Goal: Task Accomplishment & Management: Complete application form

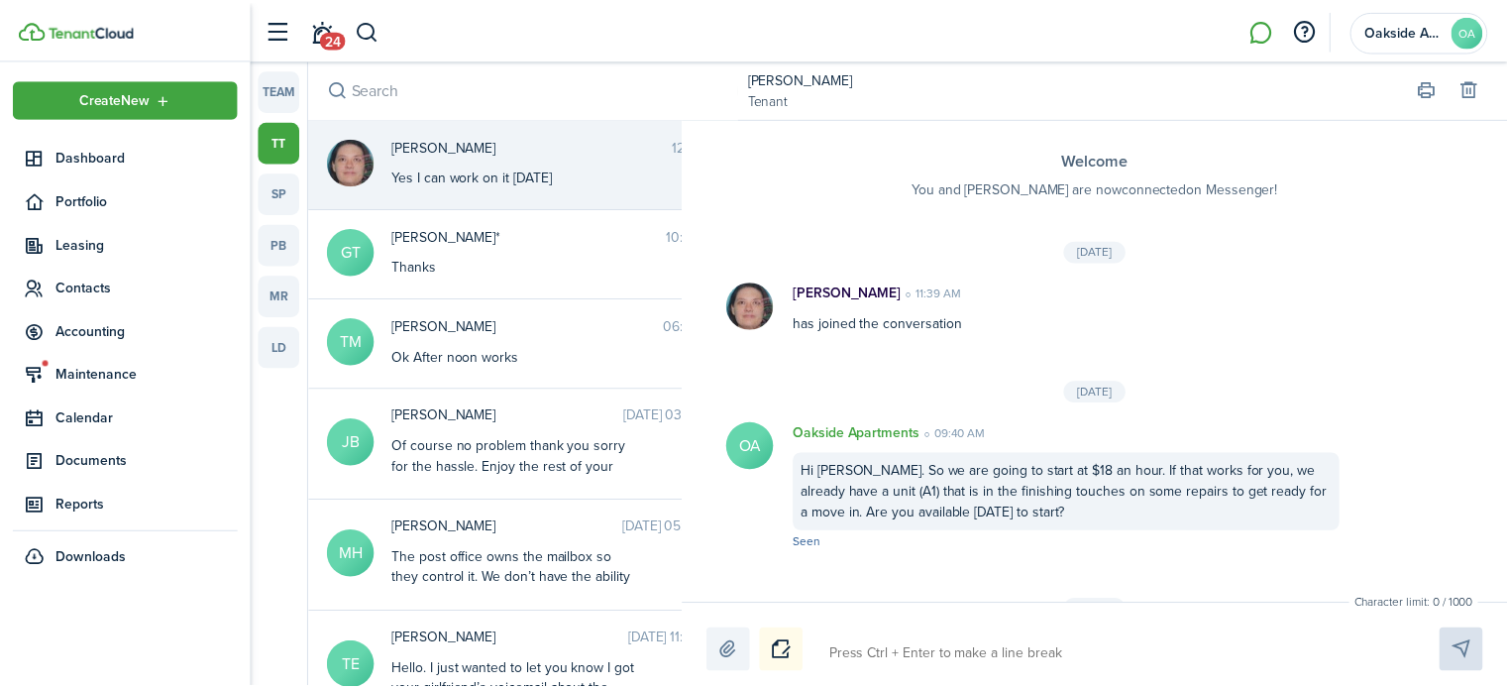
scroll to position [1065, 0]
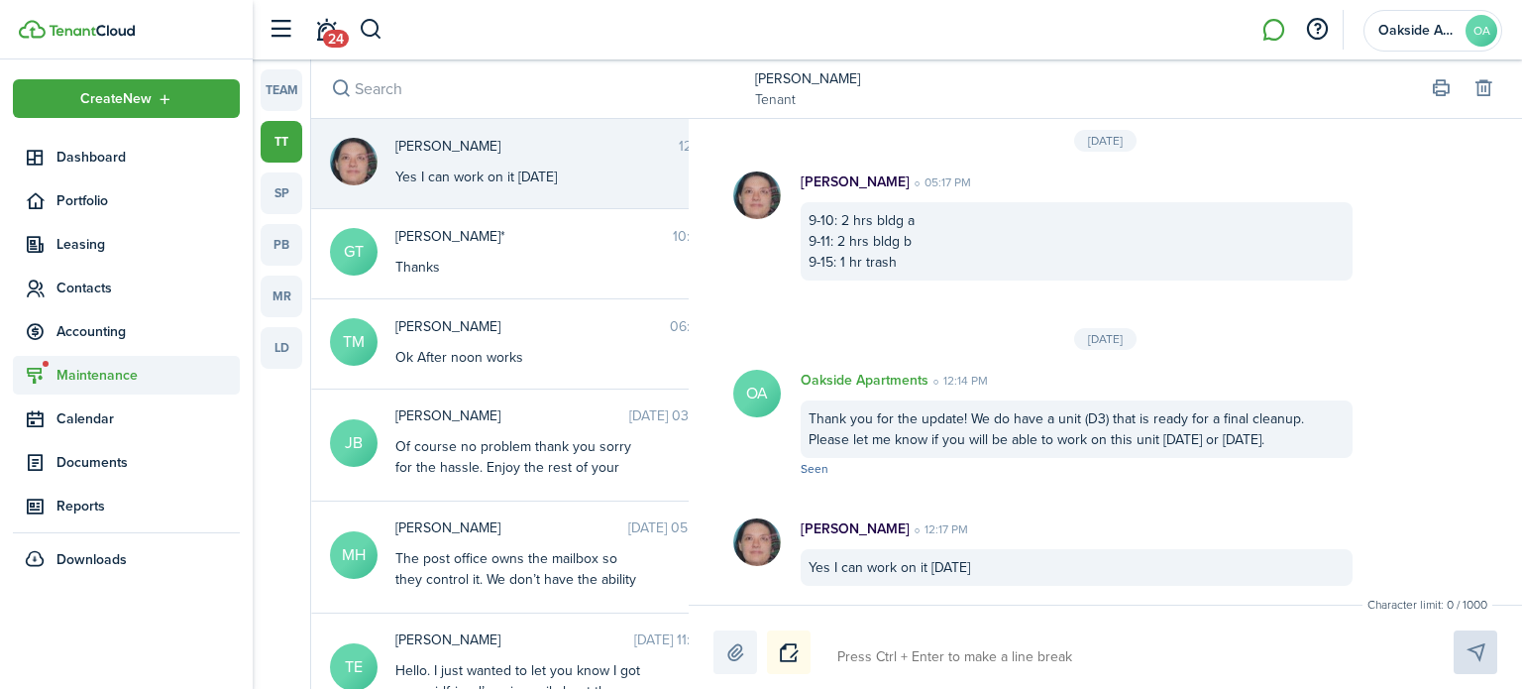
click at [104, 373] on span "Maintenance" at bounding box center [147, 375] width 183 height 21
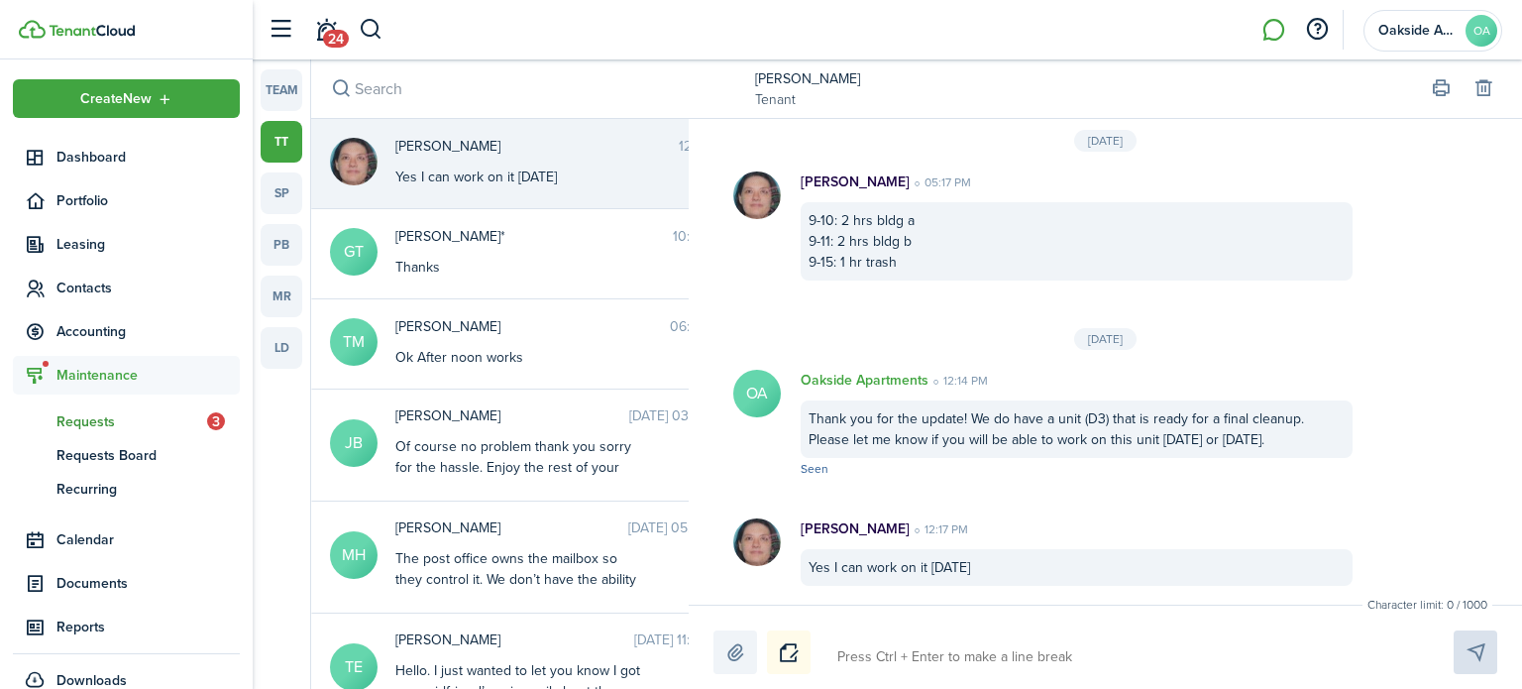
click at [116, 413] on span "Requests" at bounding box center [131, 421] width 151 height 21
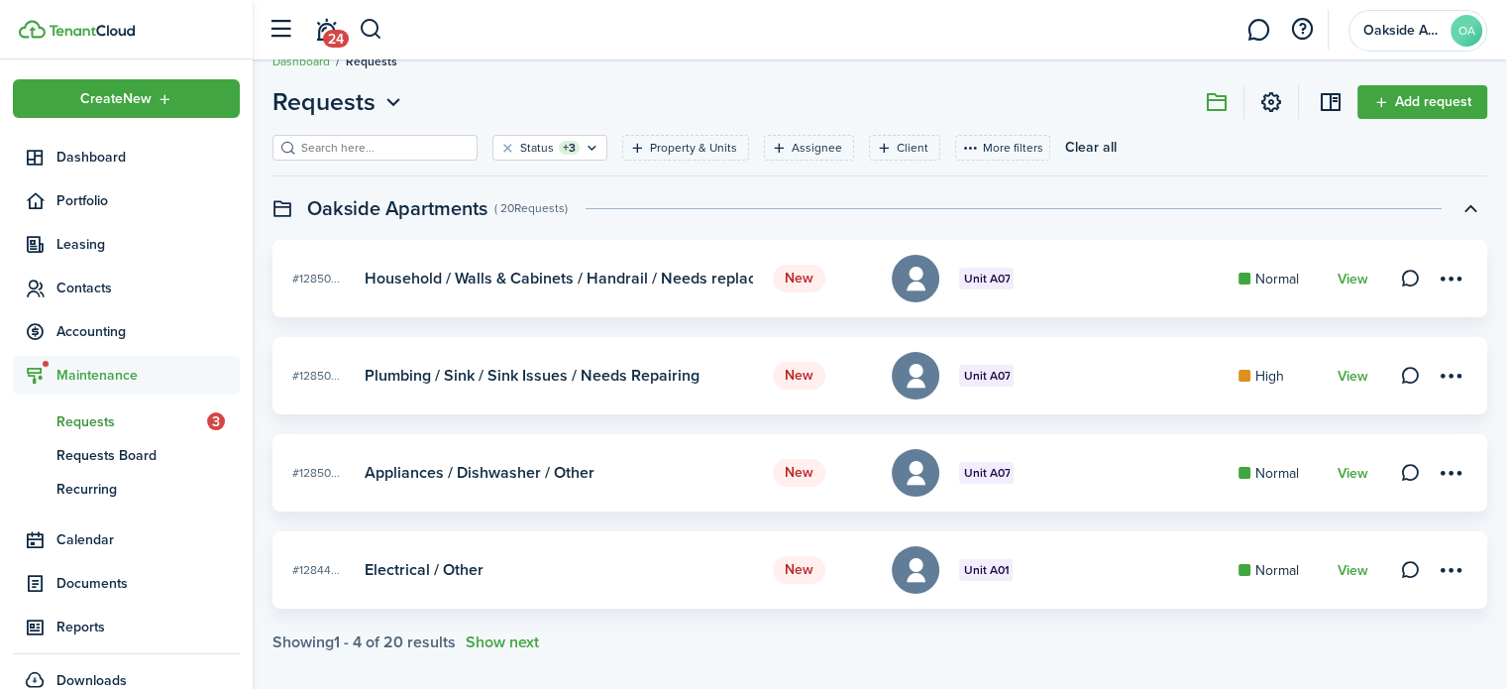
scroll to position [48, 0]
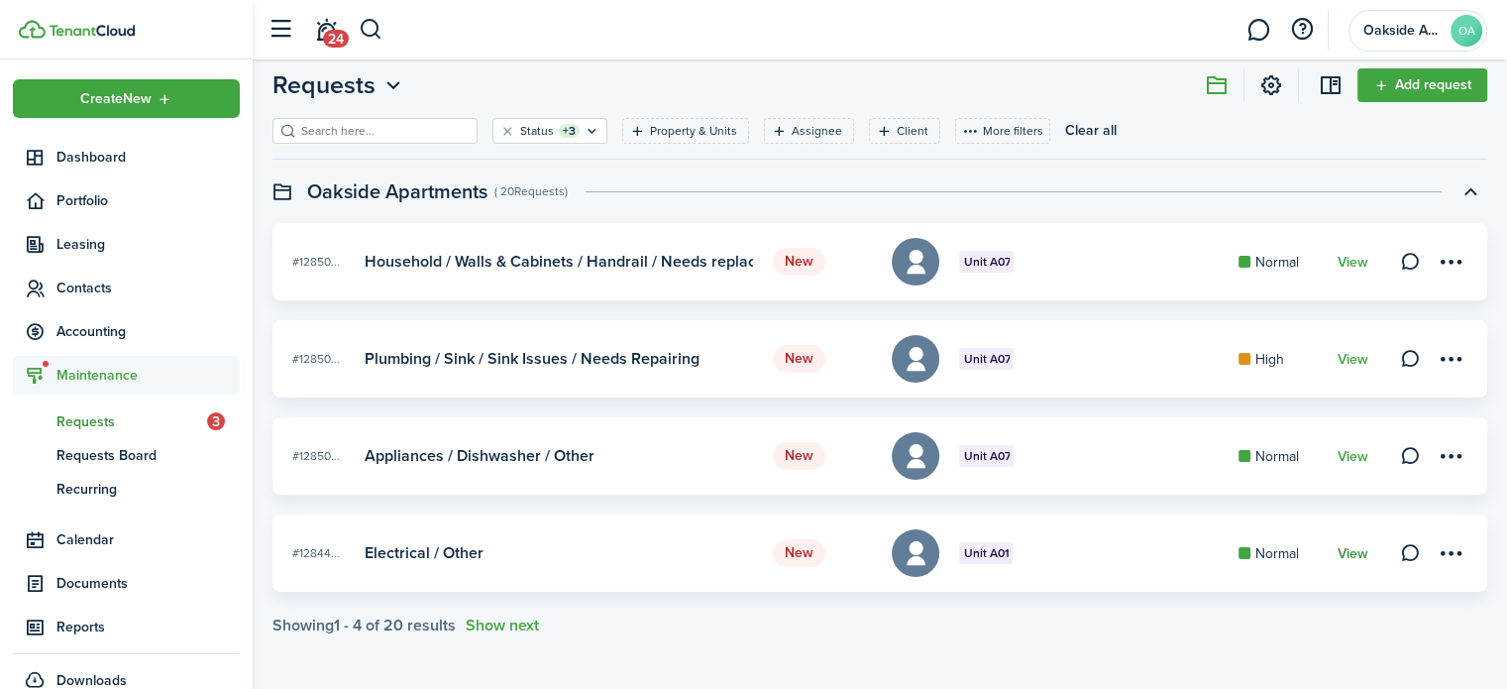
click at [1350, 548] on link "View" at bounding box center [1353, 554] width 31 height 16
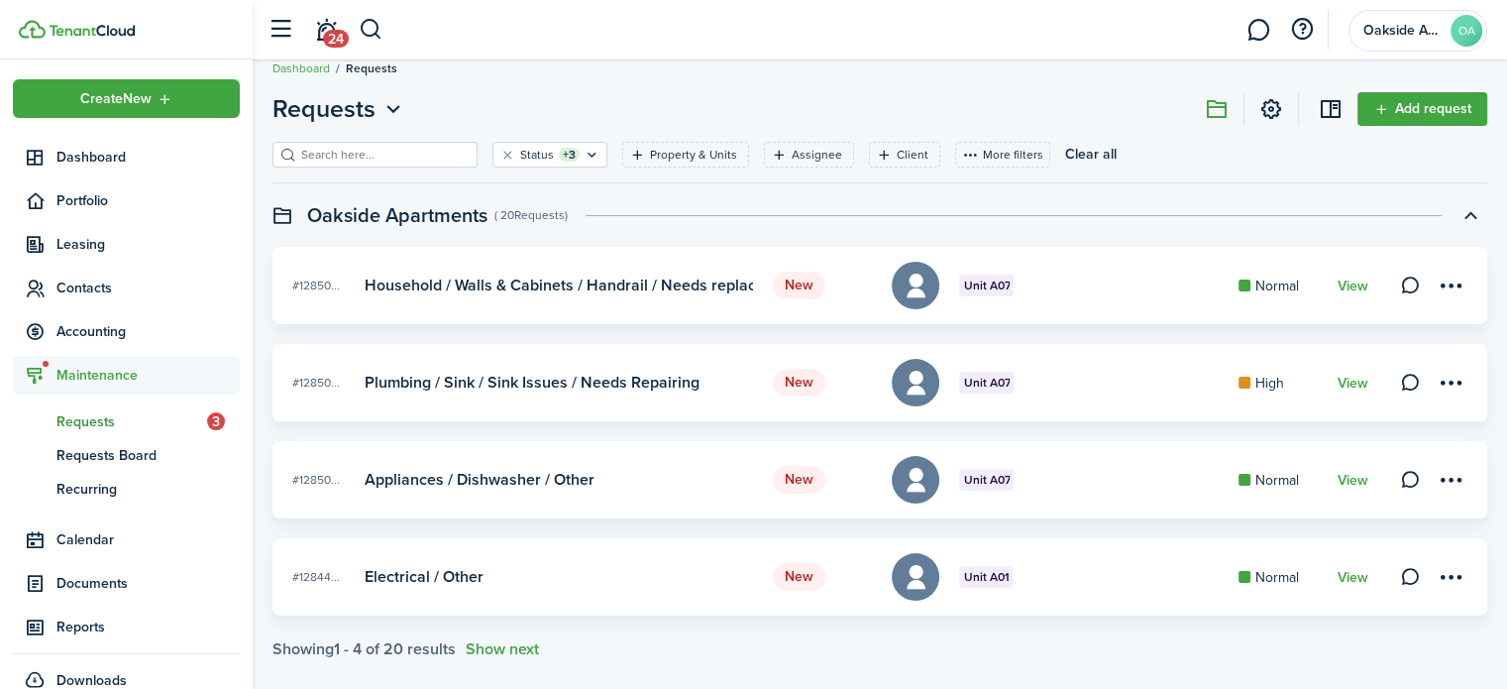
scroll to position [48, 0]
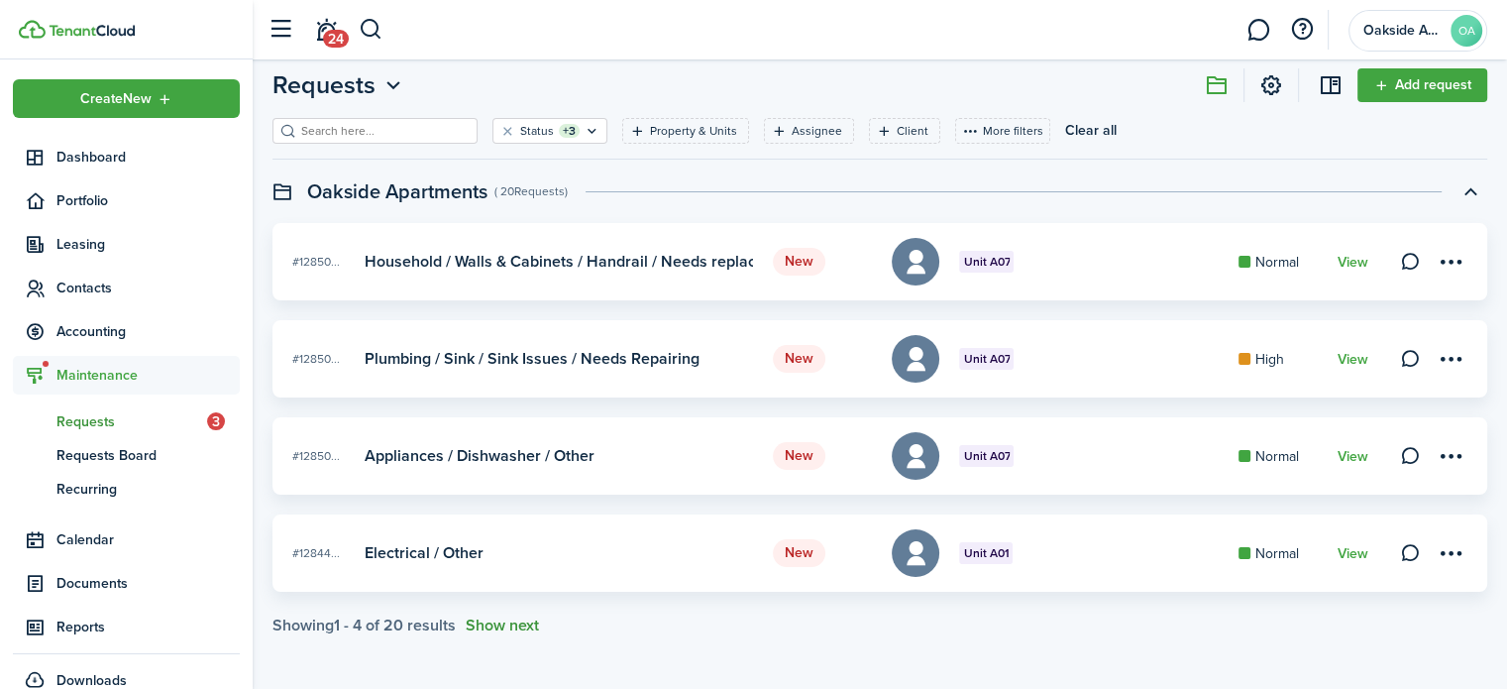
click at [498, 627] on button "Show next" at bounding box center [502, 625] width 73 height 18
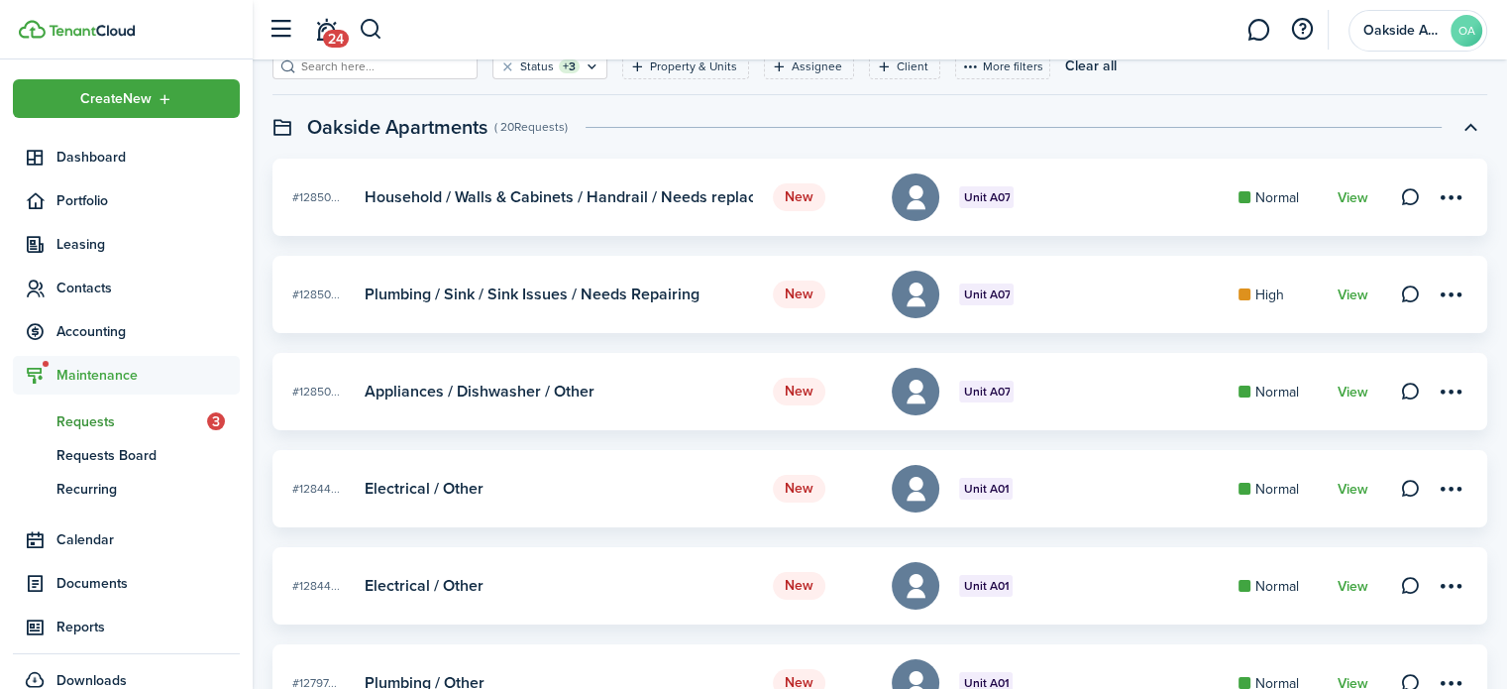
scroll to position [147, 0]
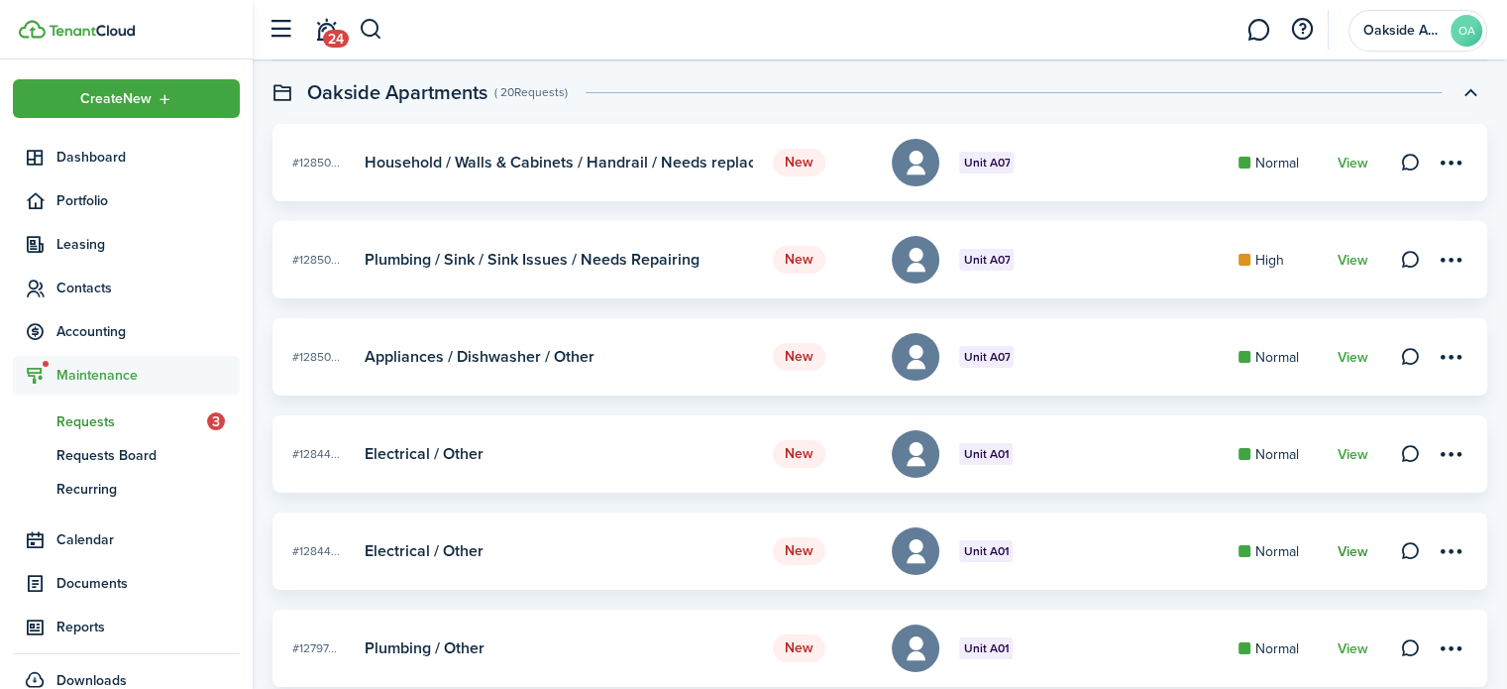
click at [1358, 546] on link "View" at bounding box center [1353, 552] width 31 height 16
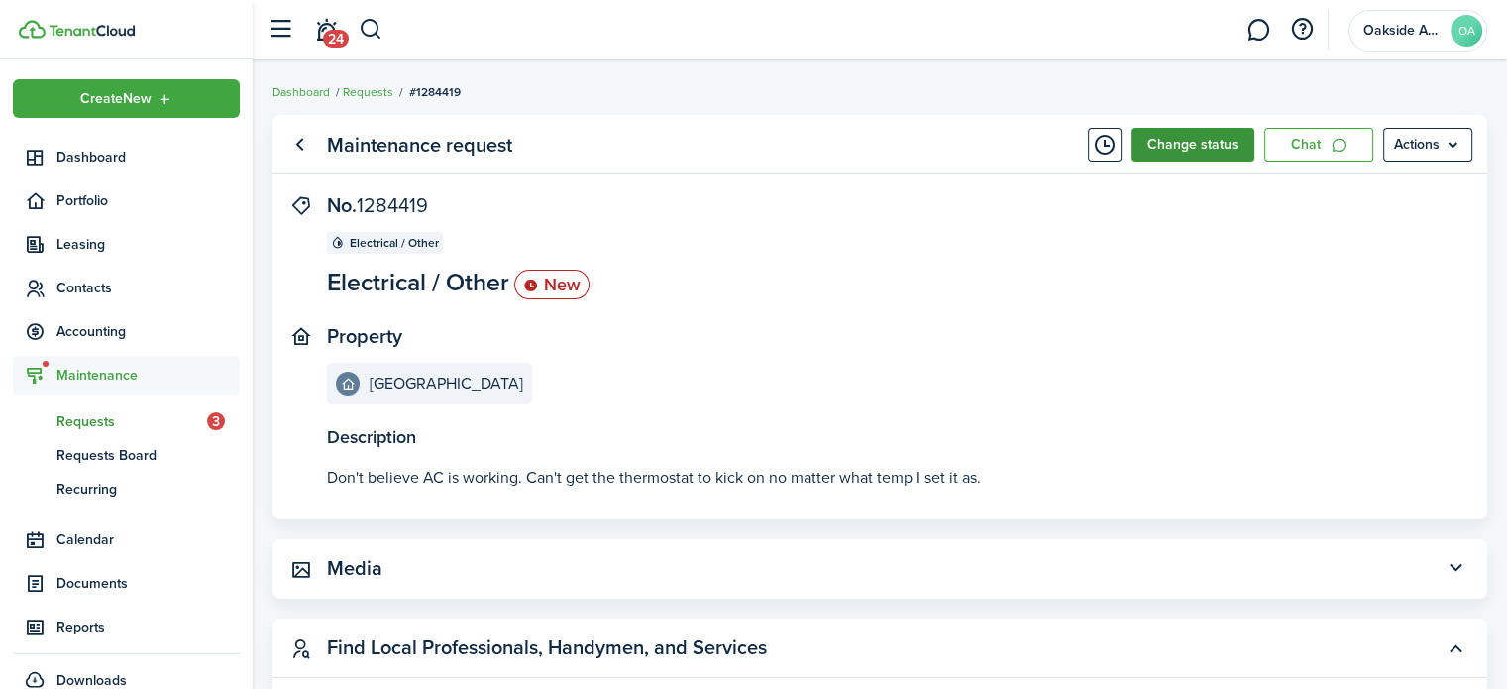
click at [1237, 142] on button "Change status" at bounding box center [1193, 145] width 123 height 34
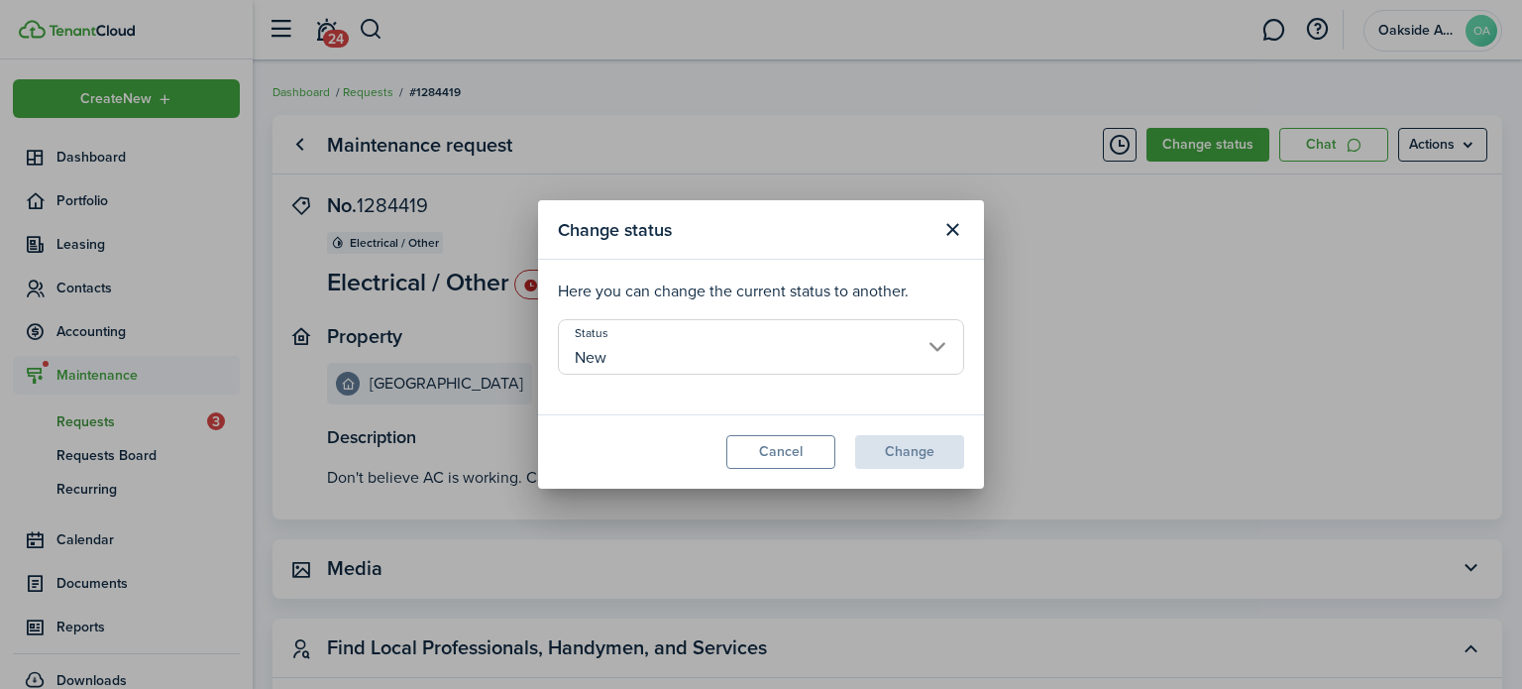
click at [932, 344] on input "New" at bounding box center [761, 346] width 406 height 55
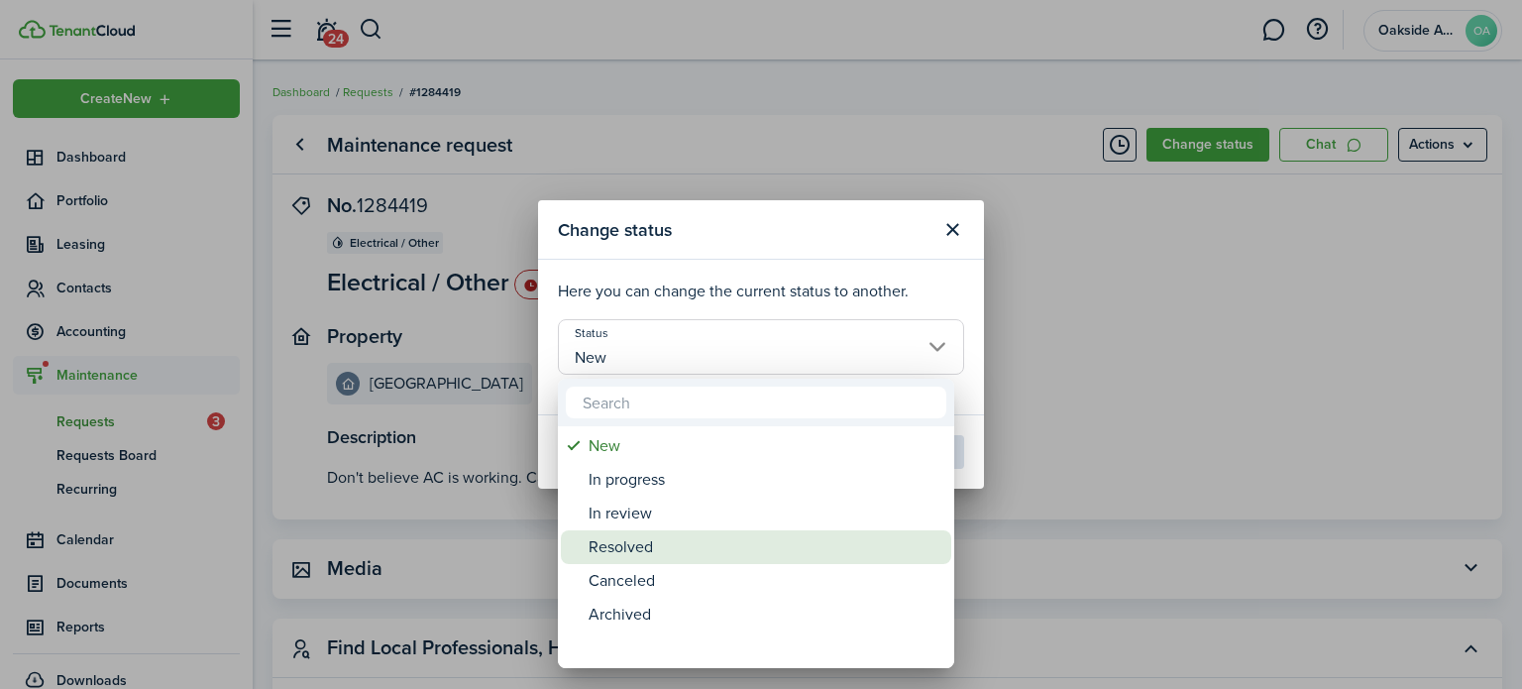
click at [652, 554] on div "Resolved" at bounding box center [764, 547] width 351 height 34
type input "Resolved"
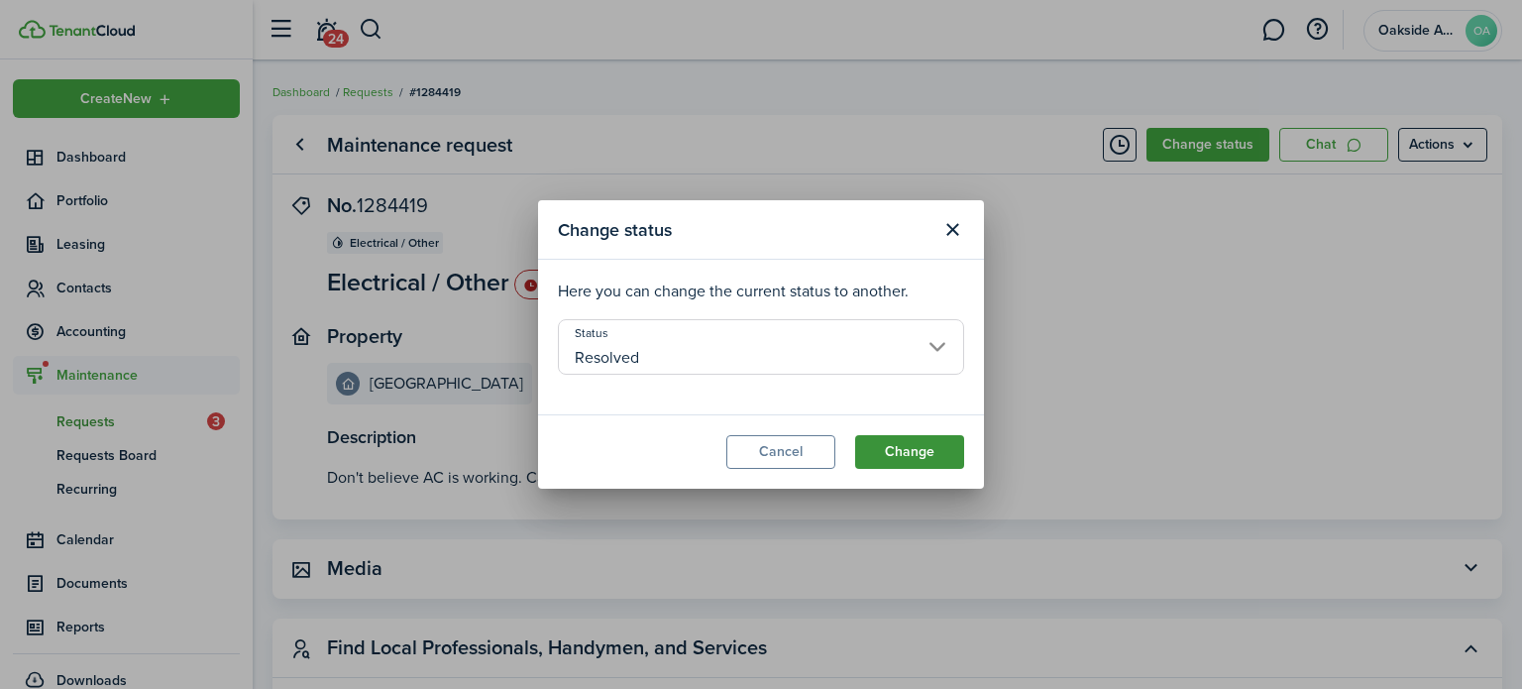
click at [889, 444] on button "Change" at bounding box center [909, 452] width 109 height 34
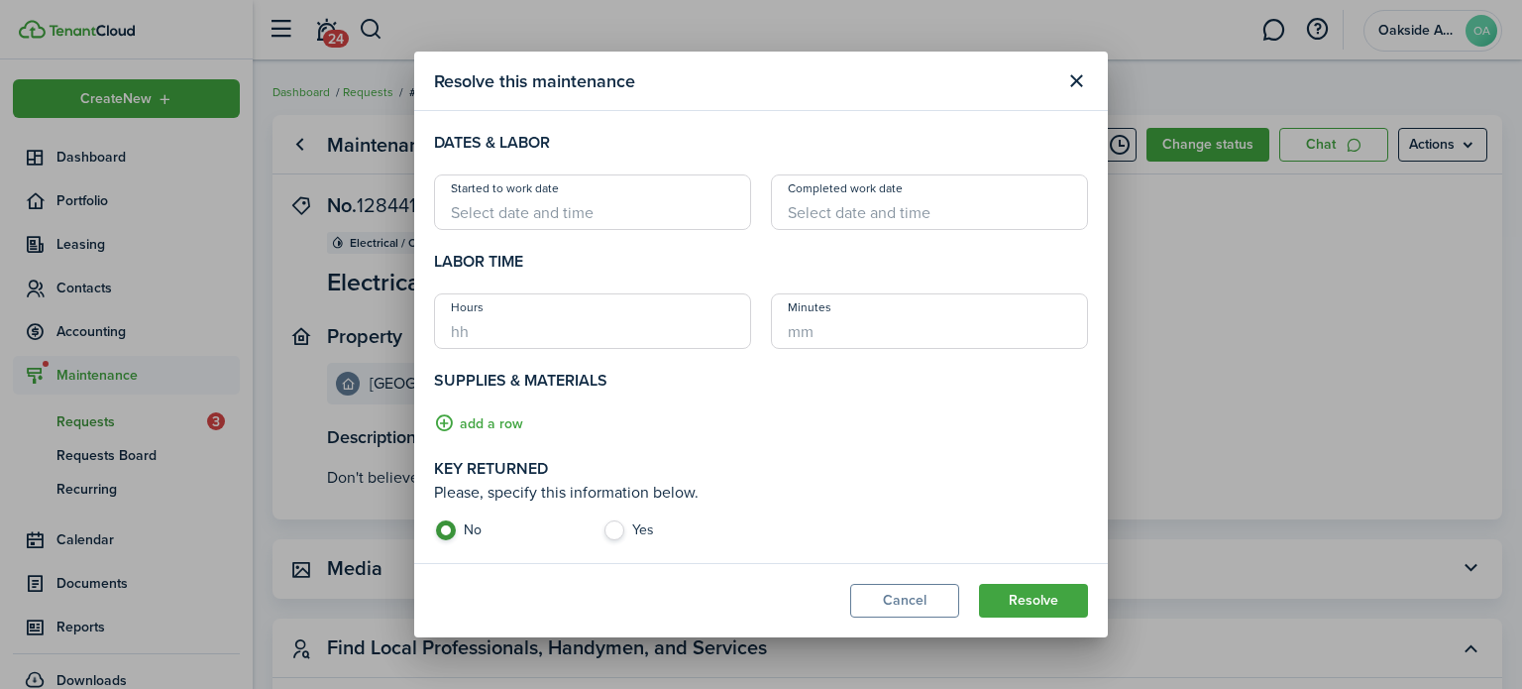
click at [536, 219] on input "Started to work date" at bounding box center [592, 201] width 317 height 55
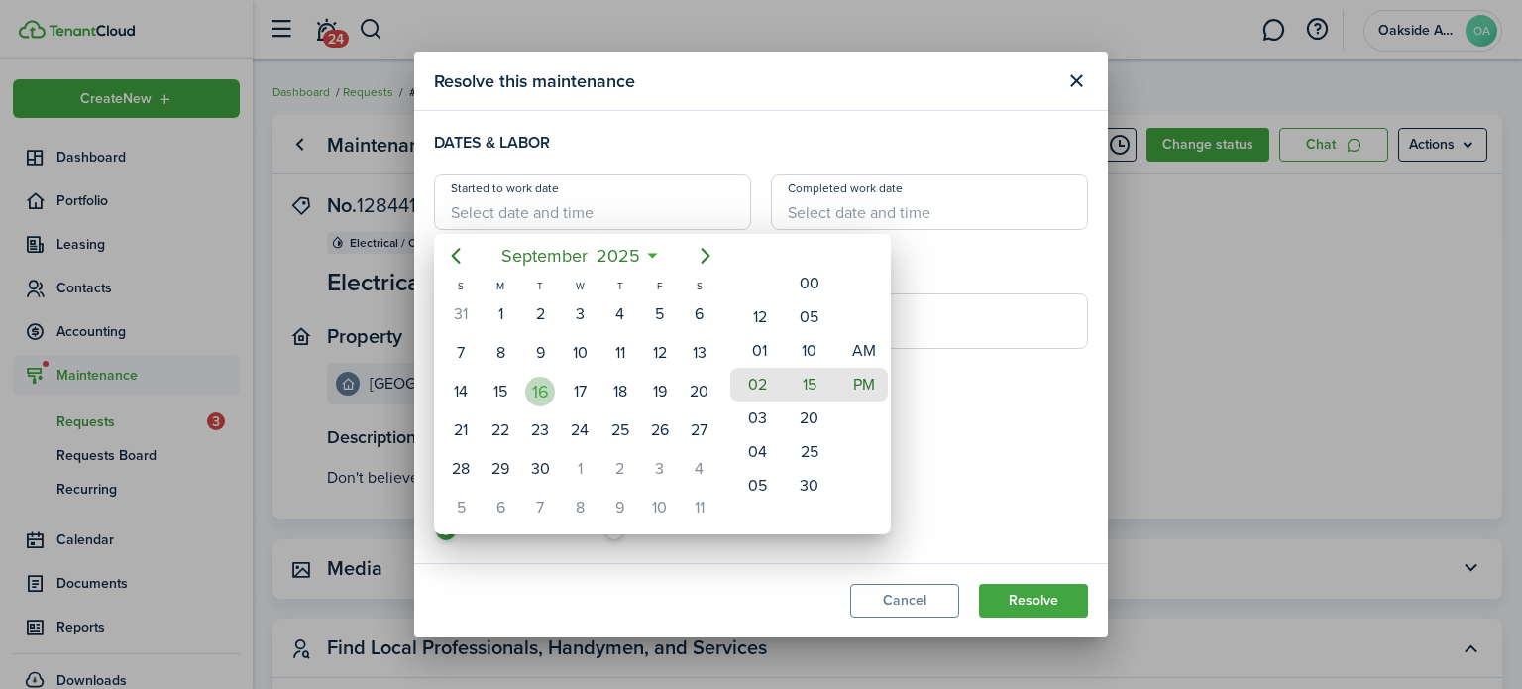
click at [545, 384] on div "16" at bounding box center [540, 392] width 30 height 30
click at [757, 317] on mbsc-wheel-item "12" at bounding box center [754, 317] width 49 height 34
type input "[DATE] 12:15 pm"
click at [943, 427] on div at bounding box center [760, 344] width 1839 height 1006
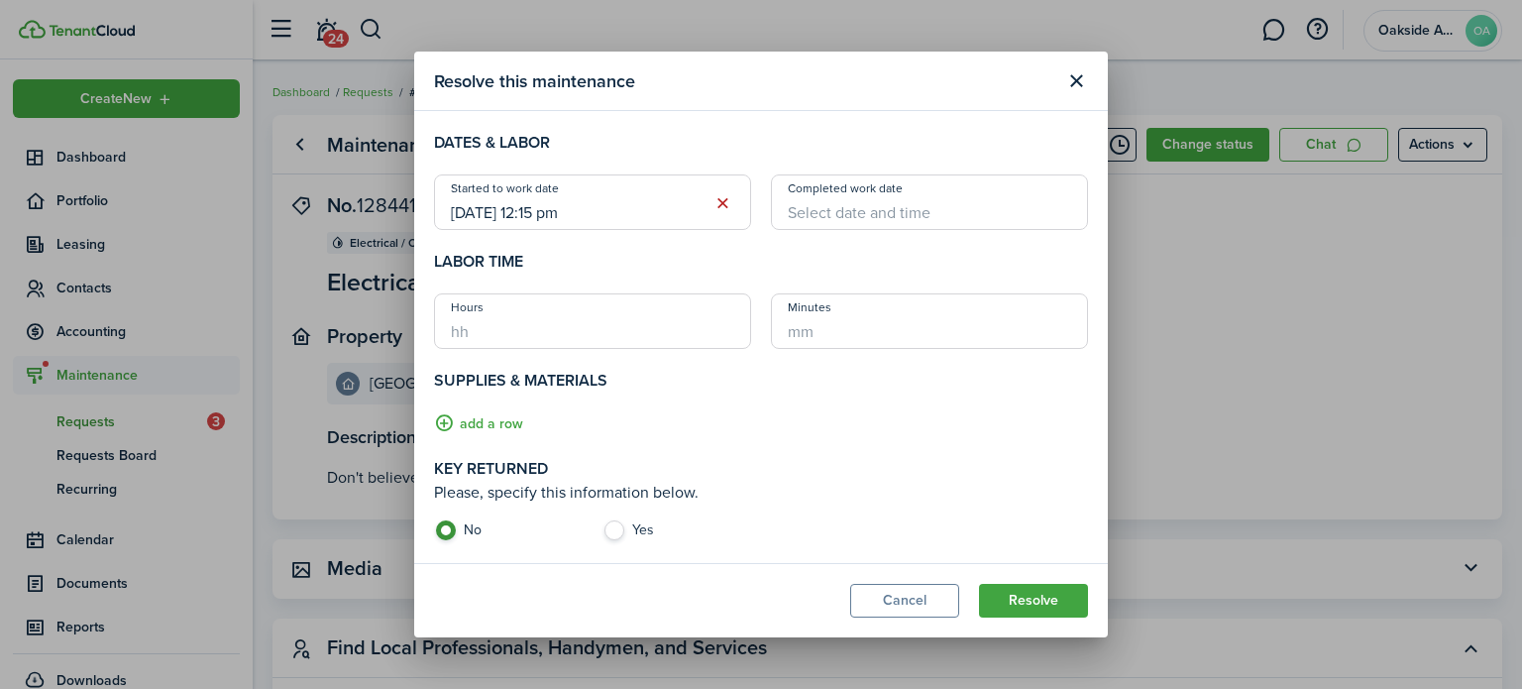
click at [822, 208] on input "Completed work date" at bounding box center [929, 201] width 317 height 55
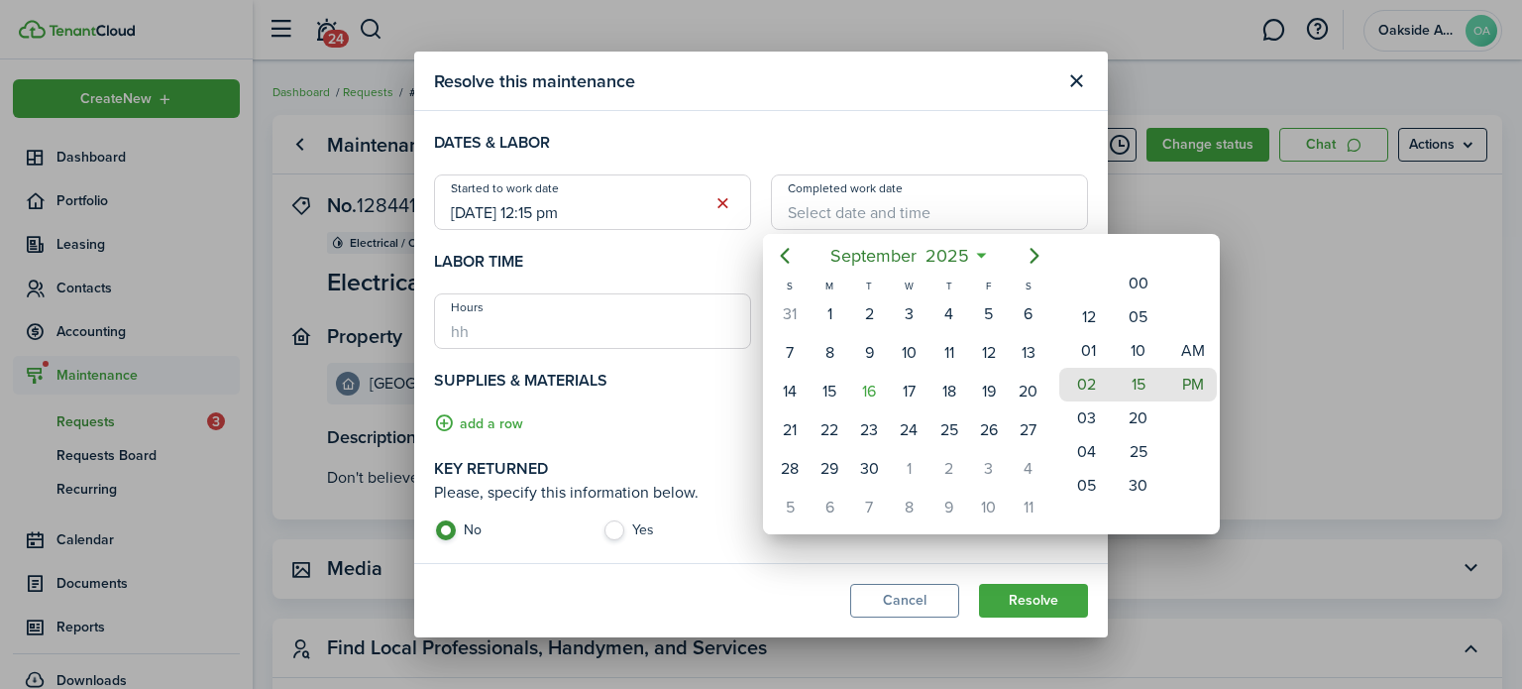
click at [808, 218] on div at bounding box center [760, 344] width 1839 height 1006
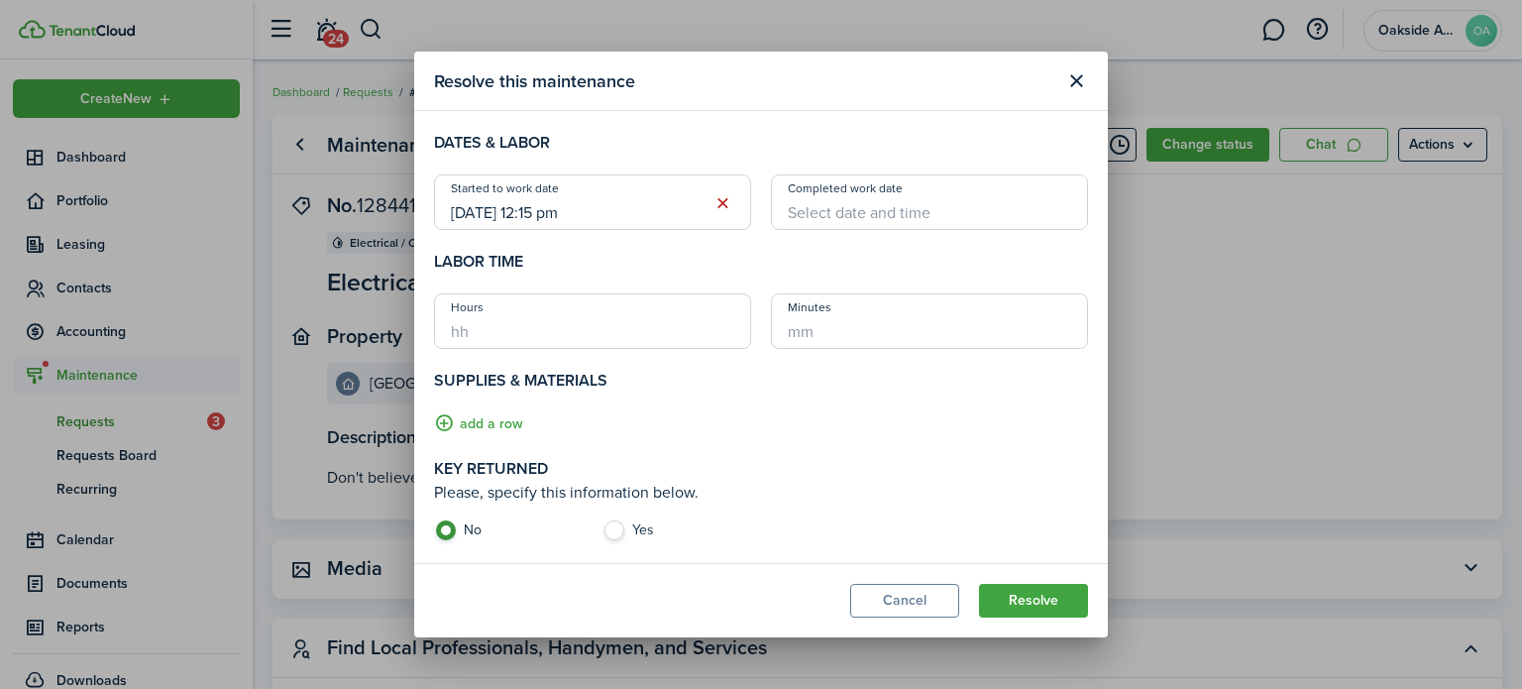
click at [805, 217] on input "Completed work date" at bounding box center [929, 201] width 317 height 55
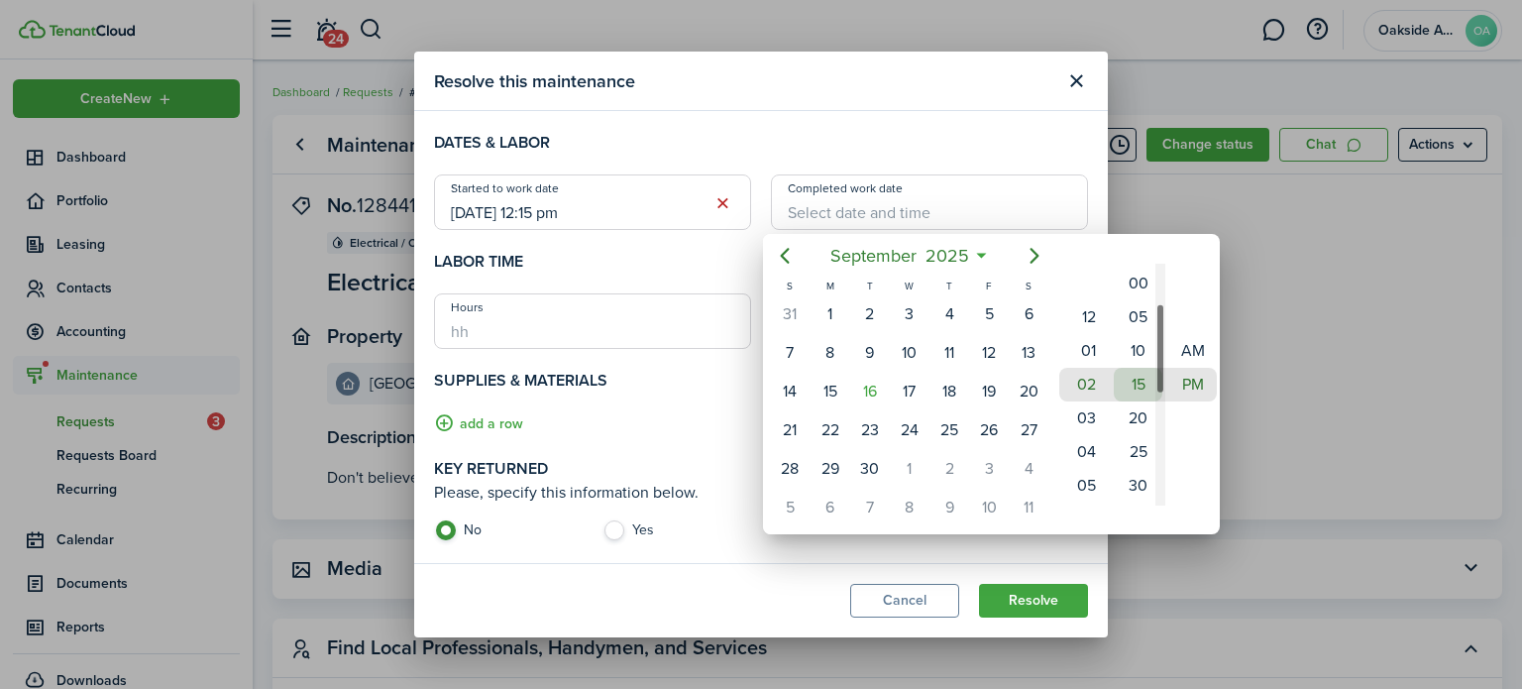
click at [1134, 384] on mbsc-wheel-item "15" at bounding box center [1138, 385] width 49 height 34
click at [1138, 420] on mbsc-wheel-item "20" at bounding box center [1138, 418] width 49 height 34
click at [997, 576] on div at bounding box center [760, 344] width 1839 height 1006
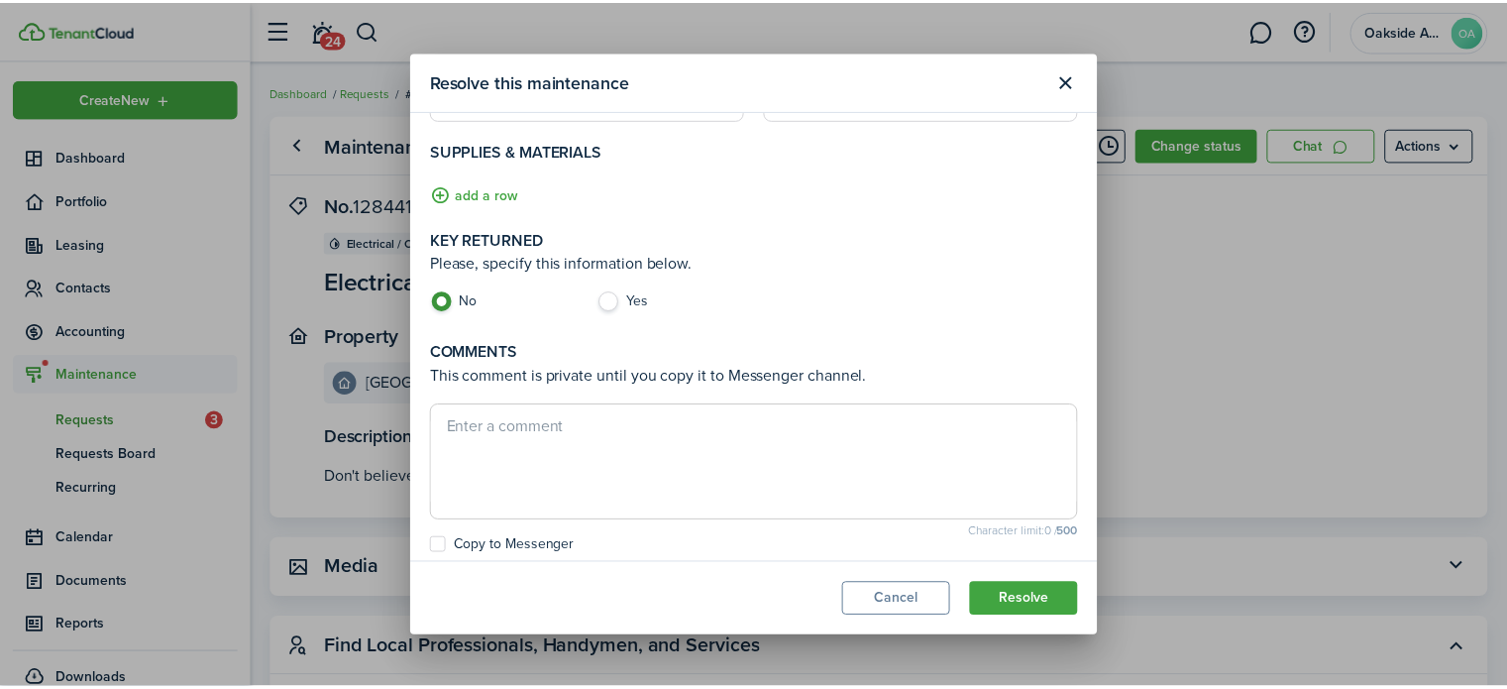
scroll to position [238, 0]
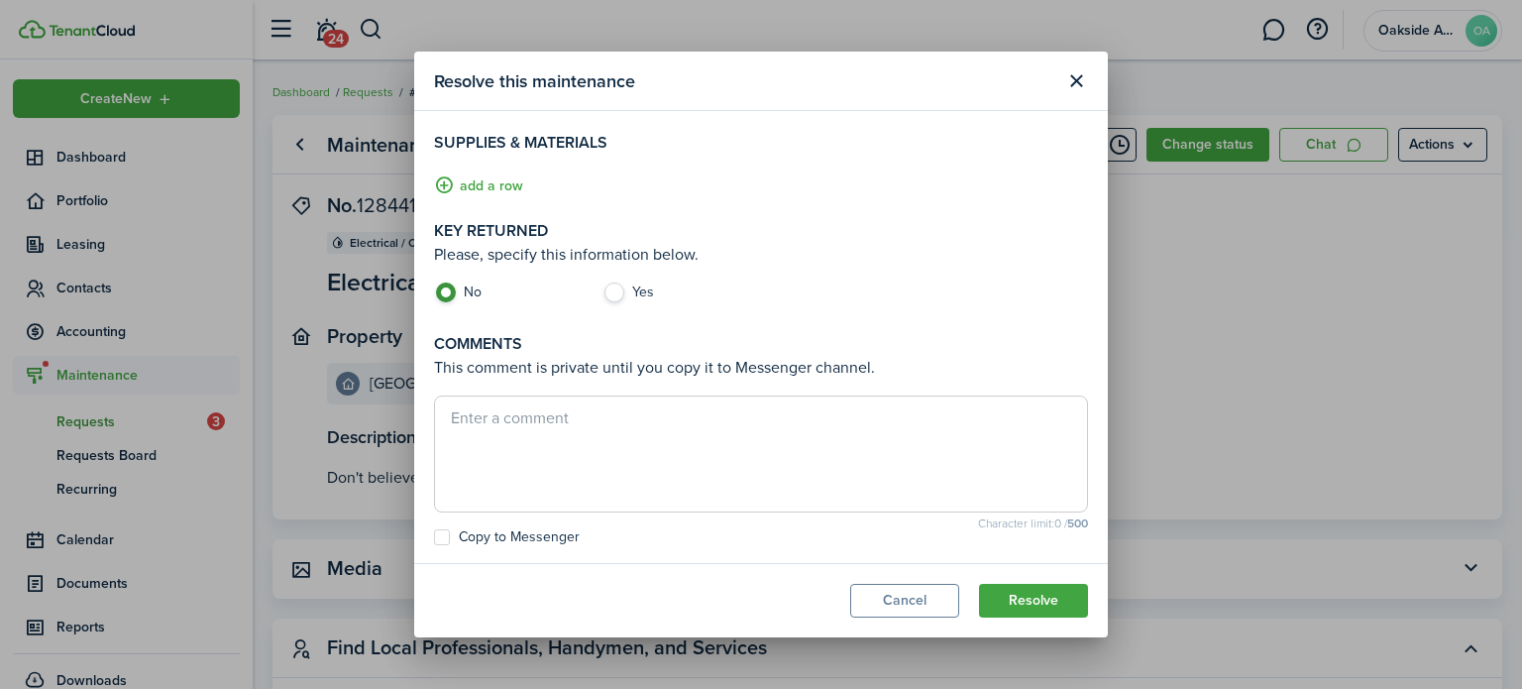
click at [569, 444] on textarea at bounding box center [761, 453] width 652 height 95
click at [445, 540] on label "Copy to Messenger" at bounding box center [507, 537] width 146 height 16
checkbox input "true"
click at [479, 456] on textarea at bounding box center [761, 453] width 652 height 95
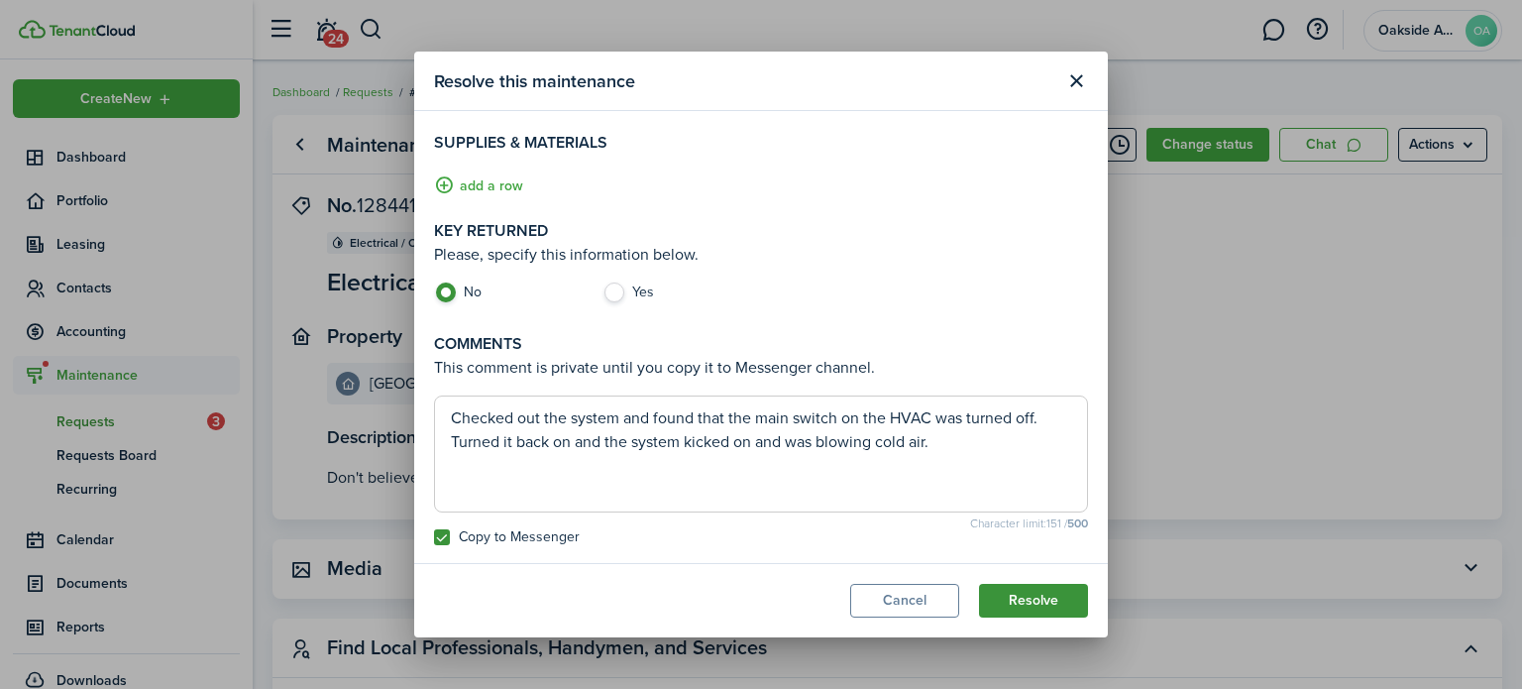
type textarea "Checked out the system and found that the main switch on the HVAC was turned of…"
click at [1023, 599] on button "Resolve" at bounding box center [1033, 601] width 109 height 34
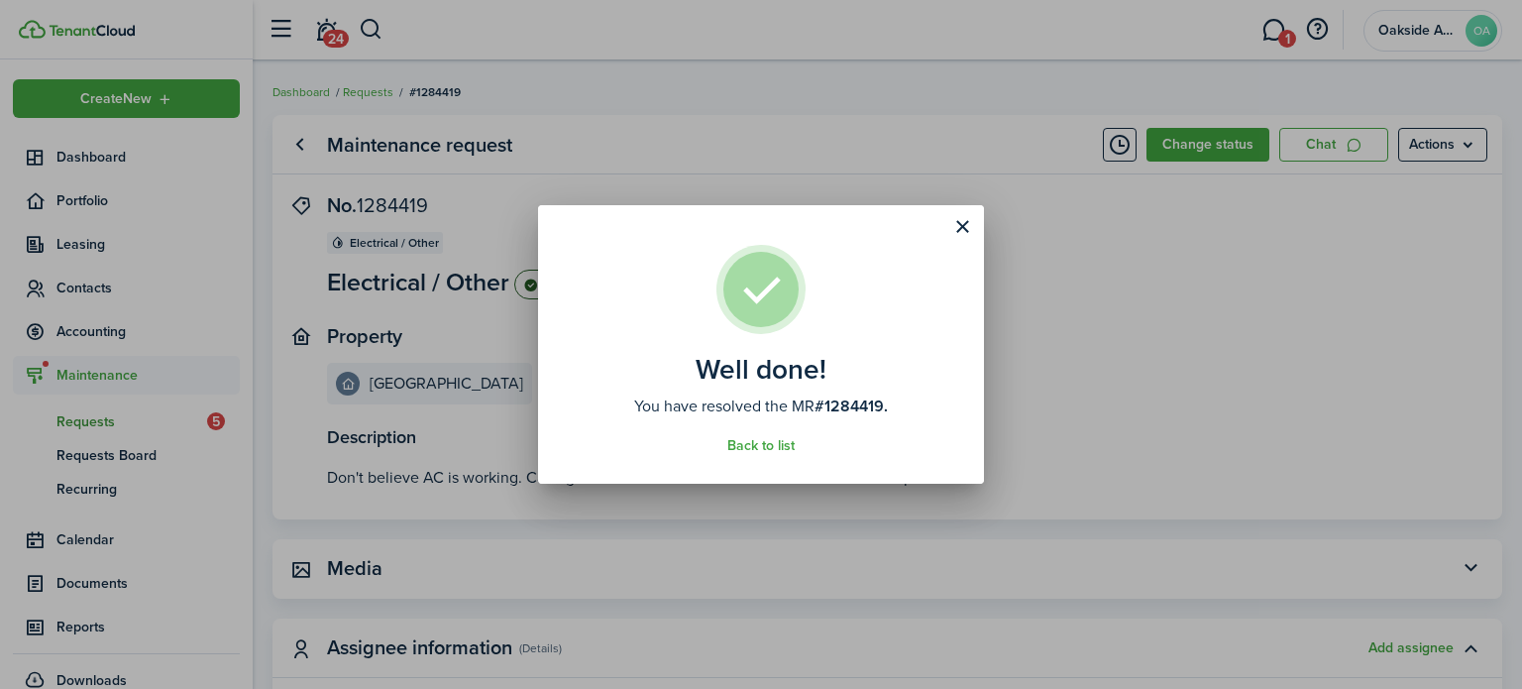
click at [472, 55] on div "Well done! You have resolved the MR #1284419. Back to list" at bounding box center [761, 344] width 1522 height 689
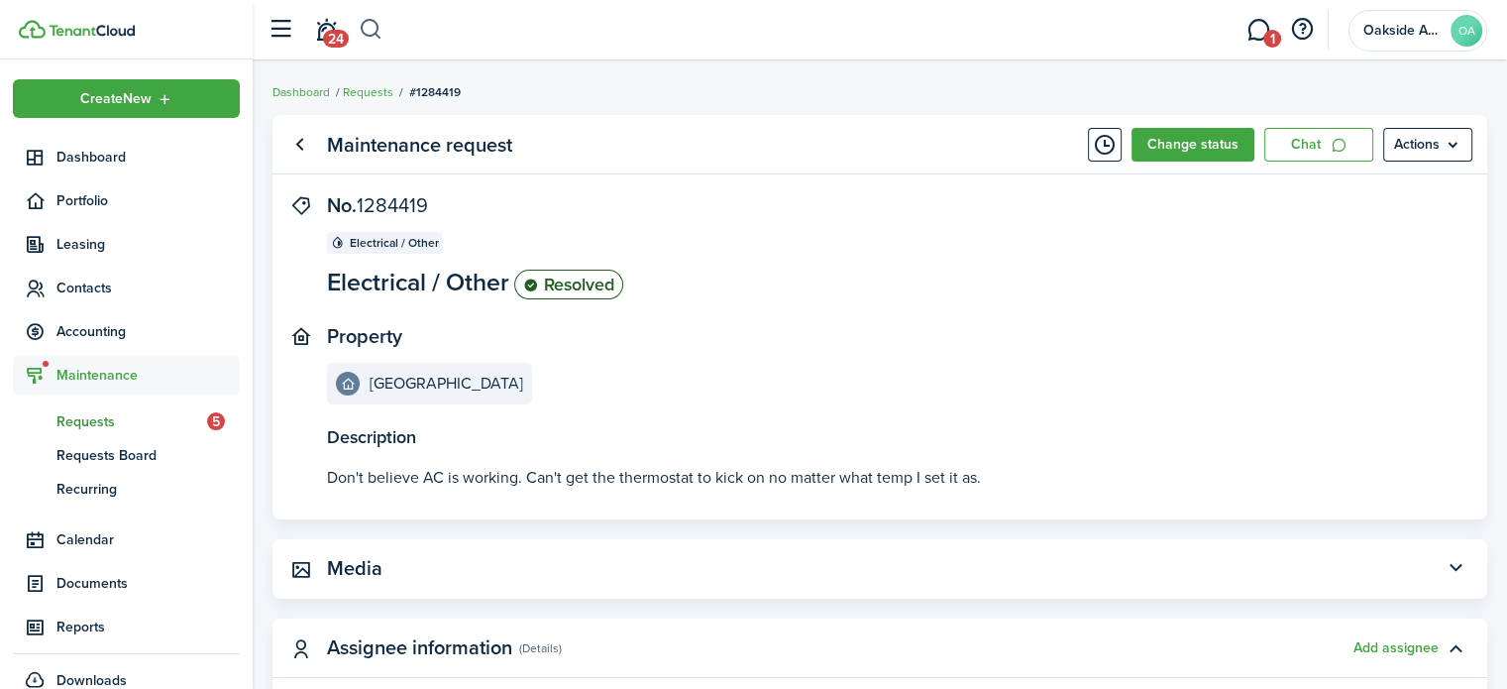
click at [369, 45] on button "button" at bounding box center [371, 30] width 25 height 34
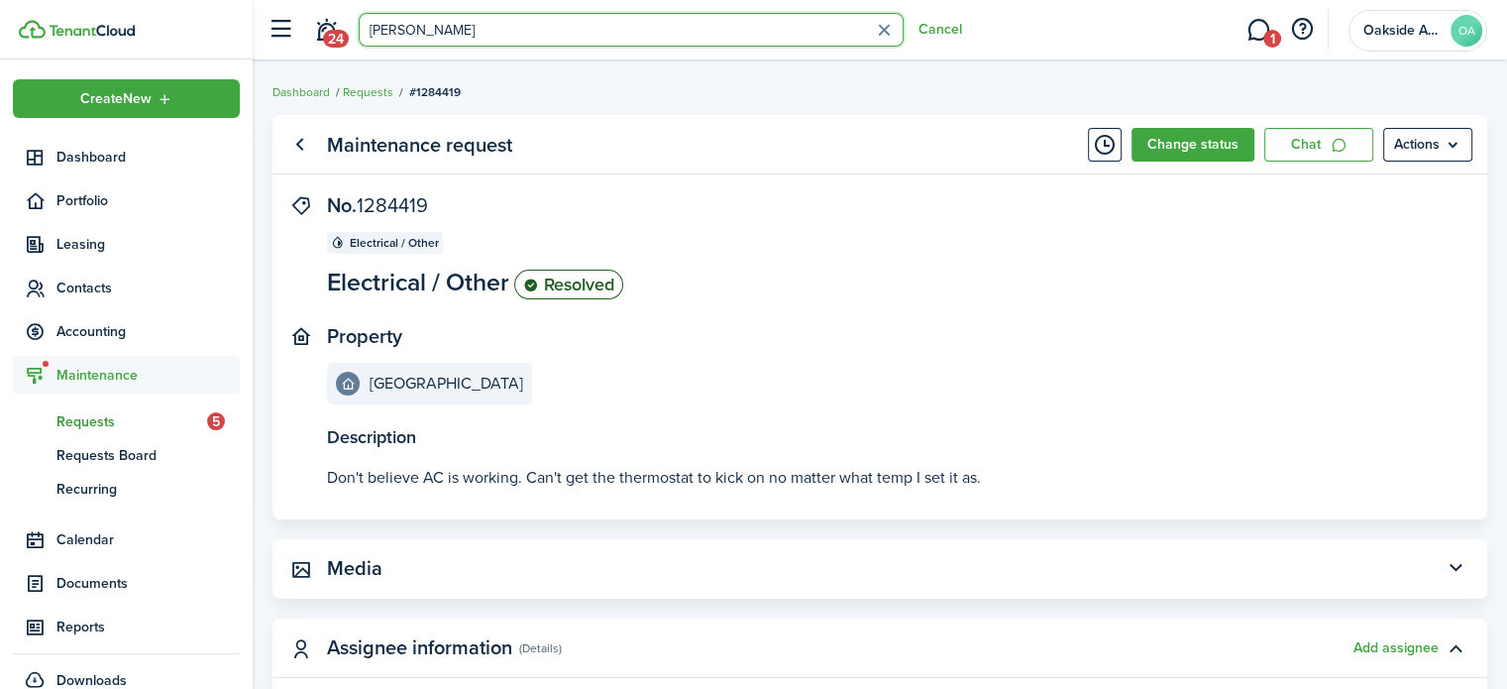
type input "[PERSON_NAME]"
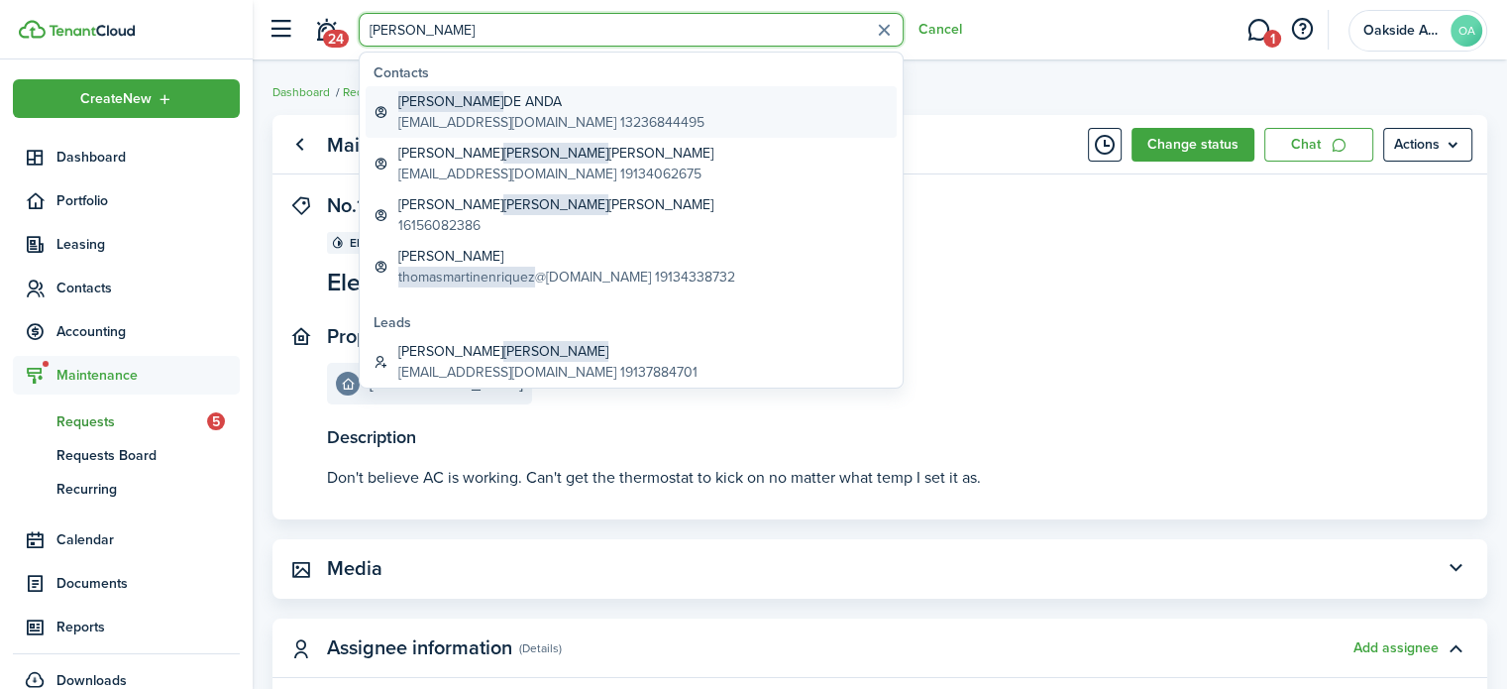
click at [492, 113] on global-search-item-description "[EMAIL_ADDRESS][DOMAIN_NAME] 13236844495" at bounding box center [551, 122] width 306 height 21
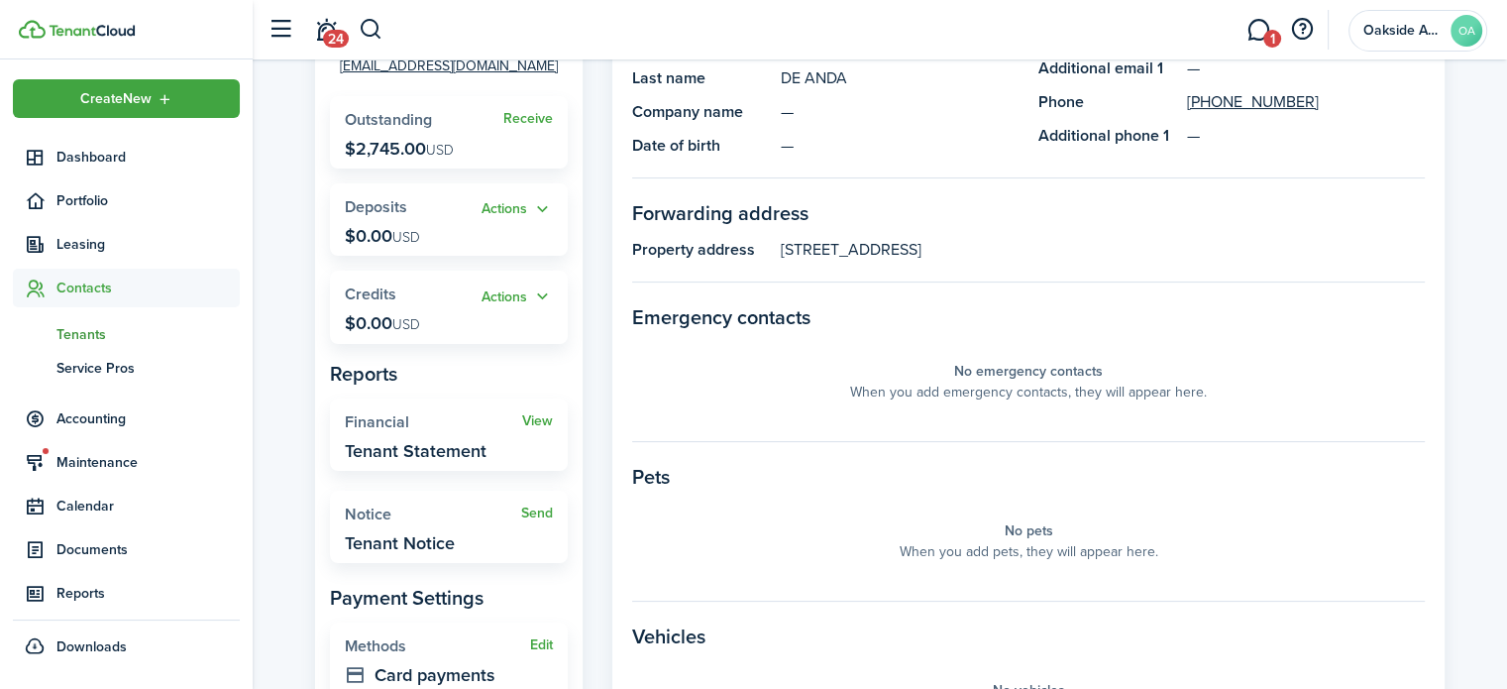
scroll to position [297, 0]
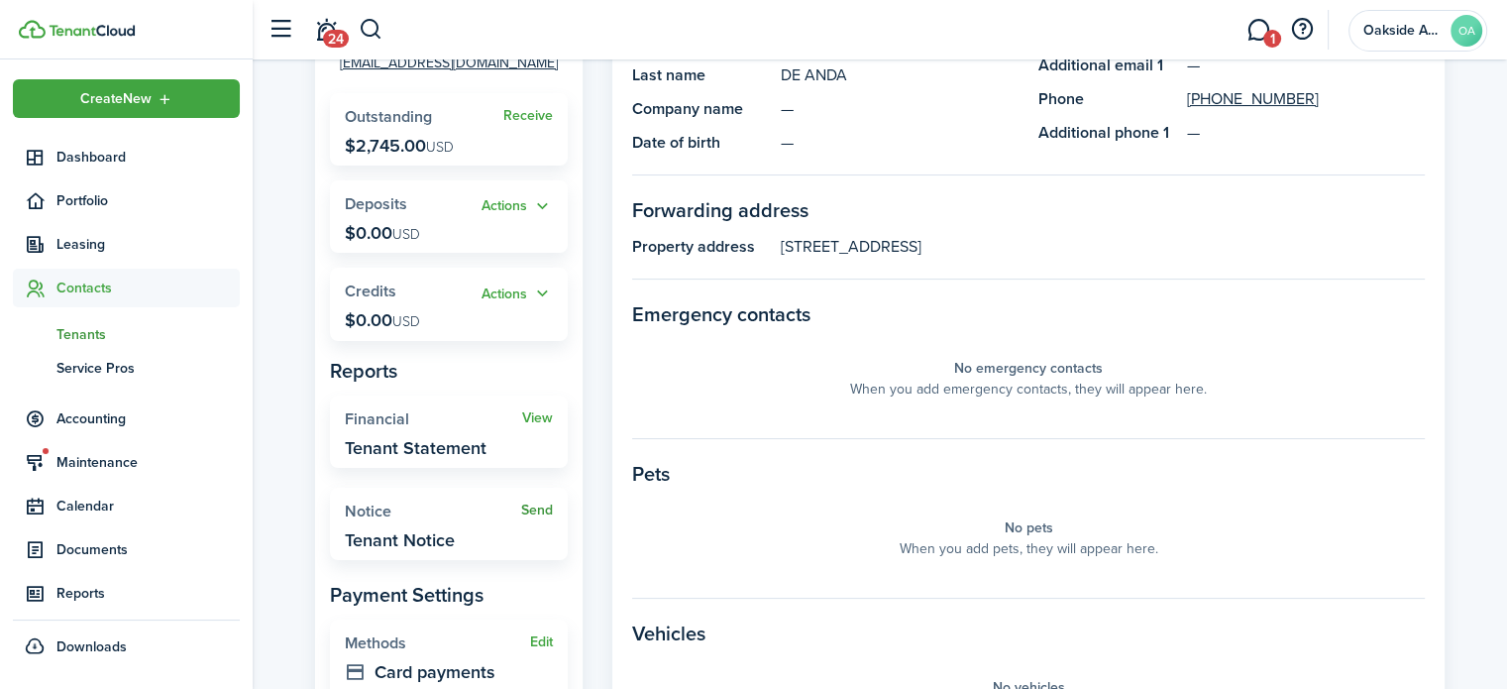
click at [540, 505] on link "Send" at bounding box center [537, 510] width 32 height 16
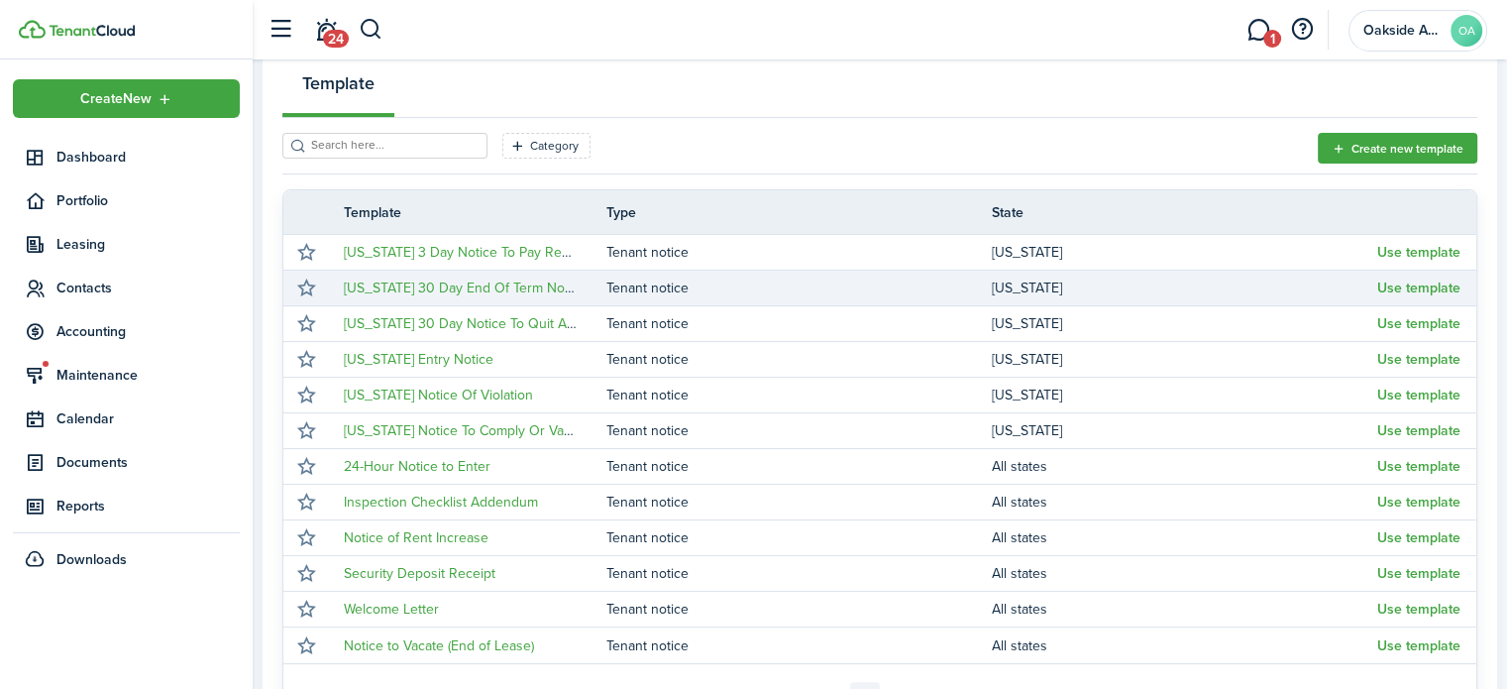
scroll to position [396, 0]
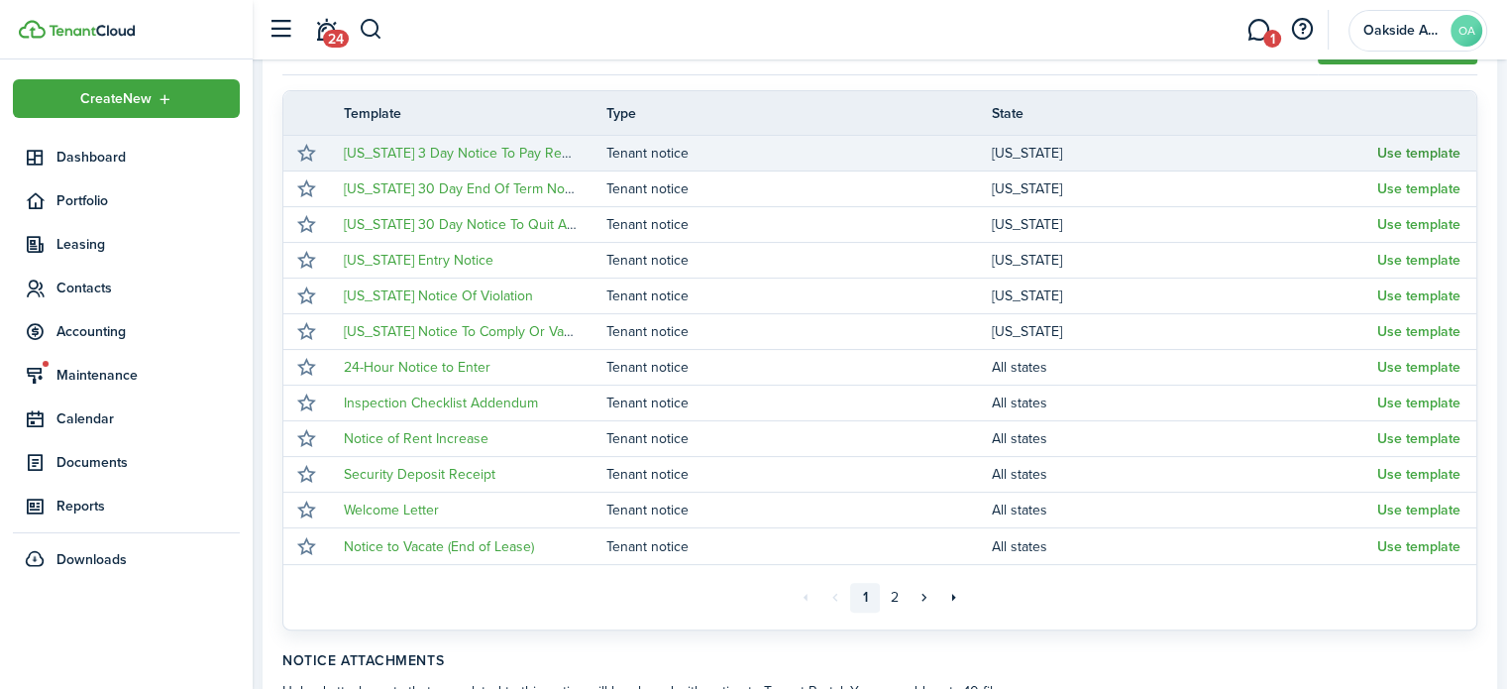
click at [1426, 150] on button "Use template" at bounding box center [1419, 154] width 83 height 16
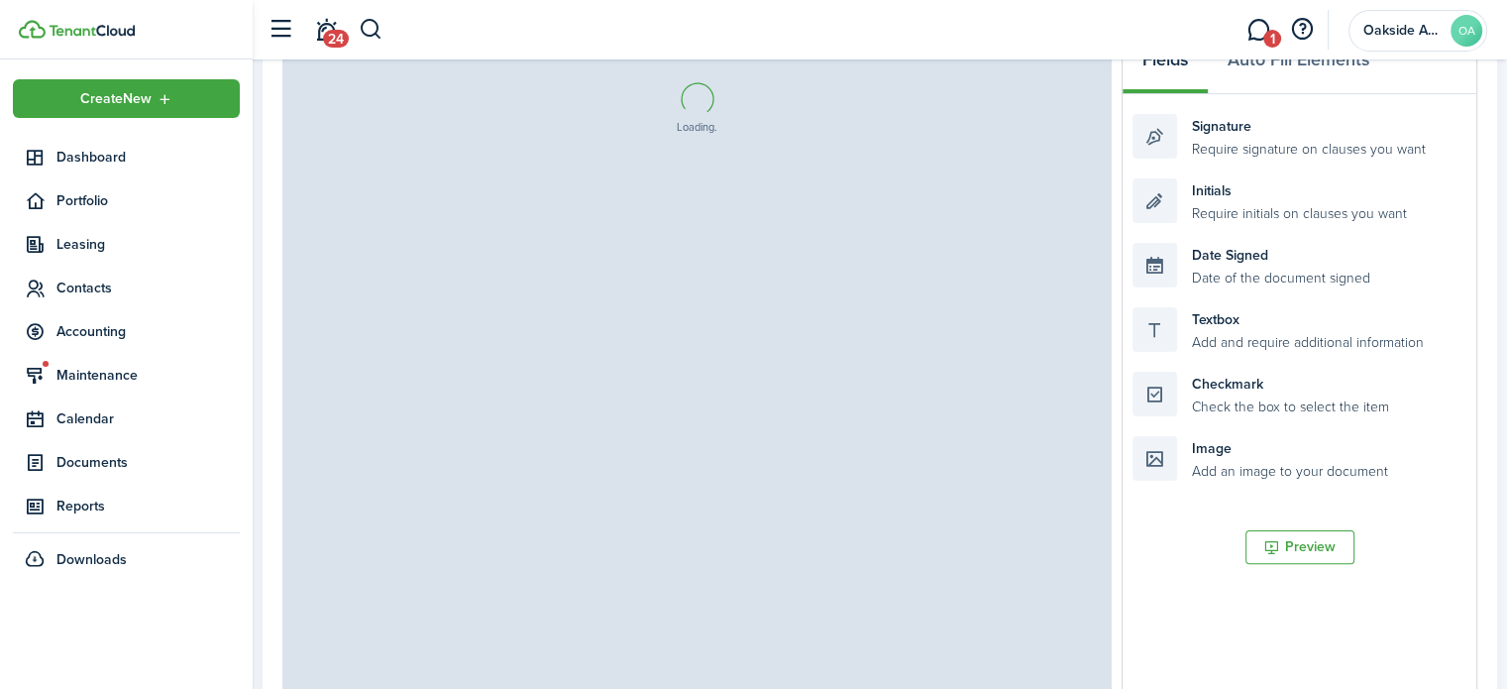
select select "fit"
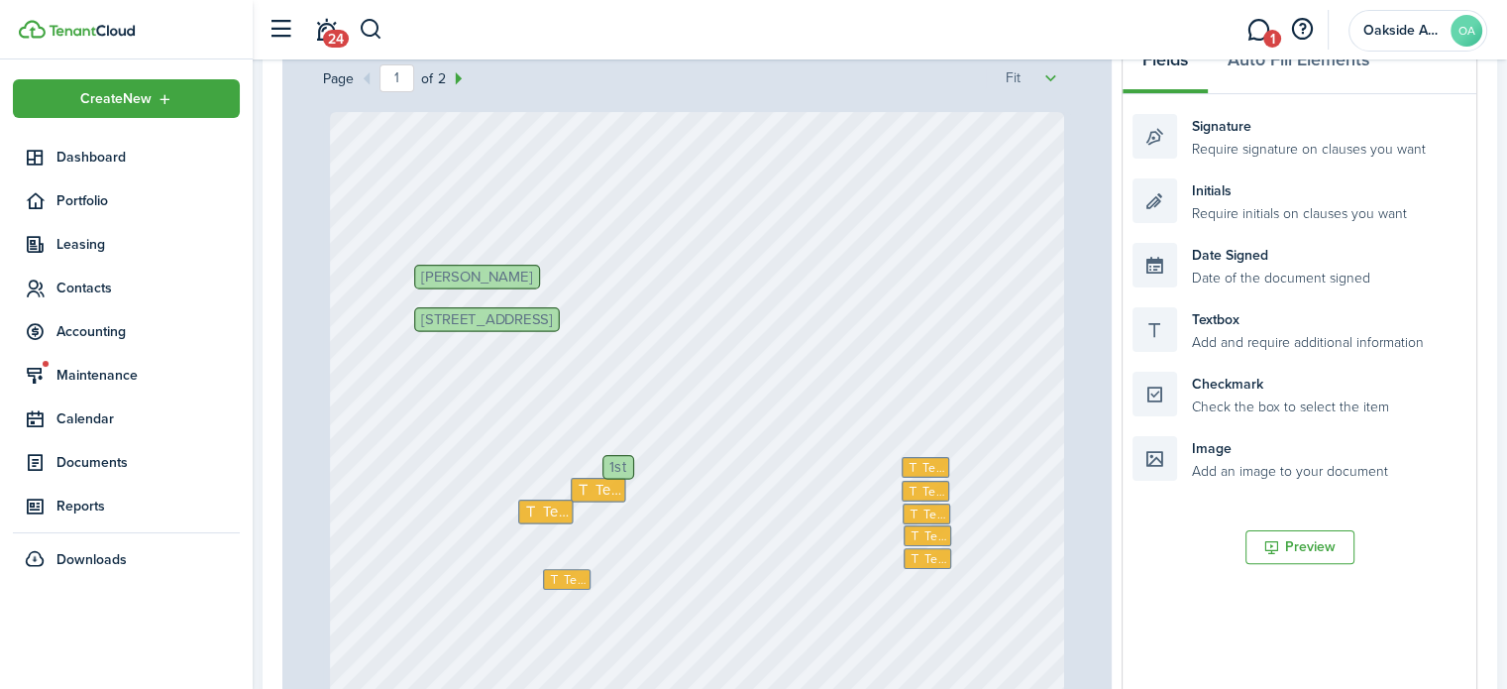
click at [552, 320] on span "[STREET_ADDRESS]" at bounding box center [486, 319] width 131 height 15
click at [1259, 63] on button "Auto Fill Elements" at bounding box center [1298, 64] width 181 height 59
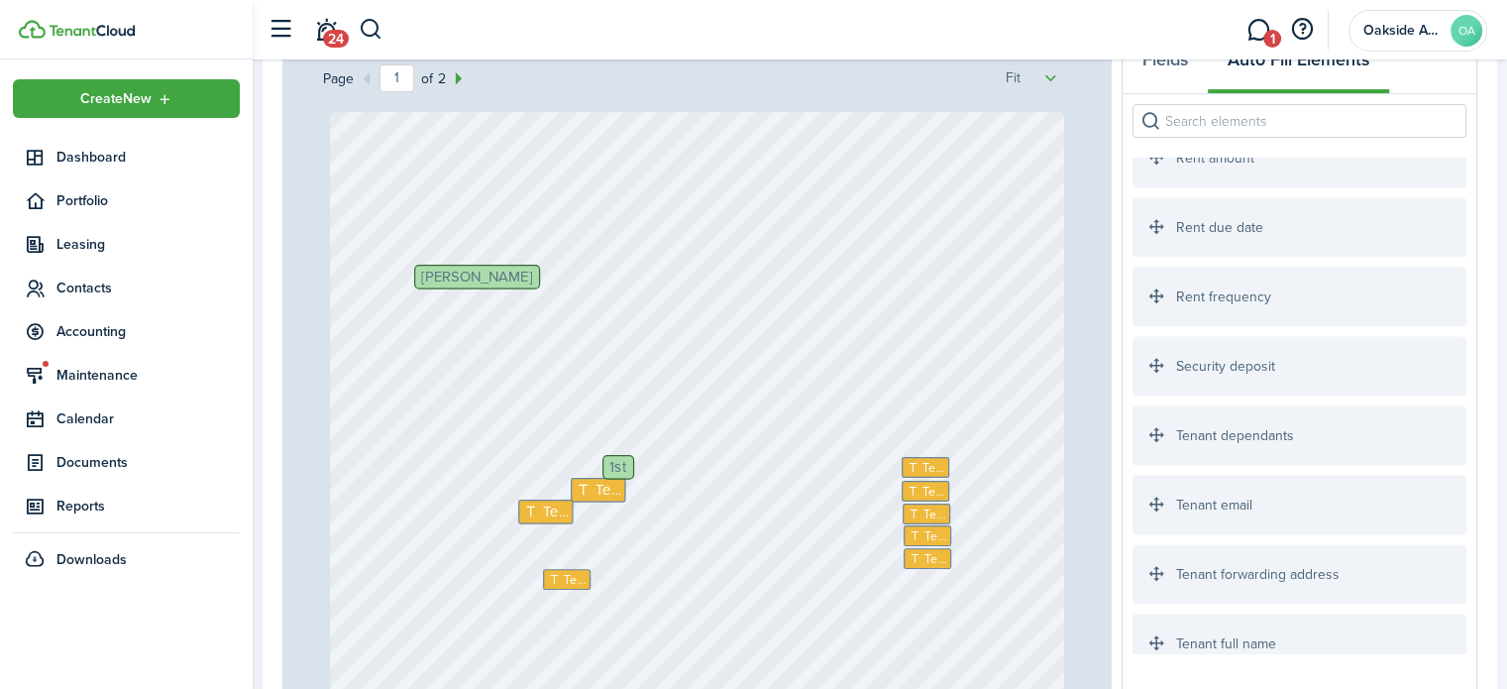
scroll to position [2973, 0]
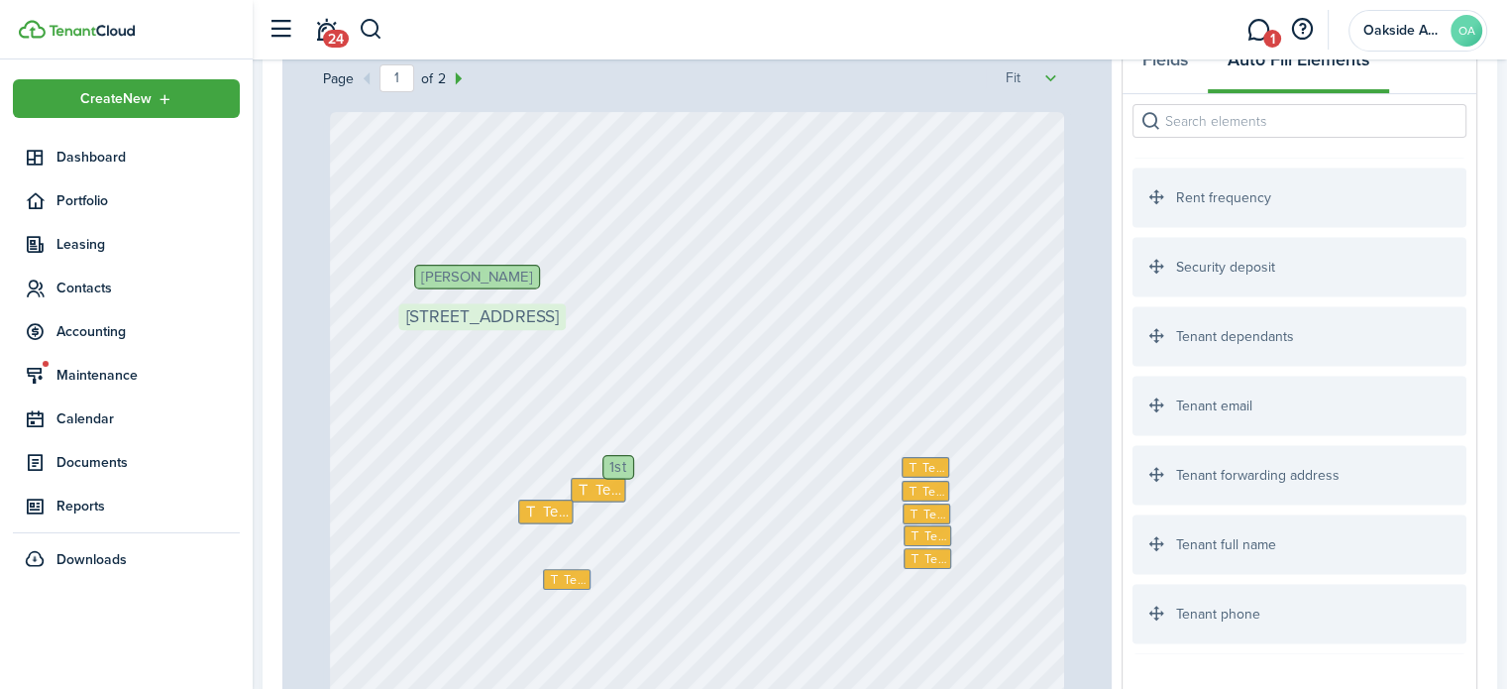
drag, startPoint x: 1209, startPoint y: 478, endPoint x: 475, endPoint y: 334, distance: 748.3
click at [475, 334] on div "Page 1 of 2 50% 75% 100% 150% 200% Fit Text Text Text Text Text Text [PERSON_NA…" at bounding box center [879, 445] width 1195 height 823
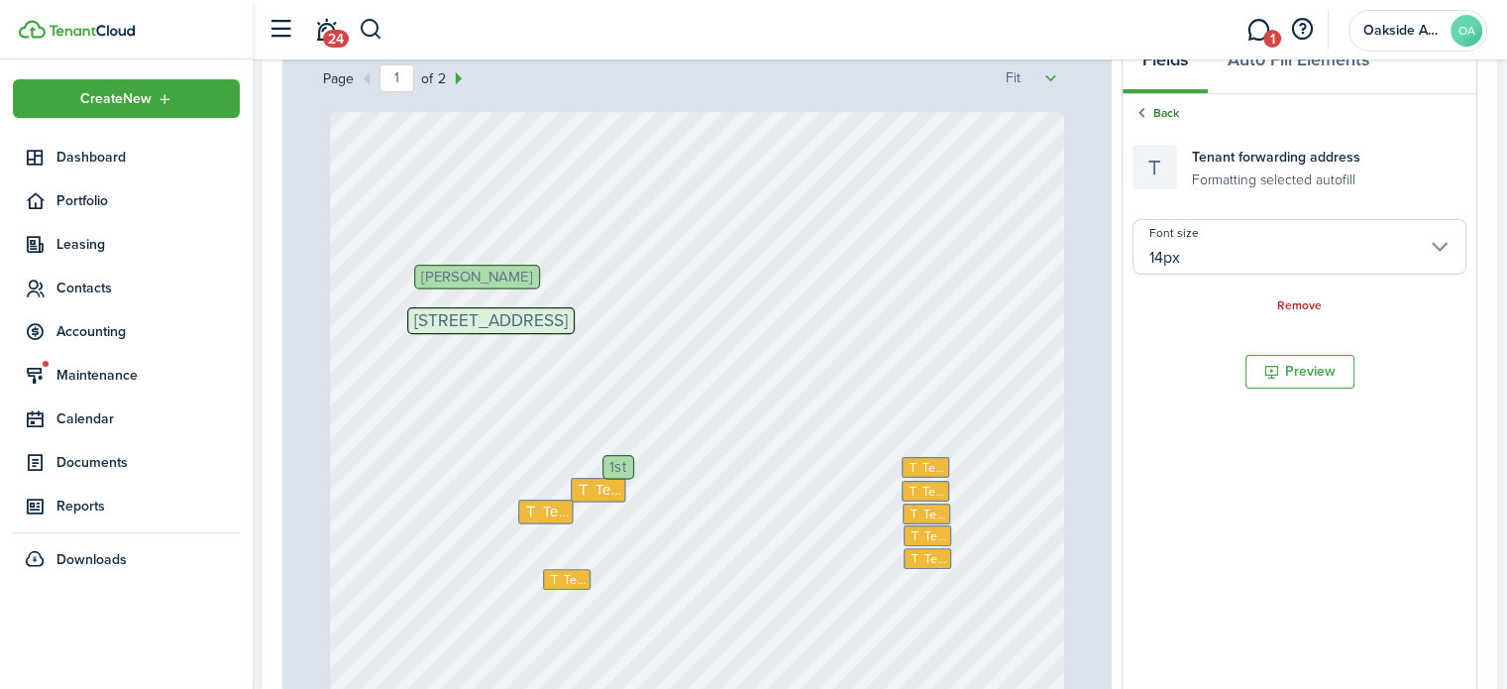
click at [1169, 106] on link "Back" at bounding box center [1156, 113] width 47 height 18
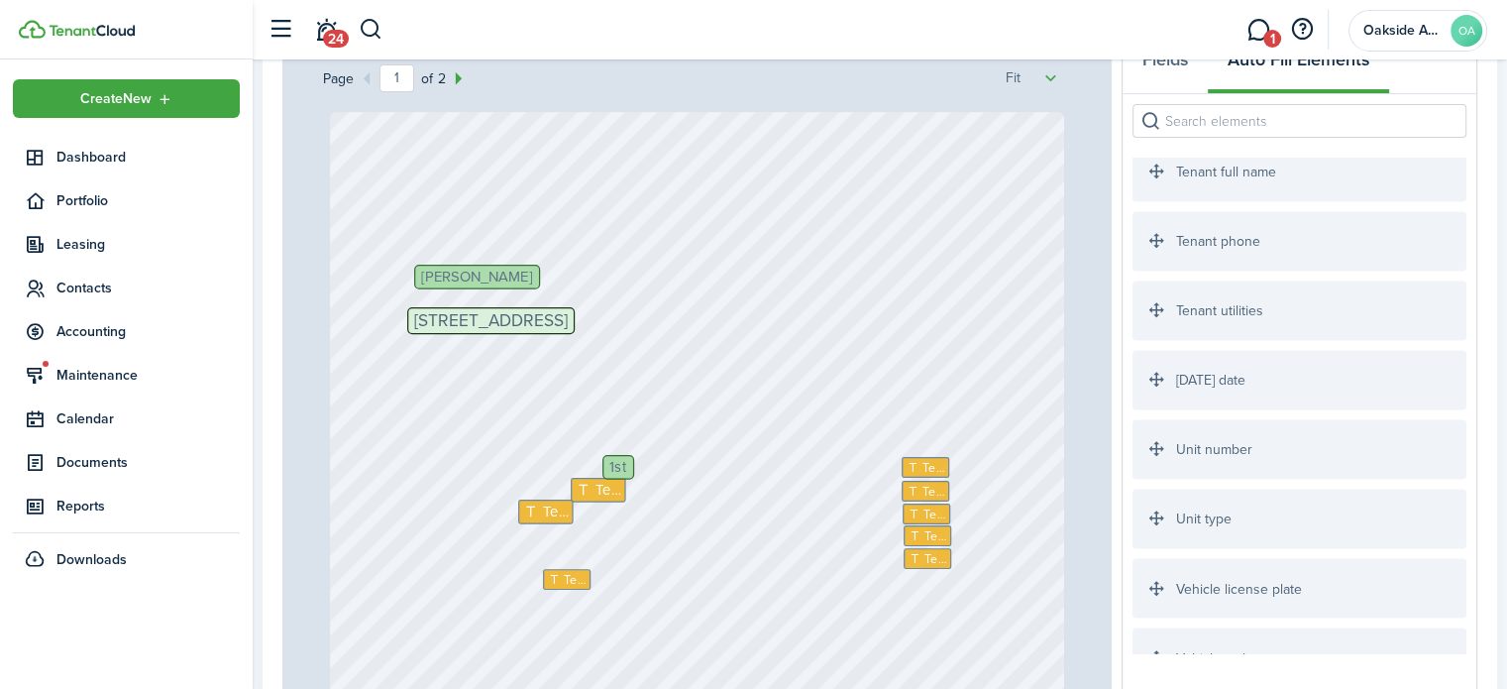
scroll to position [3469, 0]
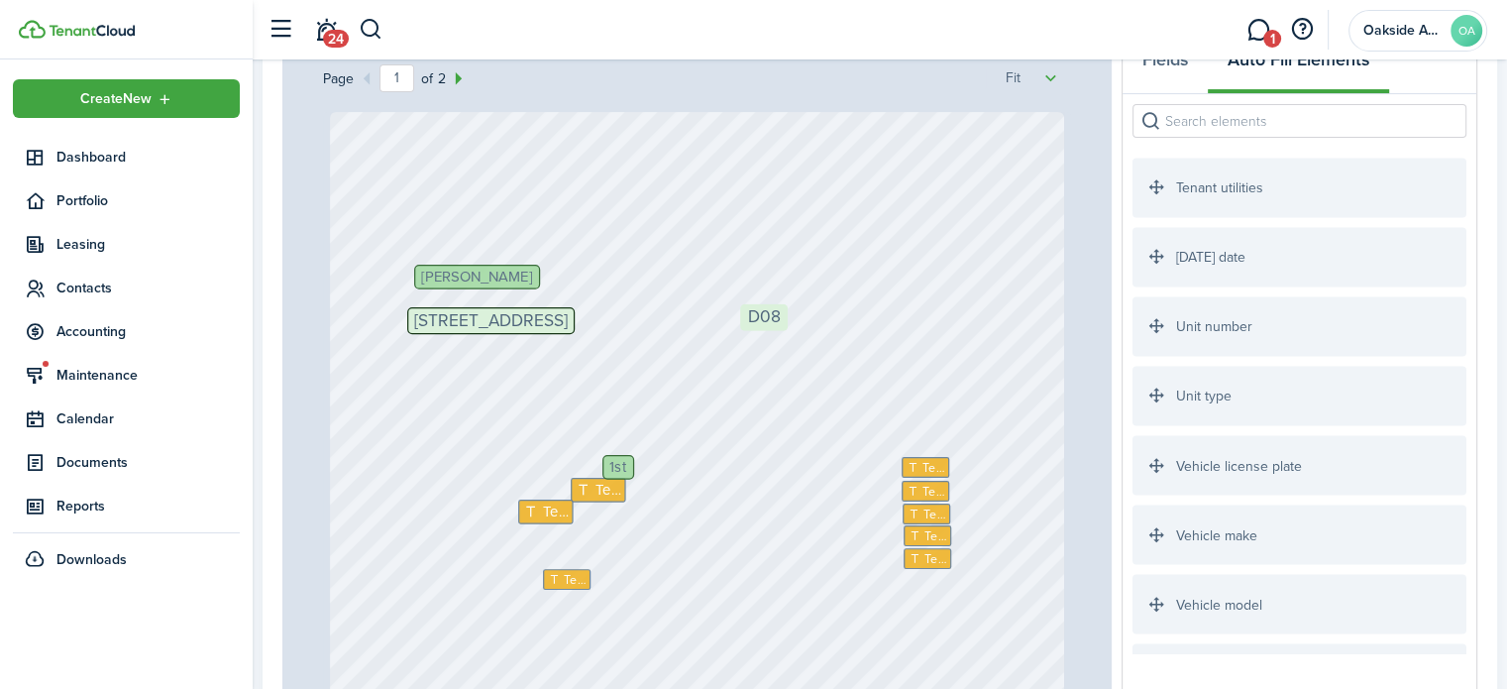
drag, startPoint x: 1208, startPoint y: 335, endPoint x: 817, endPoint y: 340, distance: 391.5
click at [817, 340] on div "Page 1 of 2 50% 75% 100% 150% 200% Fit Text Text Text Text Text Text [PERSON_NA…" at bounding box center [879, 445] width 1195 height 823
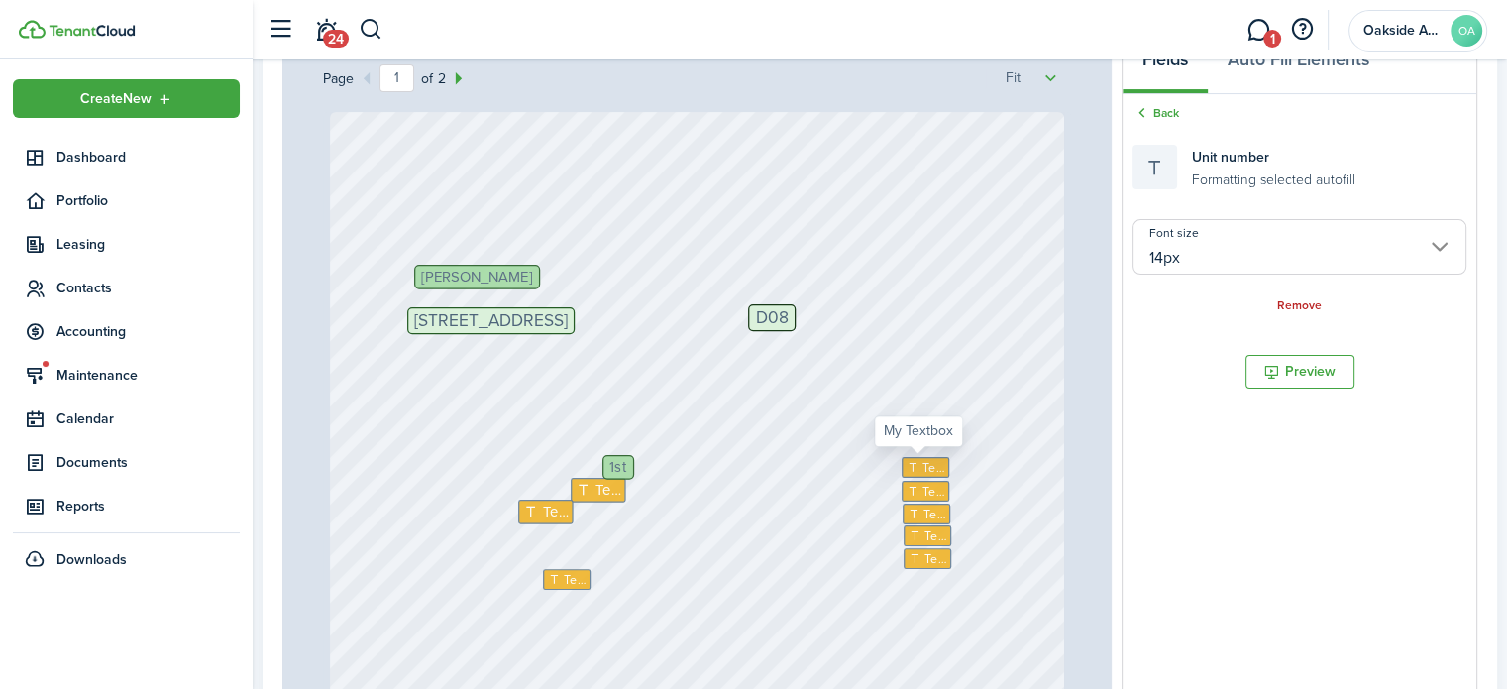
click at [923, 467] on span "Text" at bounding box center [934, 467] width 22 height 19
type input "10px"
click at [923, 467] on span "Text" at bounding box center [934, 467] width 22 height 19
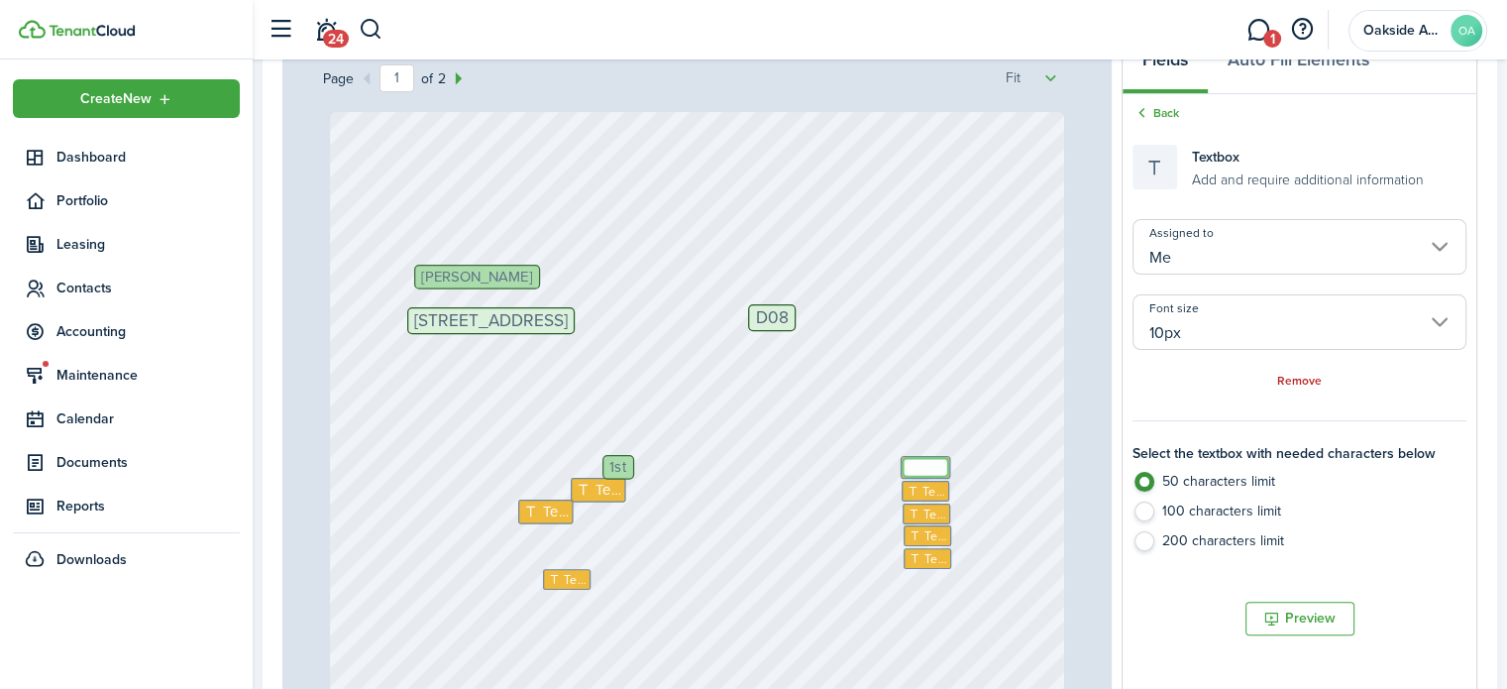
paste textarea "2,530.00"
type textarea "2,530.00"
click at [1158, 105] on link "Back" at bounding box center [1156, 113] width 47 height 18
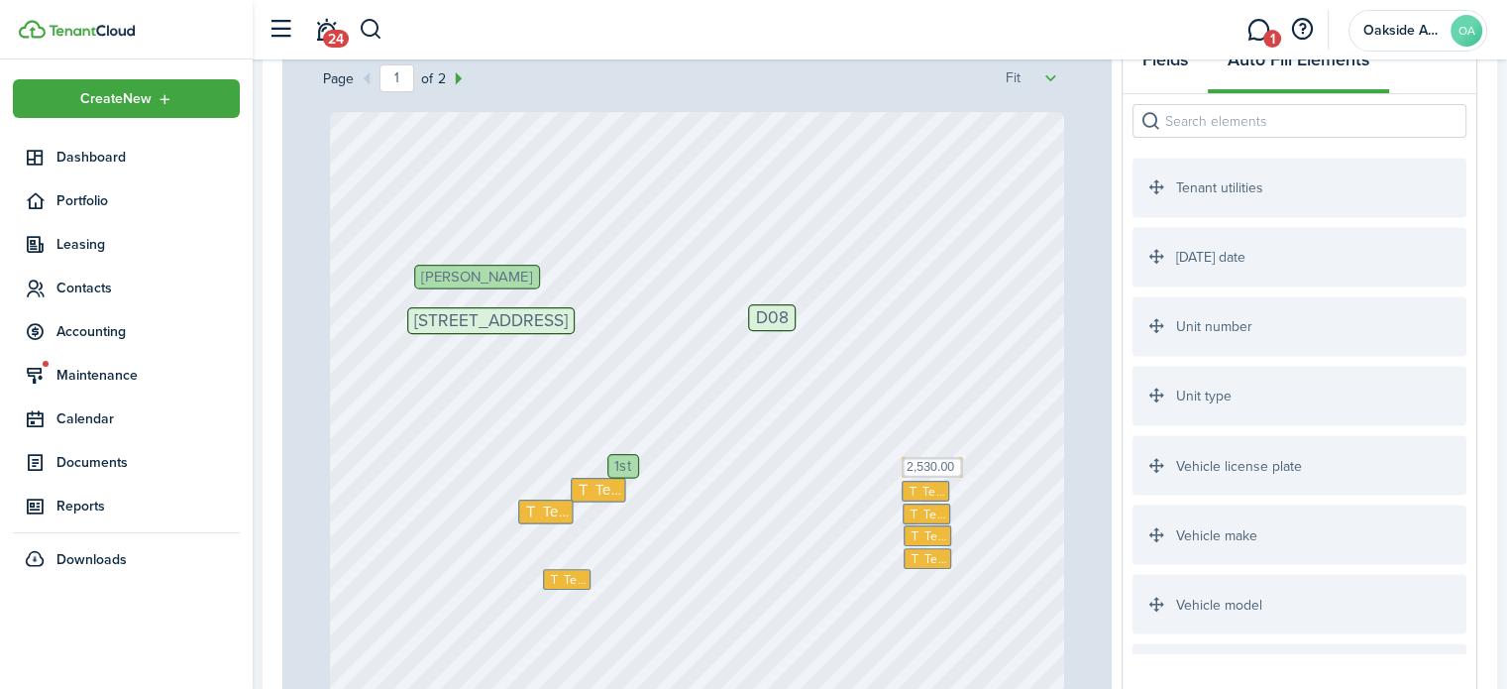
click at [1165, 63] on button "Fields" at bounding box center [1165, 64] width 85 height 59
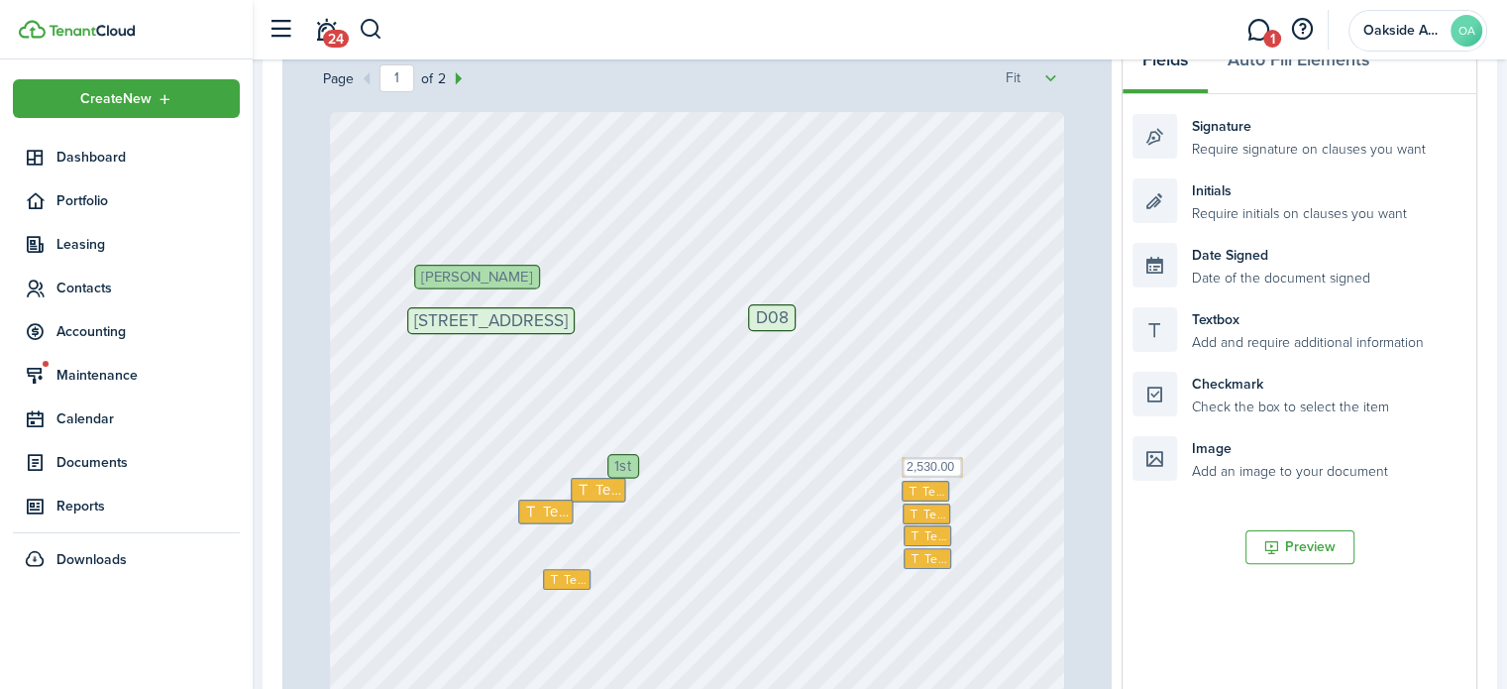
click at [615, 466] on span "1st" at bounding box center [623, 466] width 17 height 15
drag, startPoint x: 1231, startPoint y: 331, endPoint x: 699, endPoint y: 477, distance: 551.8
click at [699, 477] on div "Page 1 of 2 50% 75% 100% 150% 200% Fit Text Text Text Text Text Text 2,530.00 […" at bounding box center [879, 445] width 1195 height 823
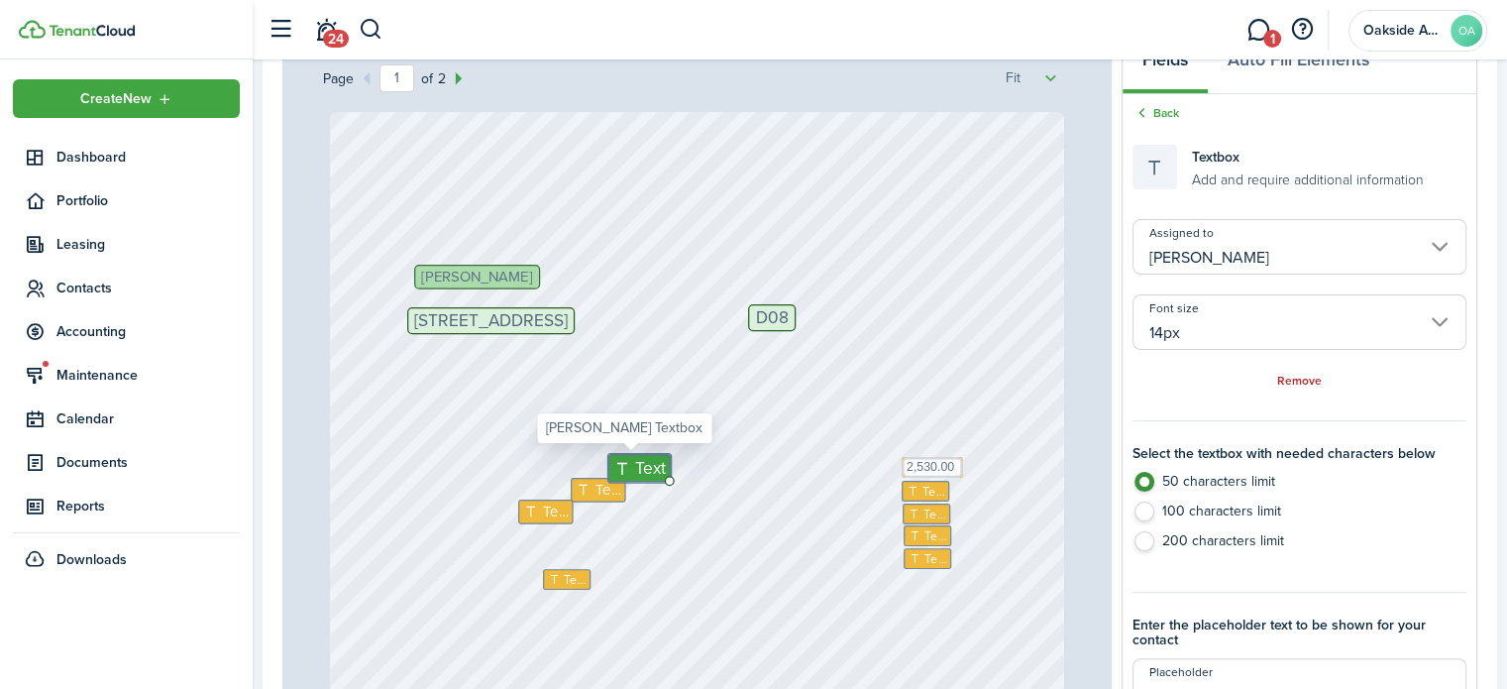
click at [622, 464] on icon at bounding box center [624, 467] width 22 height 17
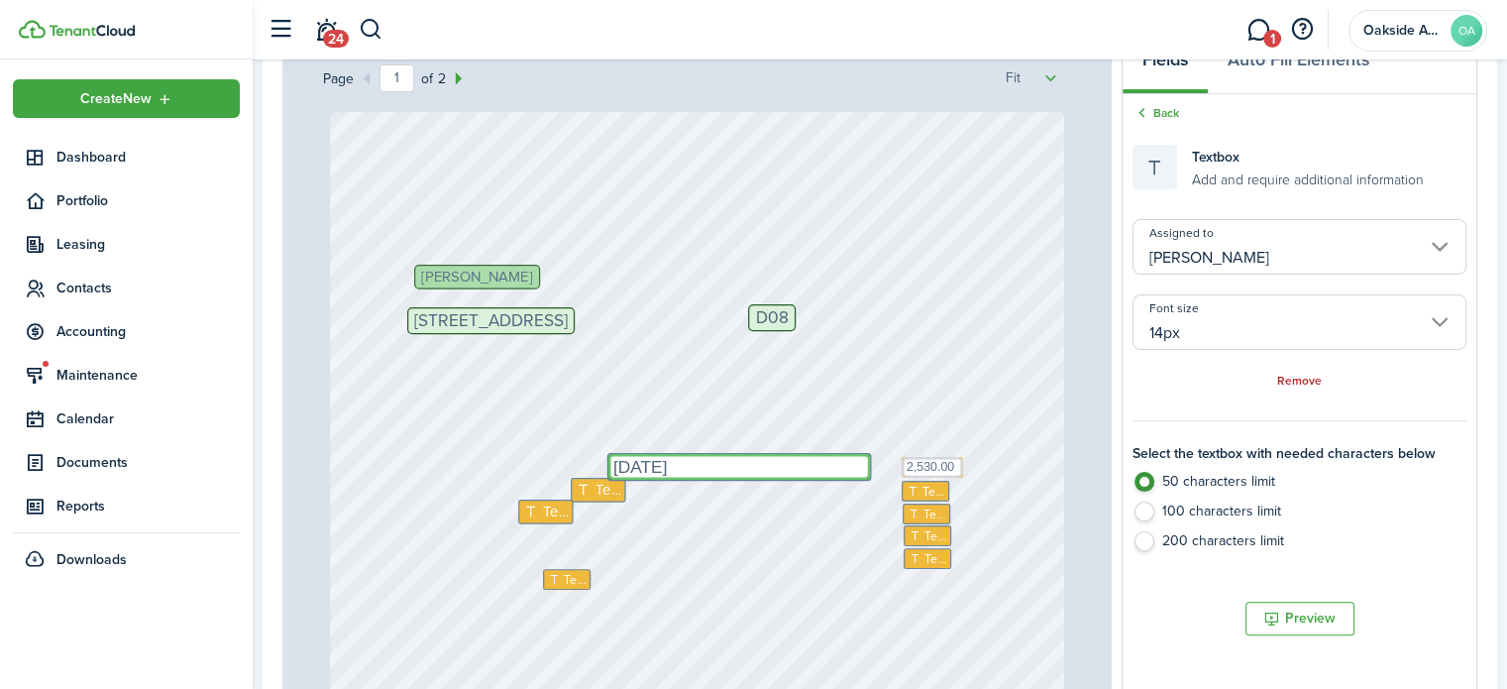
type textarea "[DATE]"
click at [769, 464] on textarea "[DATE]" at bounding box center [738, 468] width 262 height 26
click at [583, 488] on icon at bounding box center [586, 490] width 20 height 15
type input "Me"
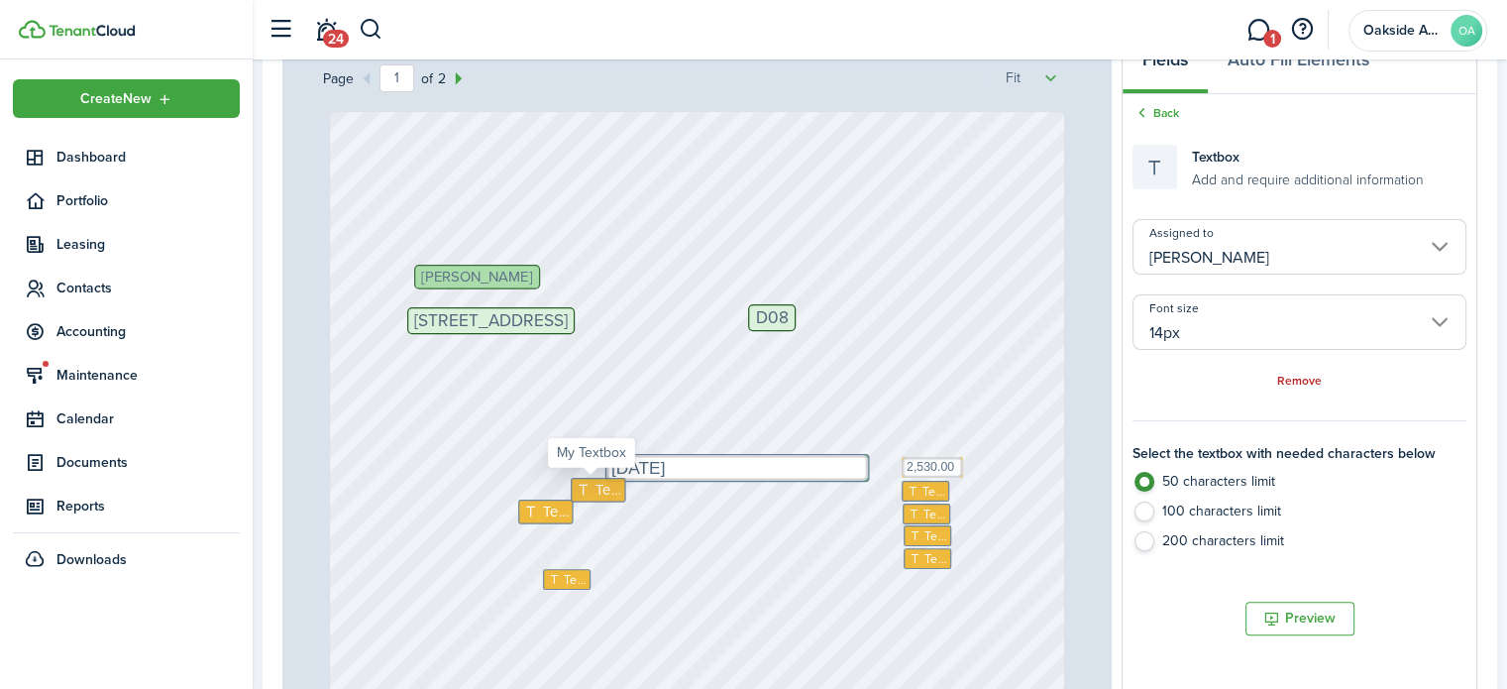
type input "12px"
click at [583, 488] on icon at bounding box center [586, 490] width 20 height 15
paste textarea "[DATE]"
type textarea "[DATE]"
click at [923, 487] on span "Text" at bounding box center [934, 492] width 22 height 19
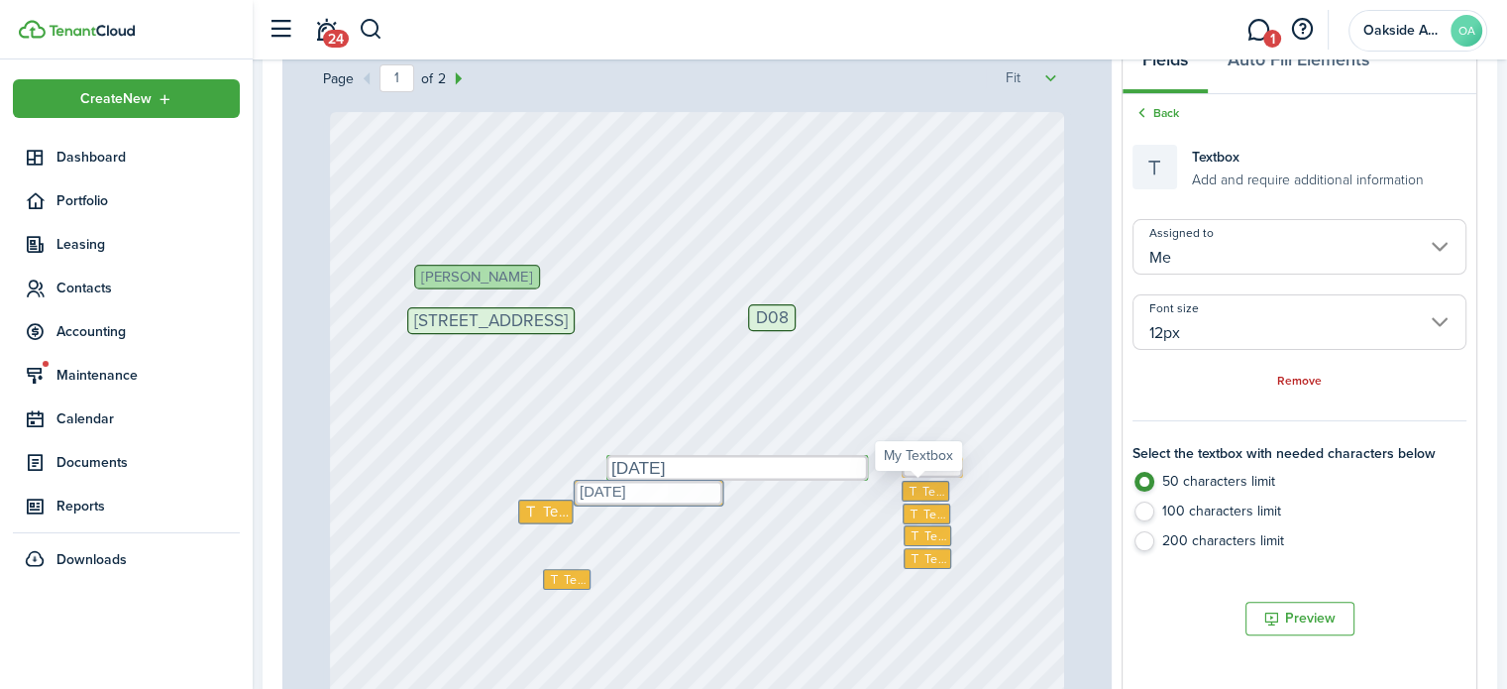
type input "10px"
click at [923, 487] on span "Text" at bounding box center [934, 492] width 22 height 19
type textarea "75.00"
click at [546, 515] on span "Text" at bounding box center [559, 516] width 26 height 22
type input "12px"
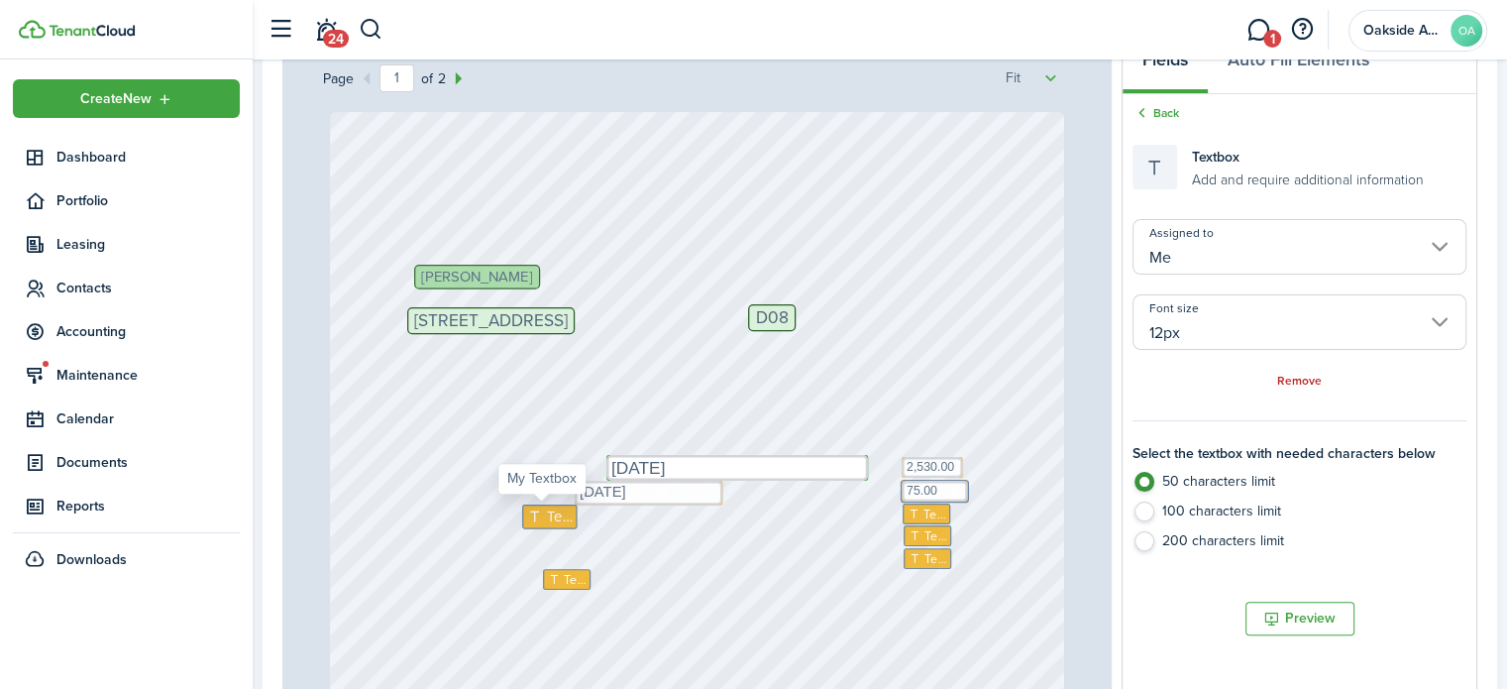
click at [546, 515] on span "Text" at bounding box center [559, 516] width 26 height 22
type textarea "Utility, Pet, Insurance"
click at [916, 512] on icon at bounding box center [916, 513] width 16 height 12
type input "10px"
click at [916, 512] on icon at bounding box center [916, 513] width 16 height 12
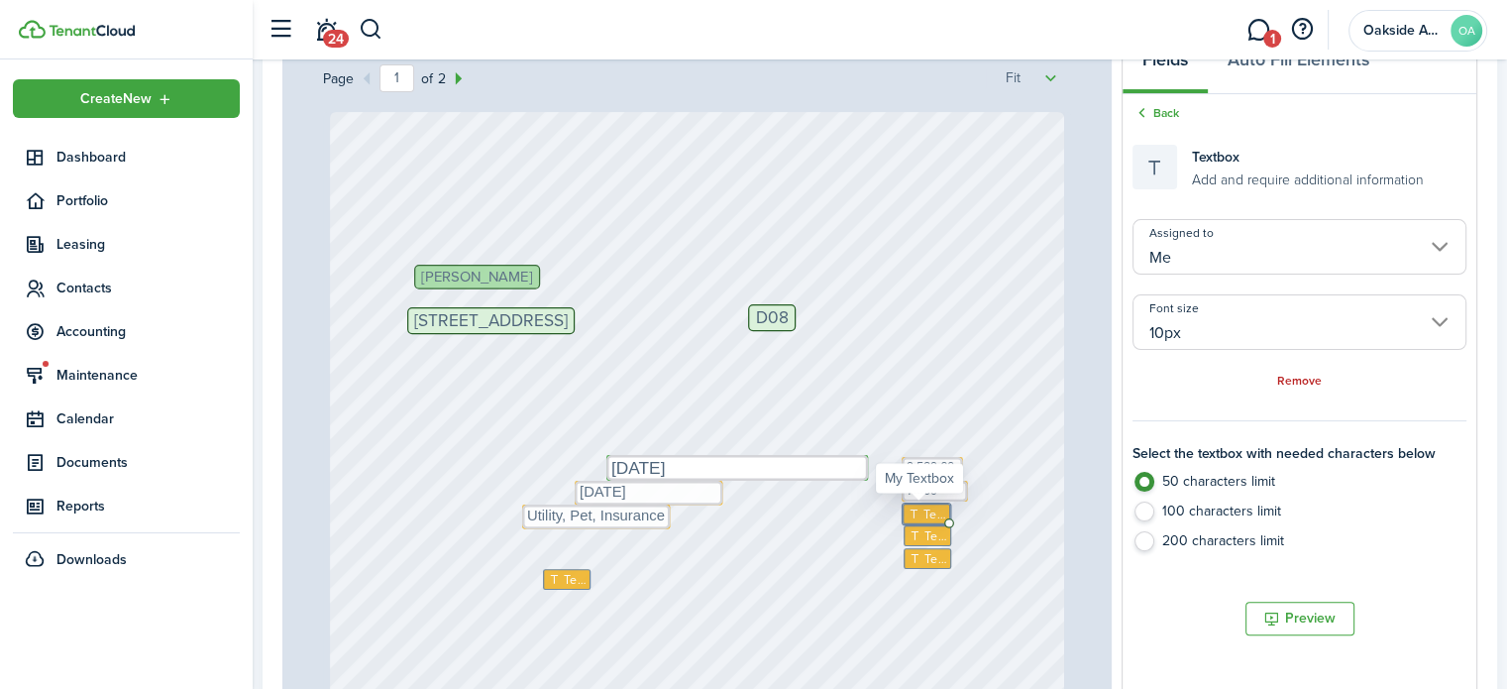
paste textarea "140.00"
type textarea "140.00"
click at [925, 538] on span "Text" at bounding box center [936, 535] width 22 height 19
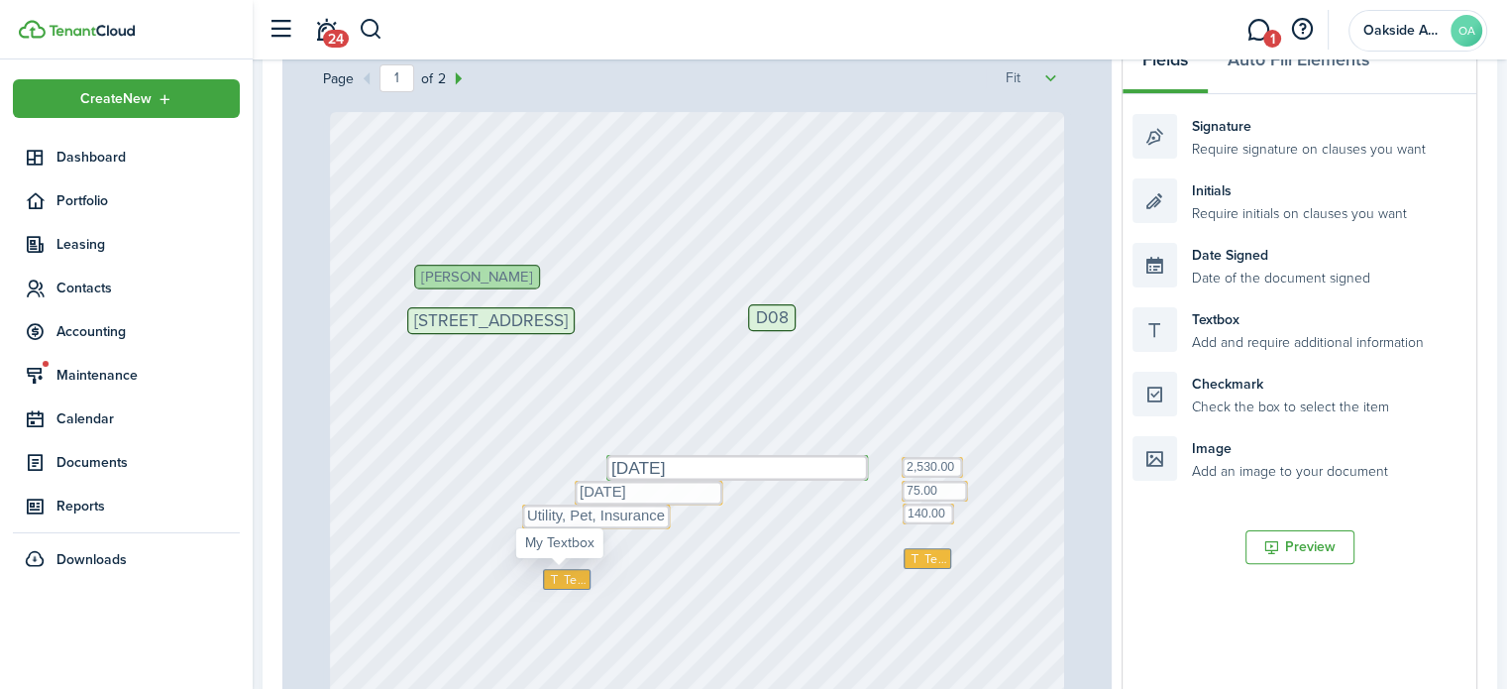
click at [553, 575] on icon at bounding box center [556, 579] width 16 height 12
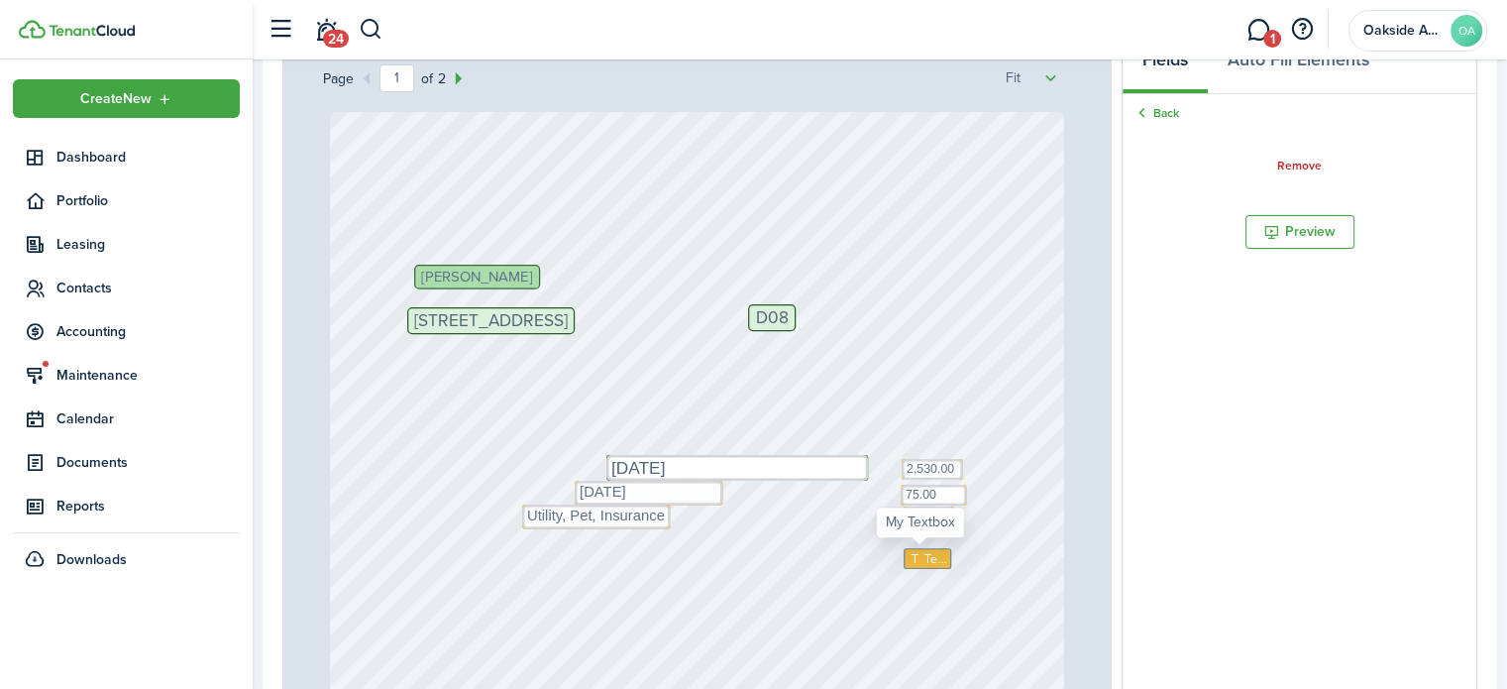
click at [915, 553] on icon at bounding box center [917, 558] width 16 height 12
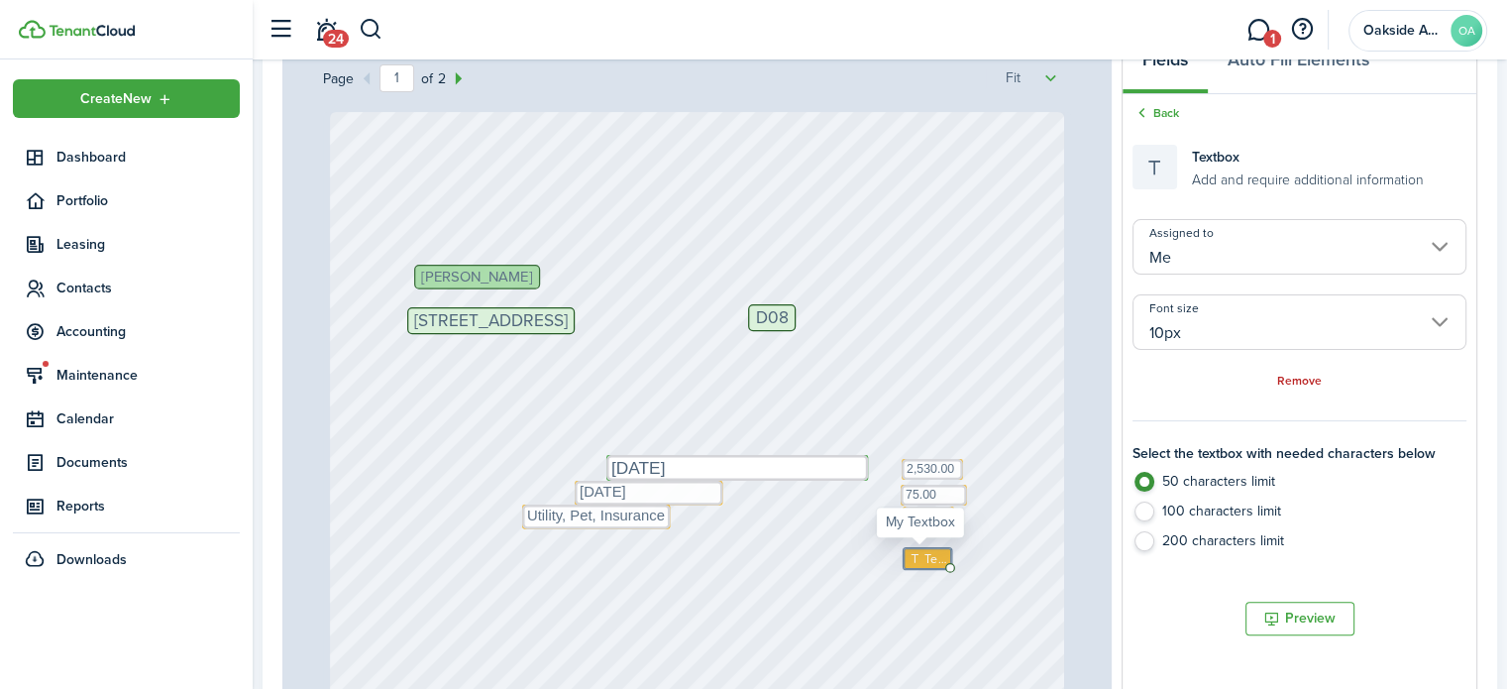
click at [915, 553] on icon at bounding box center [917, 558] width 16 height 12
click at [914, 556] on icon at bounding box center [917, 558] width 16 height 12
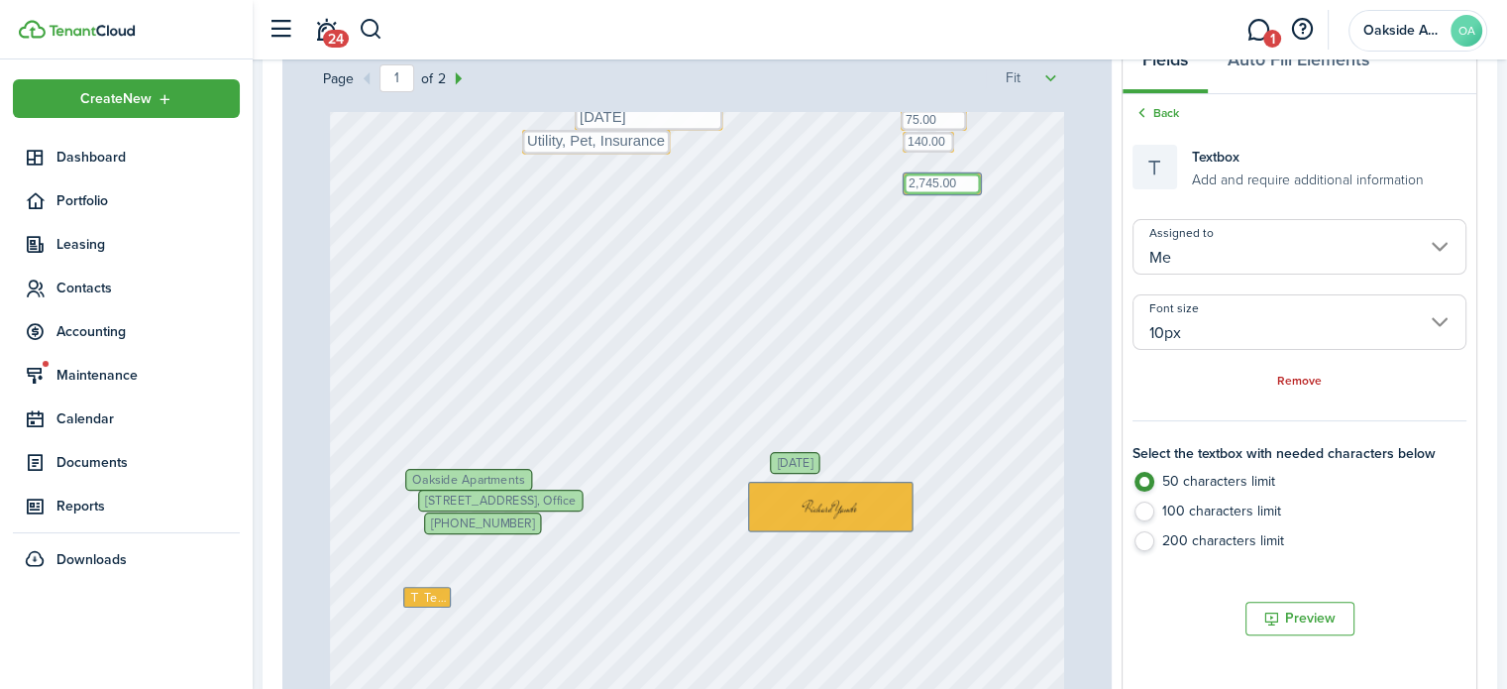
scroll to position [396, 0]
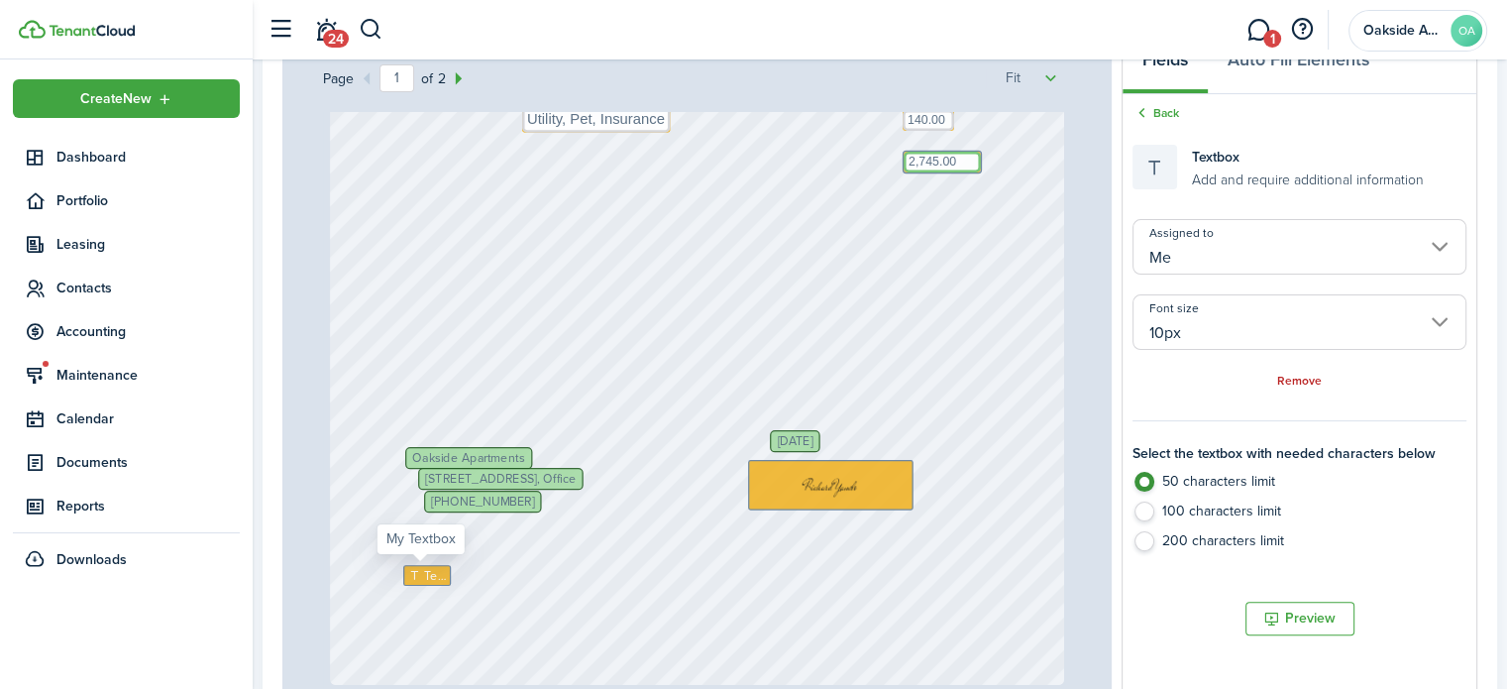
type textarea "2,745.00"
click at [413, 570] on icon at bounding box center [416, 575] width 16 height 12
type textarea "9"
type textarea "[DATE]"
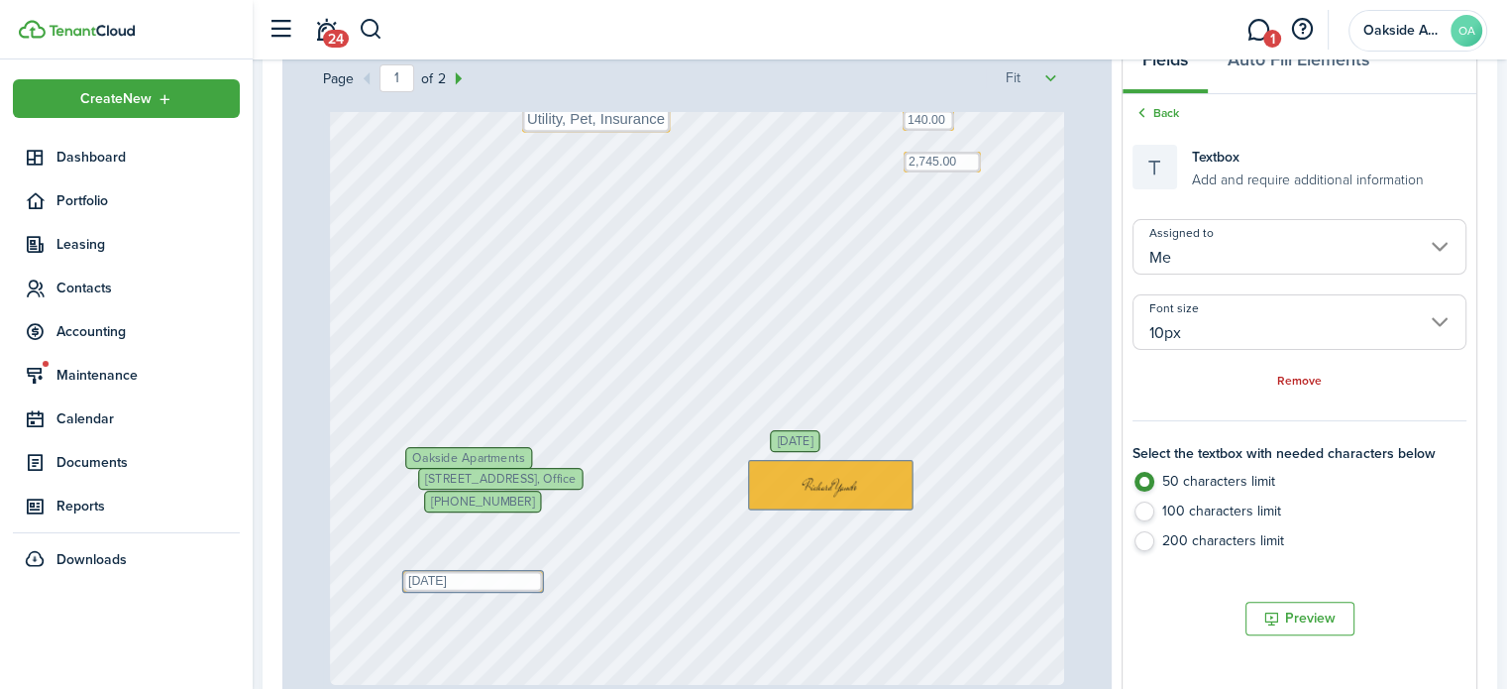
scroll to position [595, 0]
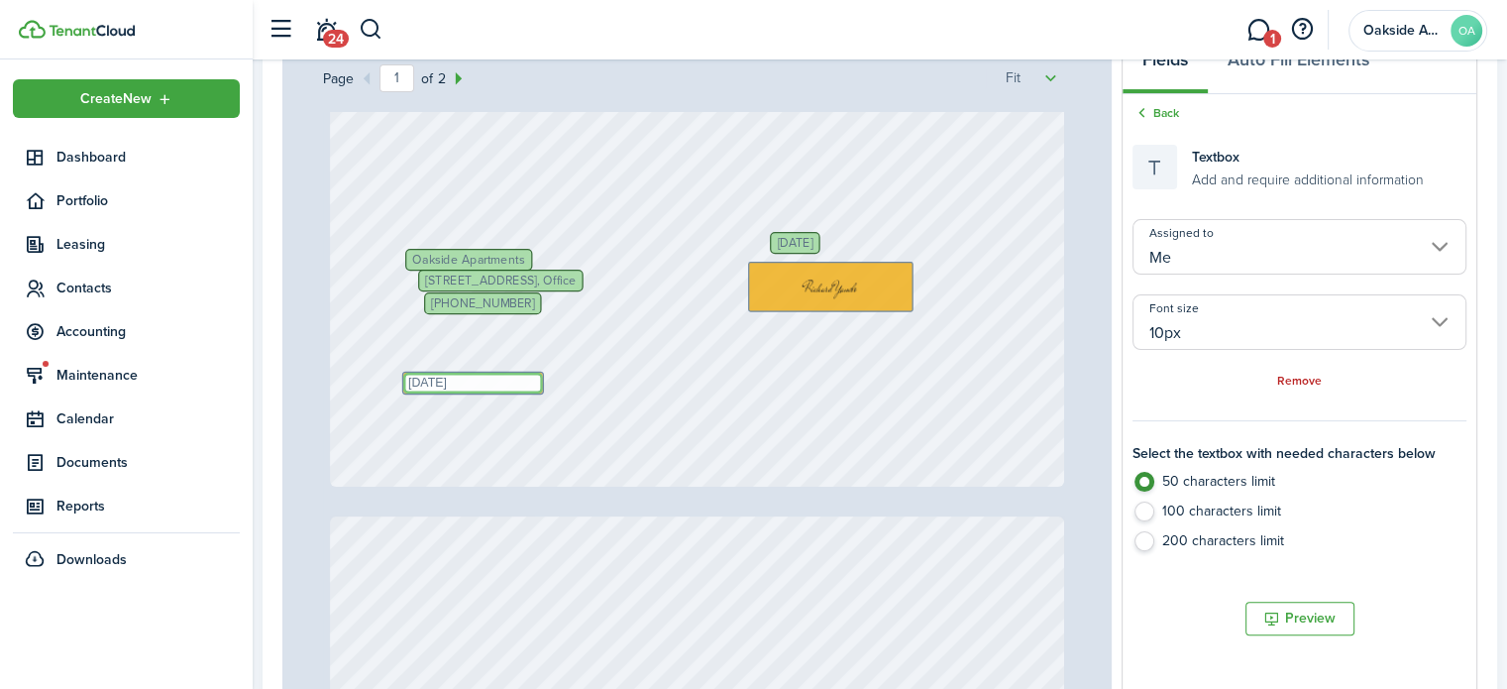
click at [472, 380] on textarea "[DATE]" at bounding box center [473, 383] width 140 height 21
click at [1190, 331] on input "10px" at bounding box center [1300, 321] width 334 height 55
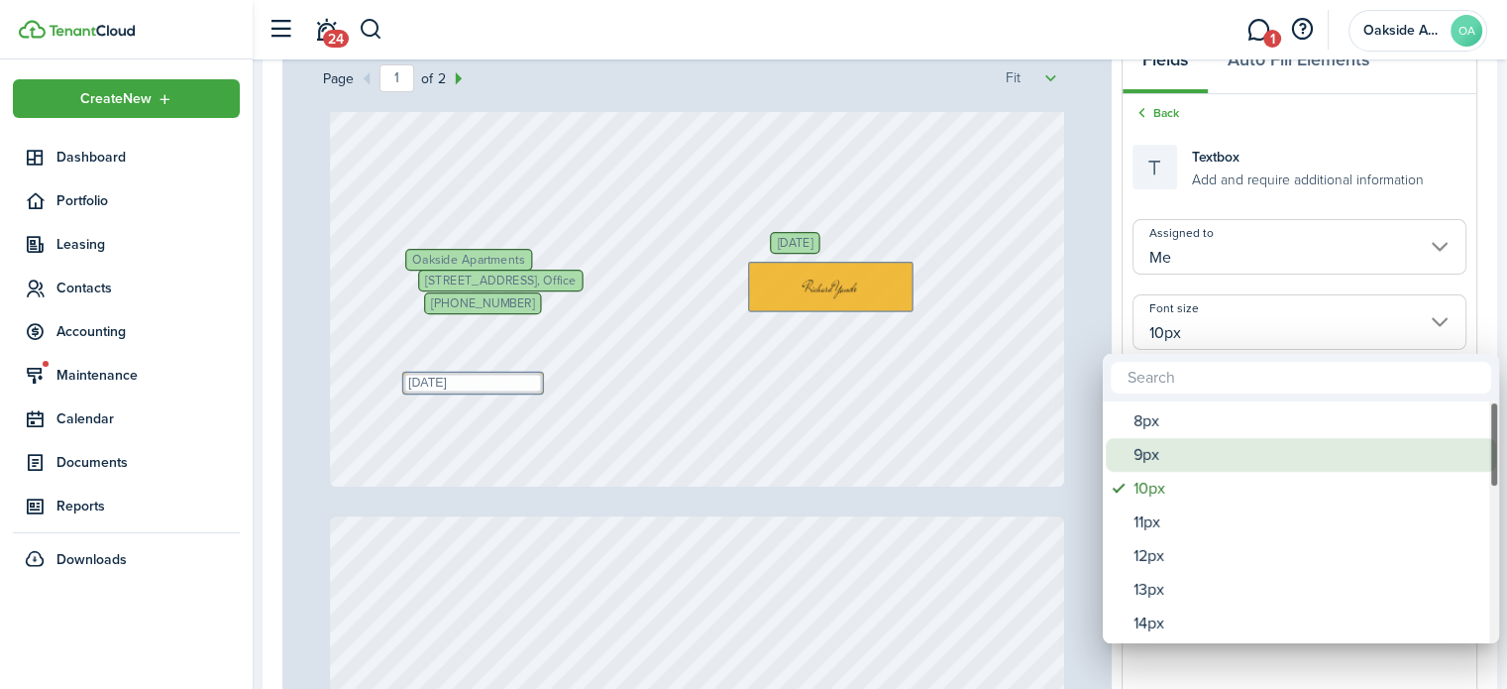
click at [1160, 449] on div "9px" at bounding box center [1309, 455] width 351 height 34
type input "9px"
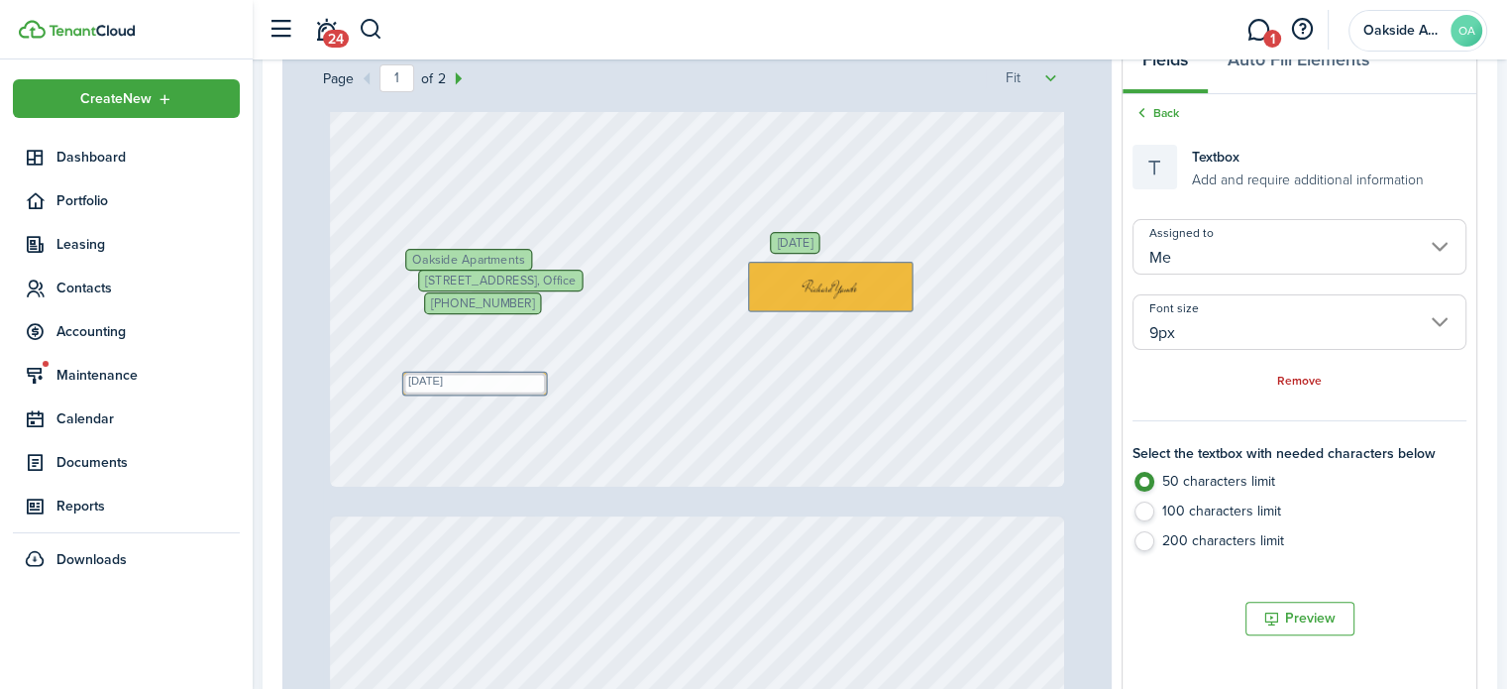
click at [484, 358] on div "[PERSON_NAME] Text 2,745.00 [PHONE_NUMBER] [GEOGRAPHIC_DATA] [STREET_ADDRESS], …" at bounding box center [696, 1] width 733 height 969
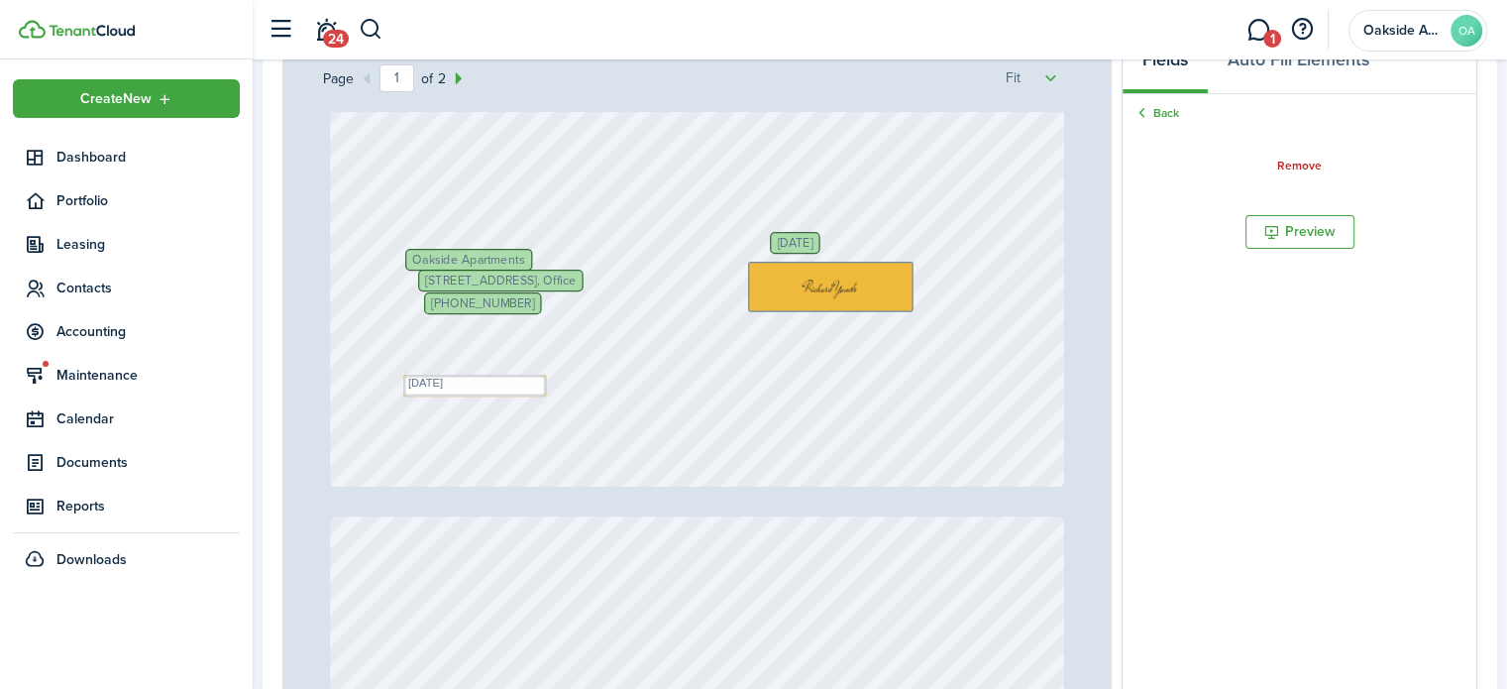
scroll to position [694, 0]
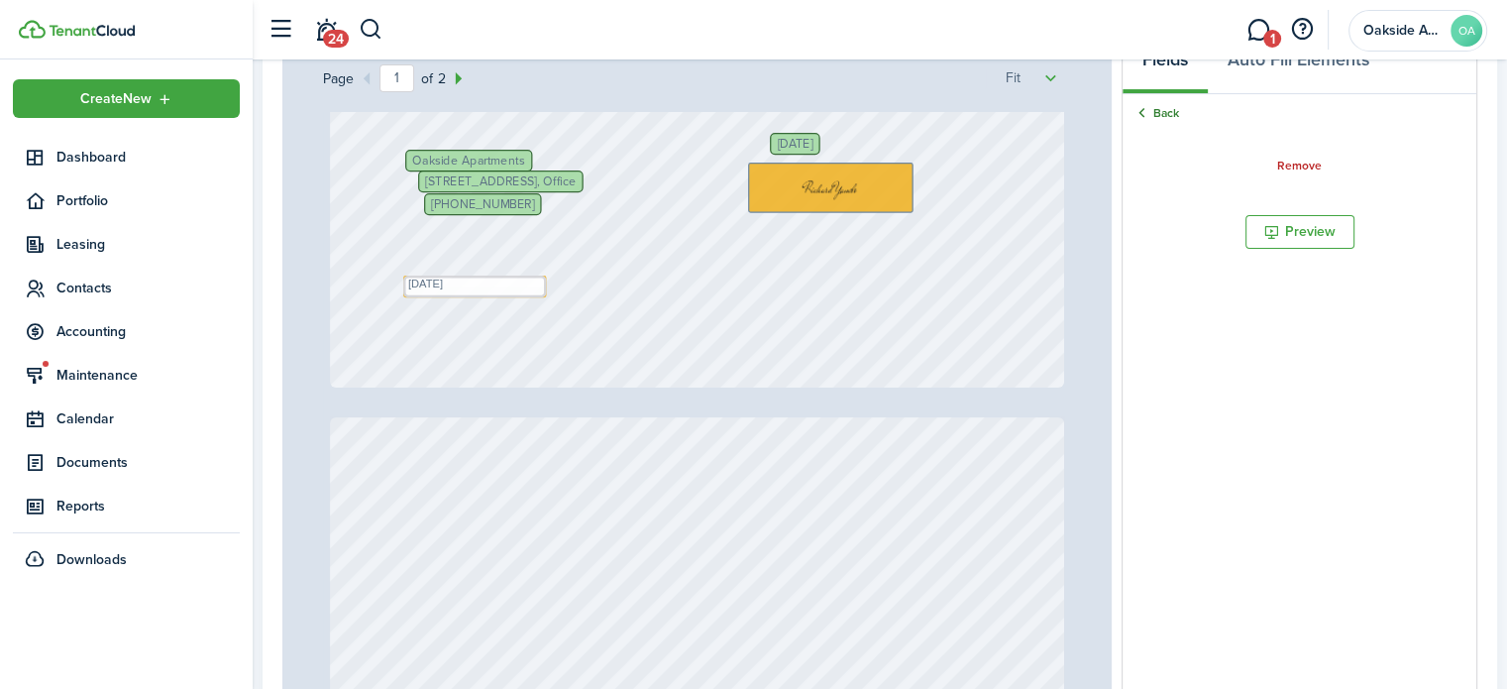
click at [1168, 115] on link "Back" at bounding box center [1156, 113] width 47 height 18
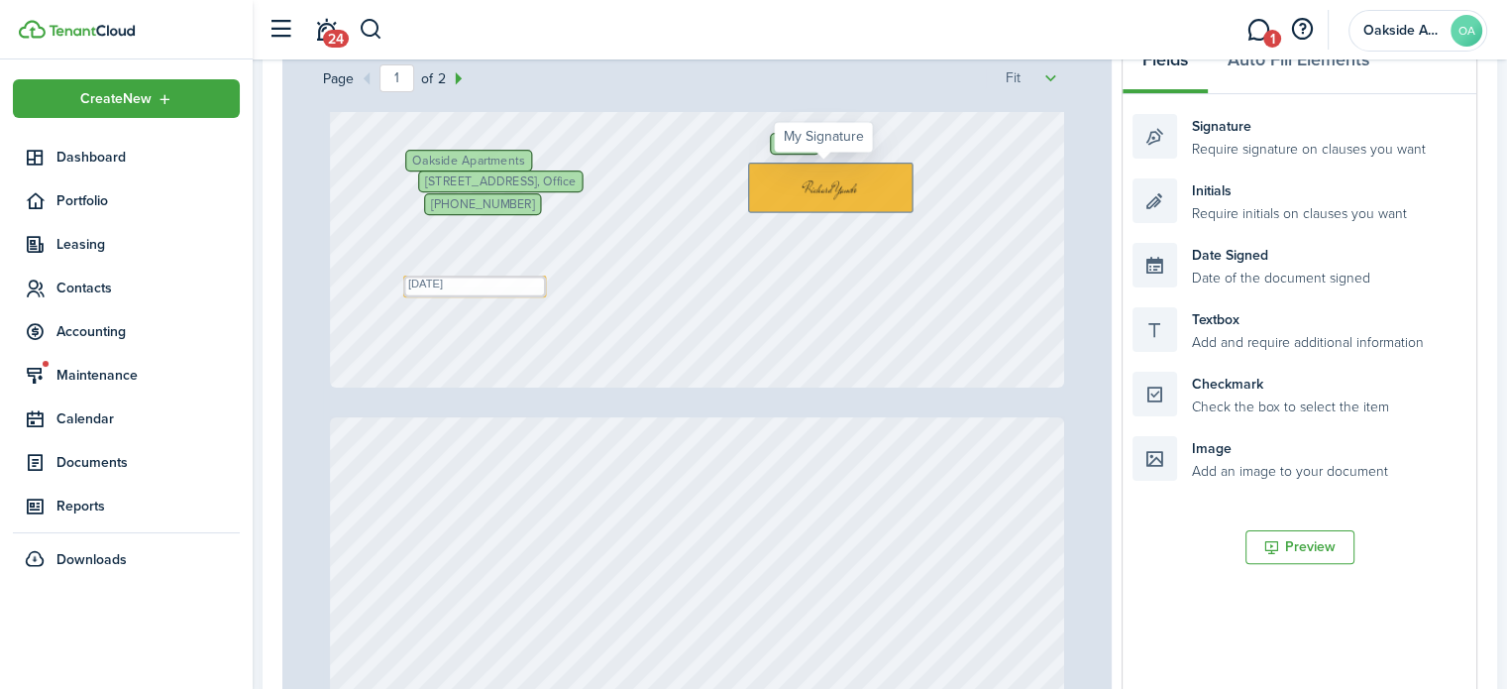
click at [813, 182] on img at bounding box center [830, 189] width 163 height 48
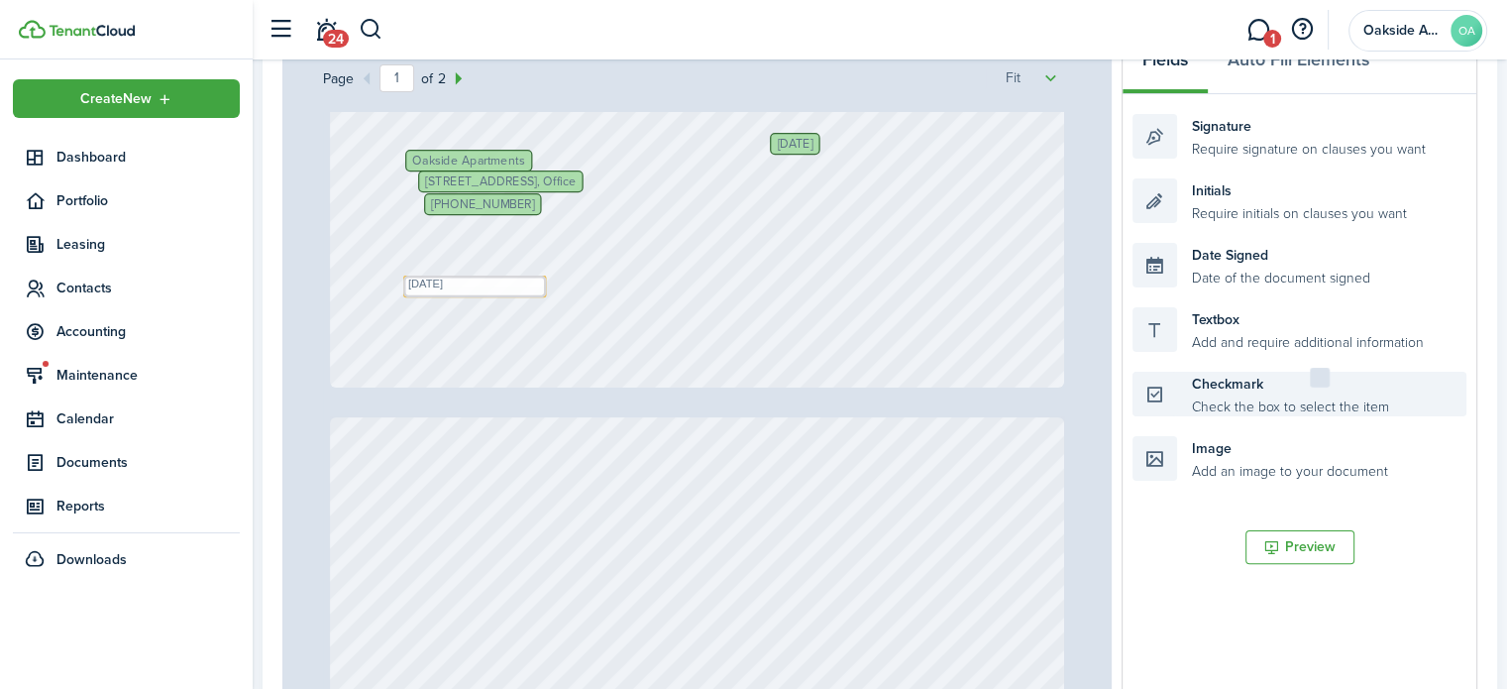
drag, startPoint x: 1228, startPoint y: 380, endPoint x: 1405, endPoint y: 376, distance: 177.4
click at [1405, 376] on div "Checkmark Check the box to select the item" at bounding box center [1300, 394] width 334 height 45
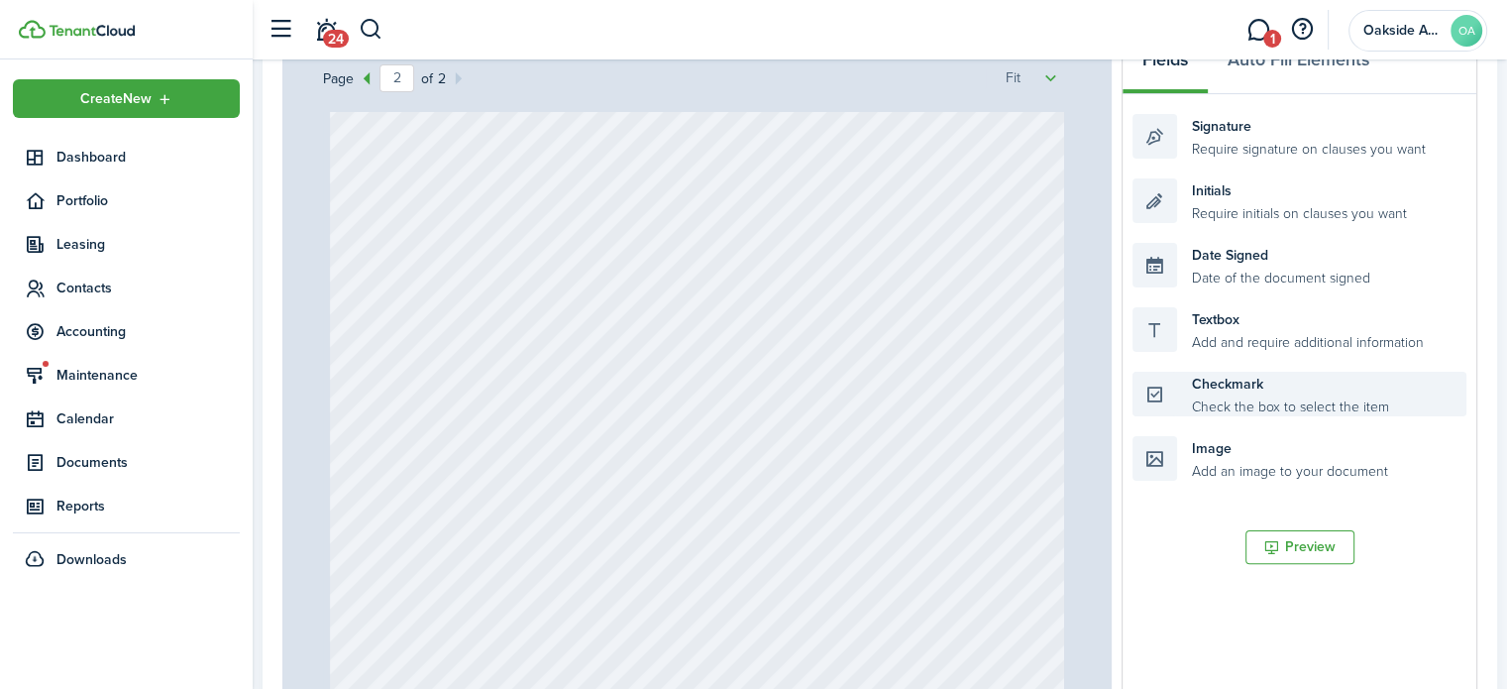
scroll to position [1279, 0]
click at [880, 518] on div at bounding box center [696, 316] width 733 height 969
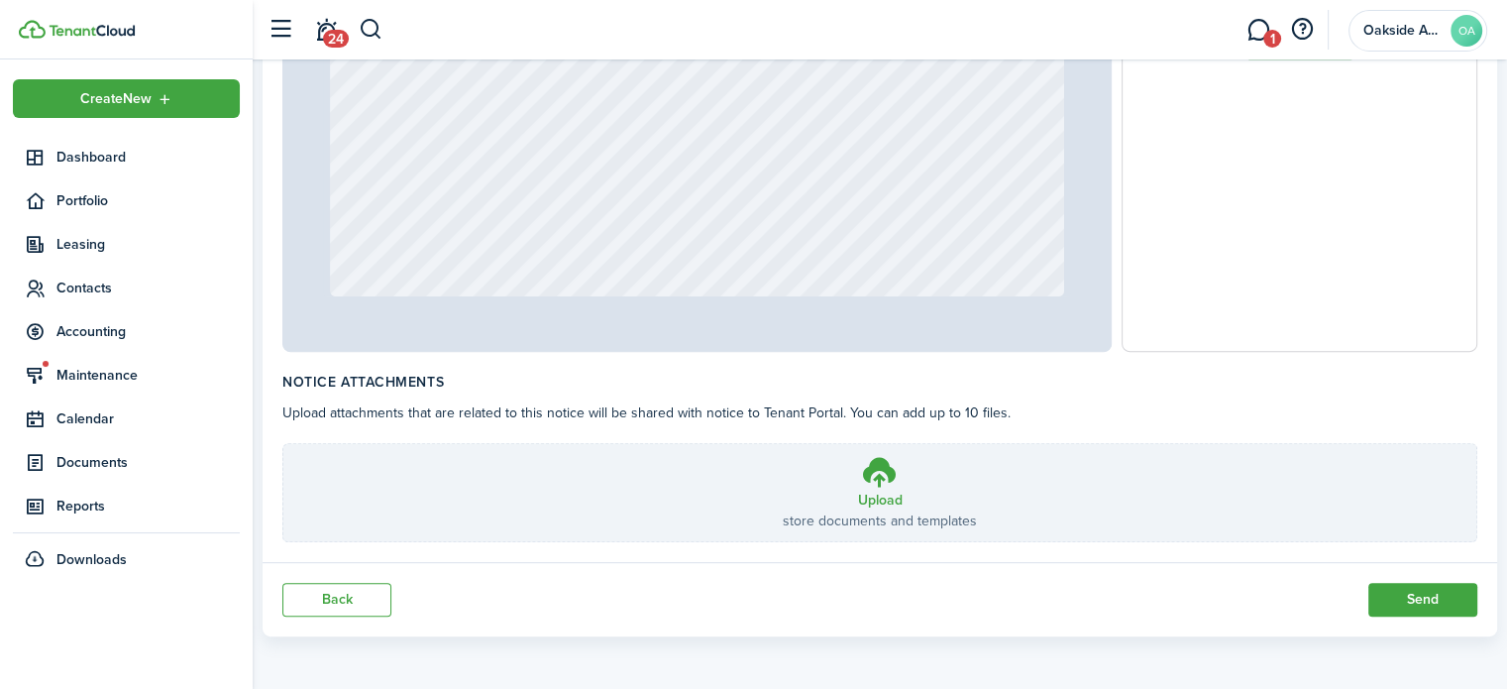
scroll to position [504, 0]
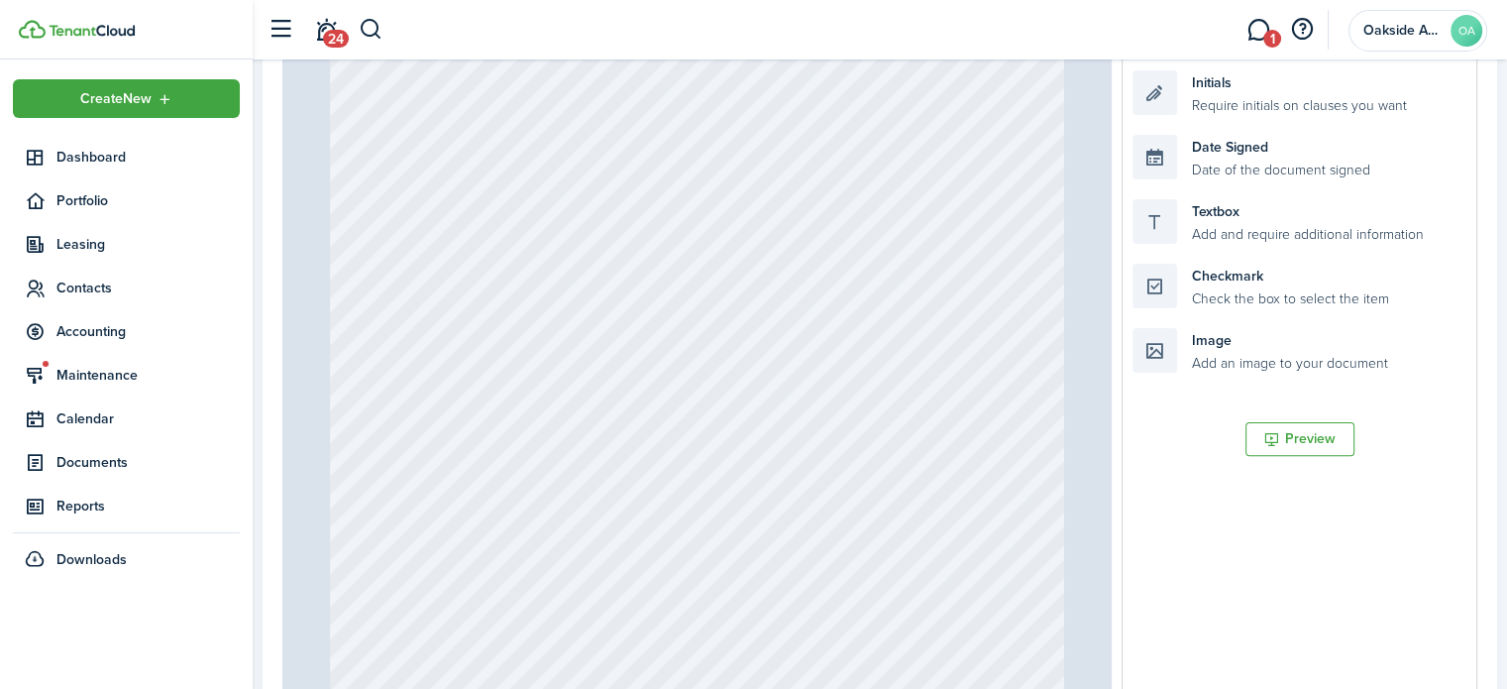
type input "1"
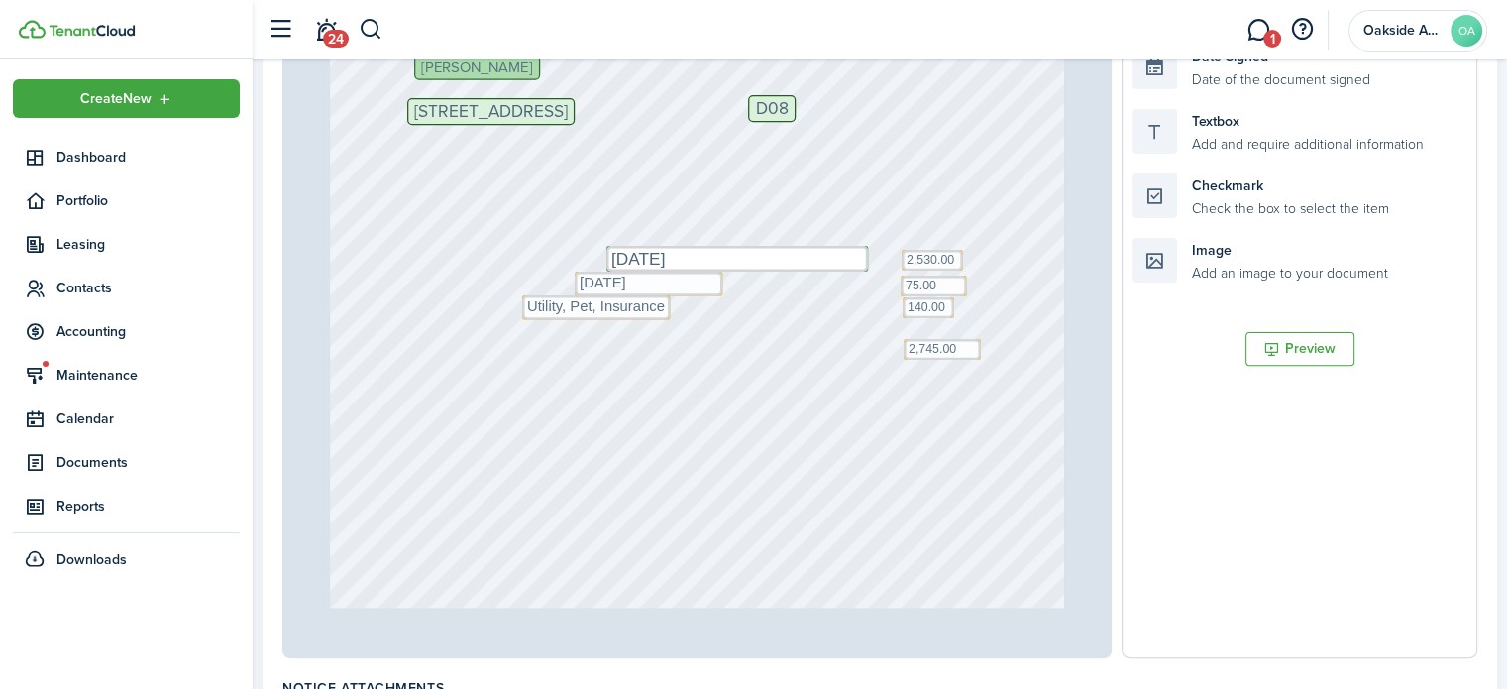
scroll to position [604, 0]
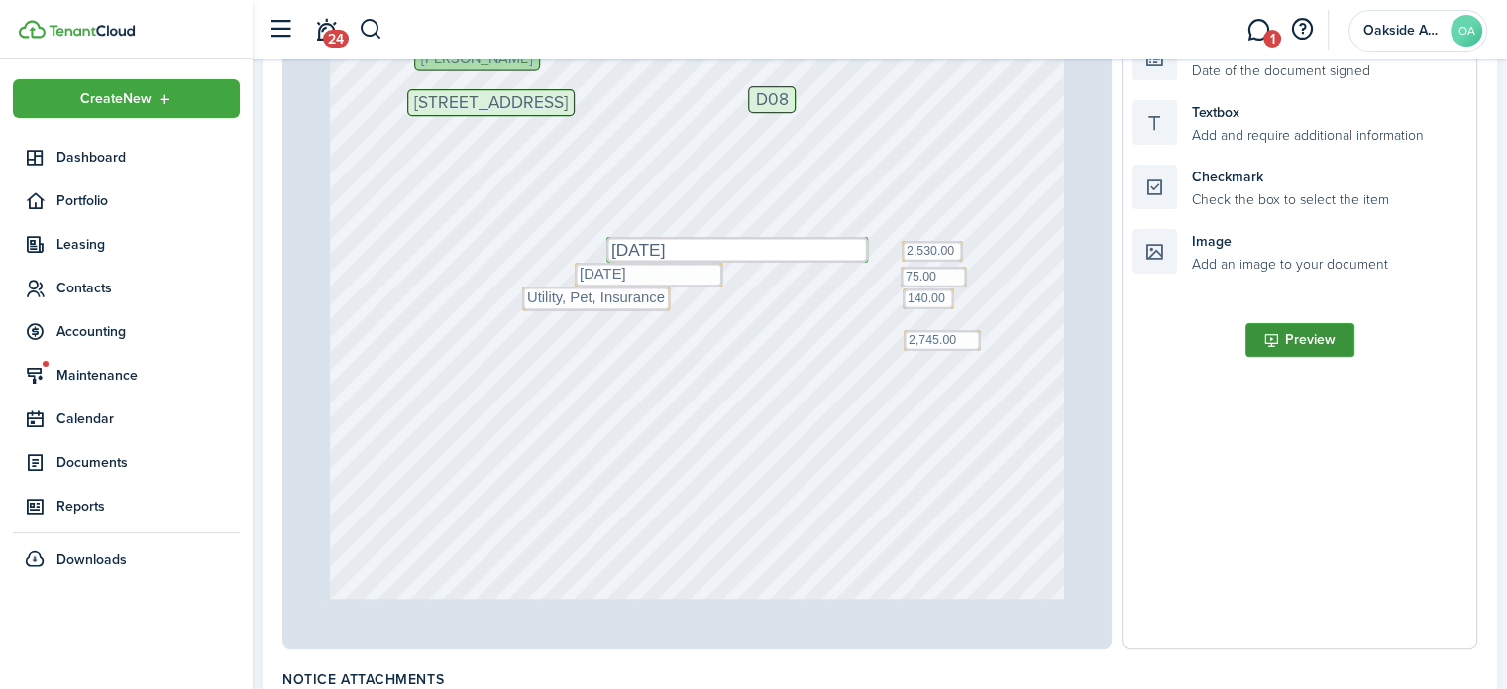
click at [1299, 337] on button "Preview" at bounding box center [1300, 340] width 109 height 34
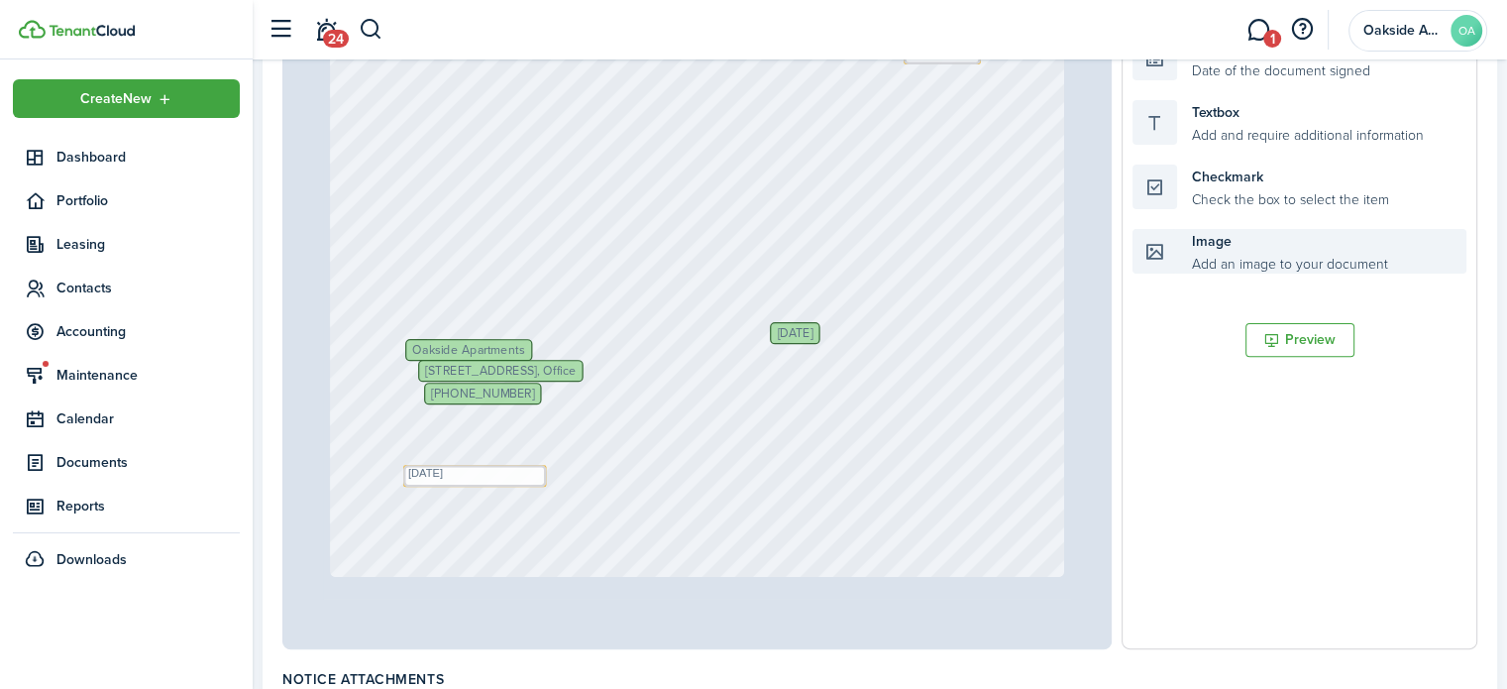
scroll to position [405, 0]
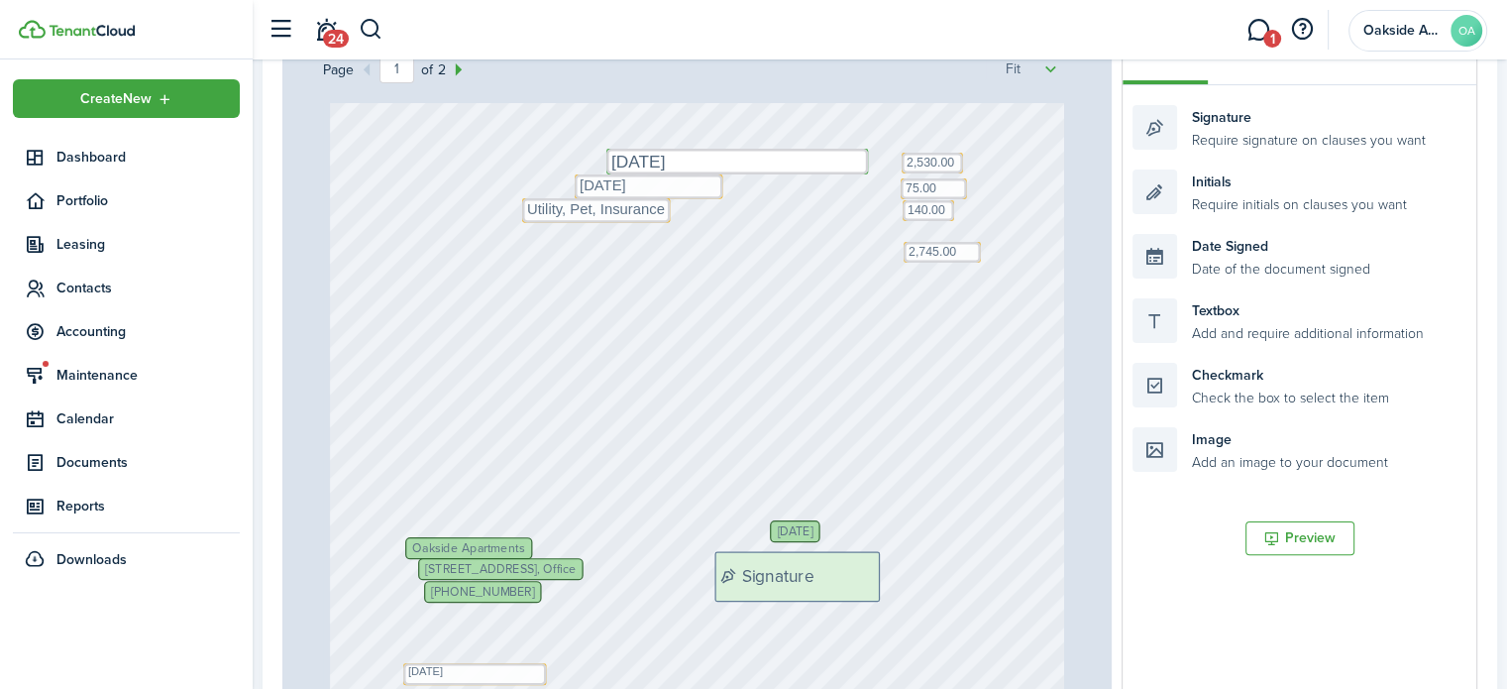
drag, startPoint x: 1205, startPoint y: 122, endPoint x: 787, endPoint y: 569, distance: 612.1
click at [787, 569] on div "Page 1 of 2 50% 75% 100% 150% 200% Fit [PERSON_NAME] Text 2,745.00 [PHONE_NUMBE…" at bounding box center [879, 436] width 1195 height 823
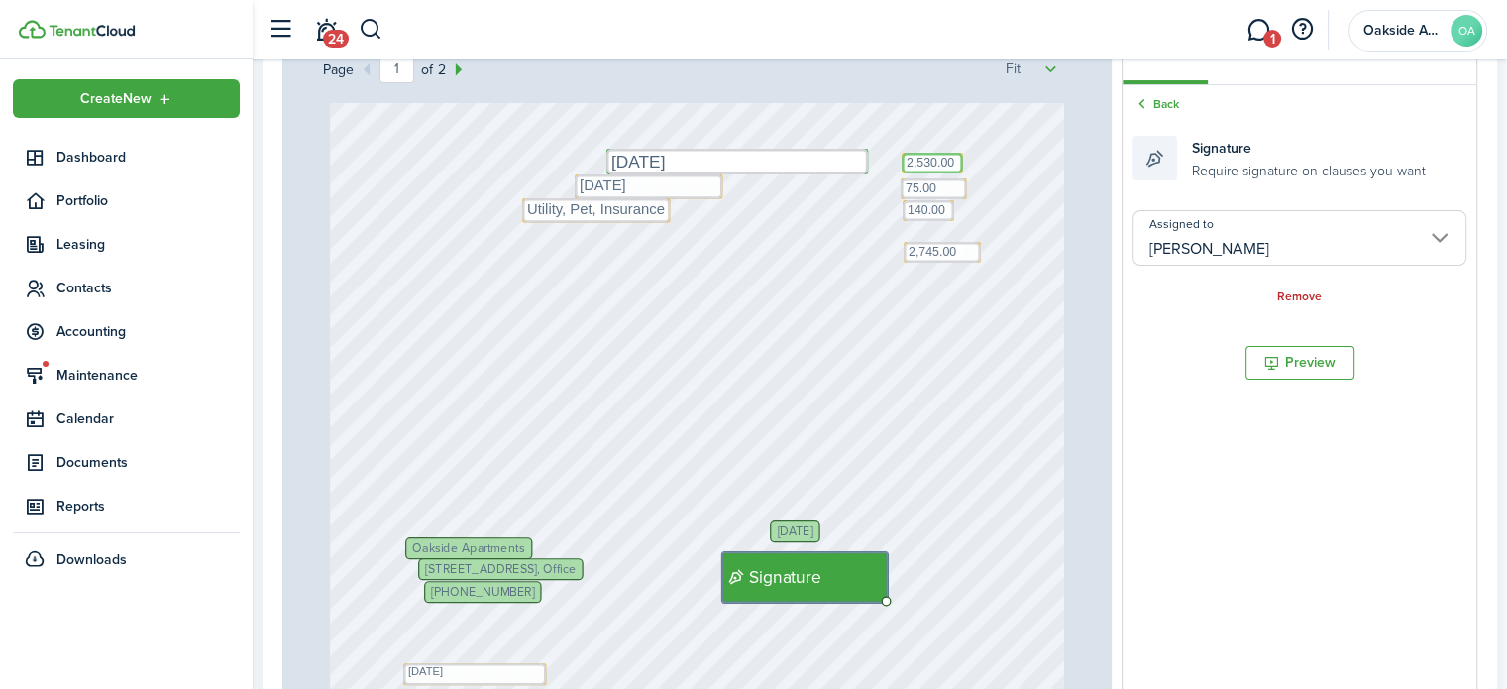
click at [910, 160] on textarea "2,530.00" at bounding box center [932, 163] width 61 height 21
type input "Me"
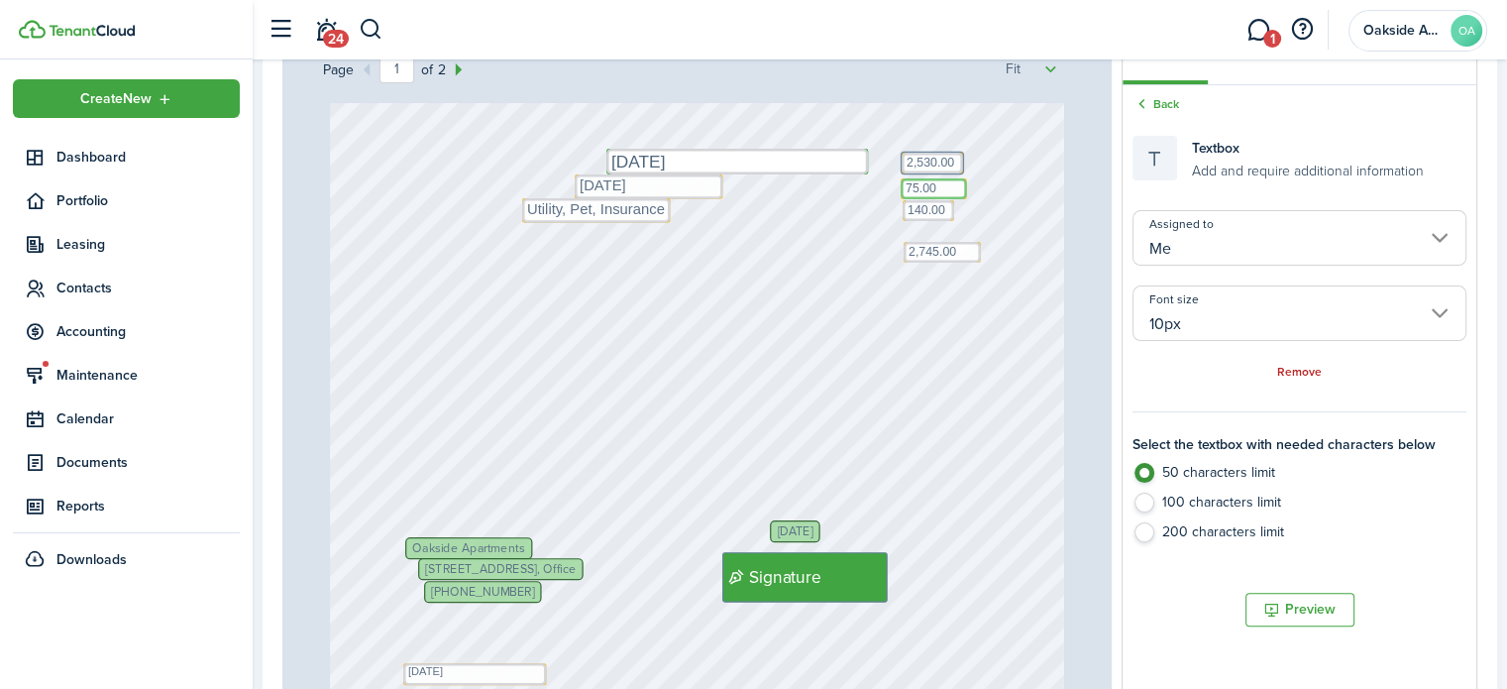
click at [925, 185] on textarea "75.00" at bounding box center [934, 188] width 66 height 21
click at [923, 215] on textarea "140.00" at bounding box center [929, 210] width 52 height 21
click at [924, 247] on textarea "2,745.00" at bounding box center [942, 252] width 77 height 21
click at [598, 213] on textarea "Utility, Pet, Insurance" at bounding box center [596, 210] width 148 height 25
type input "12px"
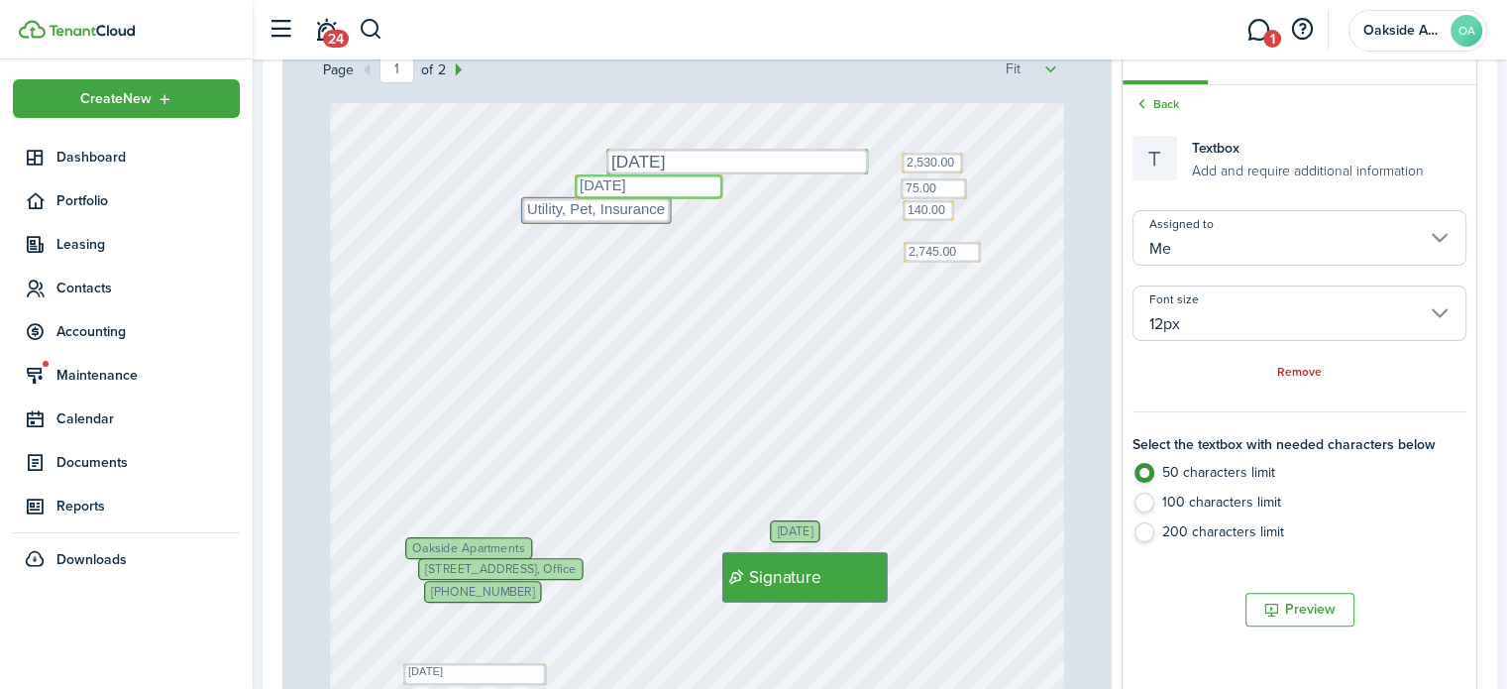
click at [632, 184] on textarea "[DATE]" at bounding box center [649, 186] width 148 height 25
click at [646, 154] on textarea "[DATE]" at bounding box center [738, 162] width 262 height 26
type input "[PERSON_NAME]"
type input "14px"
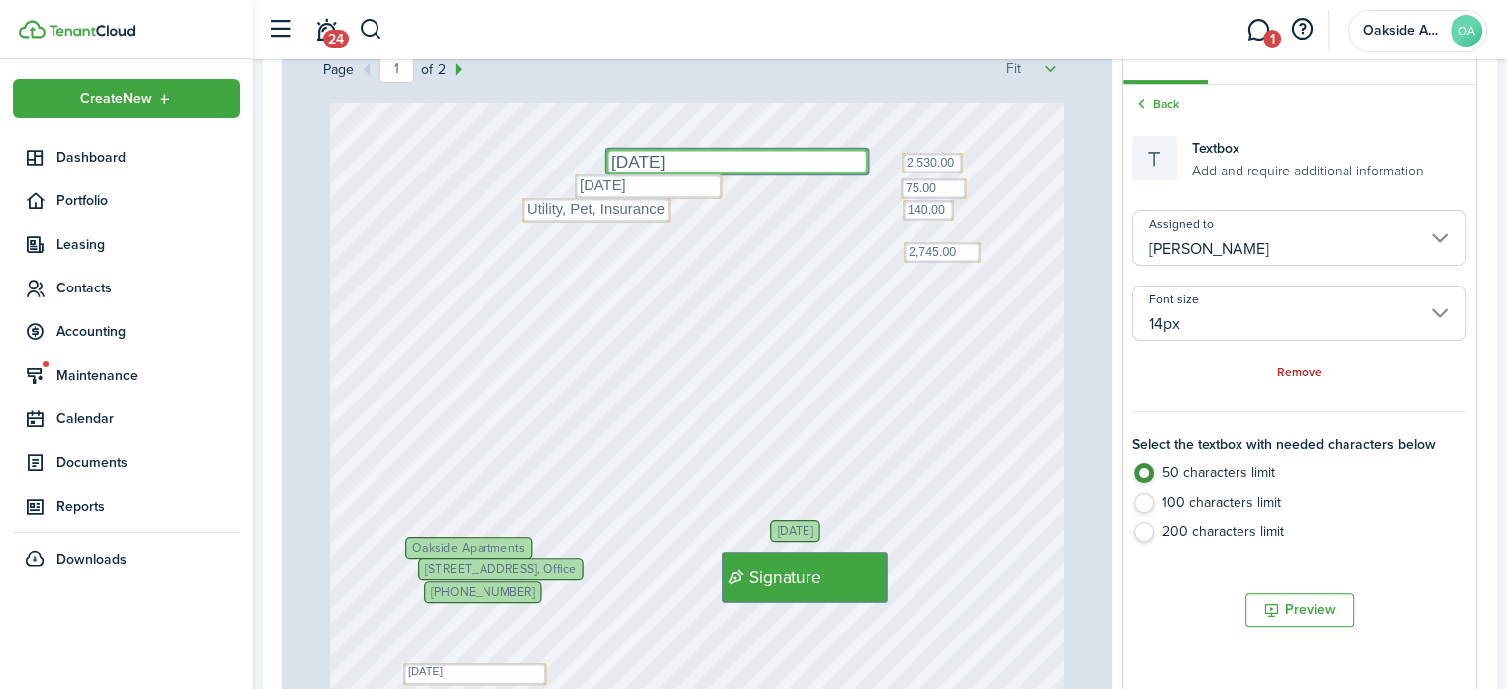
click at [1241, 231] on input "[PERSON_NAME]" at bounding box center [1300, 237] width 334 height 55
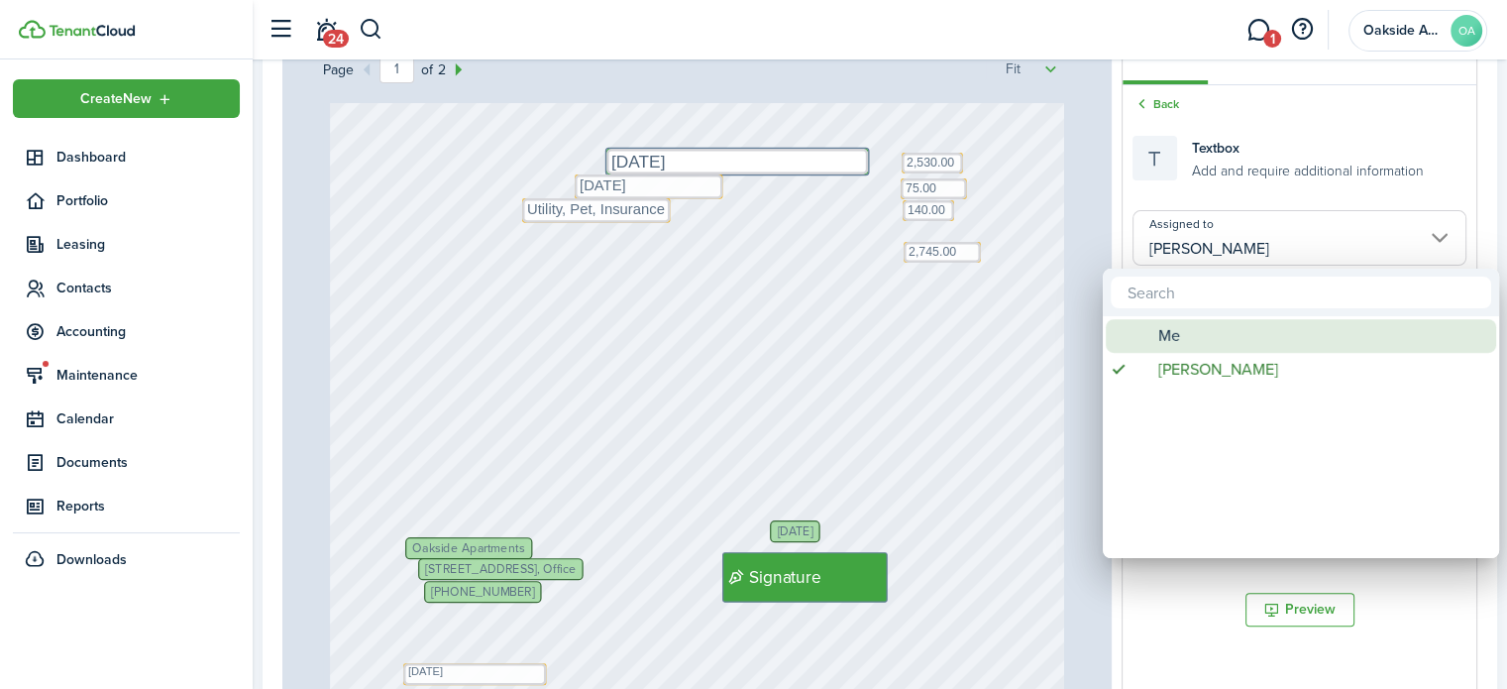
click at [1186, 339] on div "Me" at bounding box center [1309, 336] width 351 height 34
type input "Me"
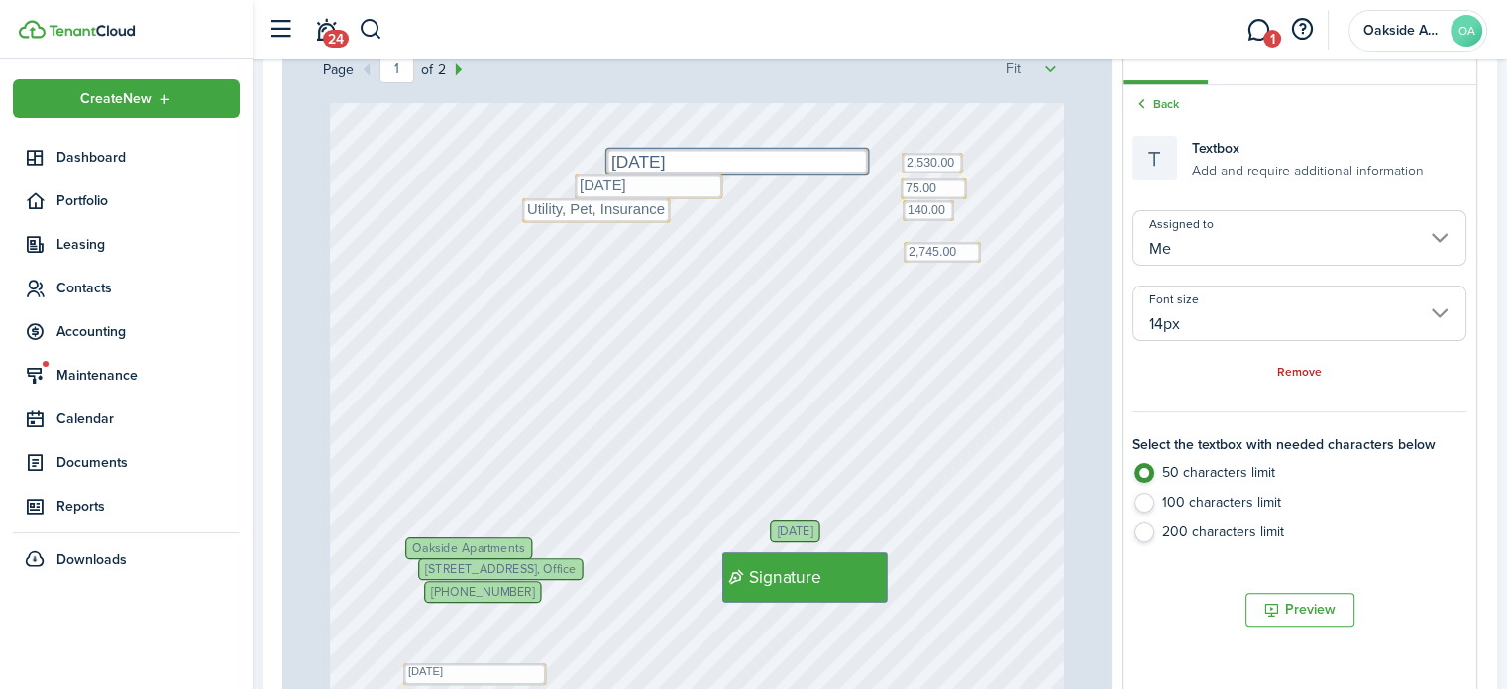
click at [1218, 304] on input "14px" at bounding box center [1300, 312] width 334 height 55
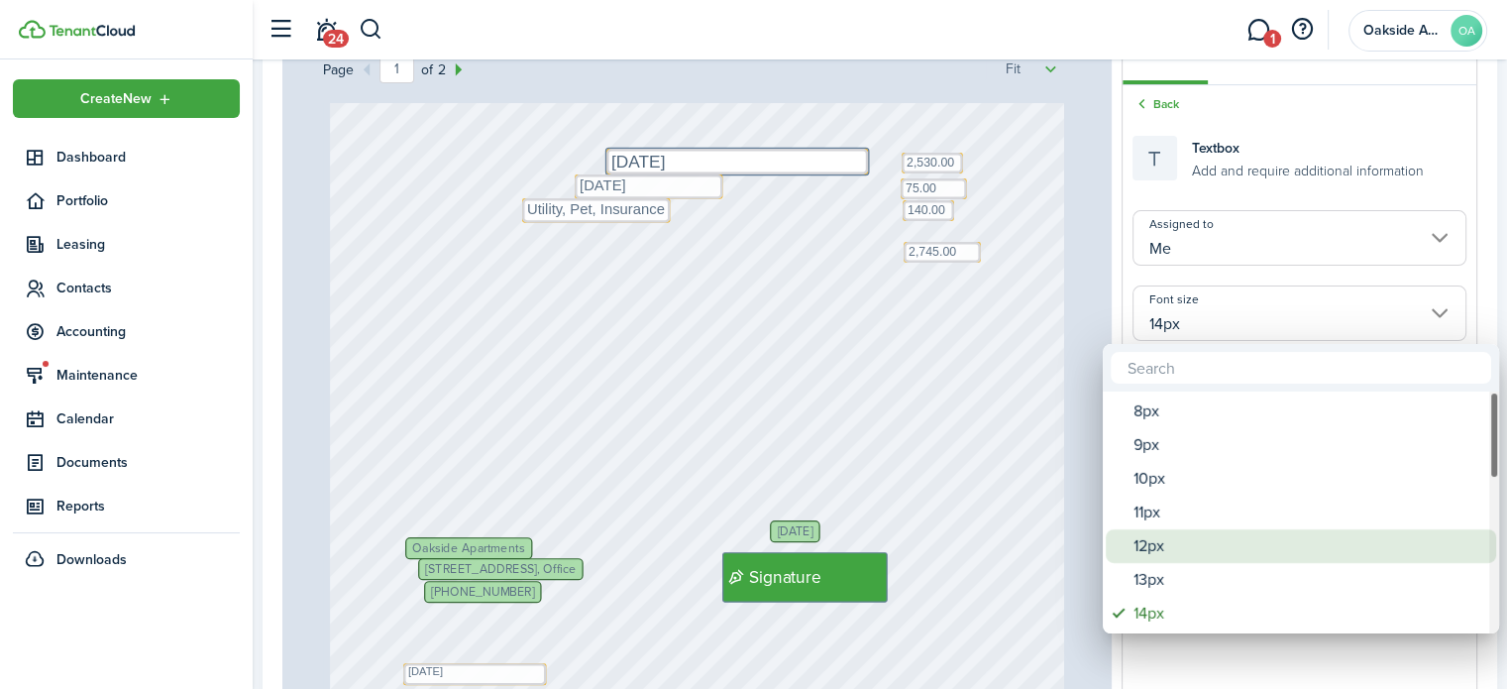
click at [1161, 544] on div "12px" at bounding box center [1309, 546] width 351 height 34
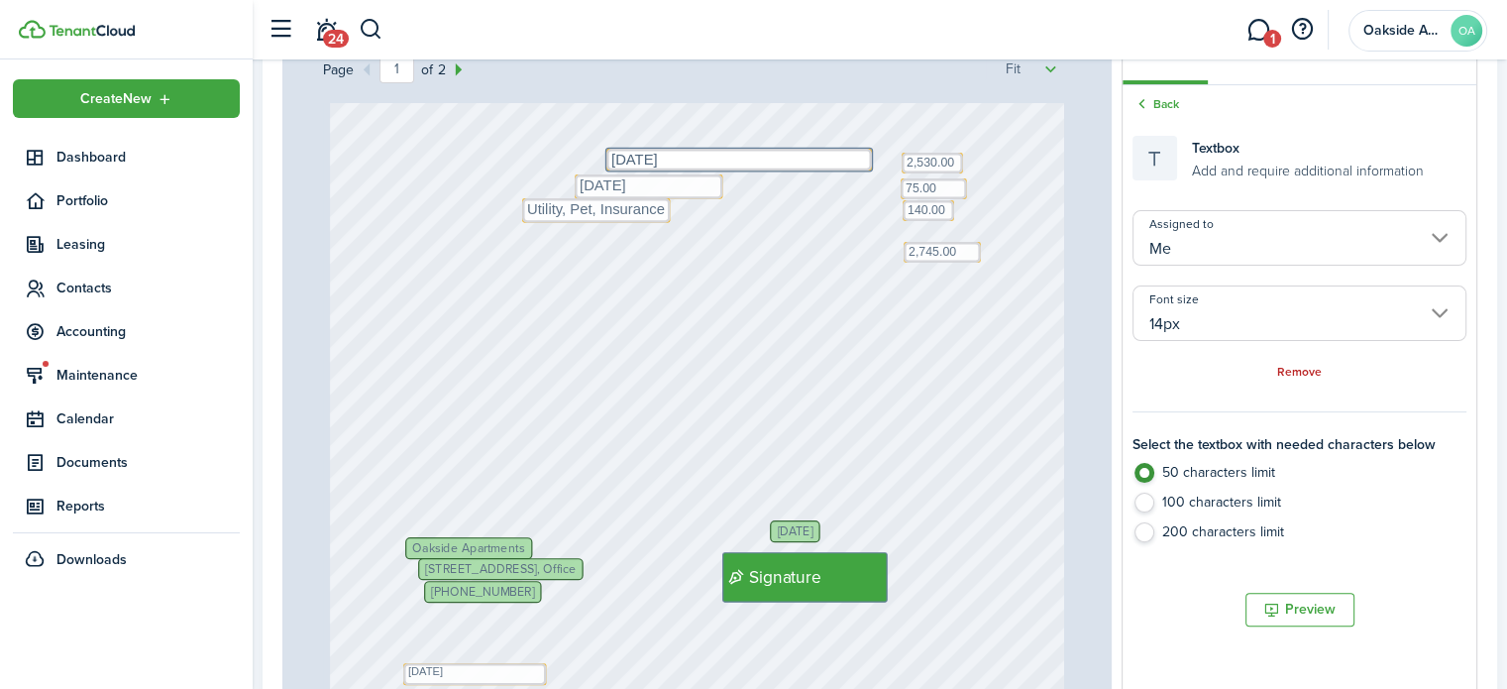
type input "12px"
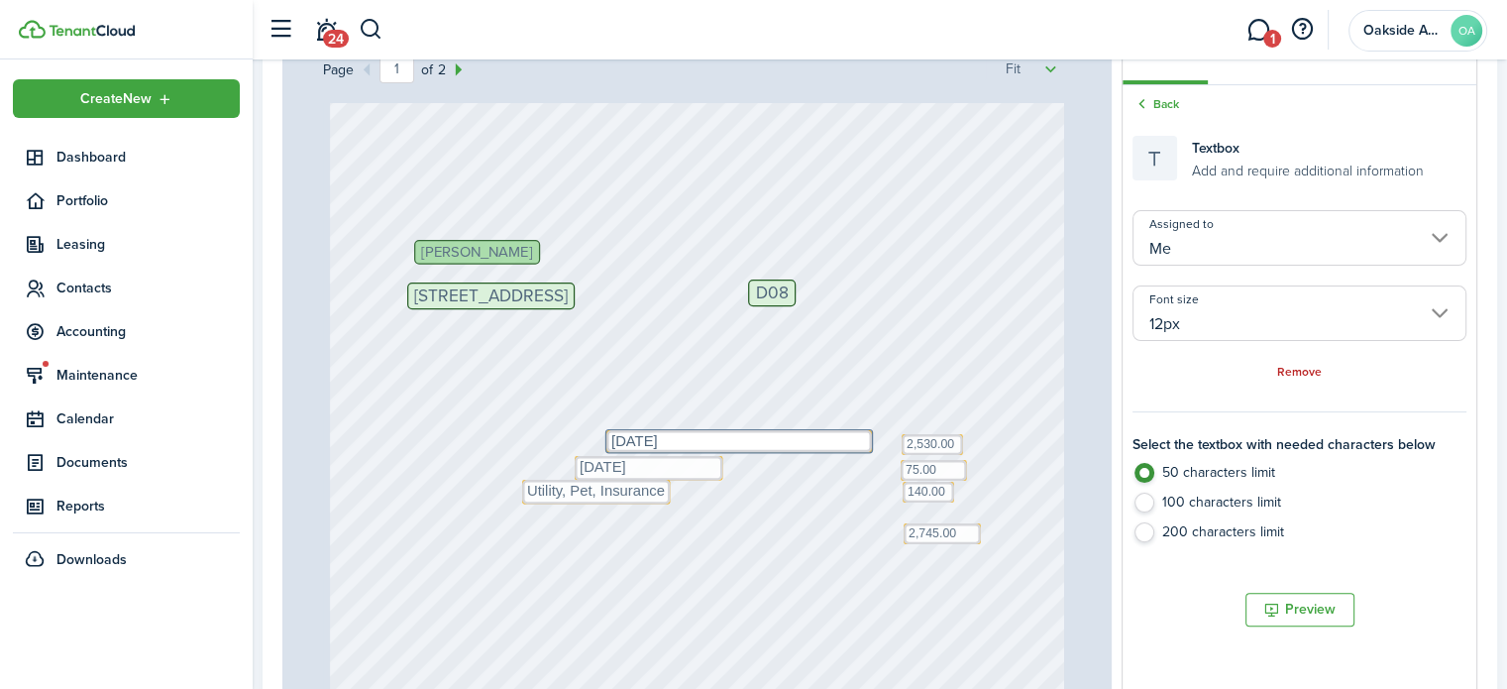
scroll to position [0, 0]
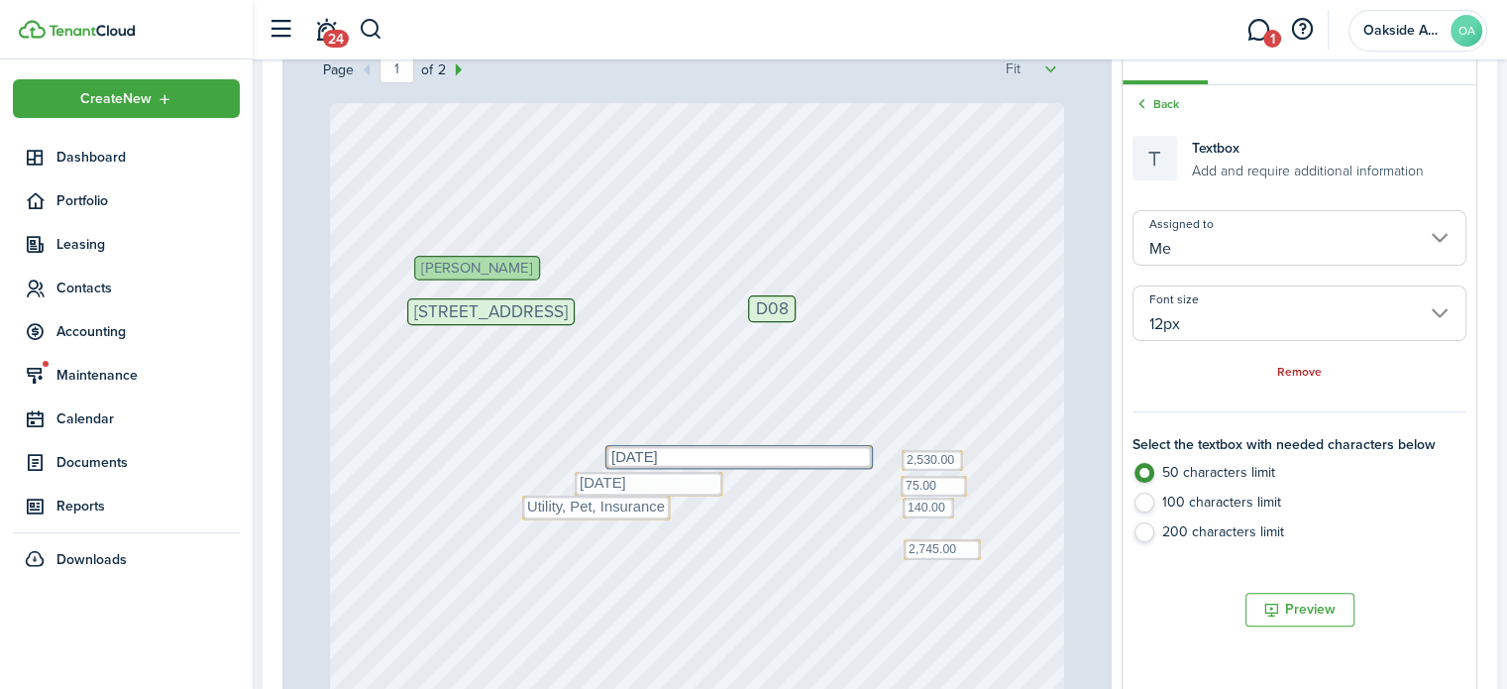
click at [481, 261] on span "[PERSON_NAME]" at bounding box center [476, 268] width 111 height 15
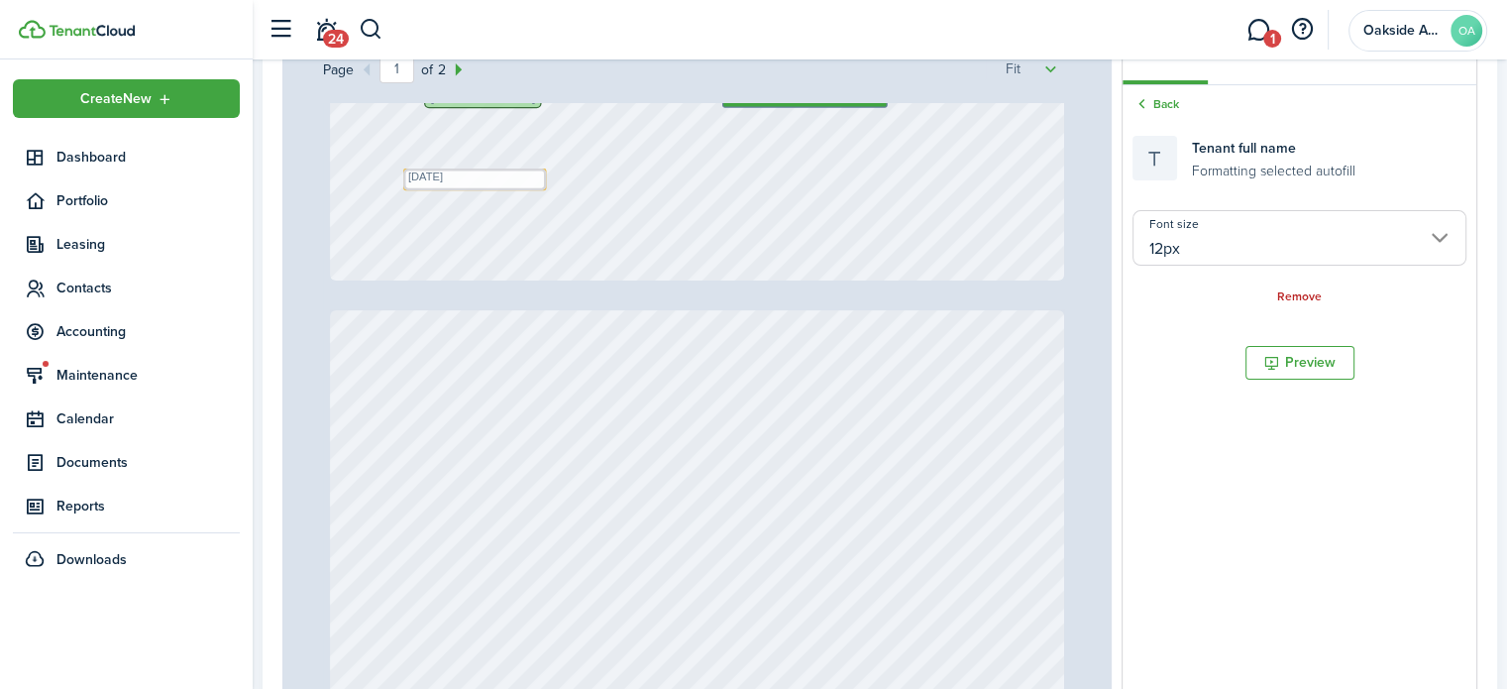
scroll to position [793, 0]
drag, startPoint x: 1183, startPoint y: 94, endPoint x: 1169, endPoint y: 98, distance: 14.4
click at [1181, 95] on div "Back" at bounding box center [1300, 105] width 334 height 21
click at [1167, 99] on link "Back" at bounding box center [1156, 104] width 47 height 18
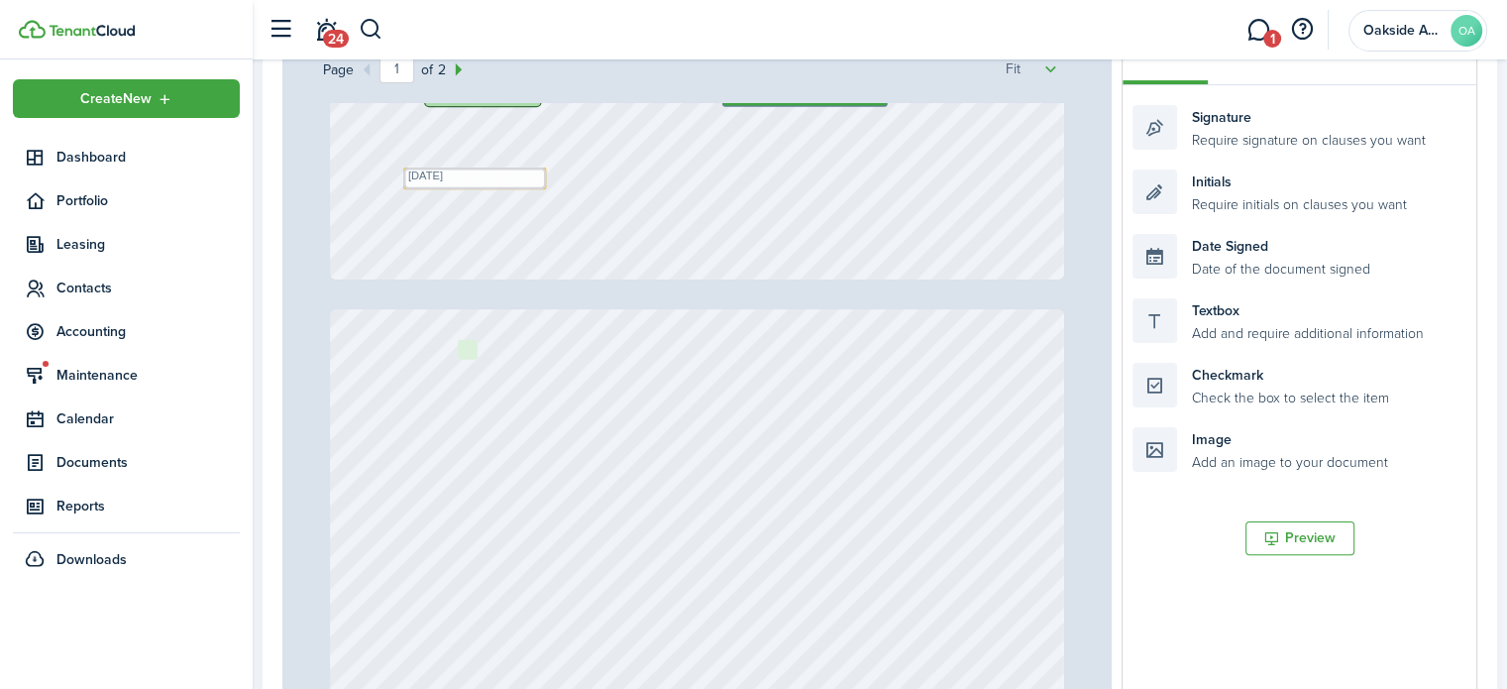
drag, startPoint x: 1202, startPoint y: 391, endPoint x: 527, endPoint y: 368, distance: 675.3
click at [527, 368] on div "Page 1 of 2 50% 75% 100% 150% 200% Fit [PERSON_NAME] Text 2,745.00 [PHONE_NUMBE…" at bounding box center [879, 436] width 1195 height 823
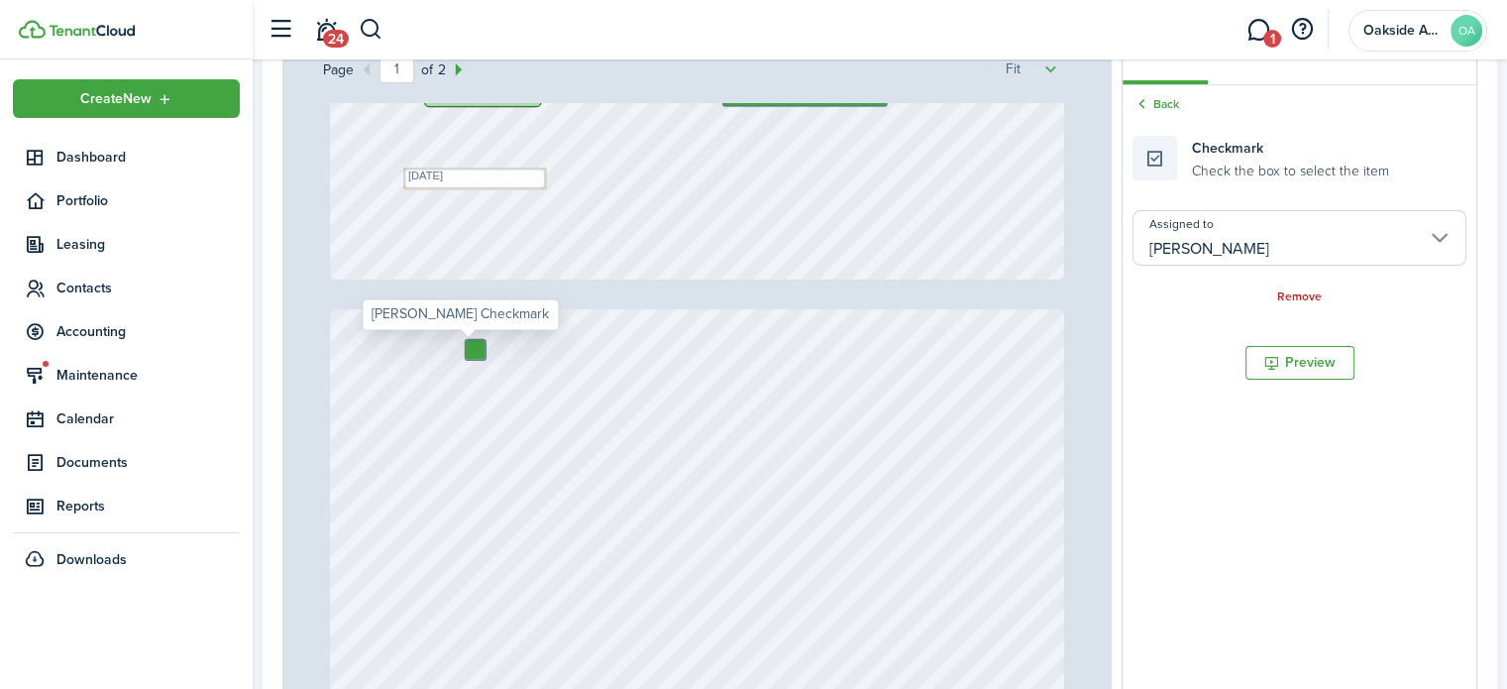
click at [469, 350] on div at bounding box center [476, 350] width 20 height 20
click at [468, 346] on div at bounding box center [476, 350] width 20 height 20
click at [468, 350] on div at bounding box center [476, 350] width 20 height 20
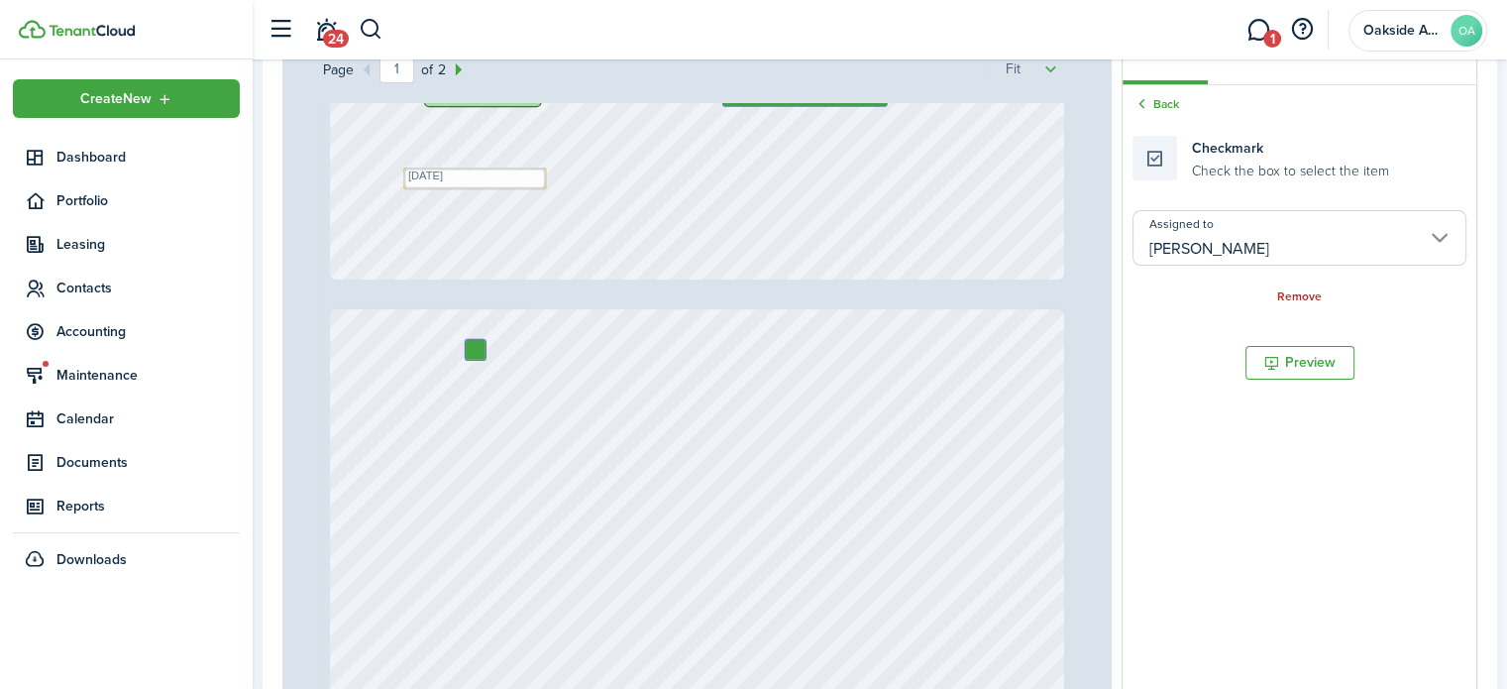
click at [1190, 225] on input "[PERSON_NAME]" at bounding box center [1300, 237] width 334 height 55
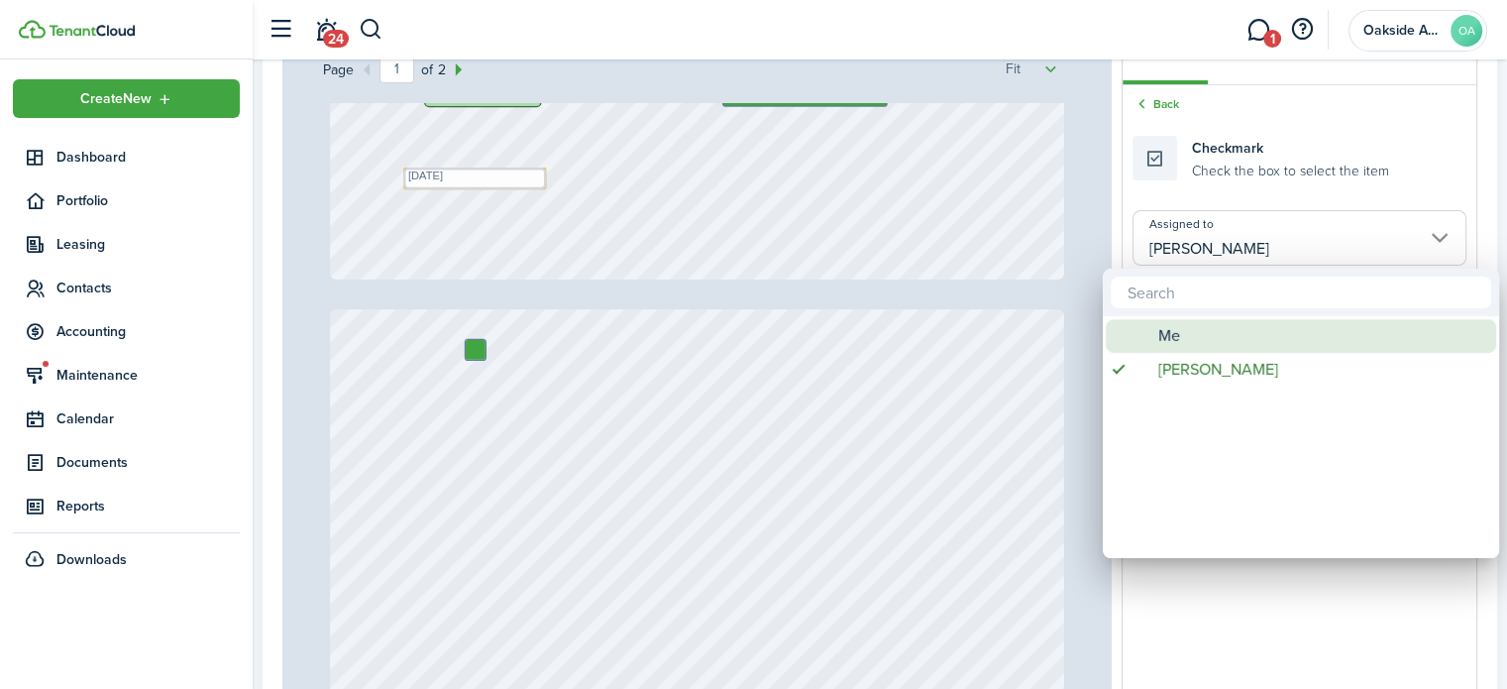
click at [1173, 335] on span "Me" at bounding box center [1170, 336] width 22 height 34
type input "Me"
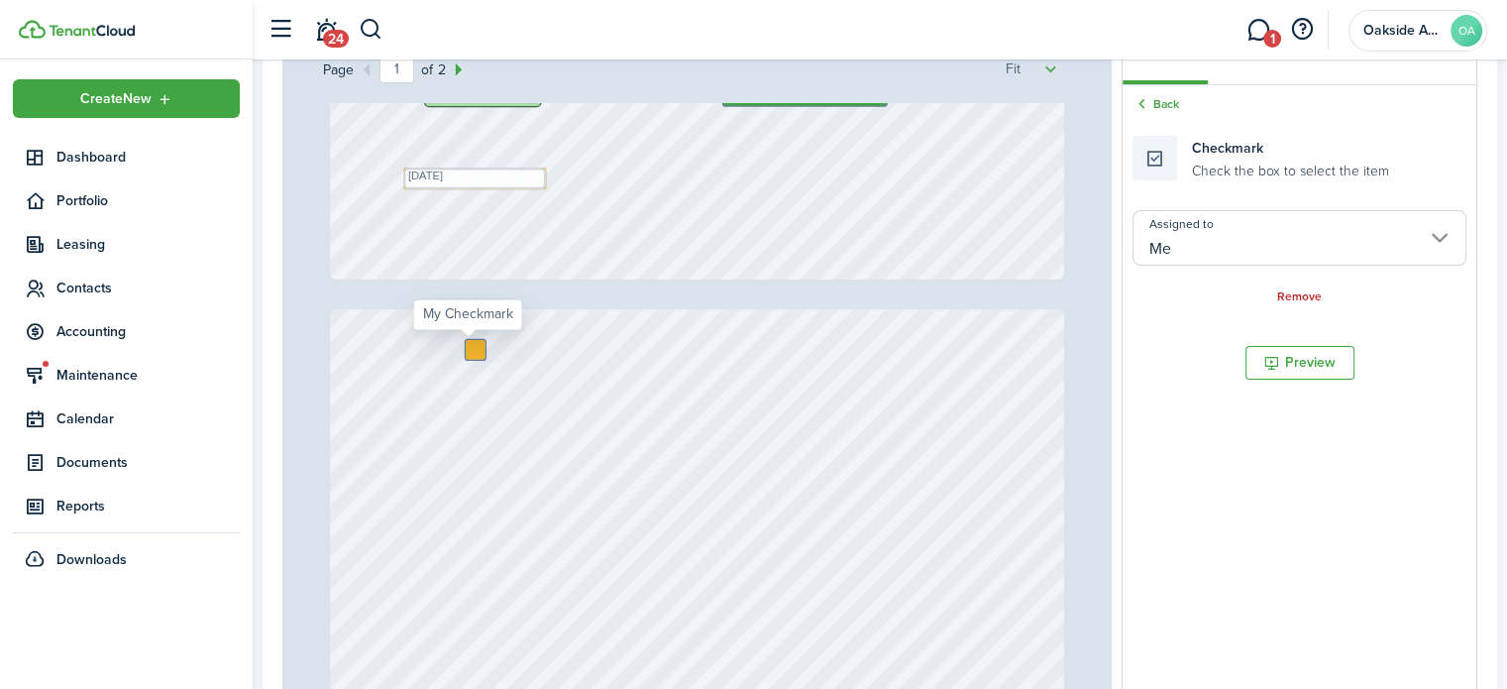
click at [466, 347] on div at bounding box center [476, 350] width 20 height 20
checkbox input "true"
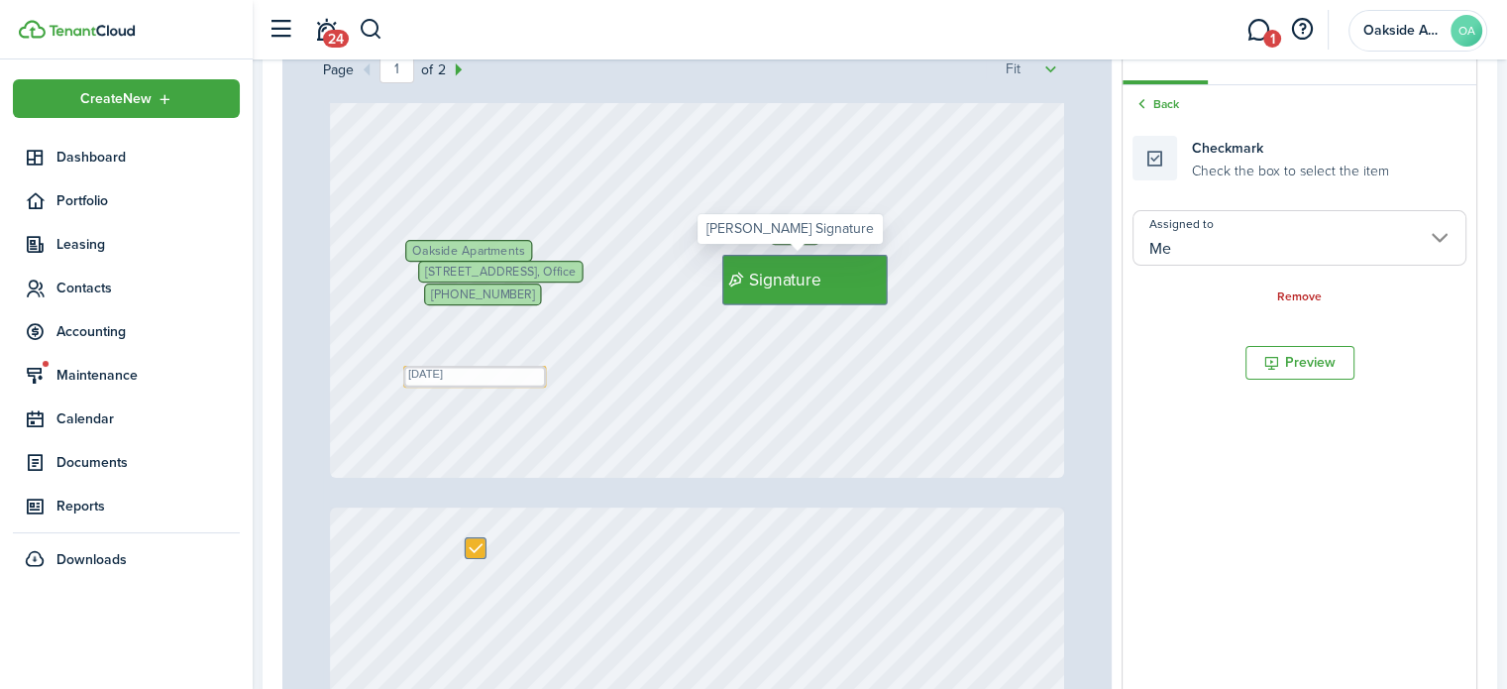
click at [810, 283] on span "Signature" at bounding box center [785, 280] width 72 height 26
click at [1198, 241] on input "[PERSON_NAME]" at bounding box center [1300, 237] width 334 height 55
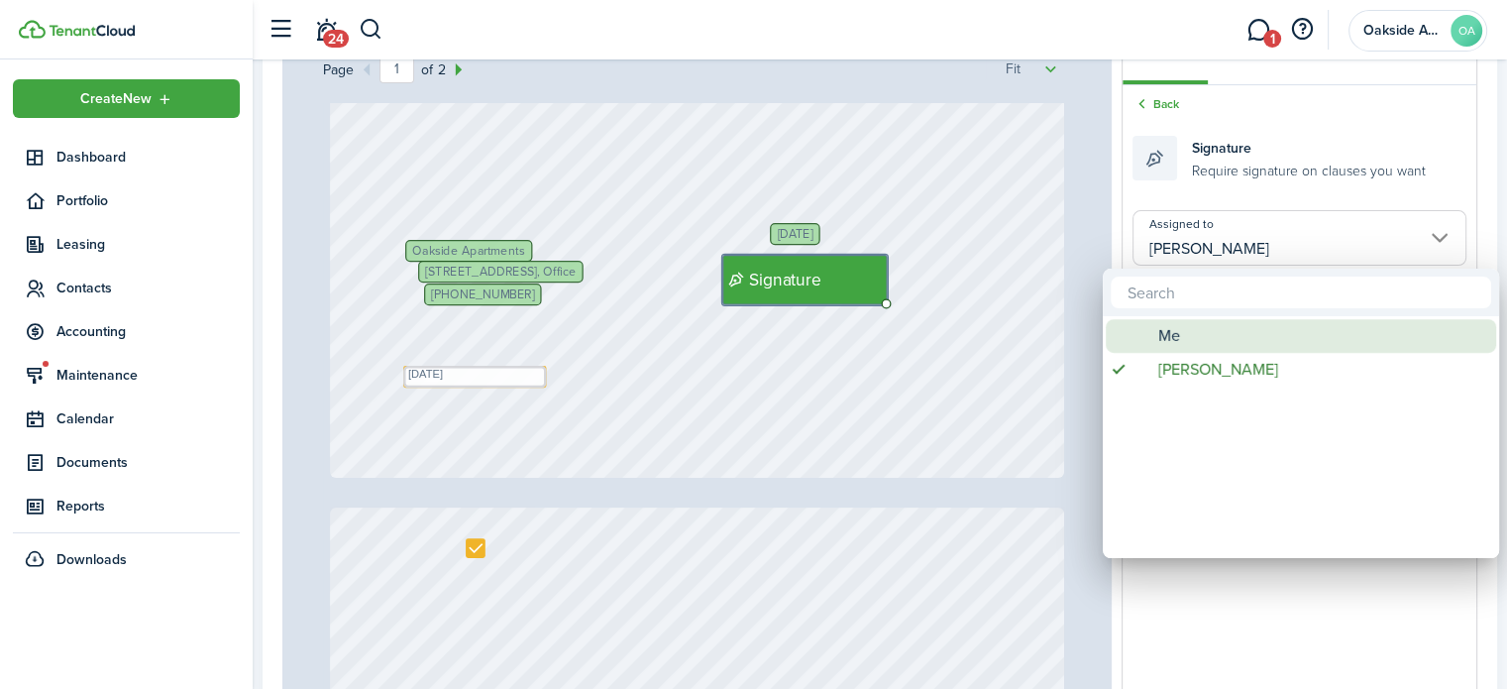
click at [1173, 336] on span "Me" at bounding box center [1170, 336] width 22 height 34
type input "Me"
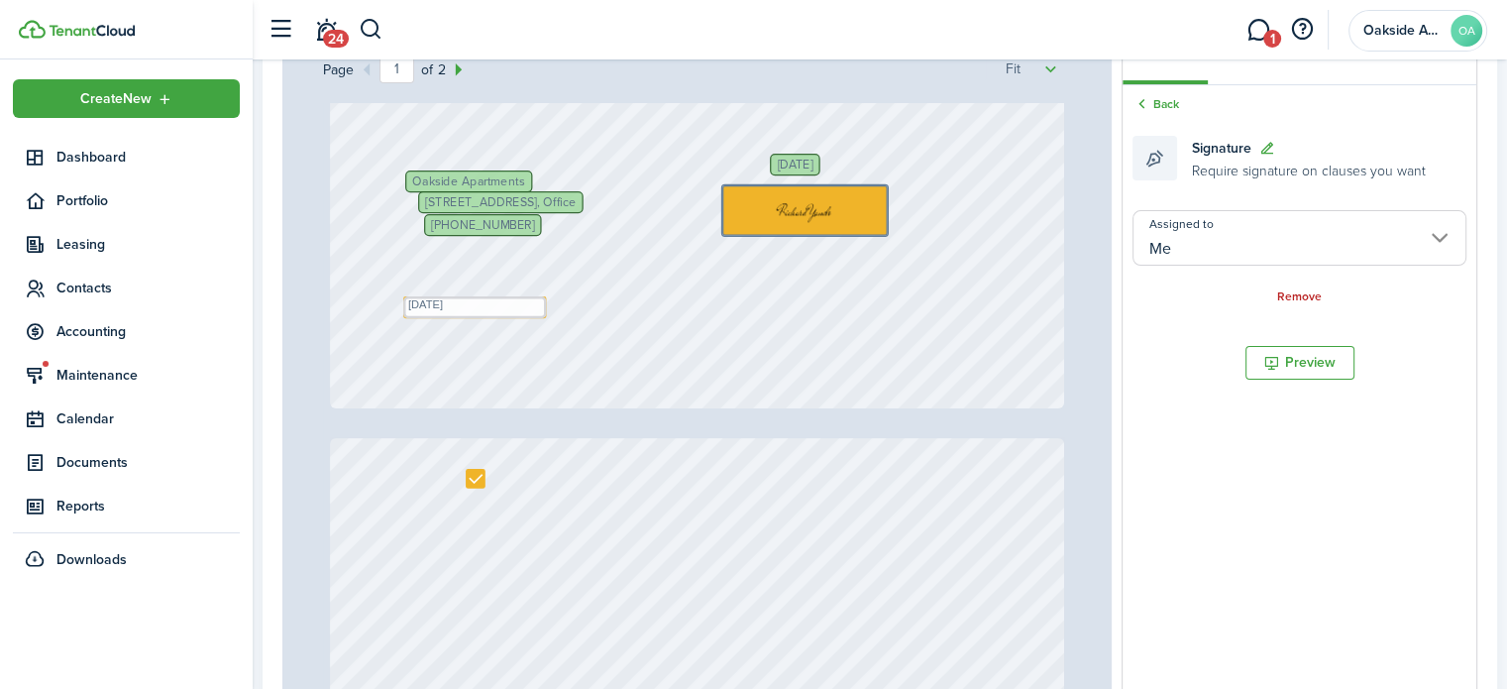
scroll to position [793, 0]
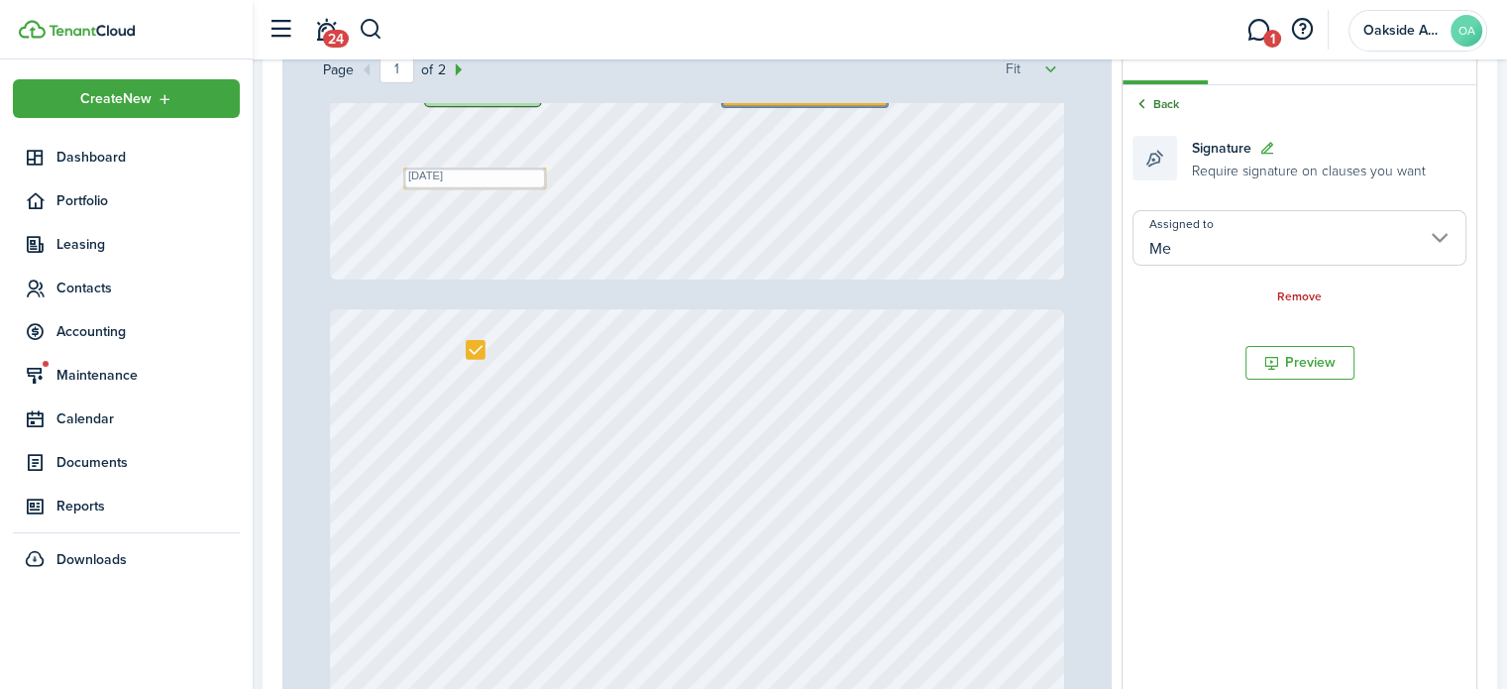
click at [1163, 97] on link "Back" at bounding box center [1156, 104] width 47 height 18
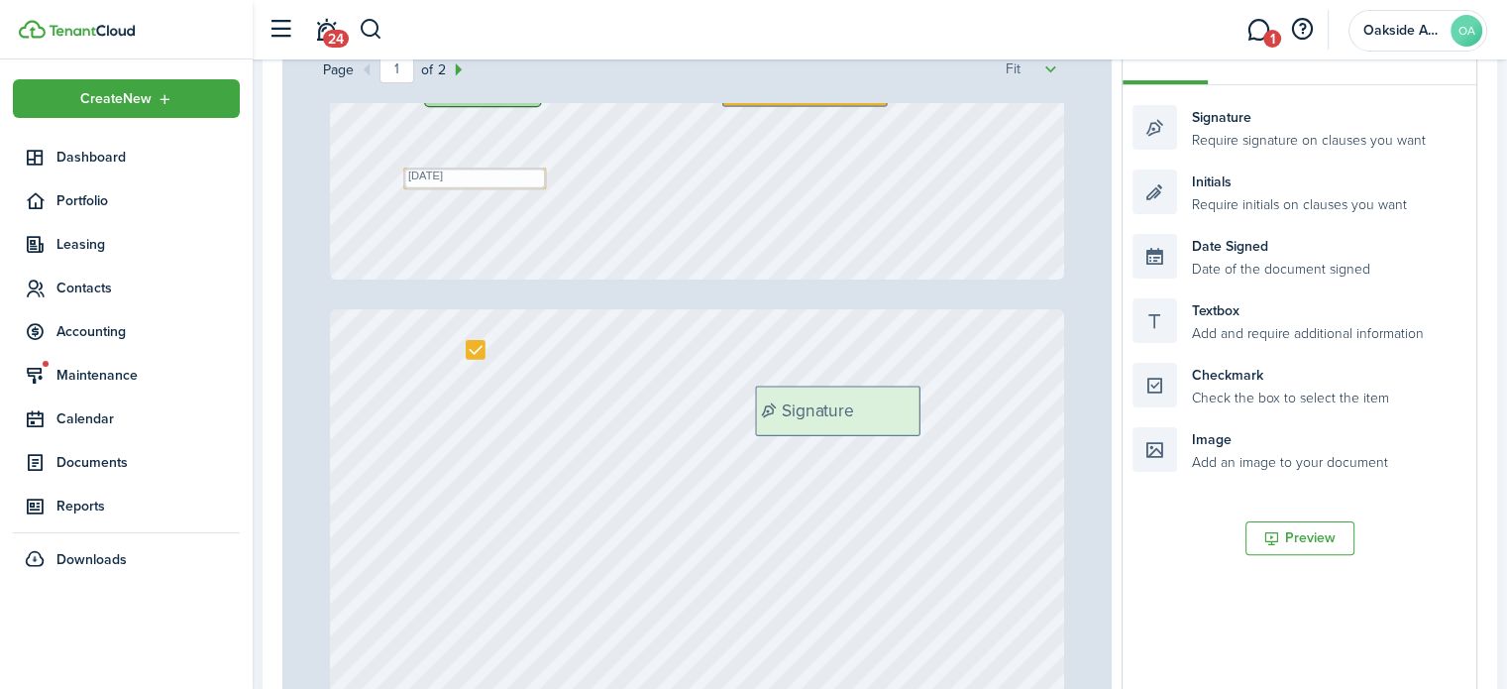
drag, startPoint x: 1243, startPoint y: 132, endPoint x: 865, endPoint y: 412, distance: 470.4
click at [865, 412] on div "Page 1 of 2 50% 75% 100% 150% 200% Fit [PERSON_NAME] Text 2,745.00 [PHONE_NUMBE…" at bounding box center [879, 436] width 1195 height 823
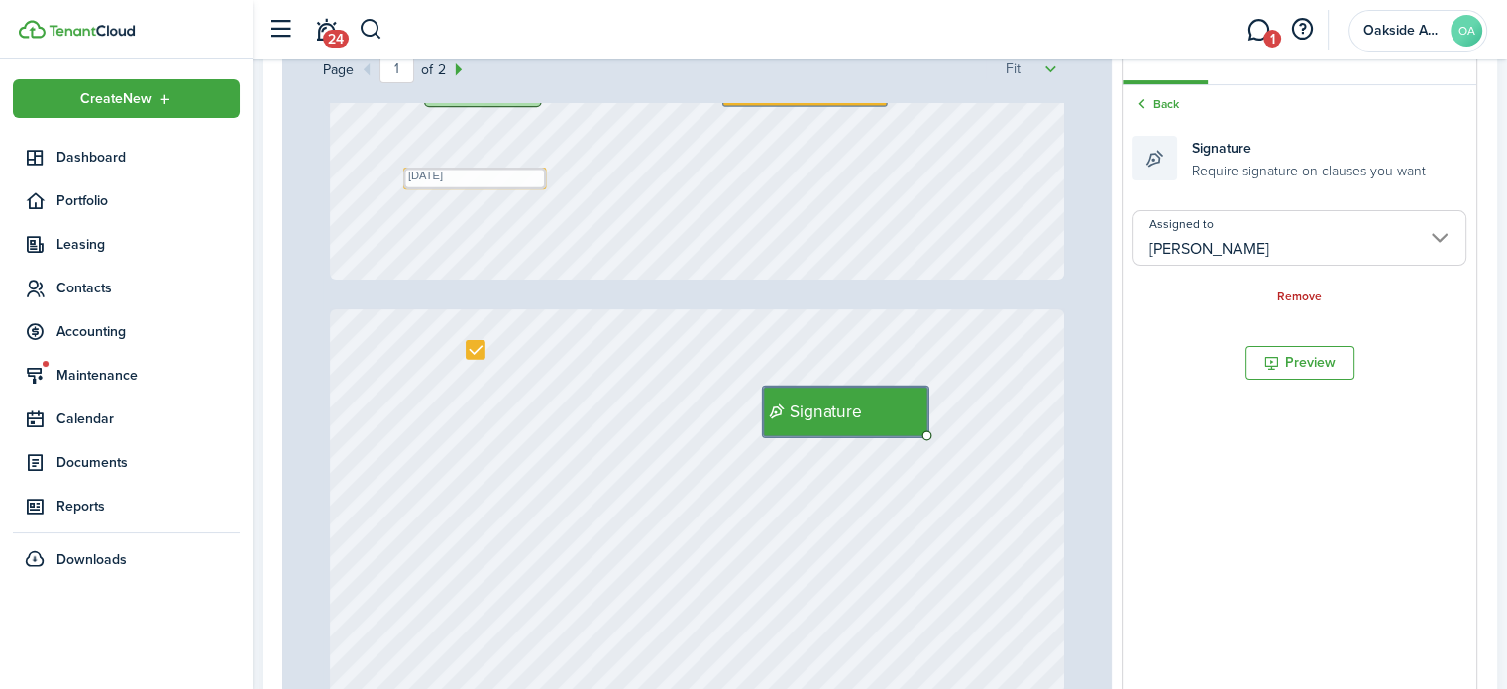
click at [1233, 249] on input "[PERSON_NAME]" at bounding box center [1300, 237] width 334 height 55
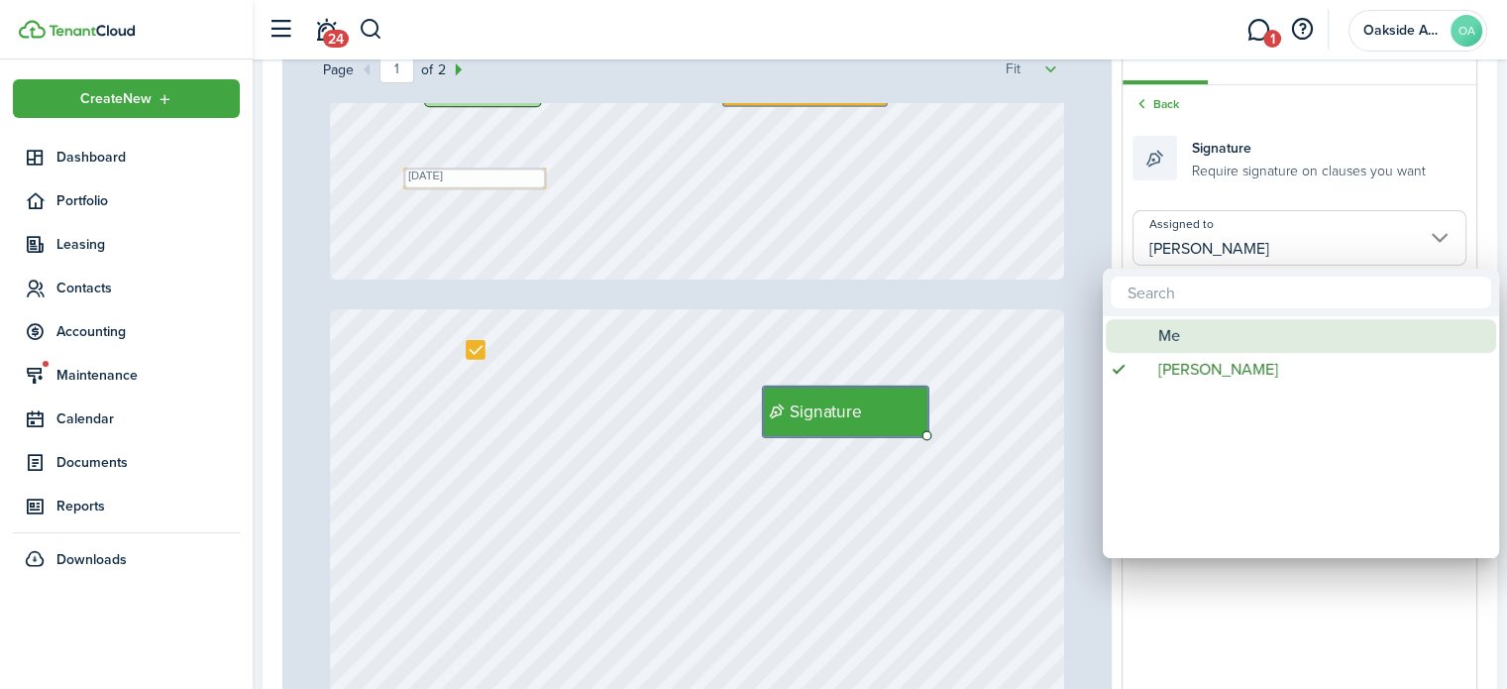
click at [1188, 337] on div "Me" at bounding box center [1309, 336] width 351 height 34
type input "Me"
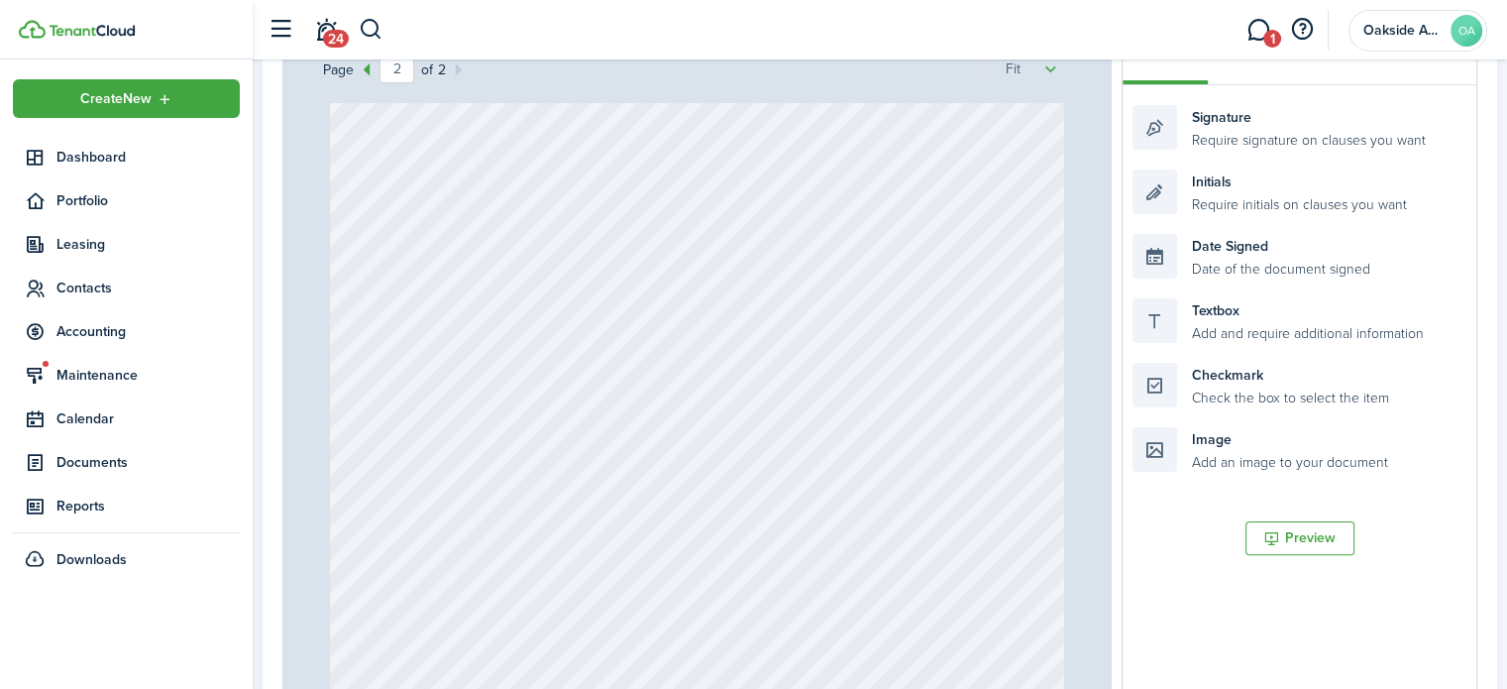
scroll to position [1279, 0]
type input "1"
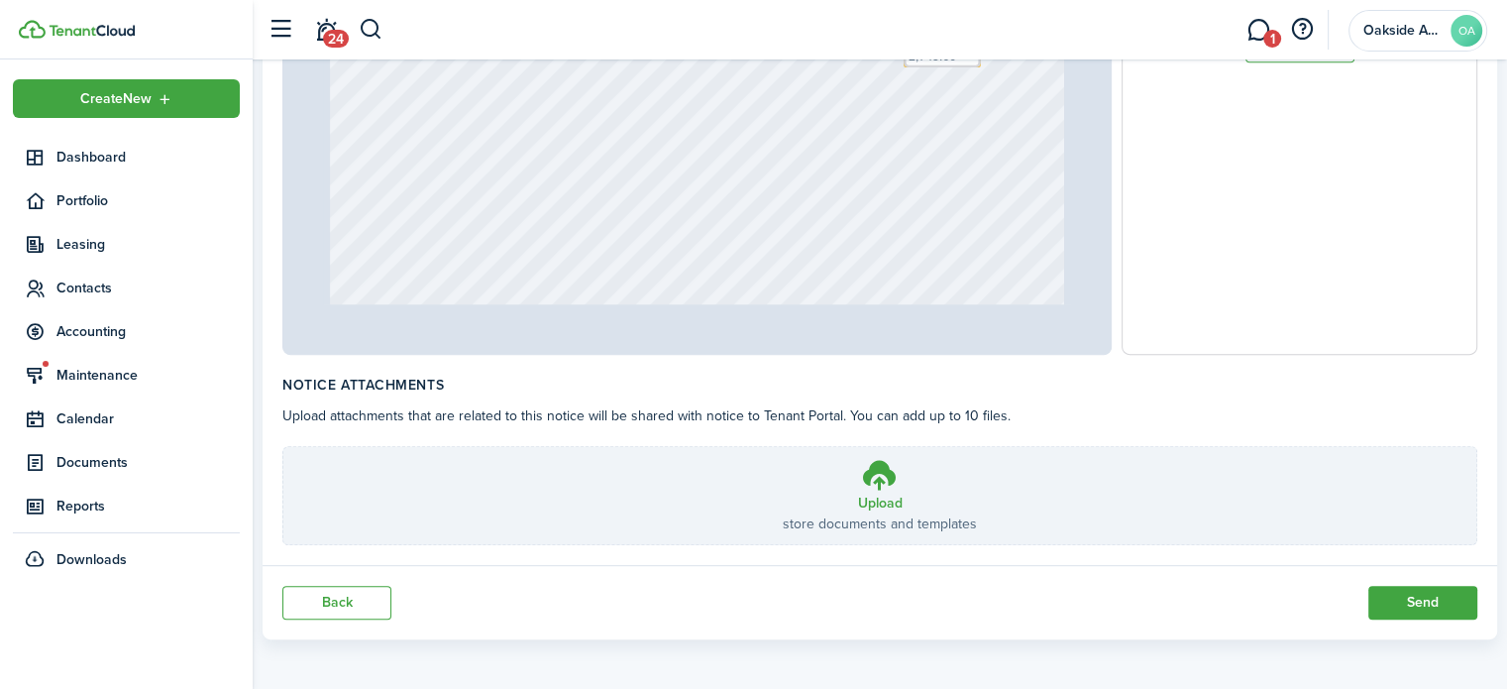
scroll to position [901, 0]
click at [1399, 601] on button "Send" at bounding box center [1423, 600] width 109 height 34
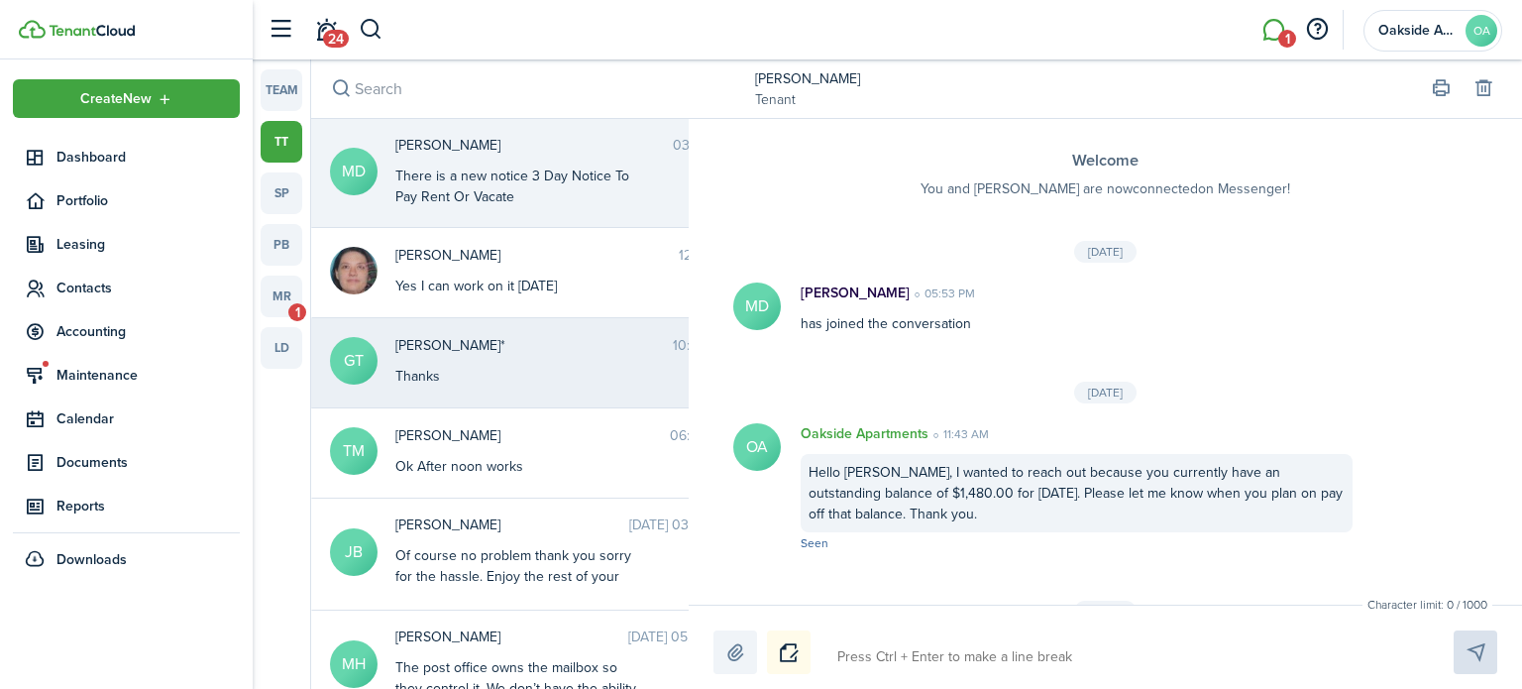
scroll to position [2387, 0]
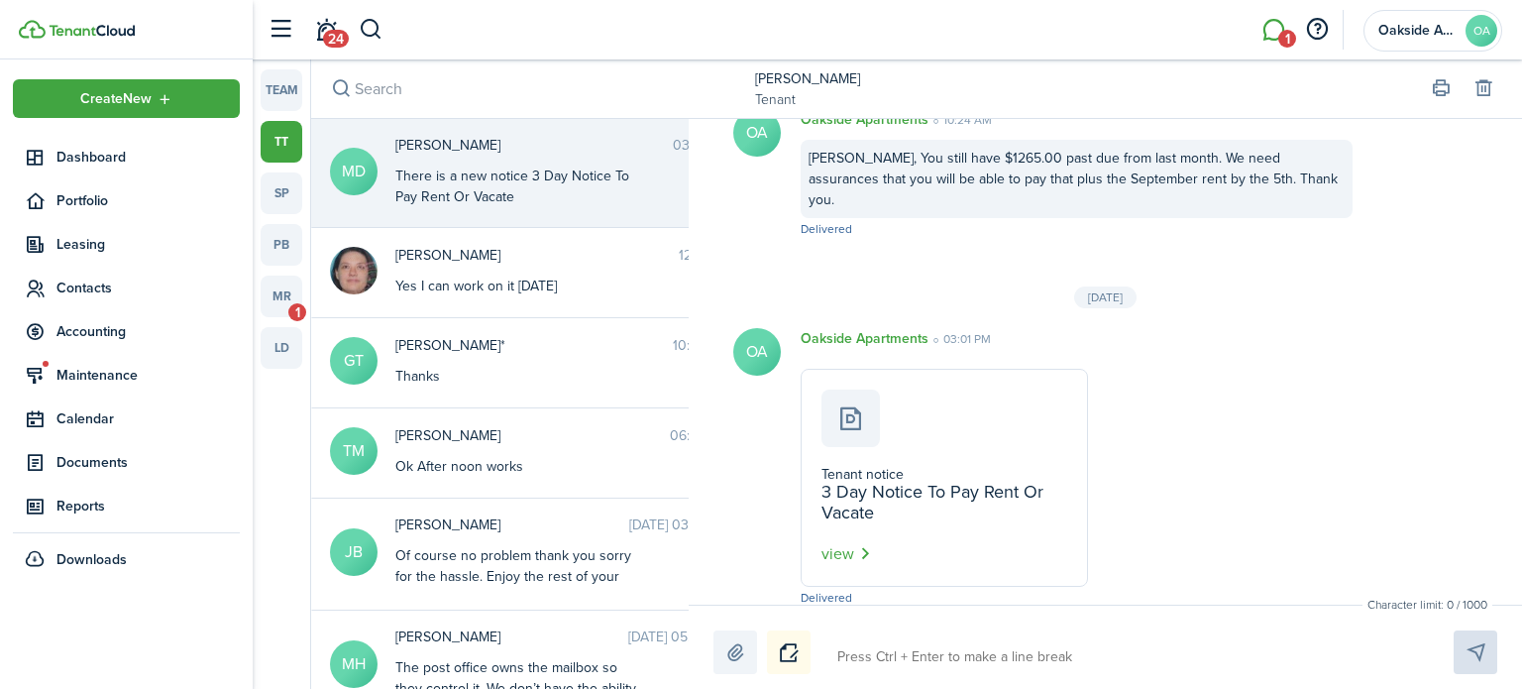
click at [868, 656] on textarea at bounding box center [1123, 657] width 584 height 34
type textarea "T"
type textarea "Th"
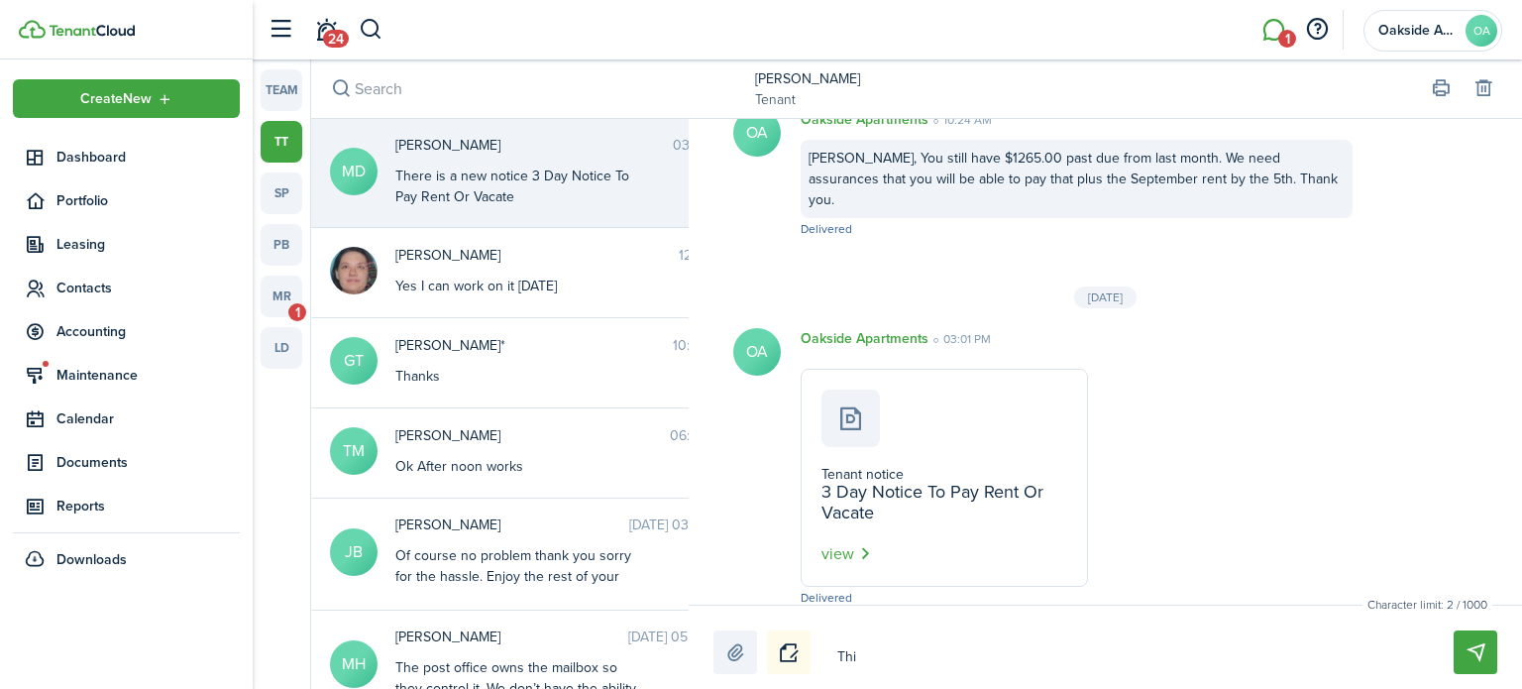
type textarea "This"
type textarea "This h"
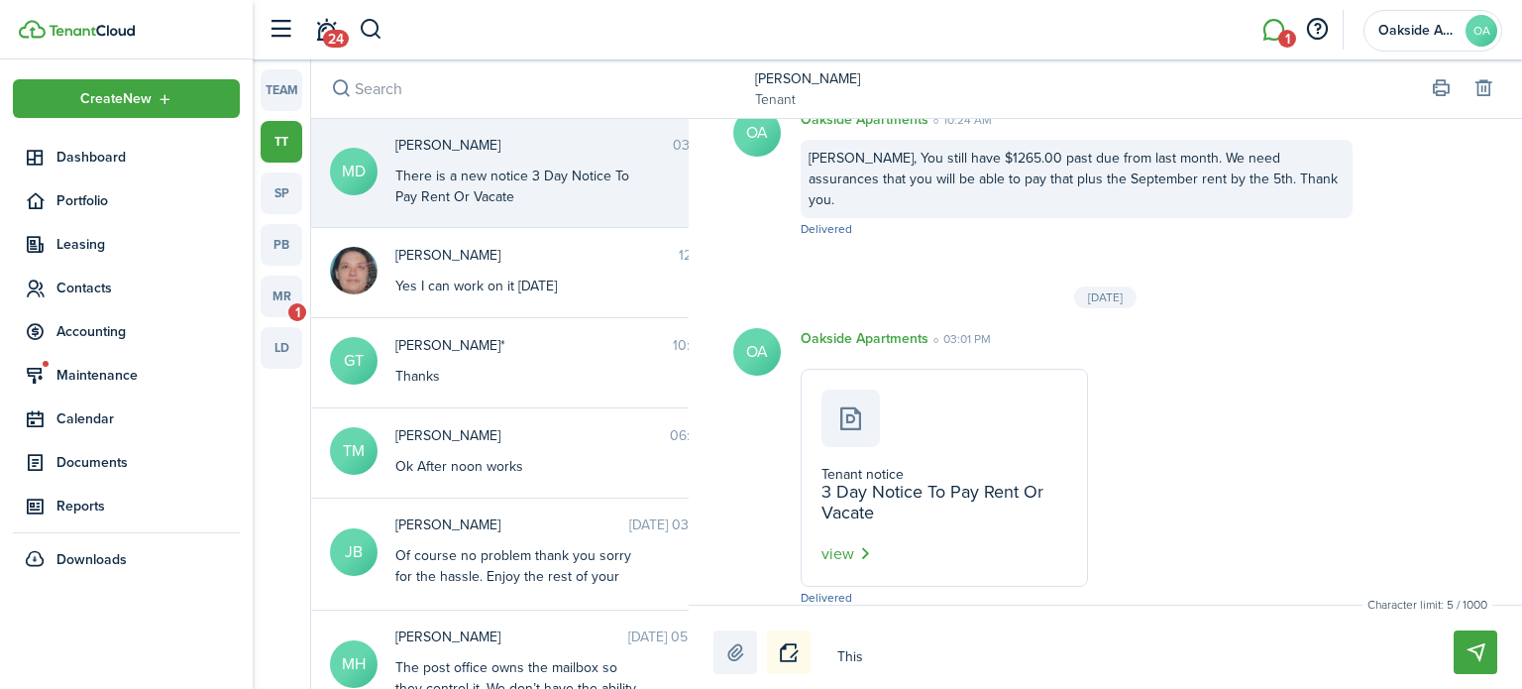
type textarea "This h"
type textarea "This ha"
type textarea "This has"
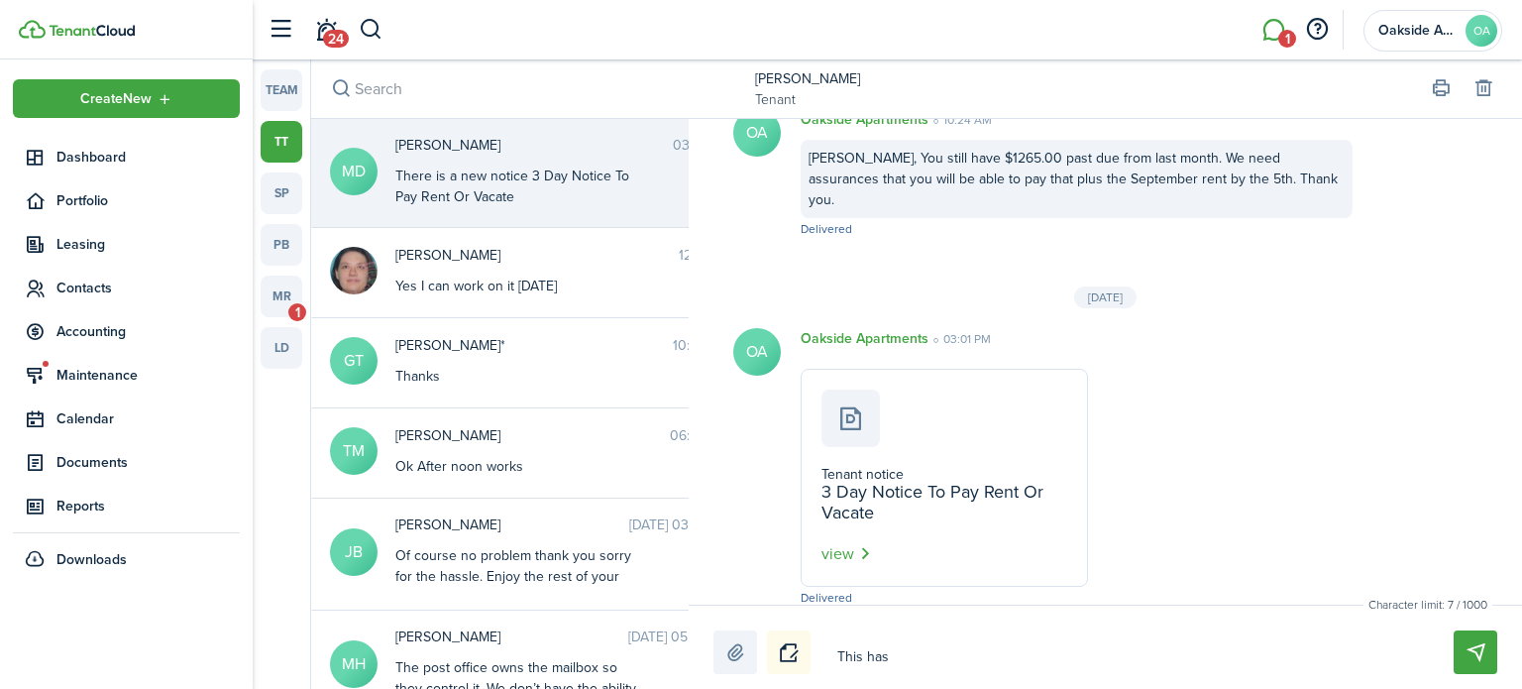
type textarea "This has"
type textarea "This has h"
type textarea "This has"
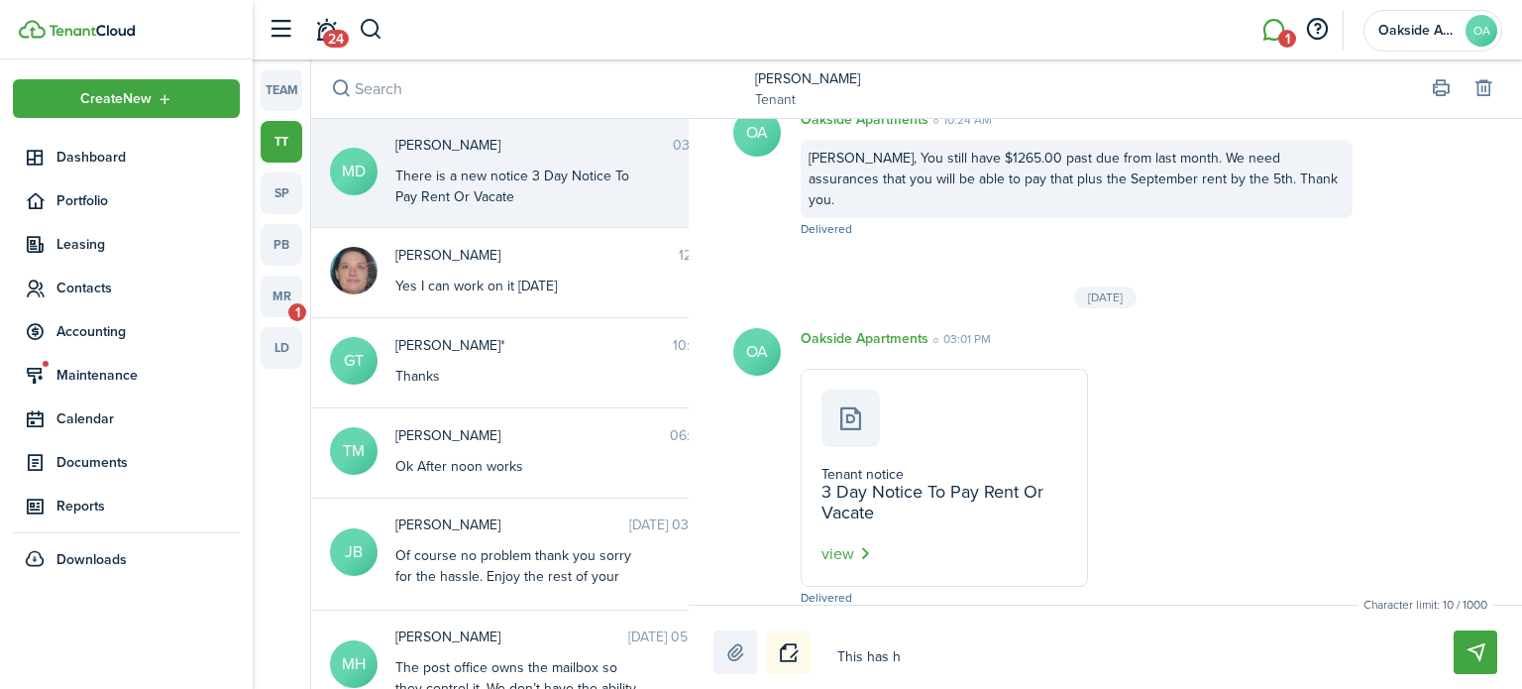
type textarea "This has"
type textarea "This has a"
type textarea "This has al"
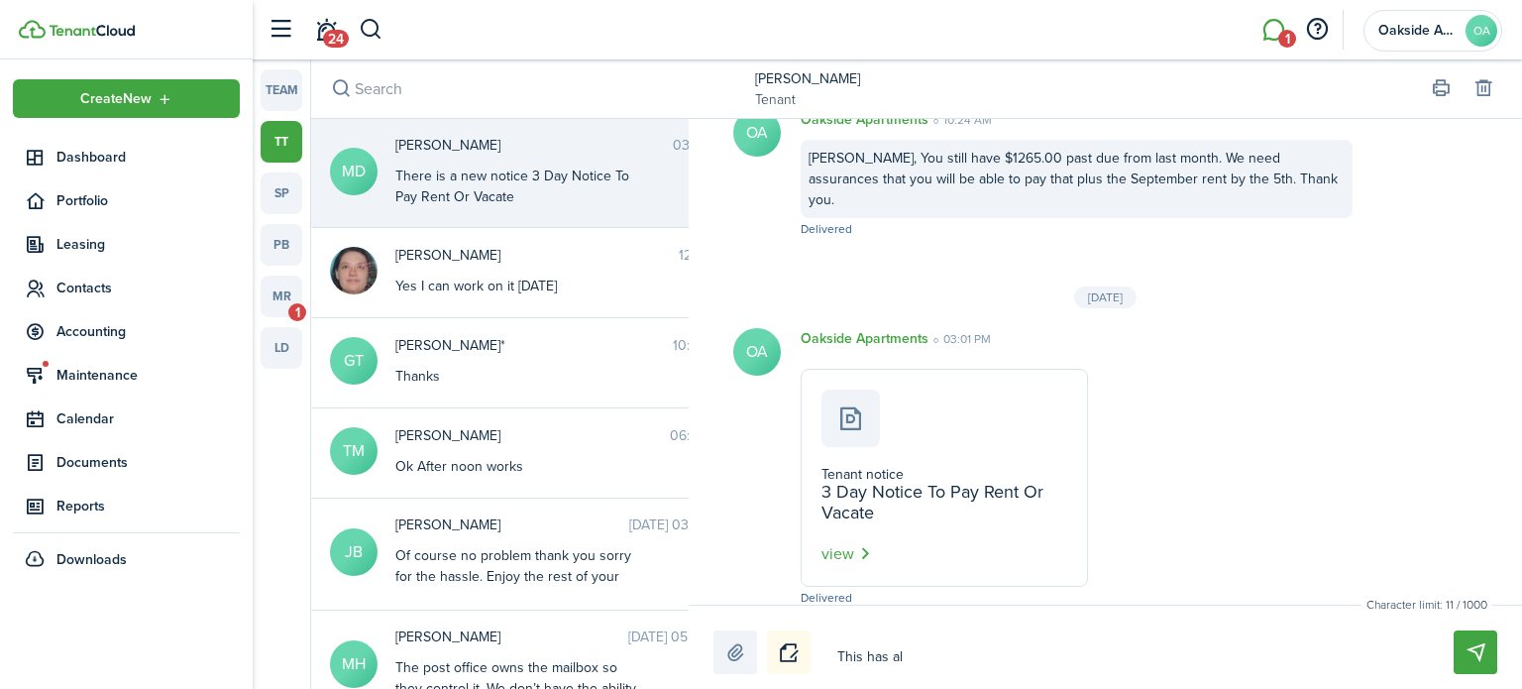
type textarea "This has als"
type textarea "This has also"
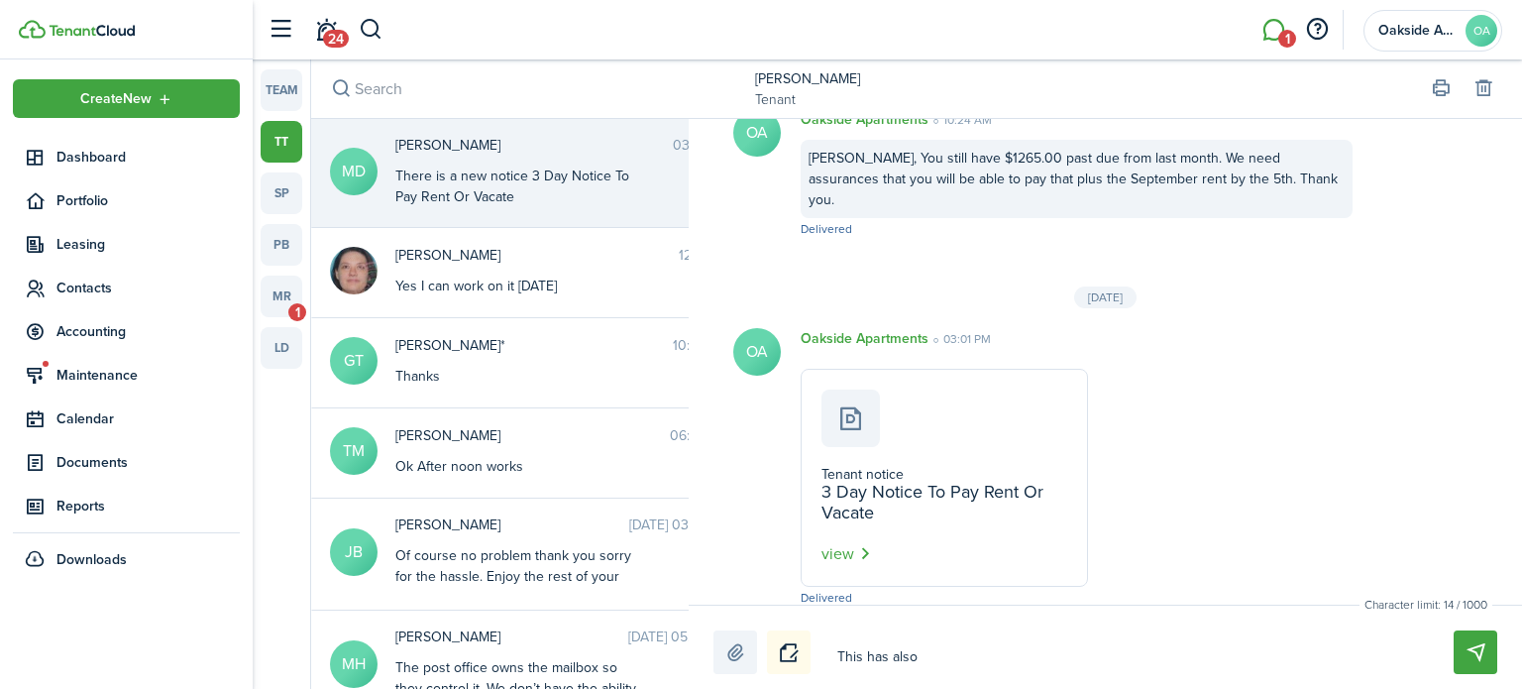
type textarea "This has also"
type textarea "This has also e"
type textarea "This has also ee"
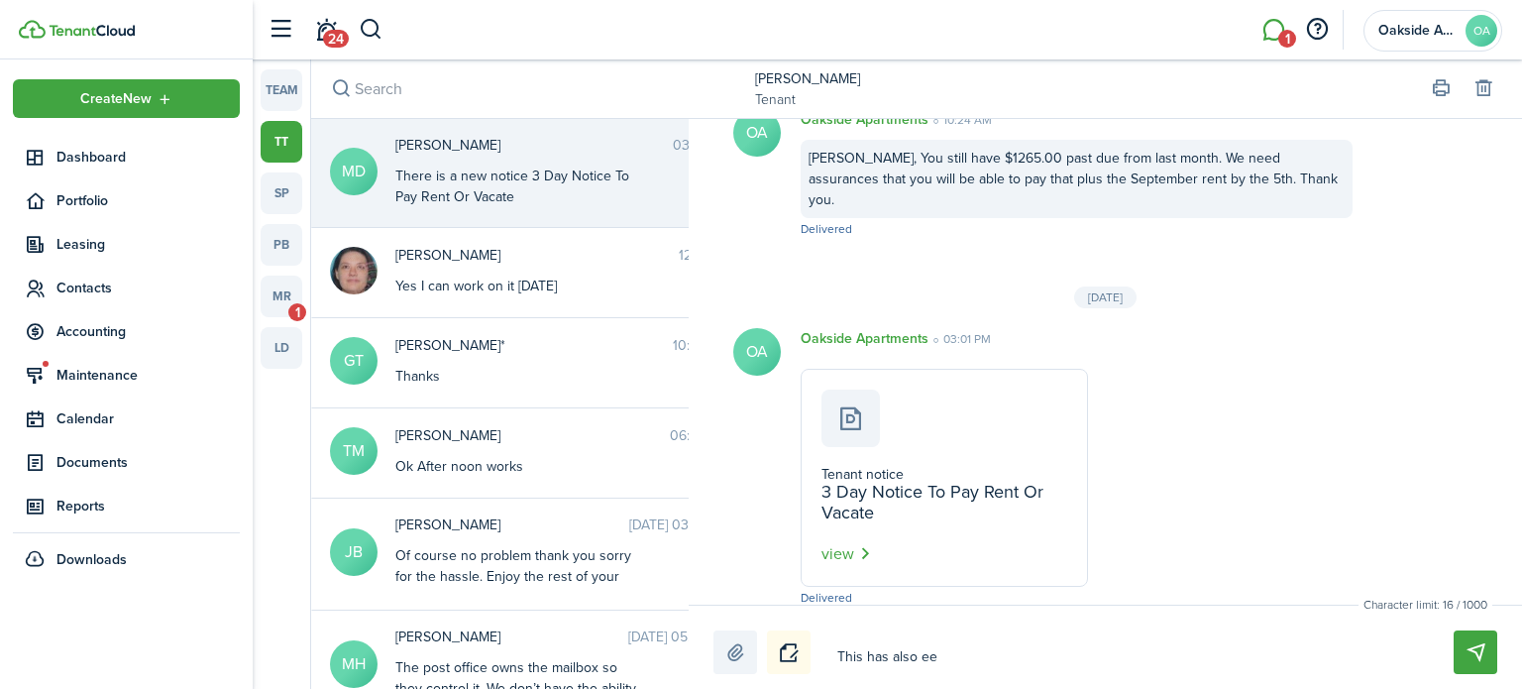
type textarea "This has also e"
type textarea "This has also"
type textarea "This has also b"
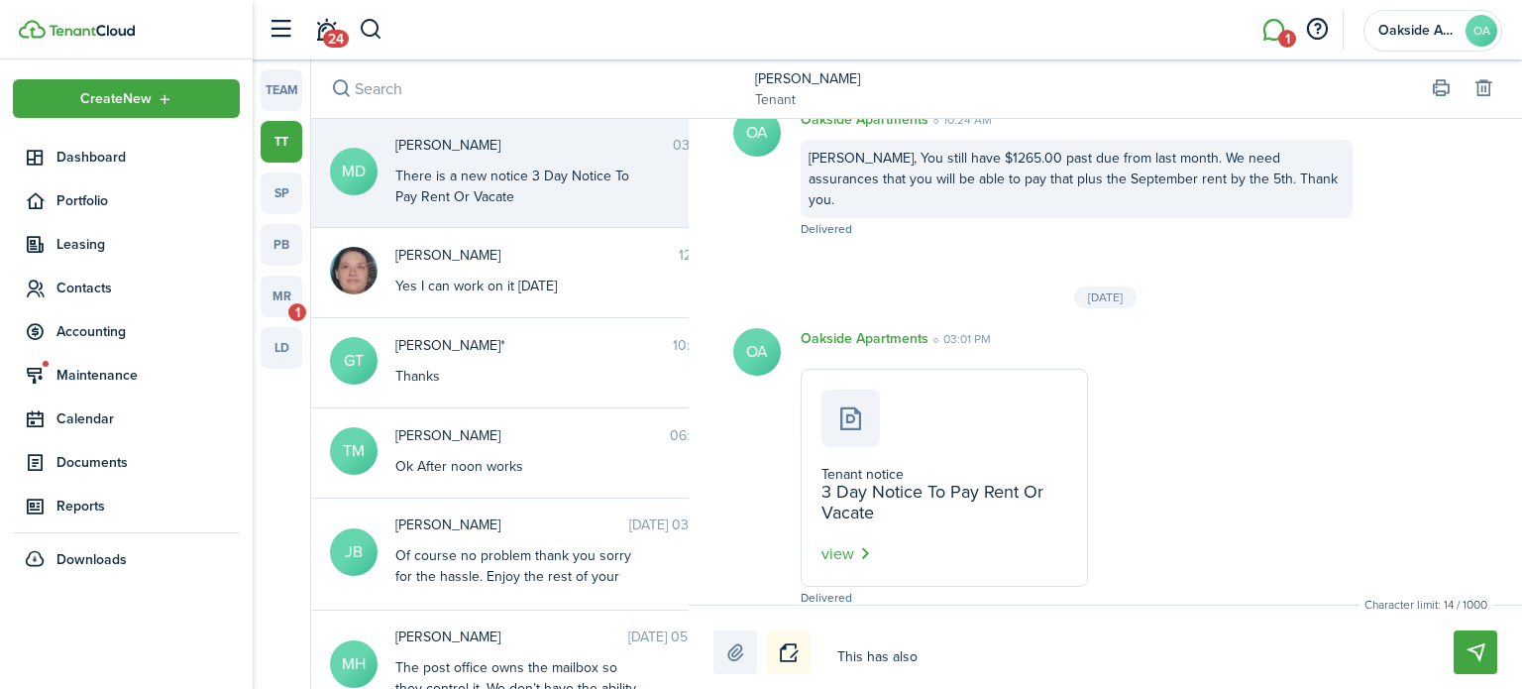
type textarea "This has also b"
type textarea "This has also be"
type textarea "This has also bee"
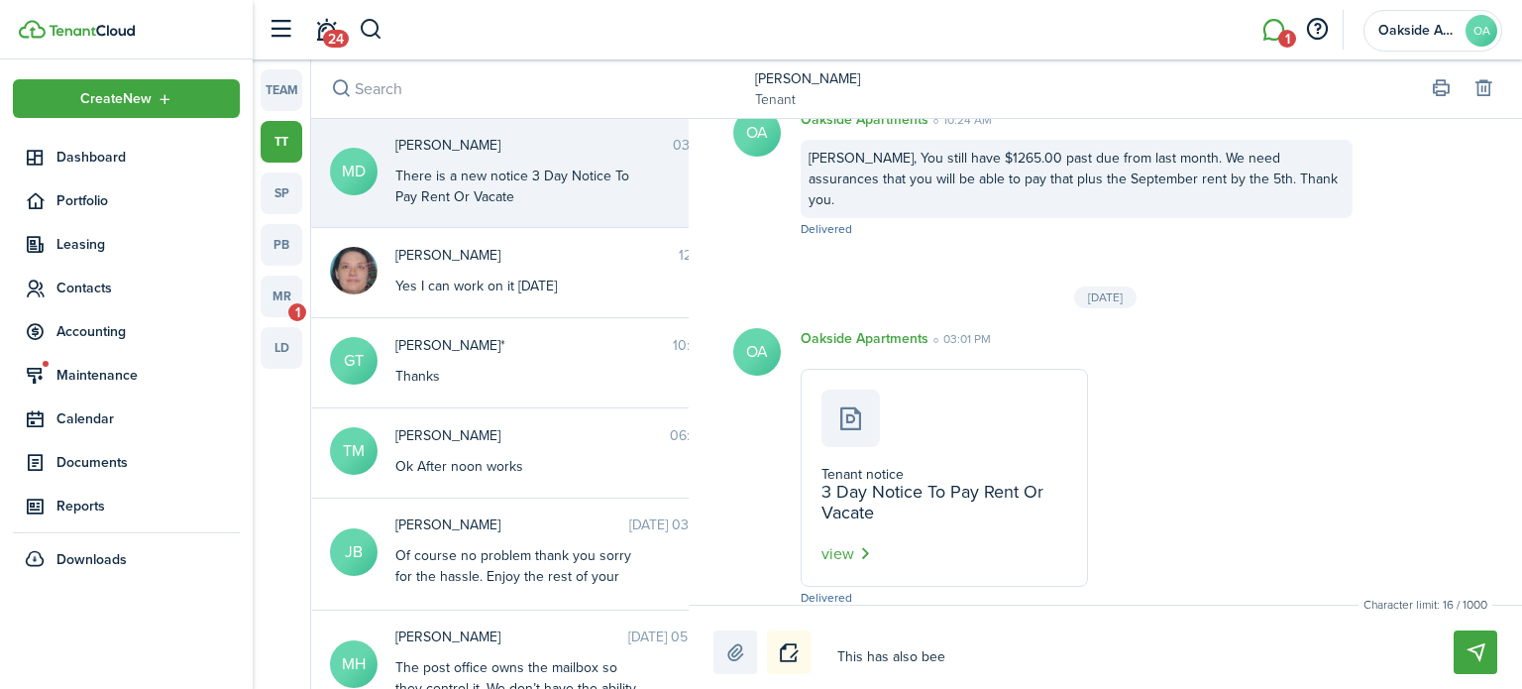
type textarea "This has also been"
type textarea "This has also been p"
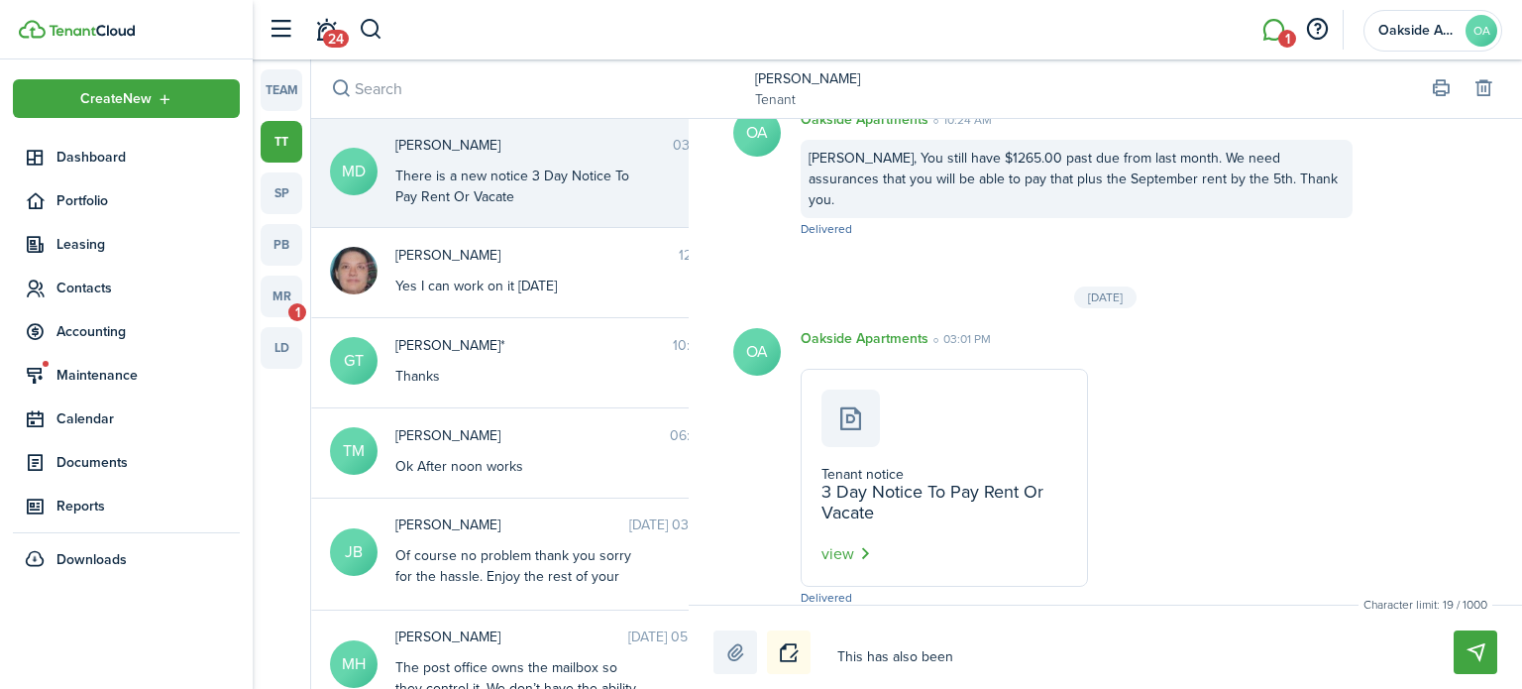
type textarea "This has also been p"
type textarea "This has also been po"
type textarea "This has also been pos"
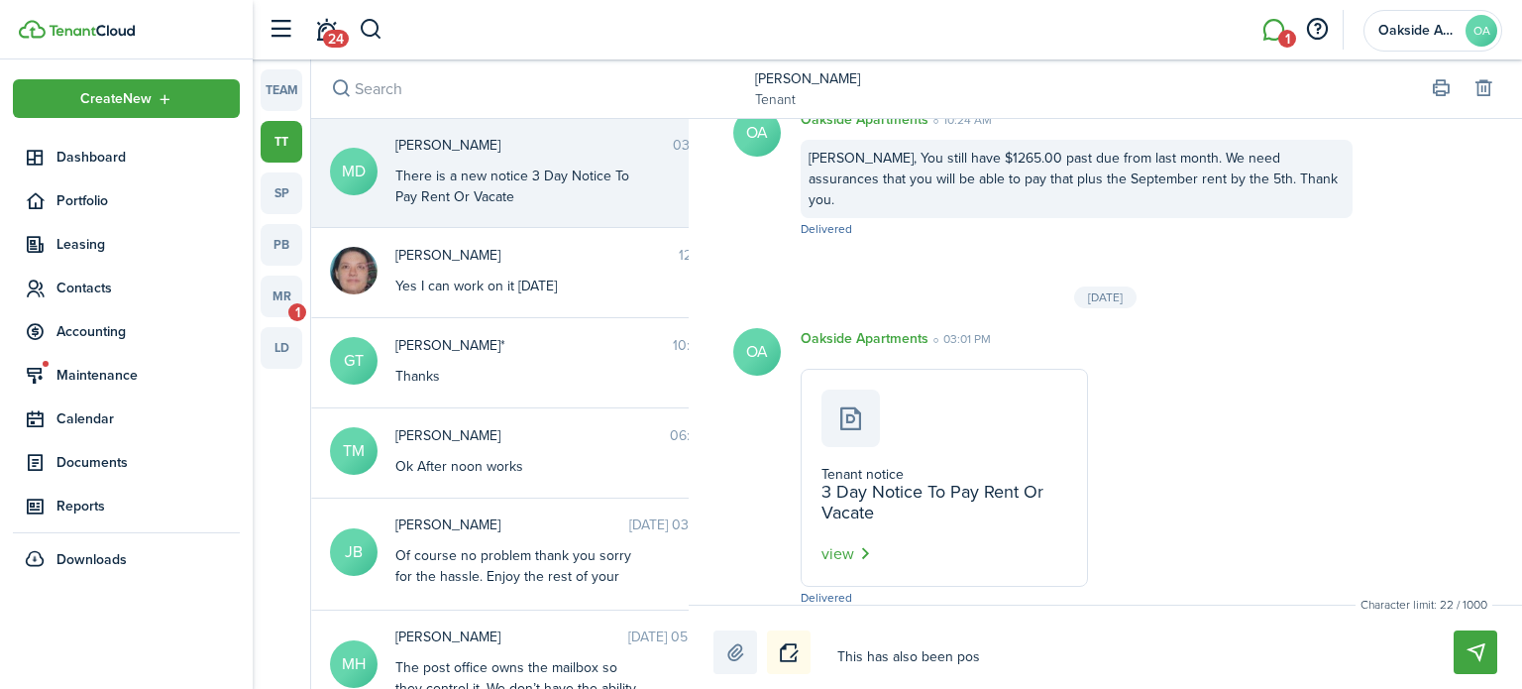
type textarea "This has also been post"
type textarea "This has also been poste"
type textarea "This has also been posted"
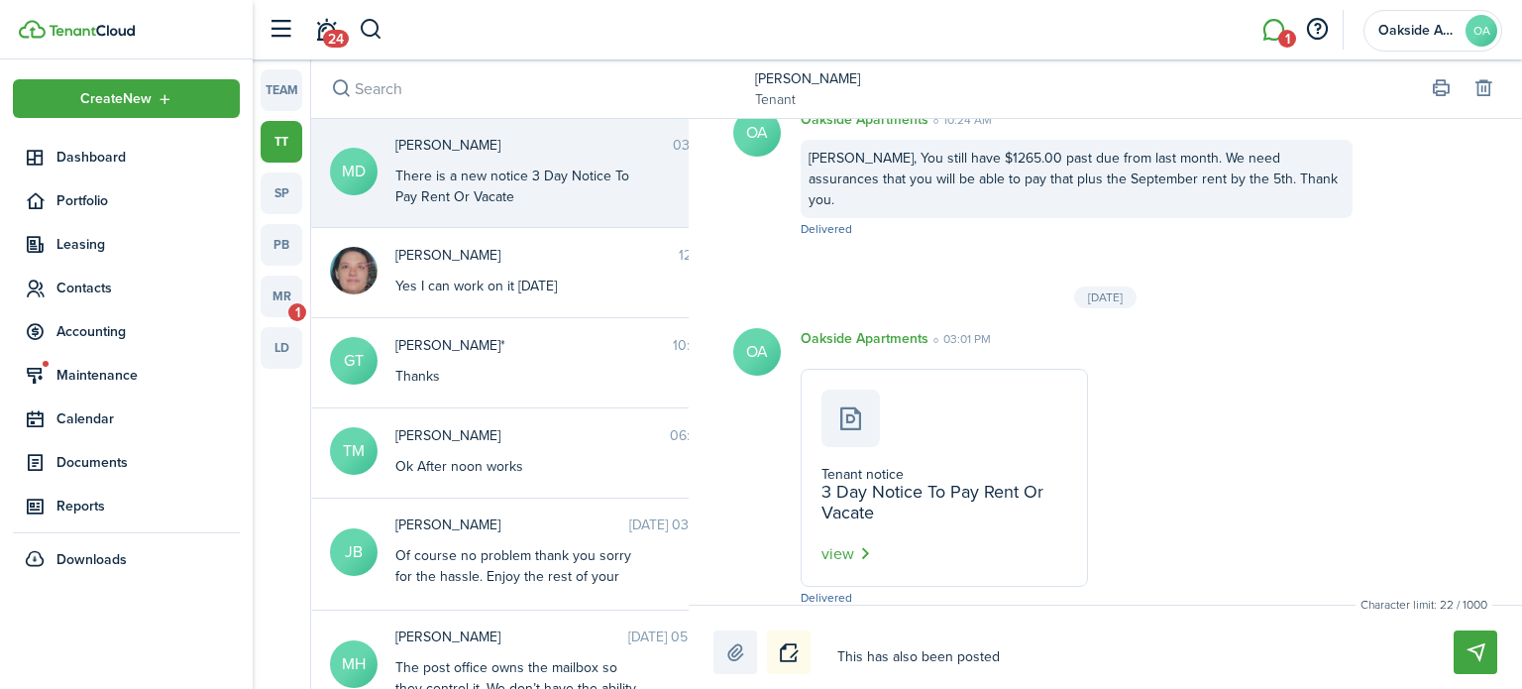
type textarea "This has also been posted"
type textarea "This has also been posted o"
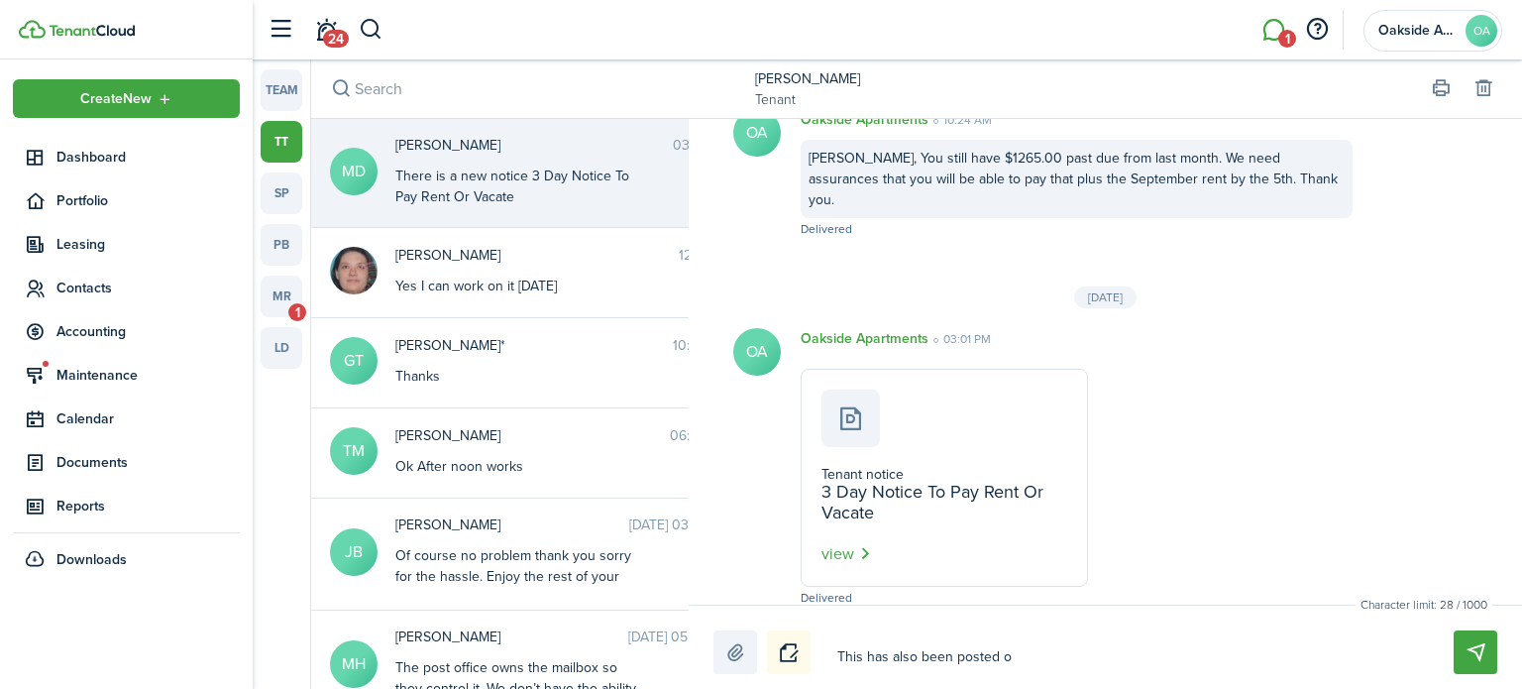
type textarea "This has also been posted on"
type textarea "This has also been posted on t"
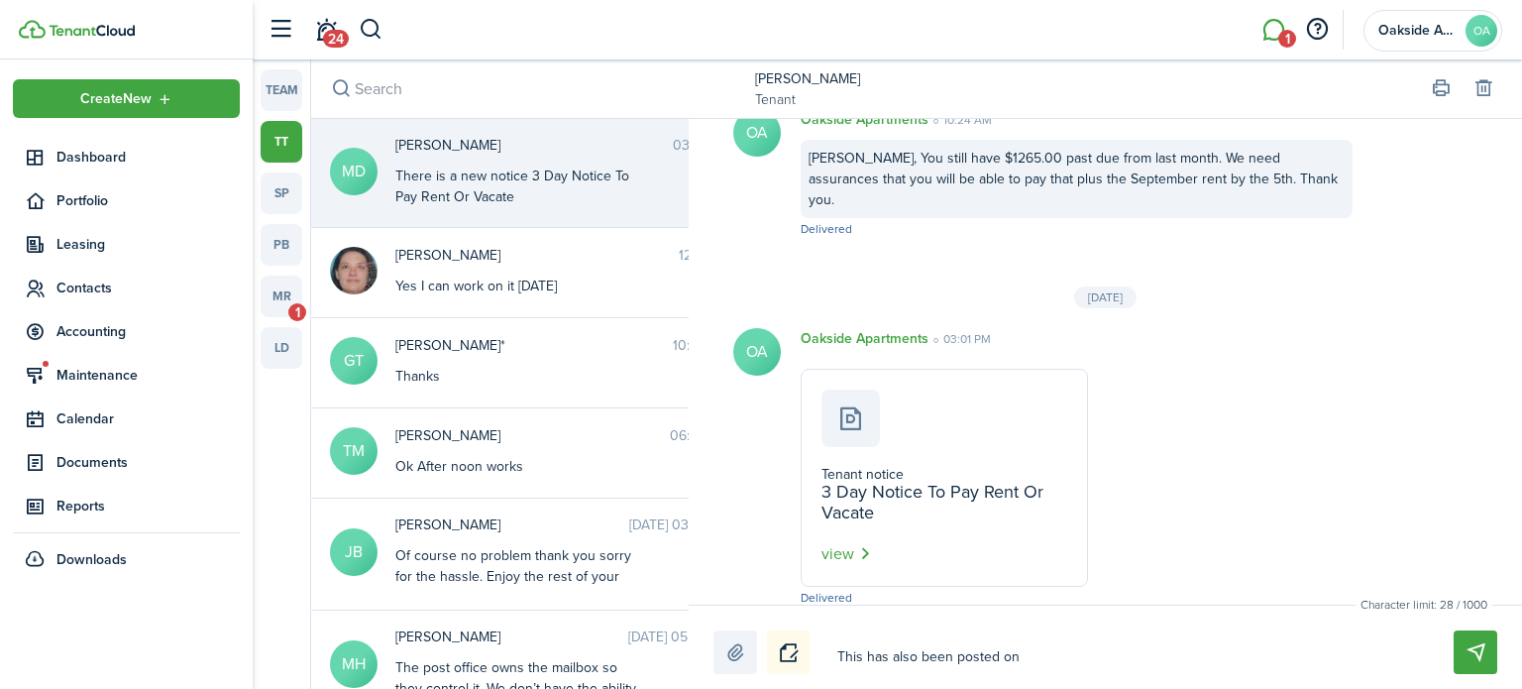
type textarea "This has also been posted on t"
type textarea "This has also been posted on the"
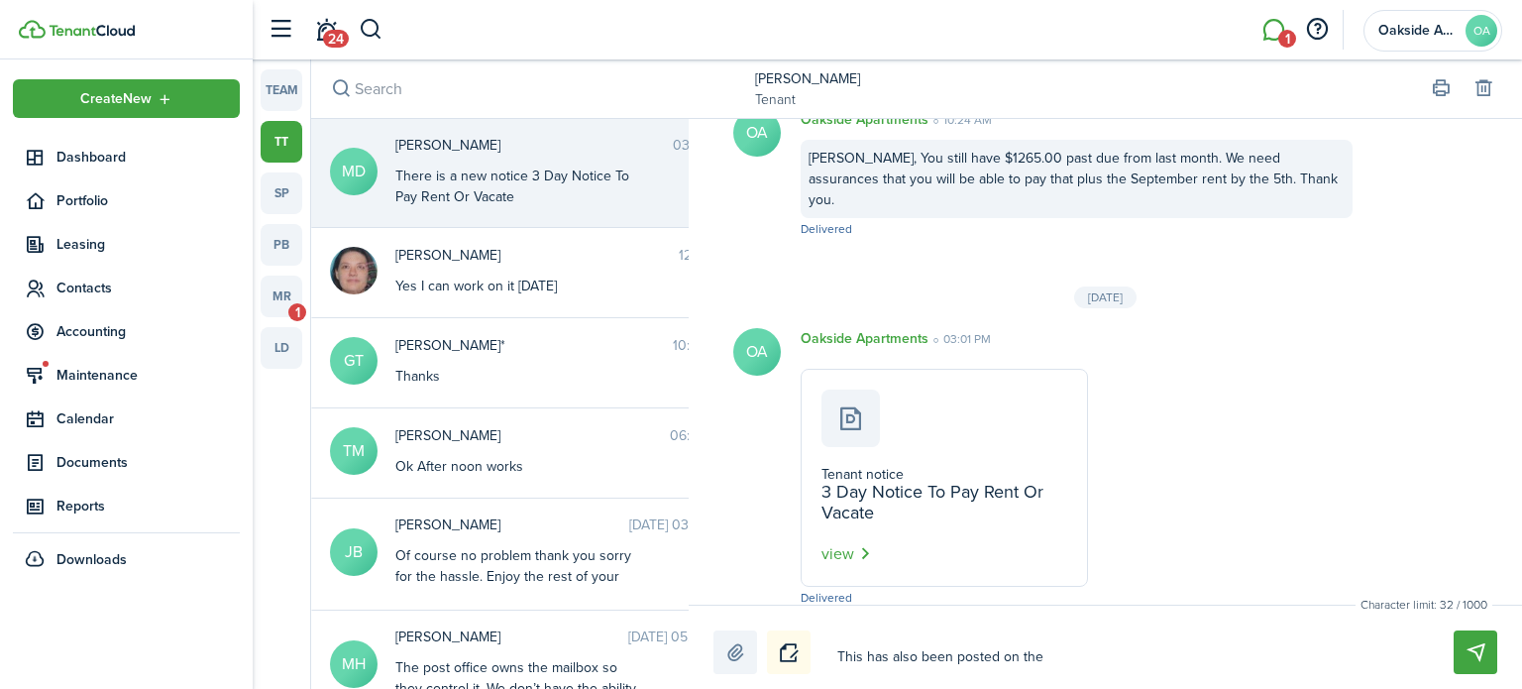
type textarea "This has also been posted on the d"
type textarea "This has also been posted on the do"
type textarea "This has also been posted on the doo"
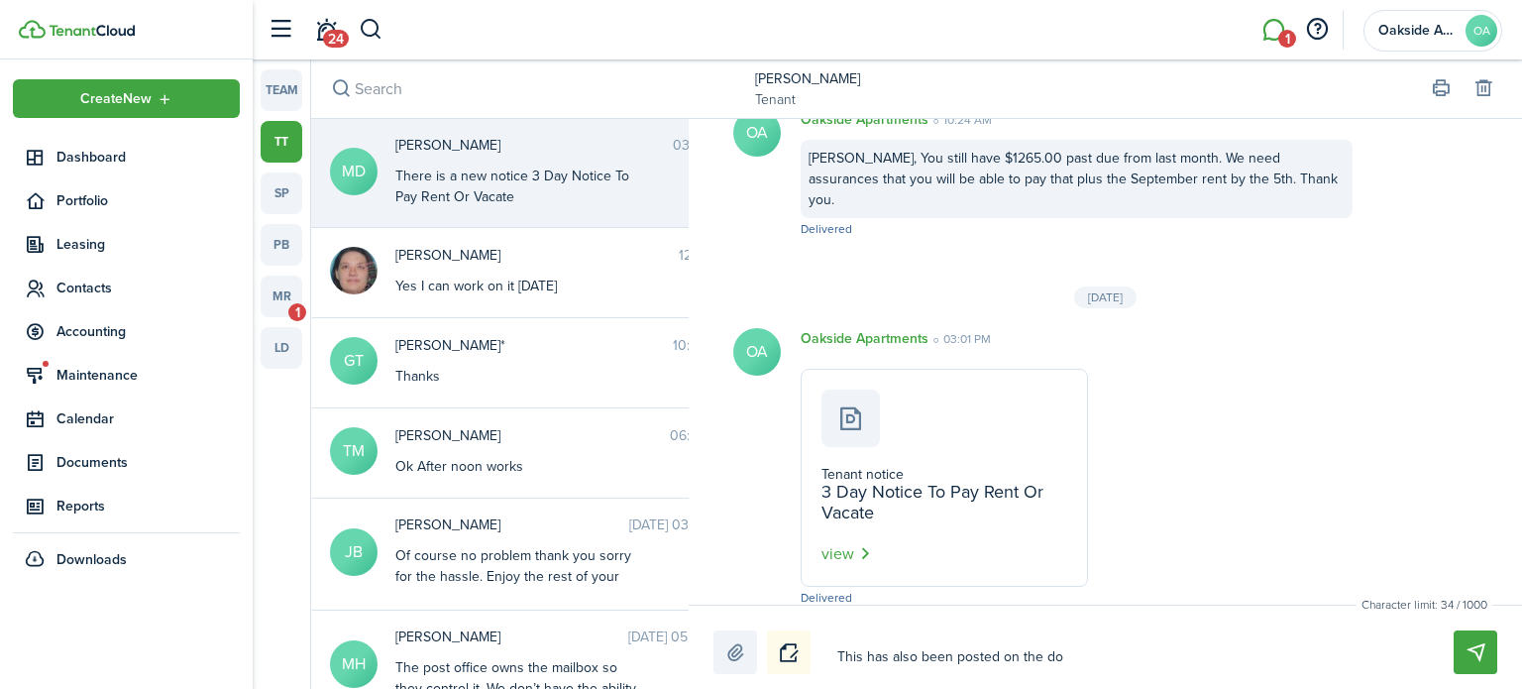
type textarea "This has also been posted on the doo"
type textarea "This has also been posted on the door"
type textarea "This has also been posted on the door."
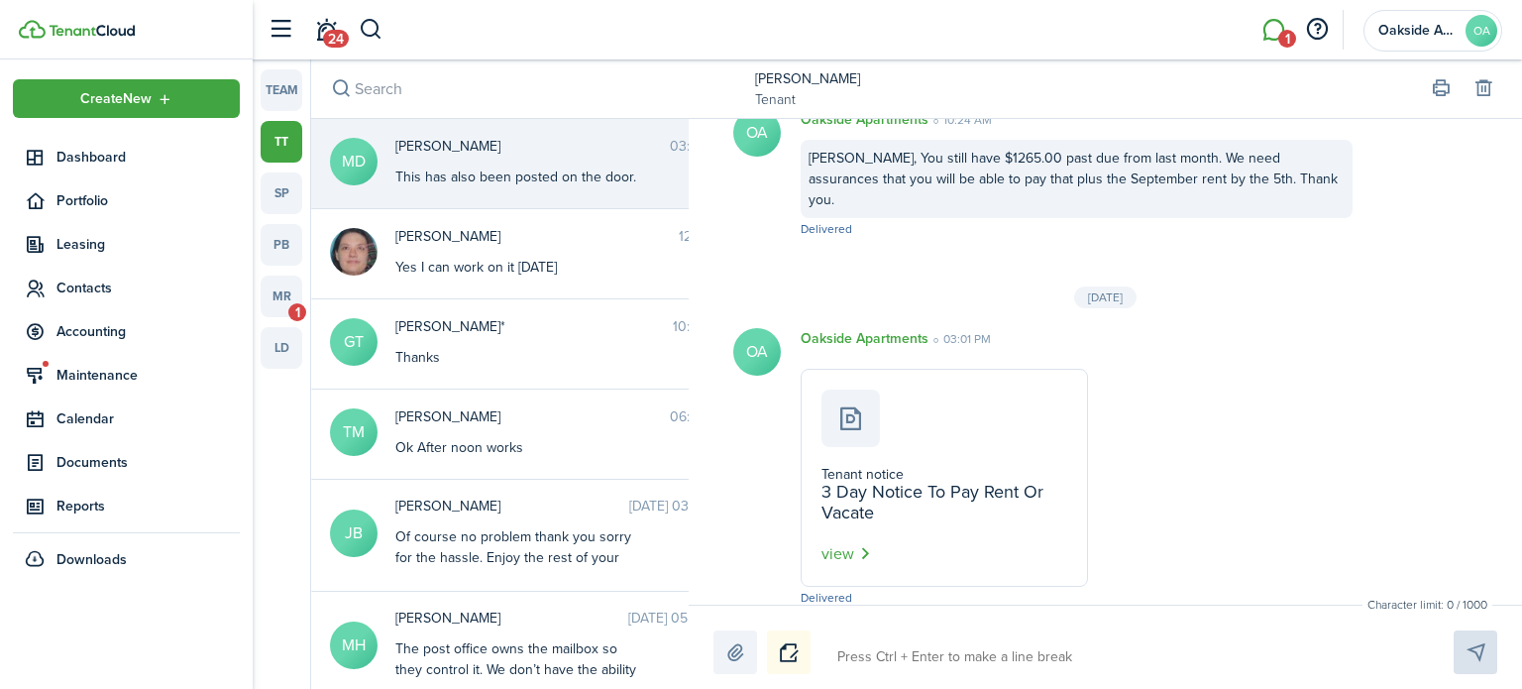
scroll to position [2515, 0]
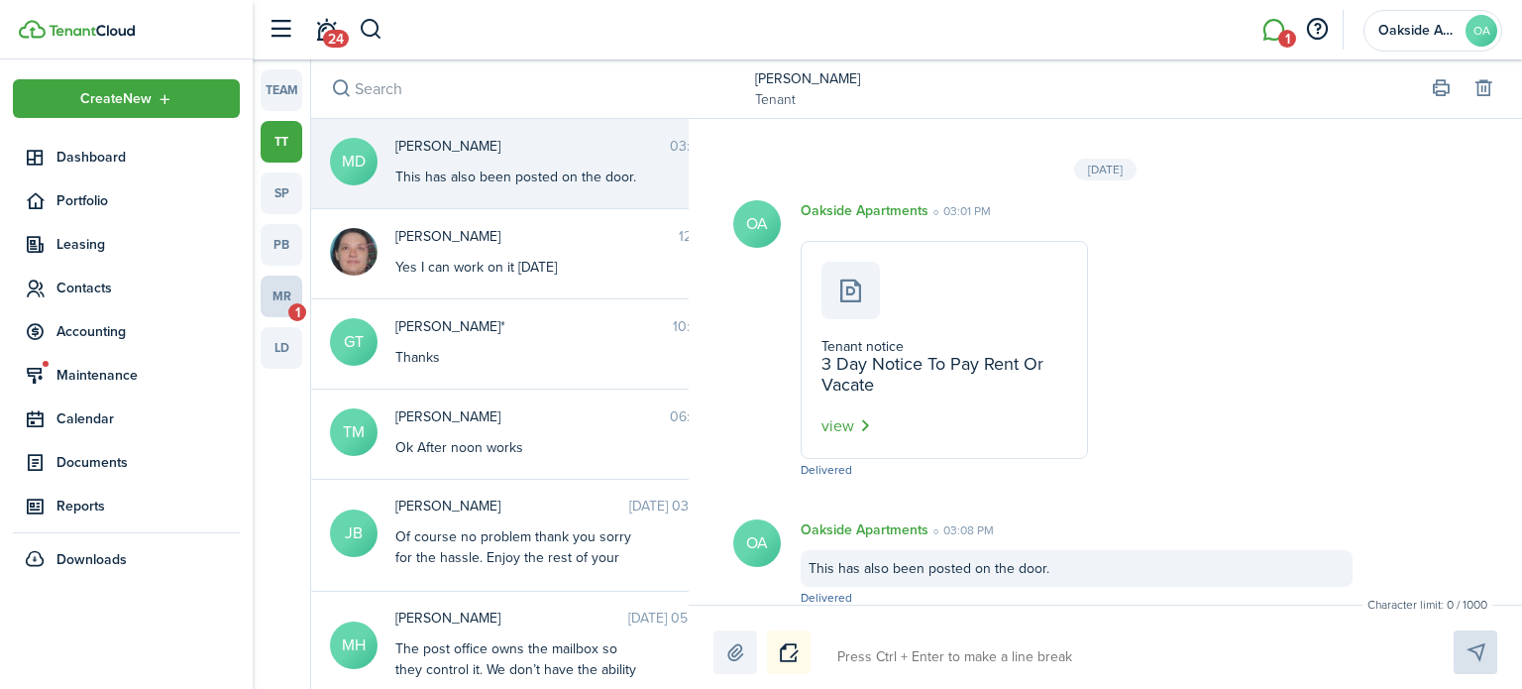
click at [291, 292] on link "mr 1" at bounding box center [282, 297] width 42 height 42
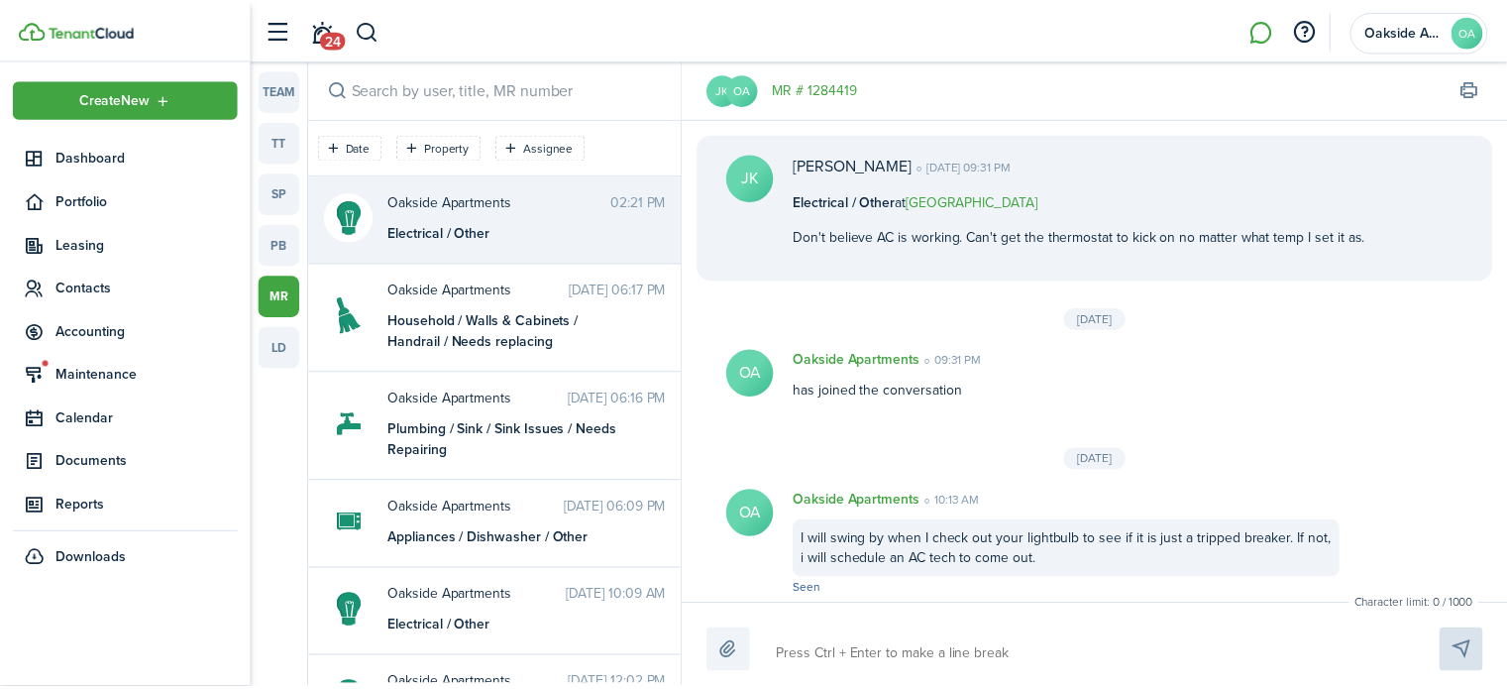
scroll to position [319, 0]
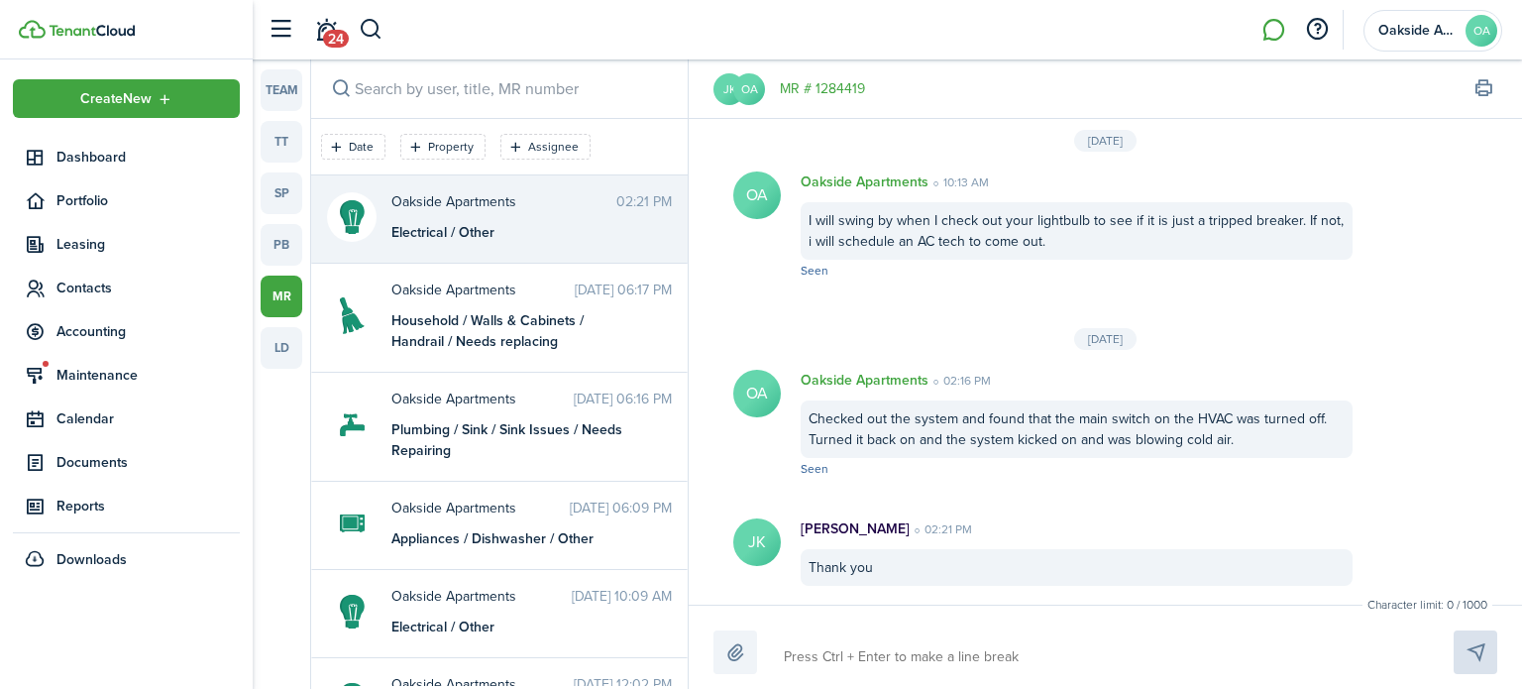
drag, startPoint x: 329, startPoint y: 31, endPoint x: 571, endPoint y: 14, distance: 242.4
click at [329, 31] on span "24" at bounding box center [336, 39] width 26 height 18
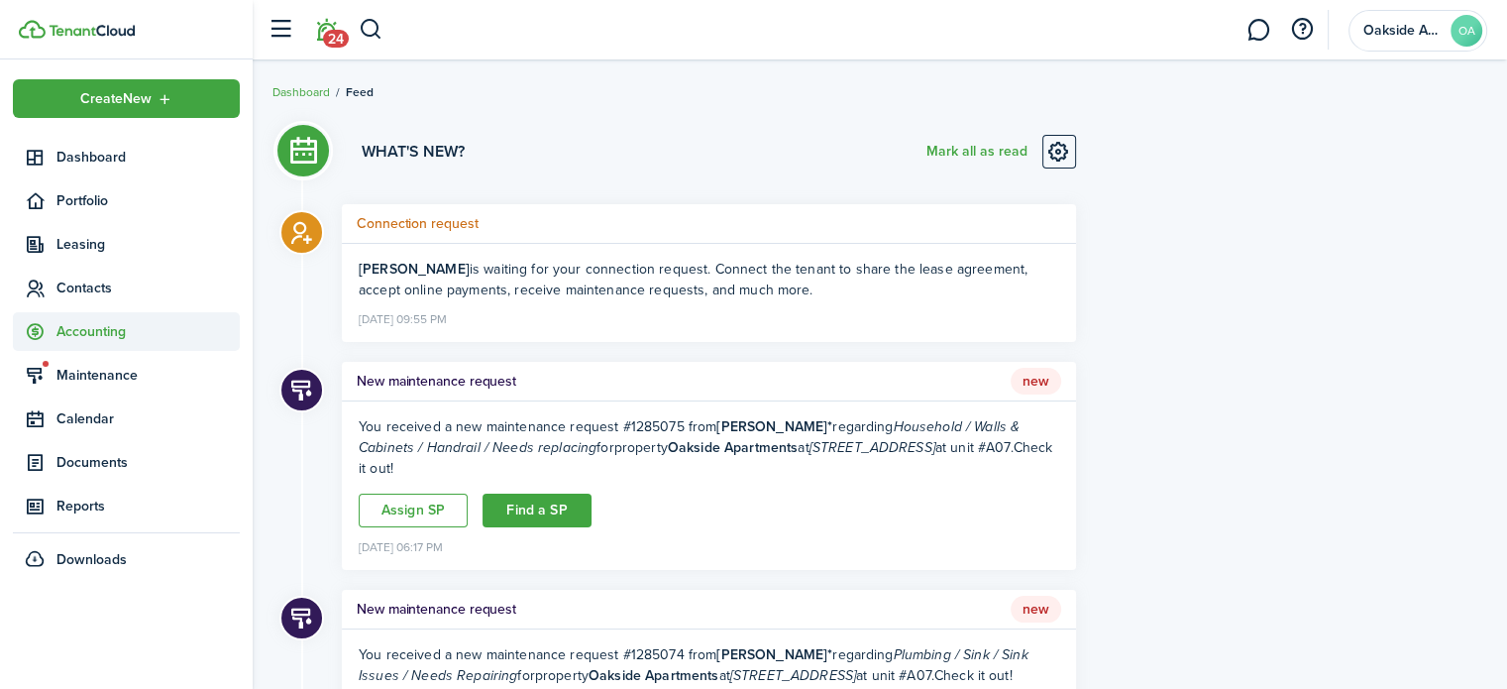
click at [101, 334] on span "Accounting" at bounding box center [147, 331] width 183 height 21
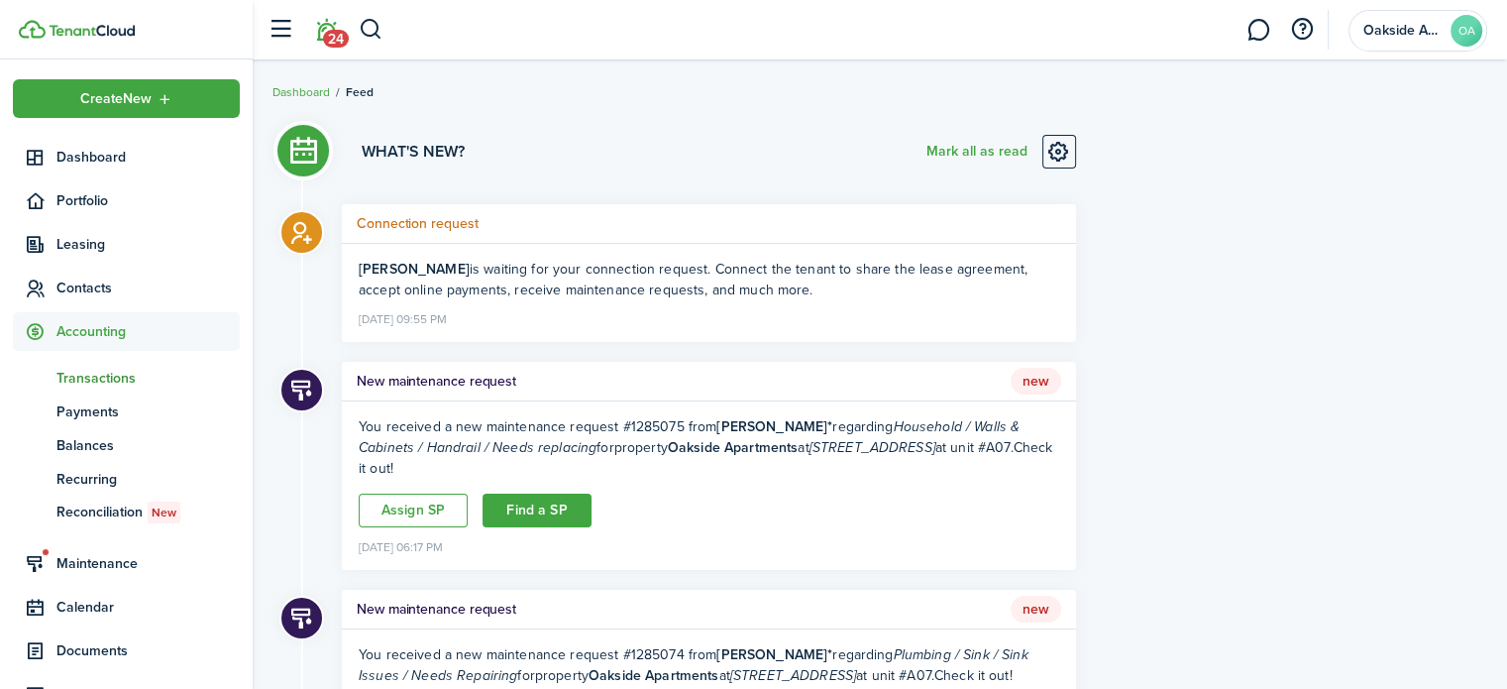
click at [108, 369] on span "Transactions" at bounding box center [147, 378] width 183 height 21
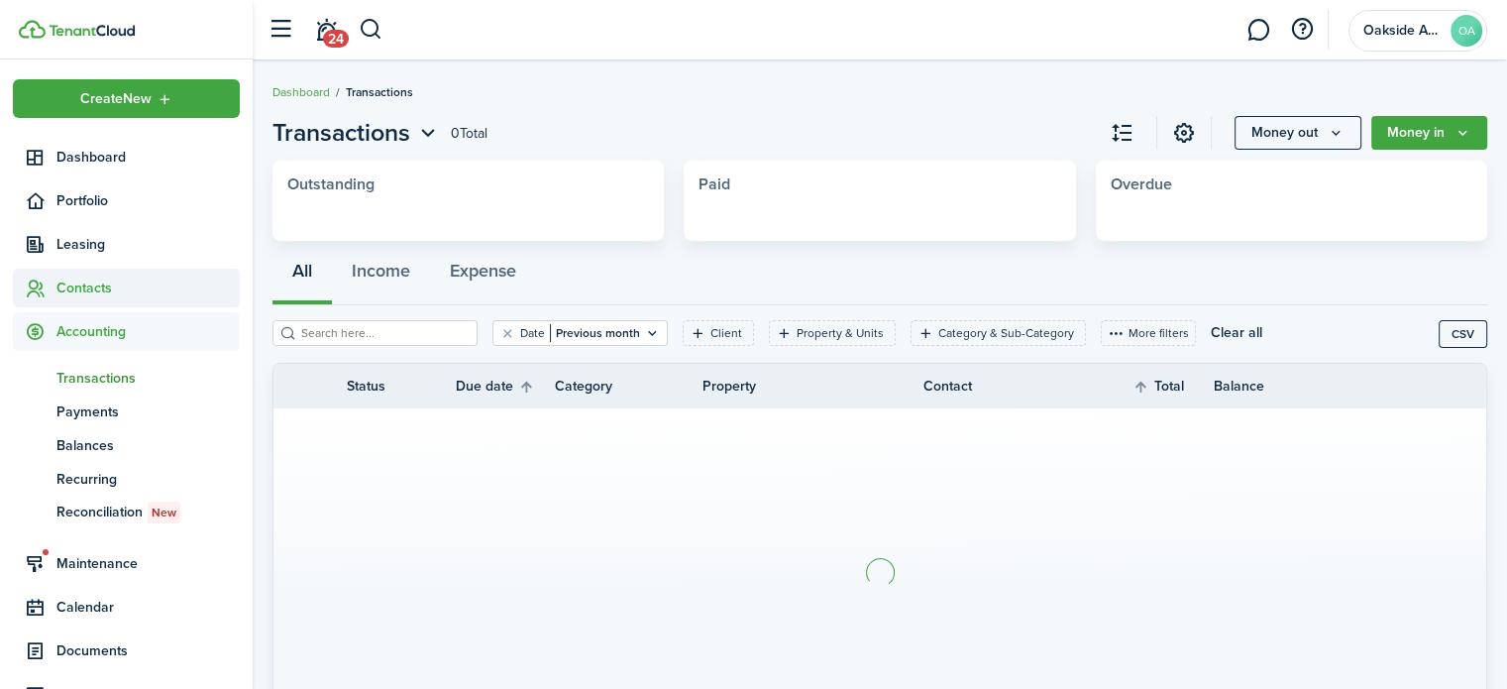
click at [84, 273] on span "Contacts" at bounding box center [126, 288] width 227 height 39
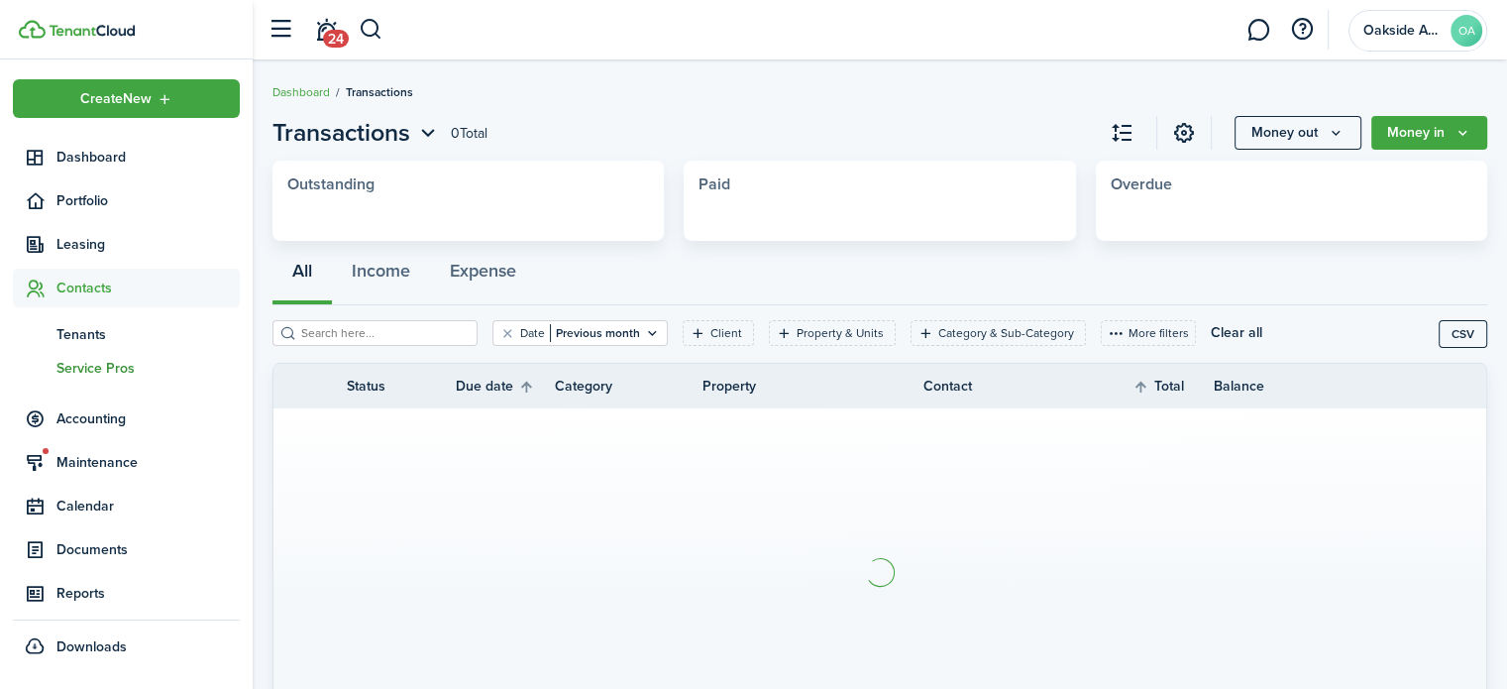
click at [103, 364] on span "Service Pros" at bounding box center [147, 368] width 183 height 21
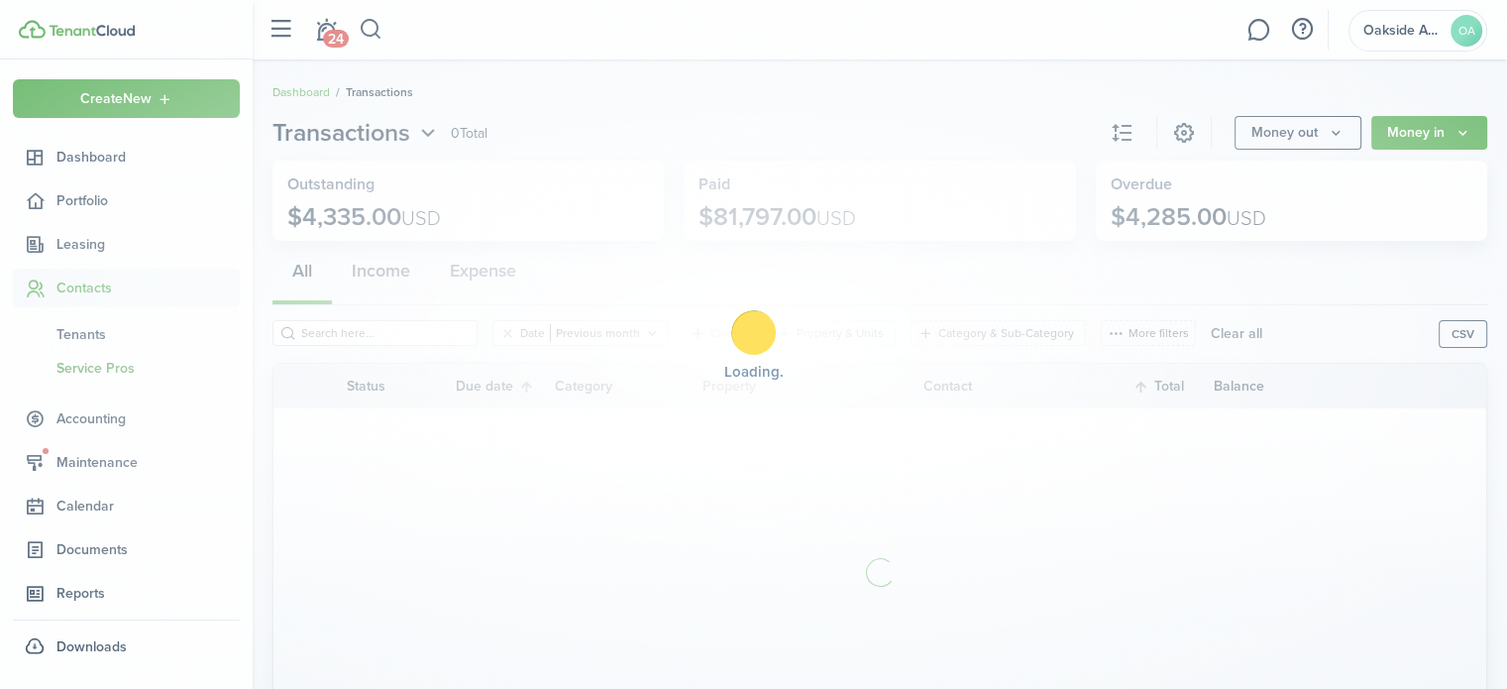
click at [119, 368] on div "Loading" at bounding box center [753, 344] width 1507 height 689
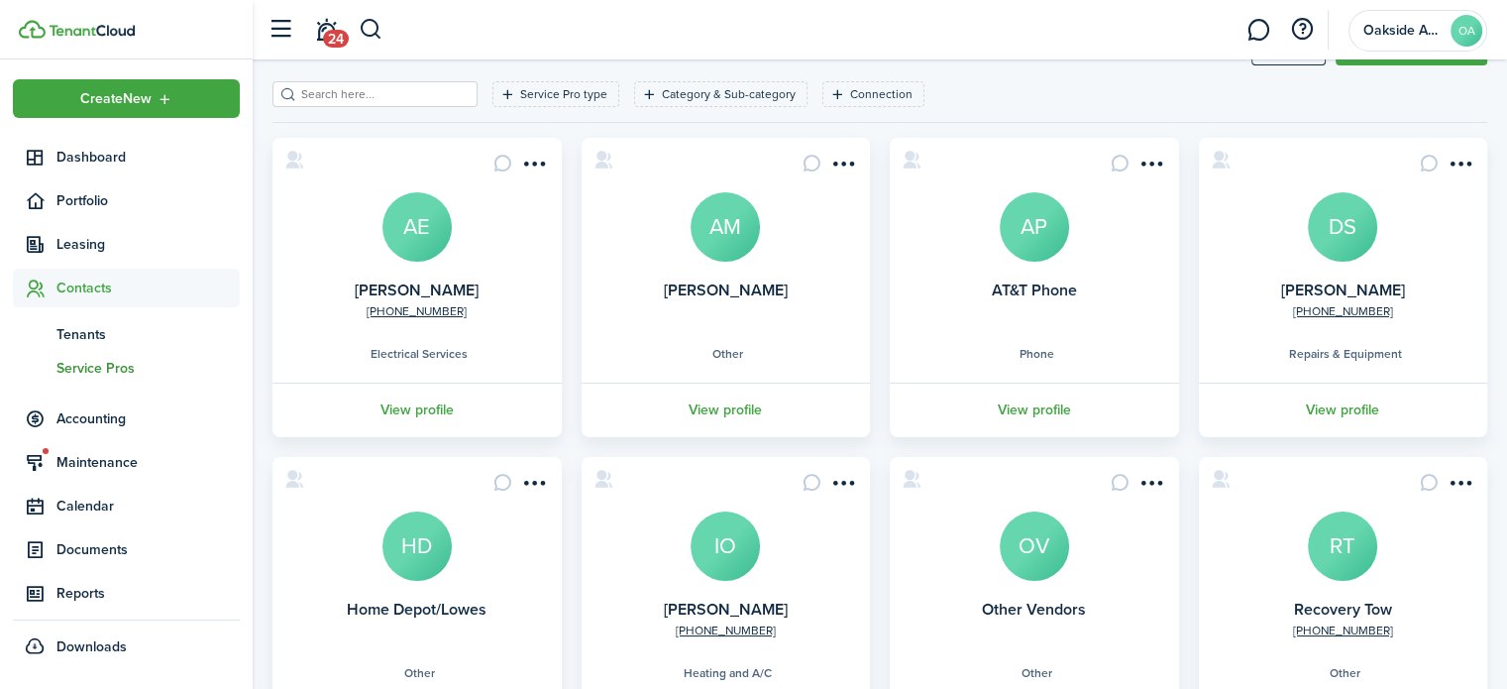
scroll to position [205, 0]
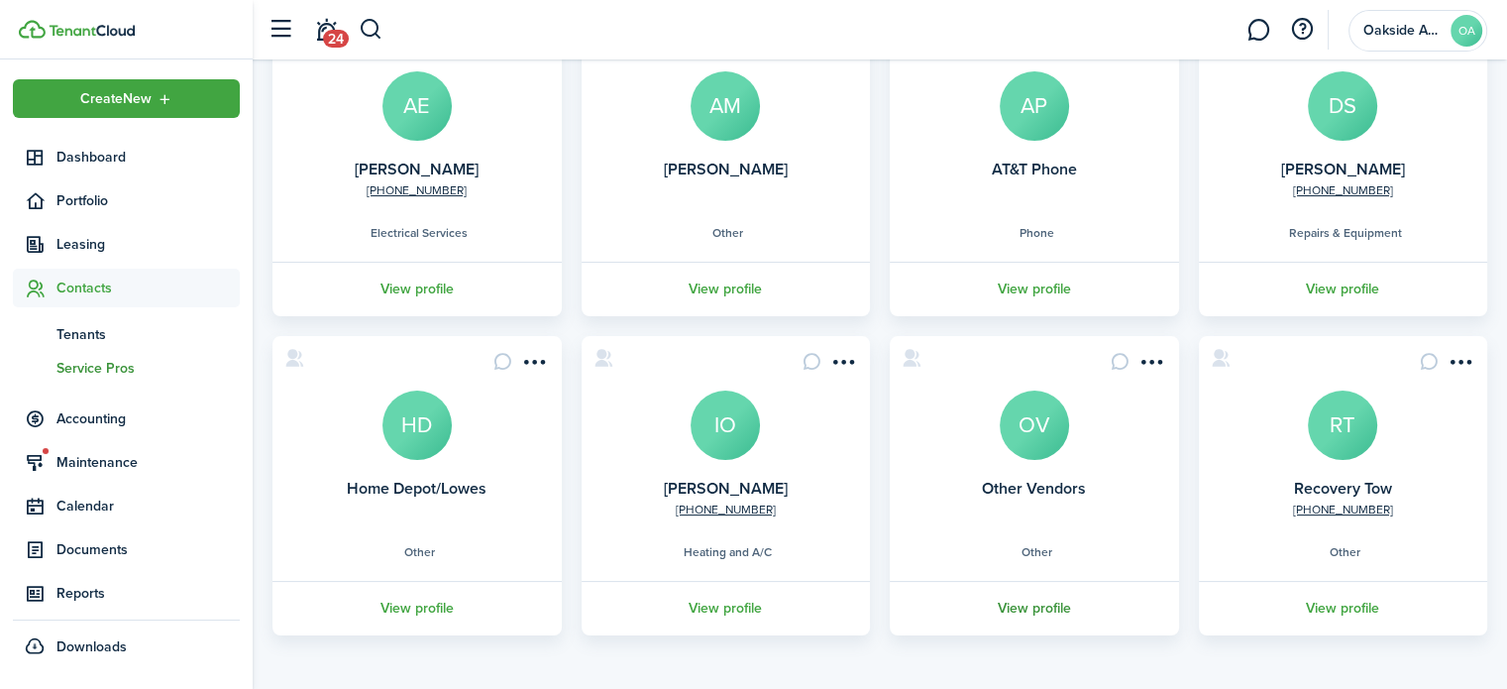
click at [1036, 609] on link "View profile" at bounding box center [1034, 608] width 295 height 55
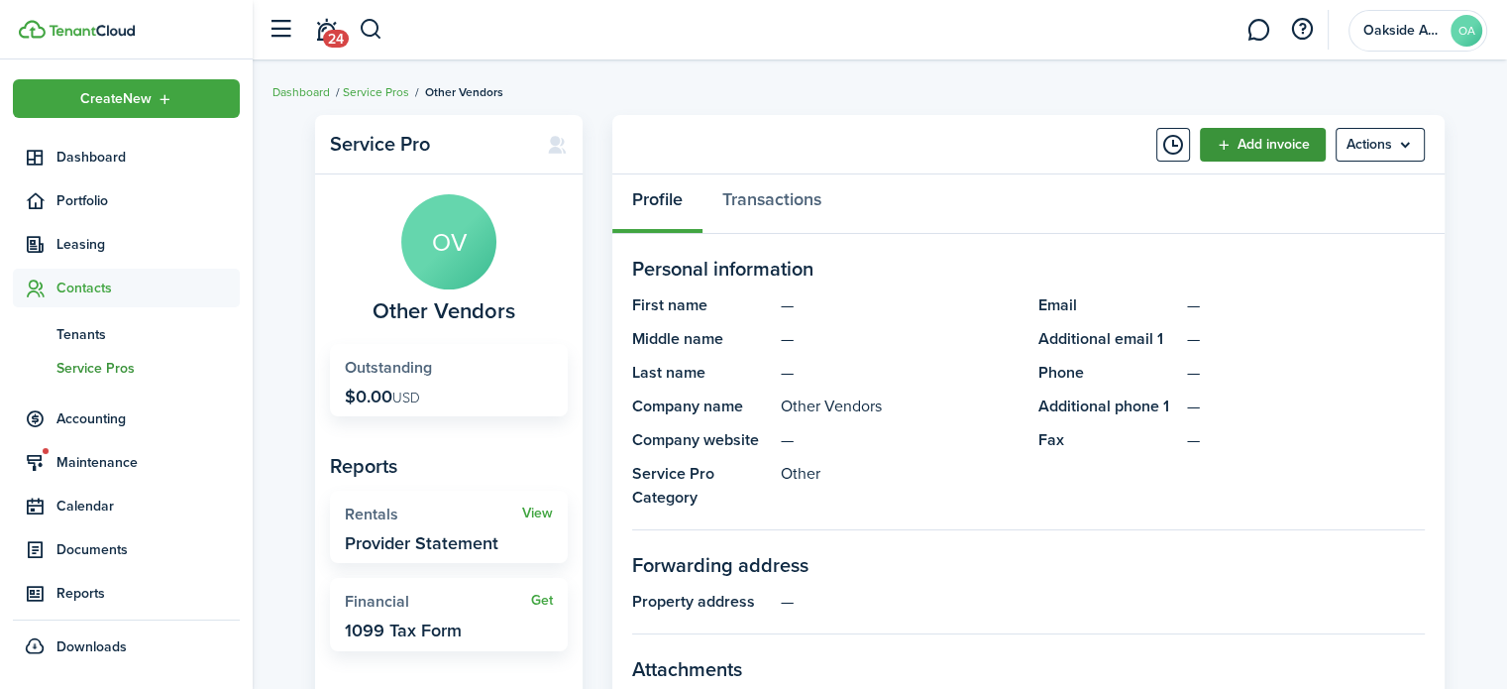
click at [1256, 148] on link "Add invoice" at bounding box center [1263, 145] width 126 height 34
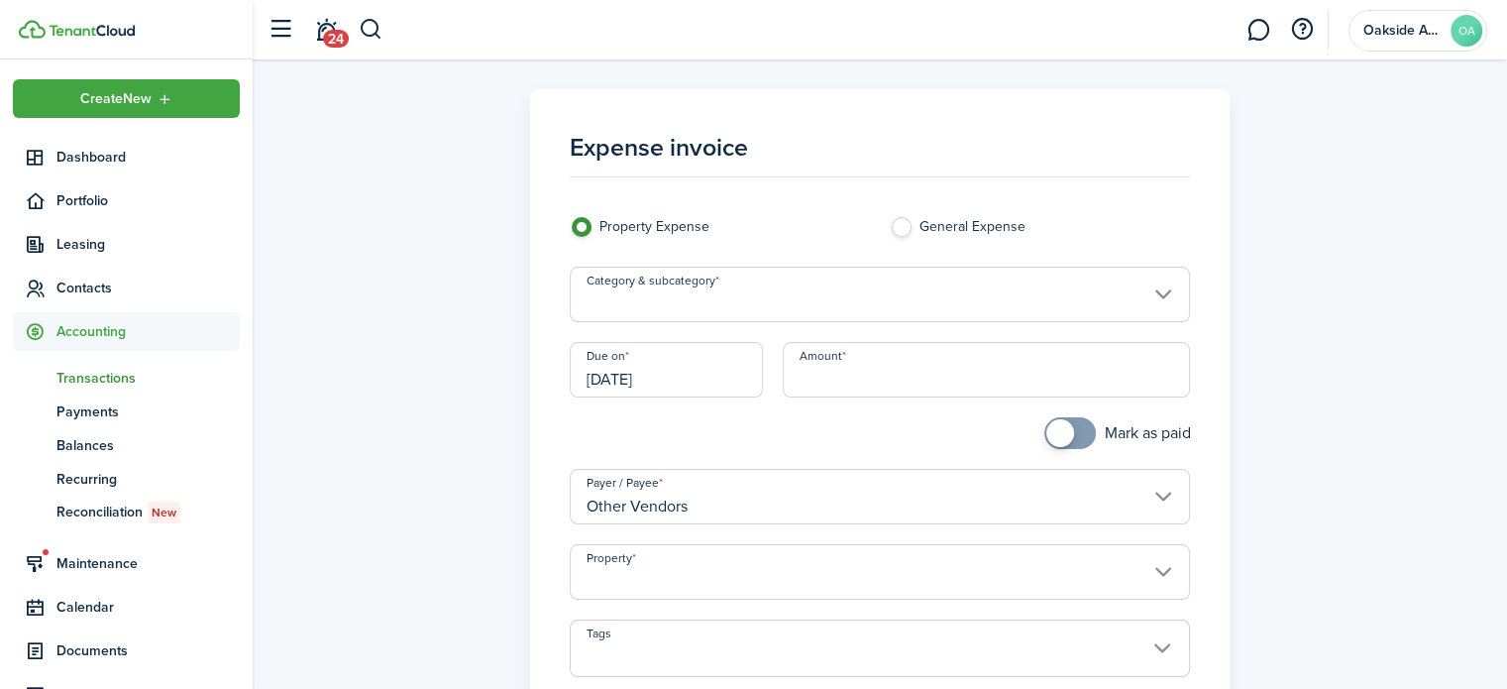
click at [840, 296] on input "Category & subcategory" at bounding box center [880, 294] width 621 height 55
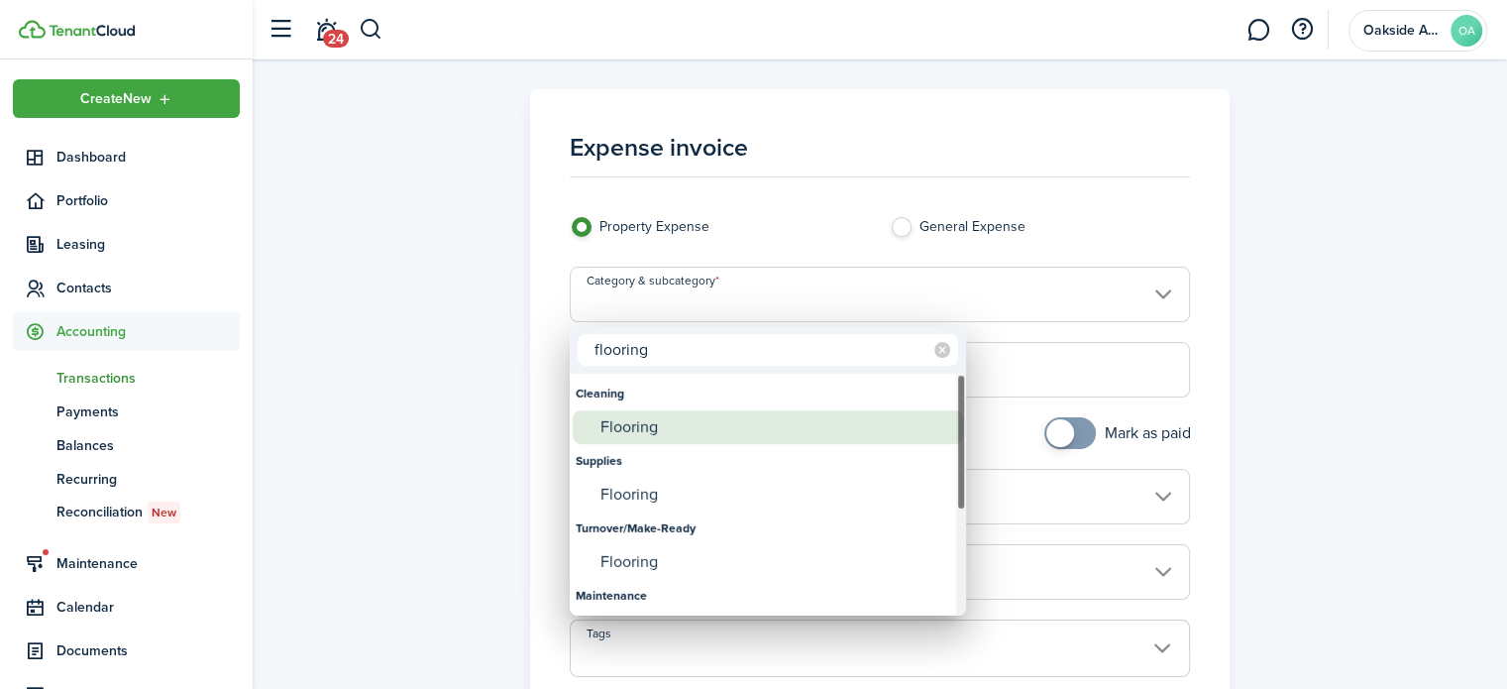
type input "flooring"
click at [623, 426] on div "Flooring" at bounding box center [776, 427] width 351 height 34
type input "Cleaning / Flooring"
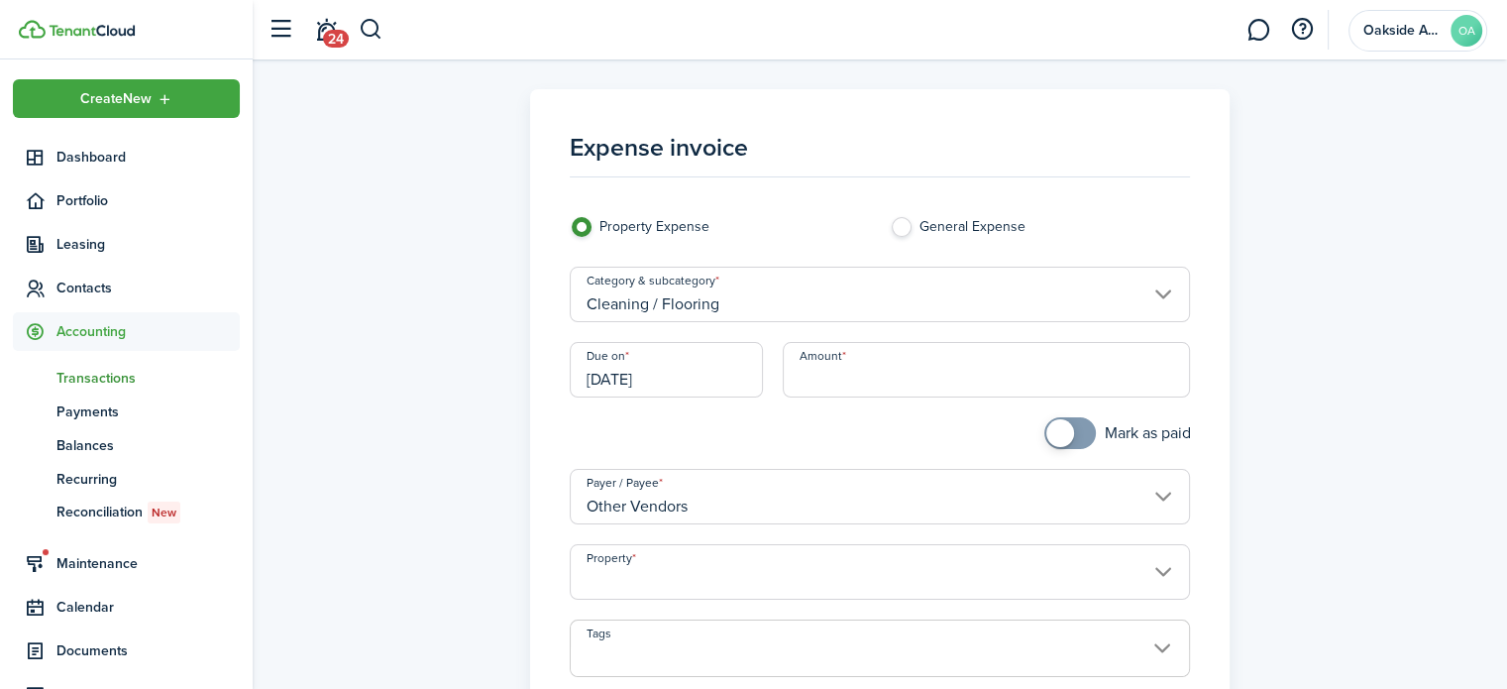
click at [674, 305] on input "Cleaning / Flooring" at bounding box center [880, 294] width 621 height 55
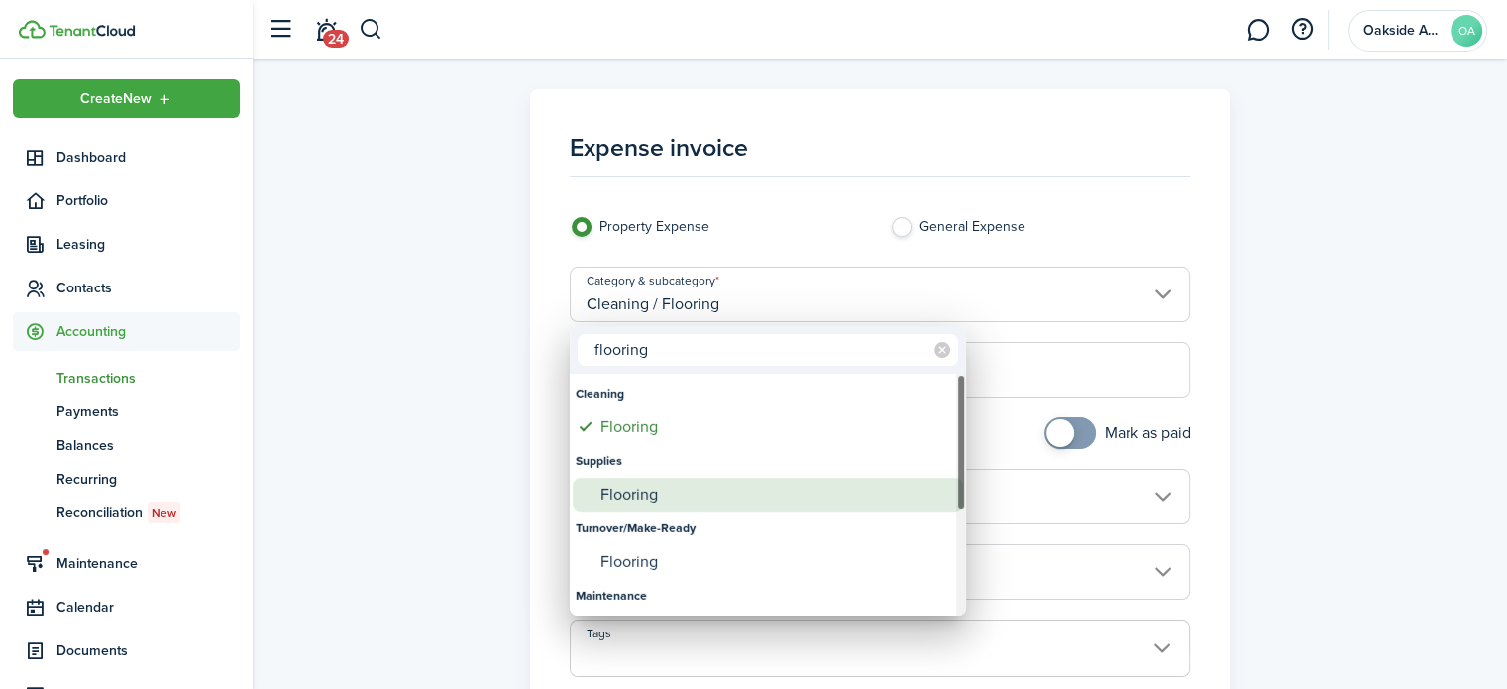
type input "flooring"
click at [635, 491] on div "Flooring" at bounding box center [776, 495] width 351 height 34
type input "Supplies / Flooring"
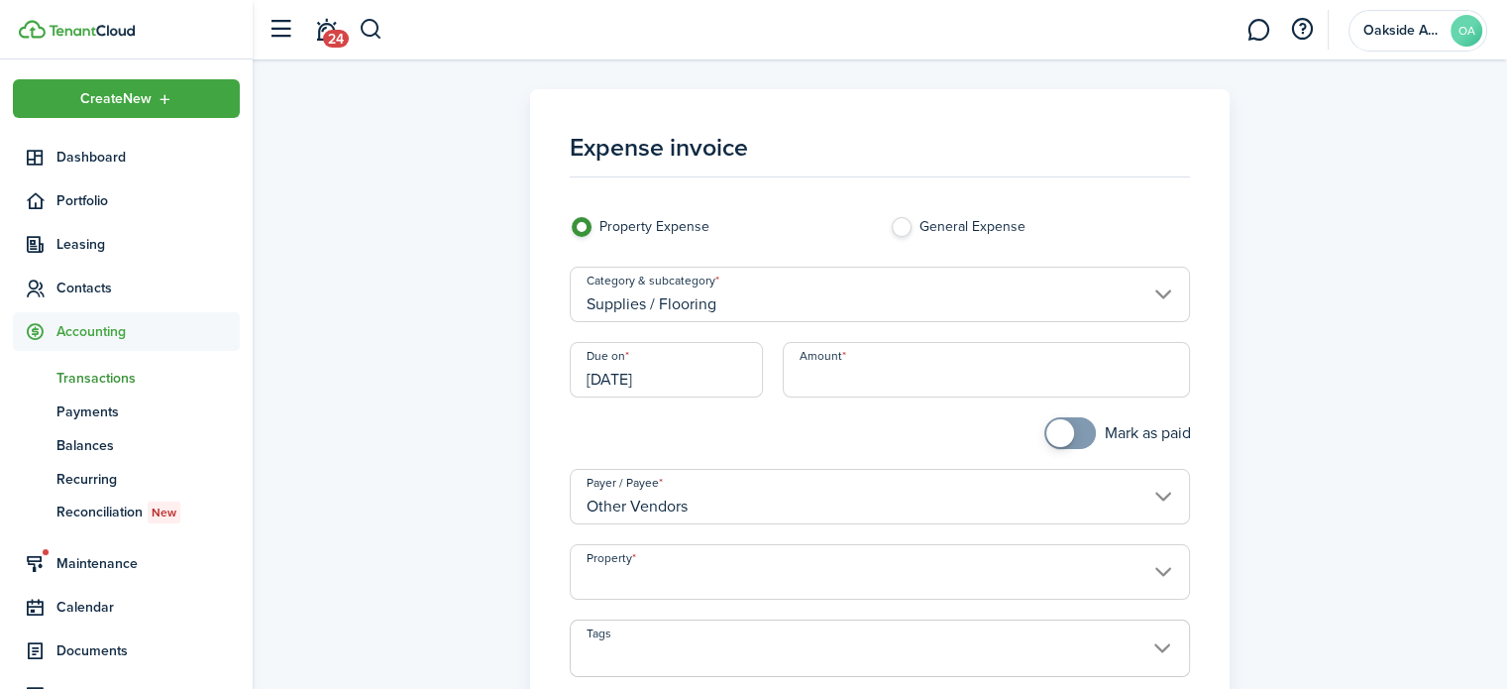
click at [624, 376] on input "[DATE]" at bounding box center [667, 369] width 194 height 55
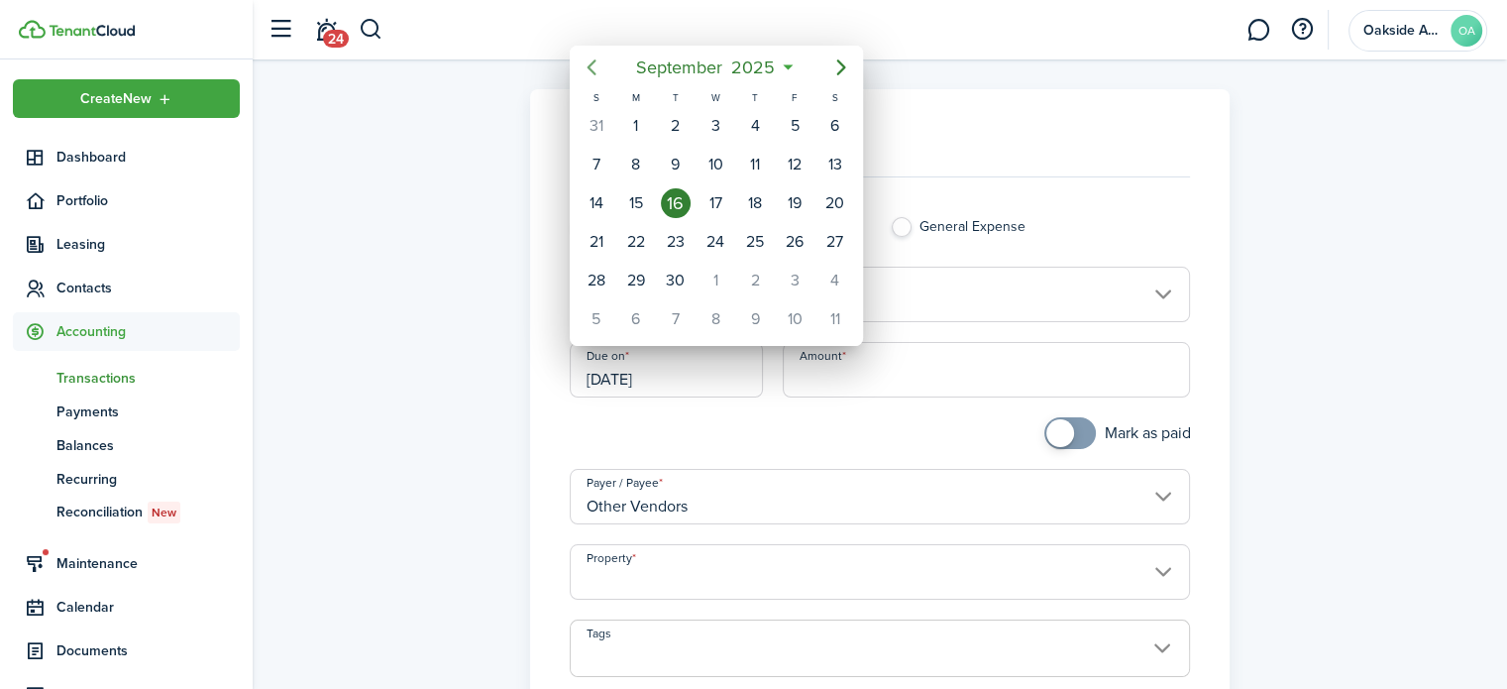
click at [596, 62] on icon "Previous page" at bounding box center [592, 67] width 24 height 24
click at [829, 166] on div "9" at bounding box center [835, 165] width 30 height 30
type input "[DATE]"
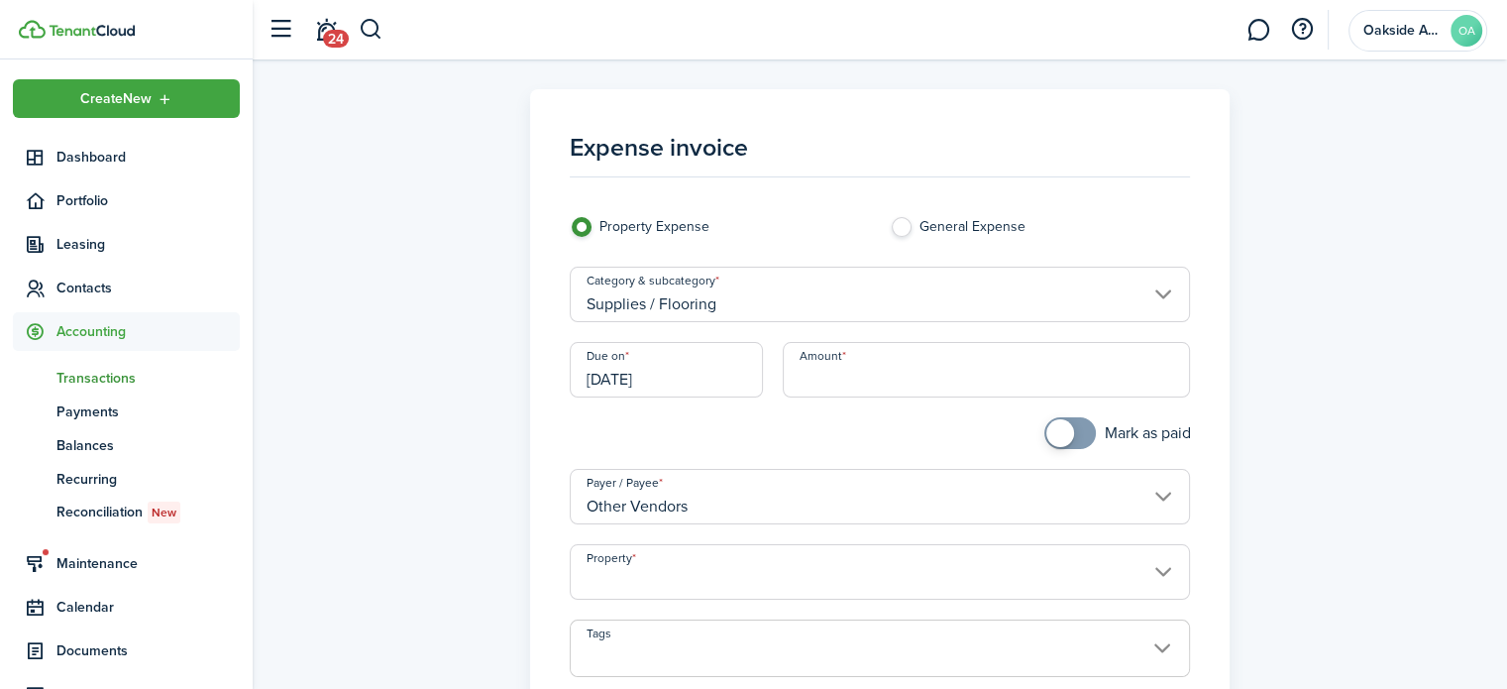
click at [874, 370] on input "Amount" at bounding box center [986, 369] width 407 height 55
type input "$756.51"
checkbox input "true"
click at [1068, 425] on span at bounding box center [1061, 433] width 28 height 28
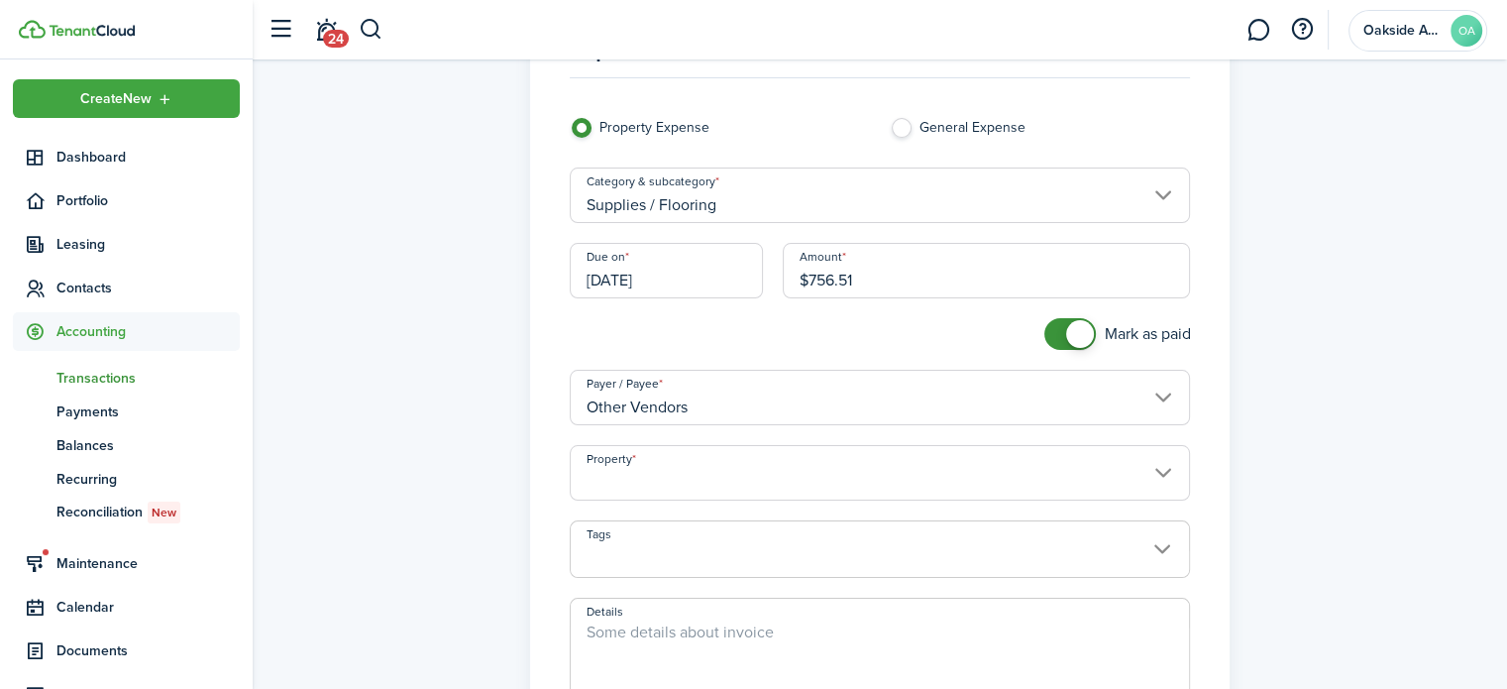
click at [659, 480] on input "Property" at bounding box center [880, 472] width 621 height 55
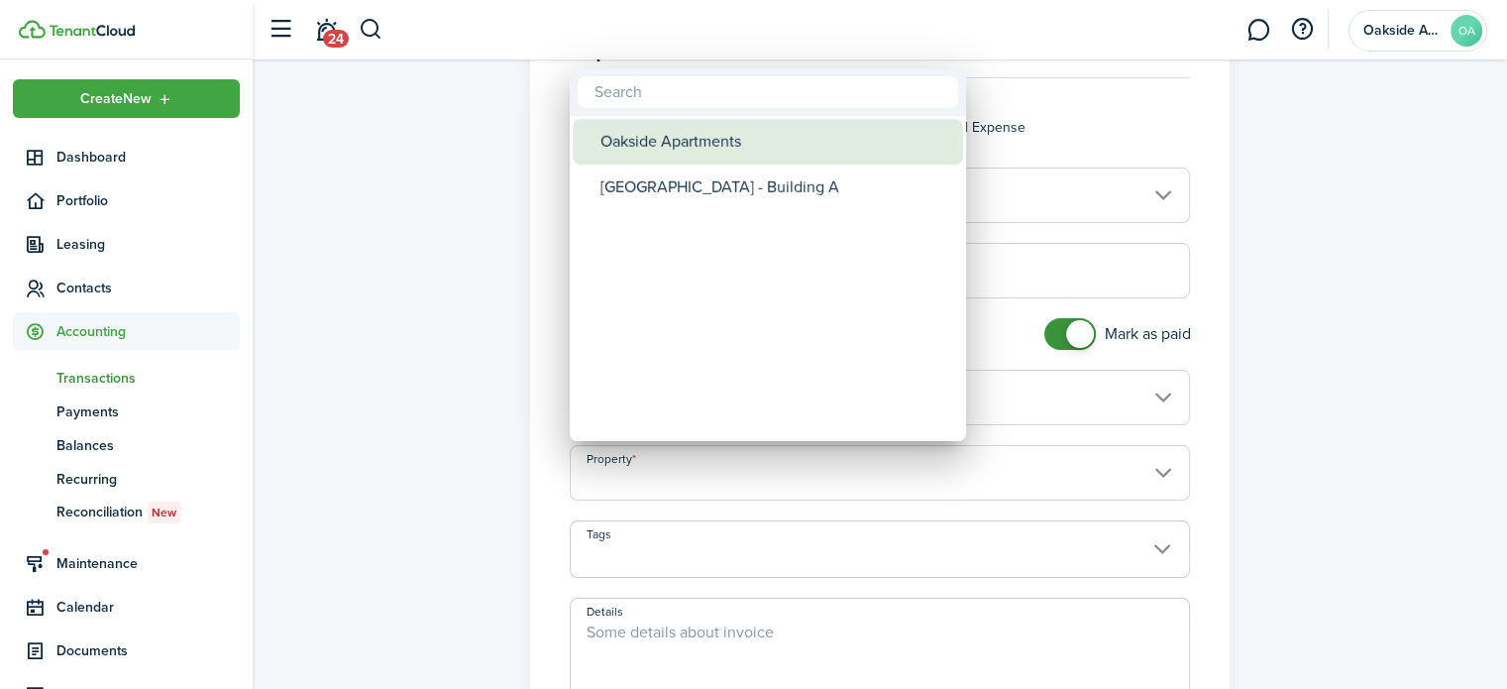
click at [690, 149] on div "Oakside Apartments" at bounding box center [776, 142] width 351 height 46
type input "Oakside Apartments"
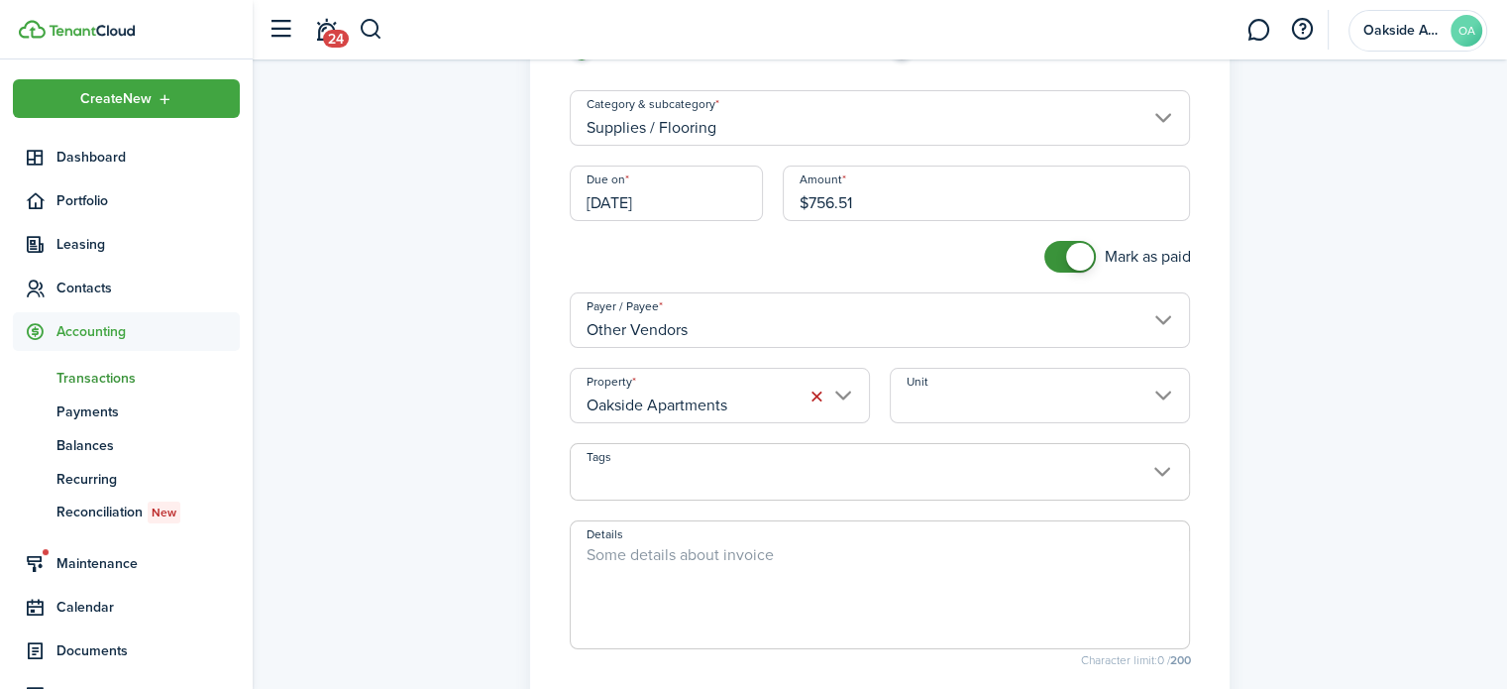
scroll to position [198, 0]
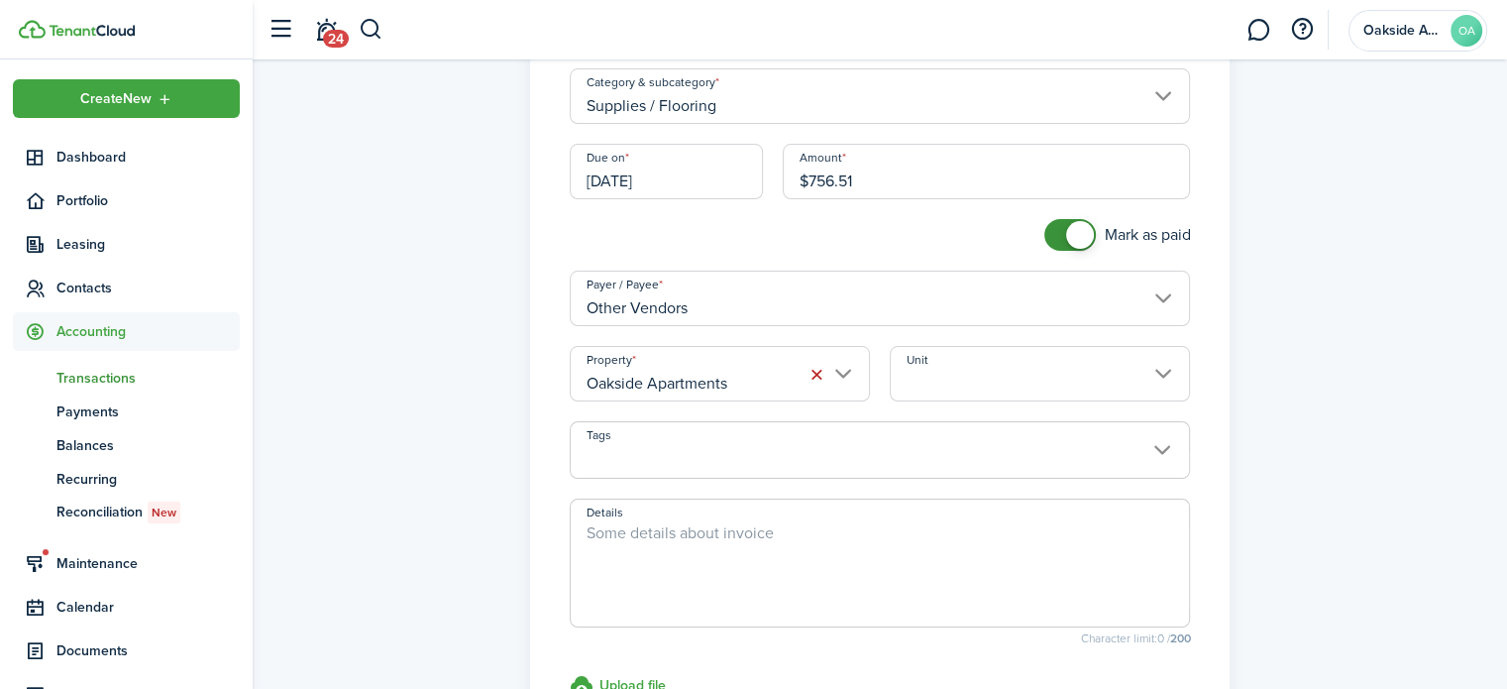
click at [618, 546] on textarea "Details" at bounding box center [880, 568] width 619 height 95
click at [646, 551] on textarea "Details" at bounding box center [880, 568] width 619 height 95
click at [962, 384] on input "Unit" at bounding box center [1040, 373] width 300 height 55
type textarea "[PERSON_NAME] Flooring"
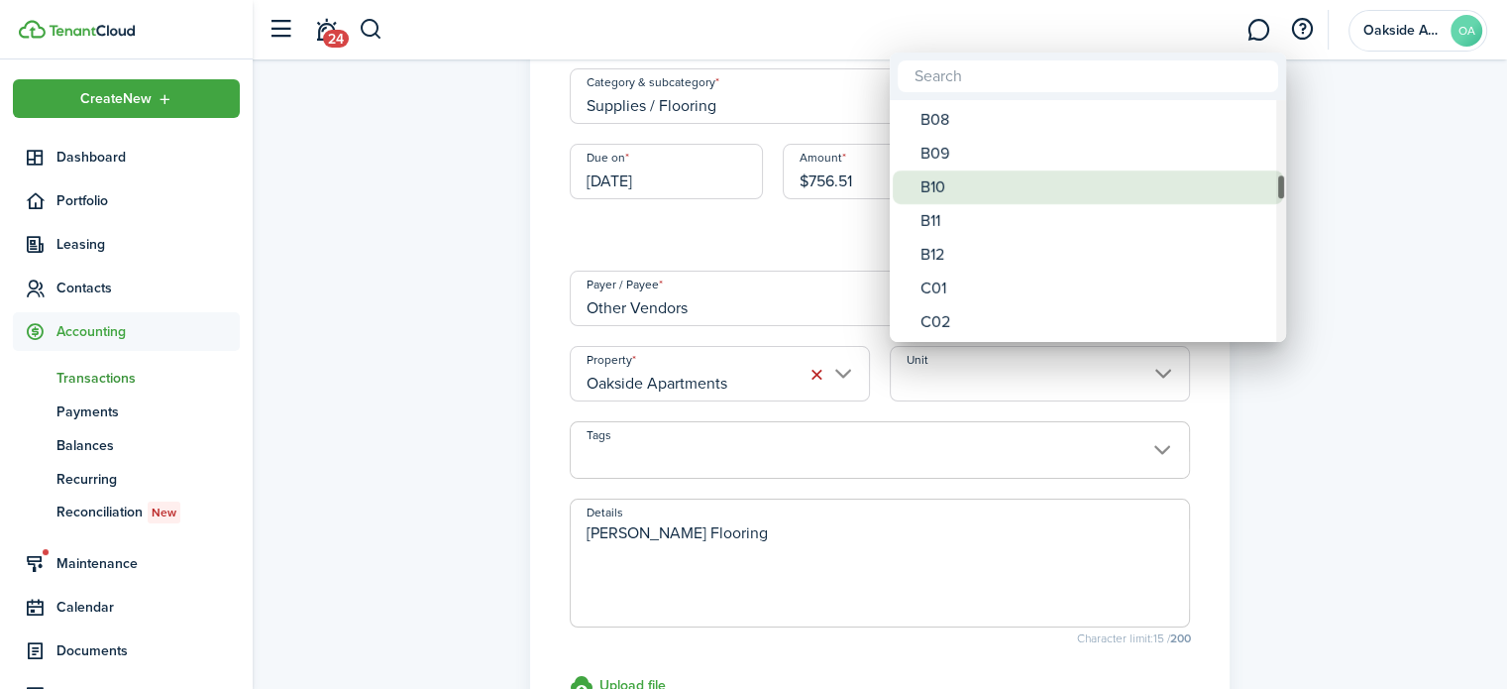
click at [948, 184] on div "B10" at bounding box center [1096, 187] width 351 height 34
type input "B10"
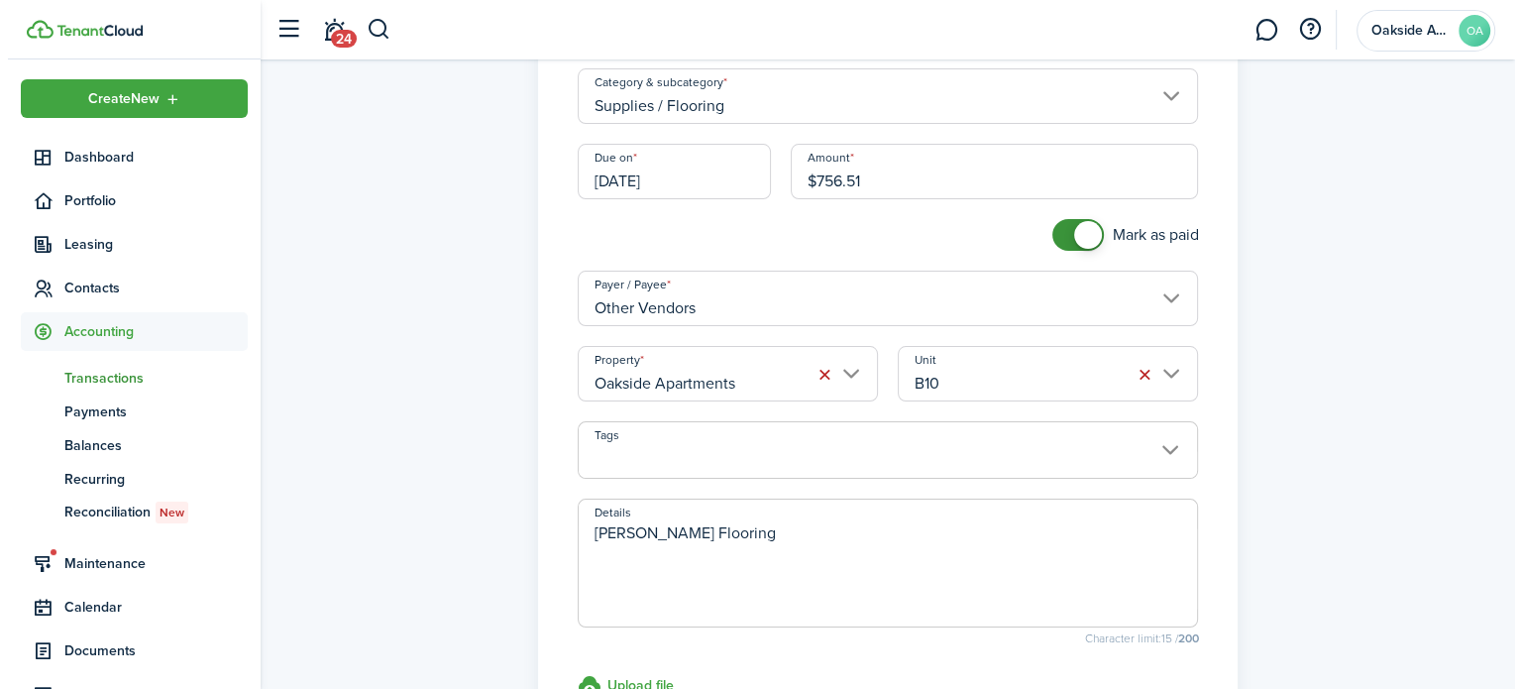
scroll to position [396, 0]
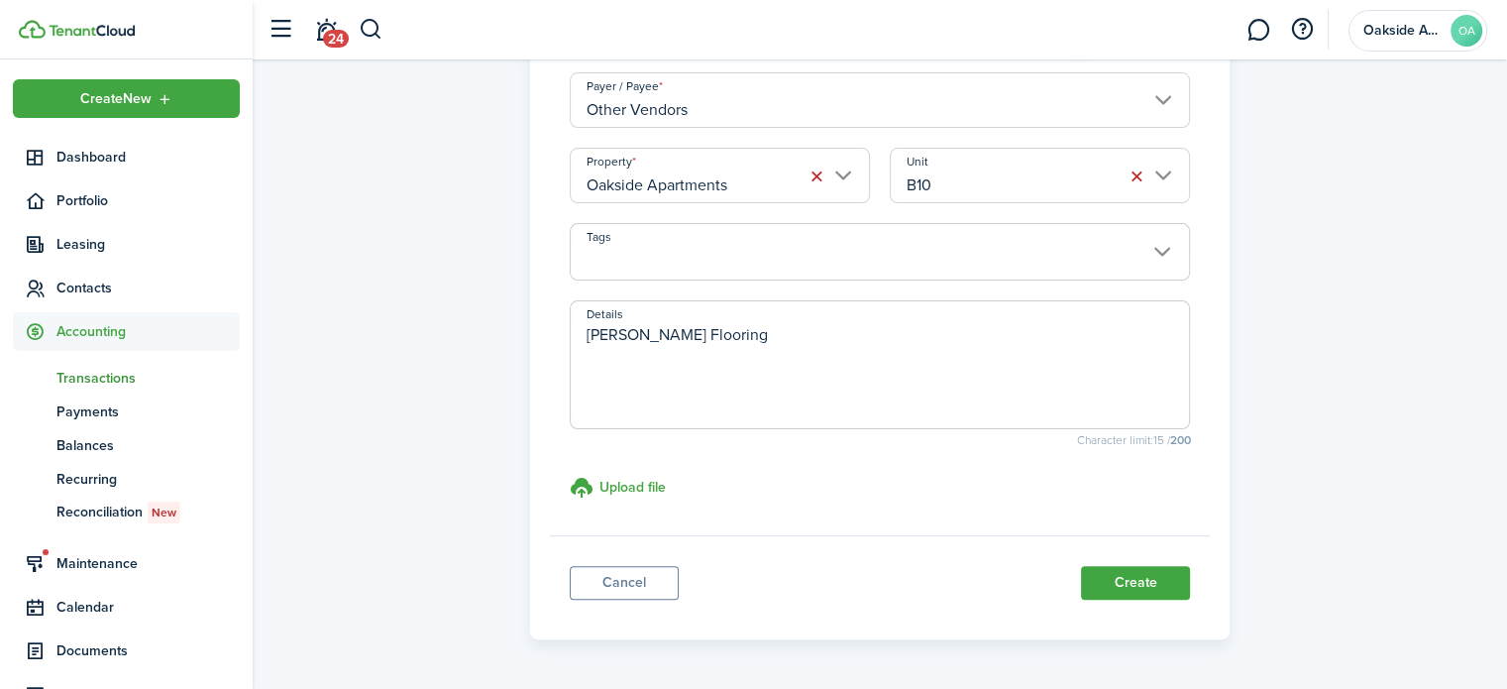
drag, startPoint x: 756, startPoint y: 360, endPoint x: 777, endPoint y: 342, distance: 27.4
click at [756, 360] on textarea "[PERSON_NAME] Flooring" at bounding box center [880, 370] width 619 height 95
click at [780, 316] on span "[PERSON_NAME] Flooring" at bounding box center [880, 364] width 621 height 129
click at [772, 324] on textarea "[PERSON_NAME] Flooring" at bounding box center [880, 370] width 619 height 95
click at [587, 328] on textarea "[PERSON_NAME] Flooring" at bounding box center [880, 370] width 619 height 95
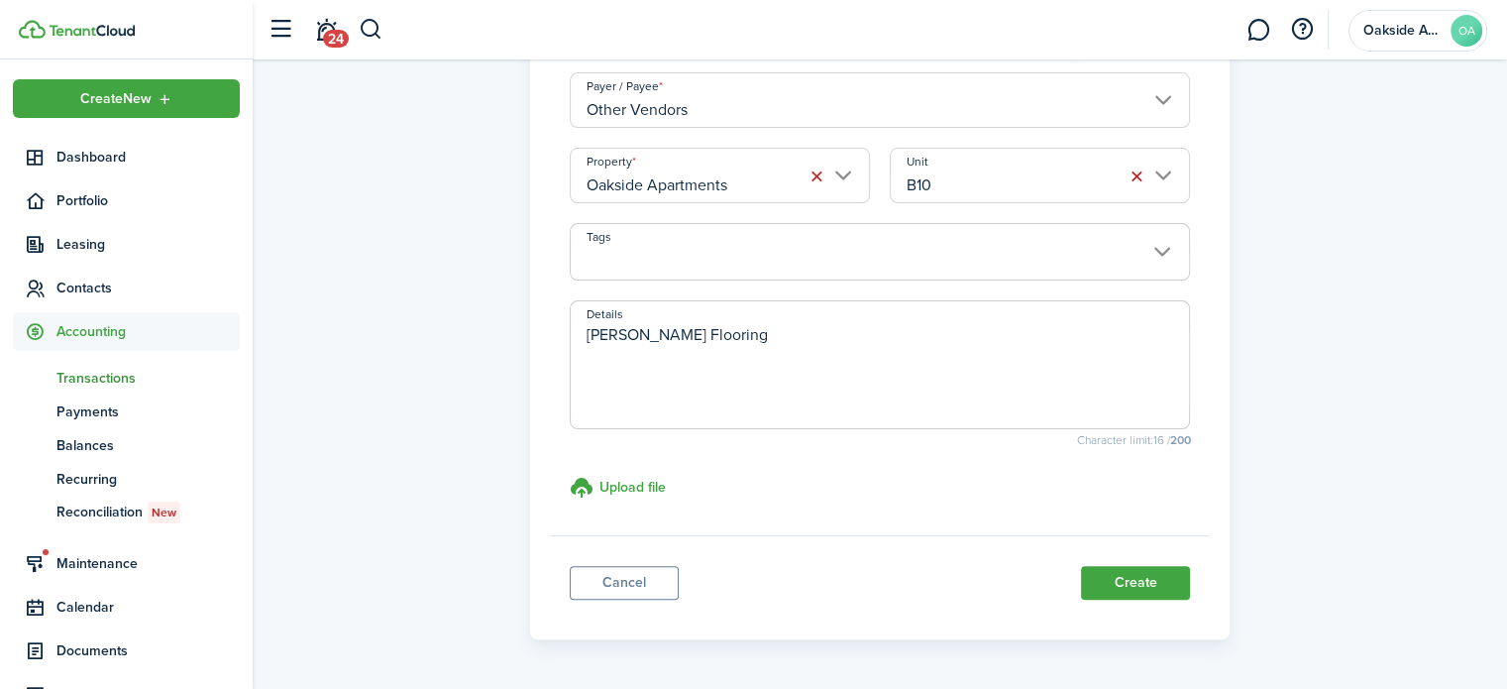
click at [749, 335] on textarea "[PERSON_NAME] Flooring" at bounding box center [880, 370] width 619 height 95
click at [700, 331] on textarea "[PERSON_NAME] Flooring Planks (10x boxes)" at bounding box center [880, 370] width 619 height 95
type textarea "[PERSON_NAME] Flooring - Vinyl Planks (10x boxes)"
drag, startPoint x: 628, startPoint y: 475, endPoint x: 689, endPoint y: 479, distance: 60.6
click at [628, 476] on label "Upload file store documents and templates Choose file" at bounding box center [618, 488] width 96 height 24
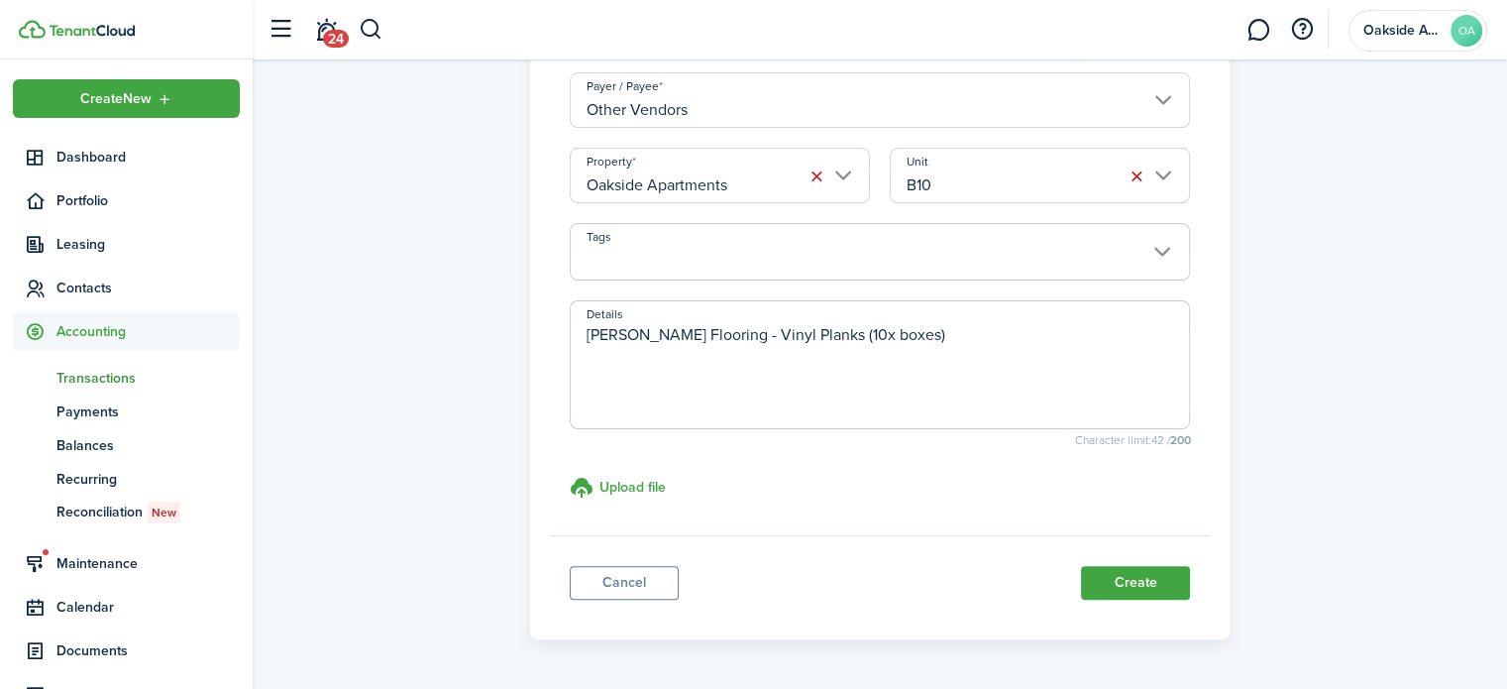
click at [570, 476] on input "Upload file store documents and templates Choose file" at bounding box center [570, 476] width 0 height 0
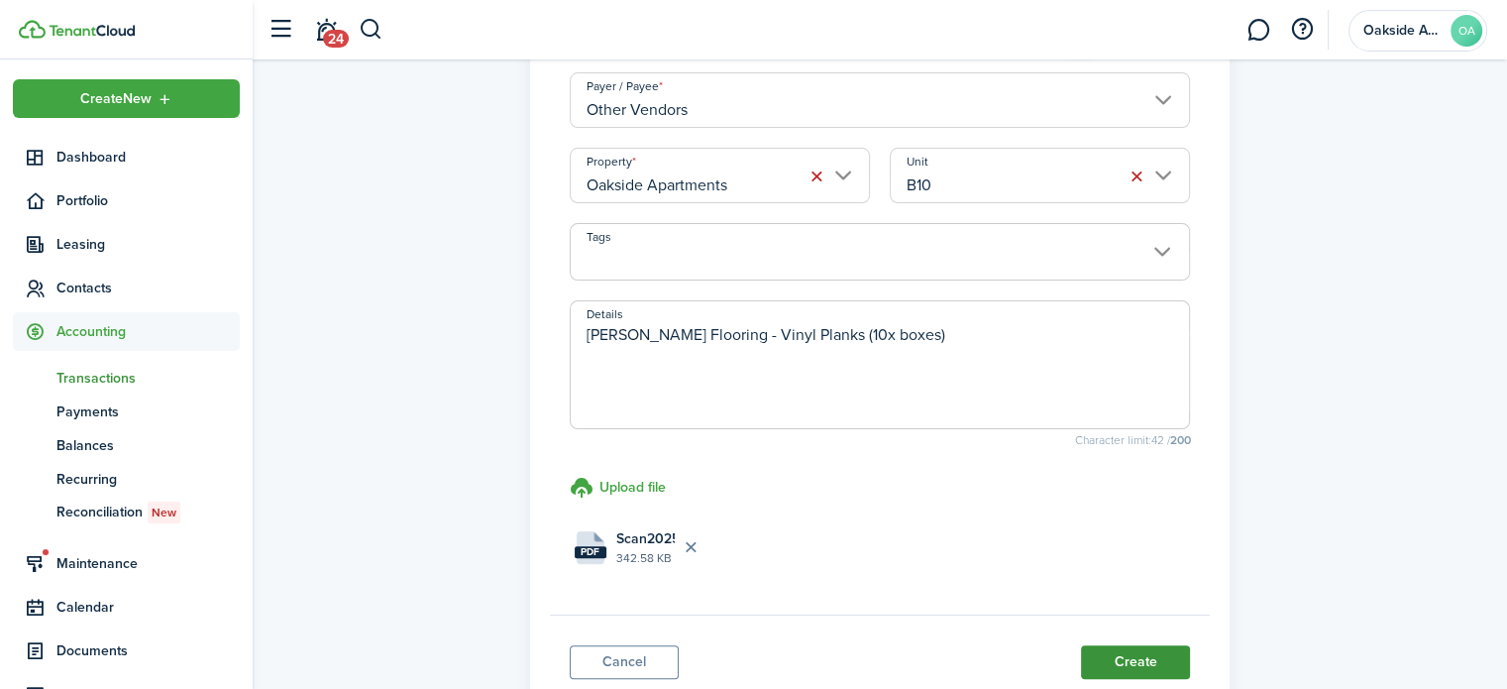
click at [1114, 657] on button "Create" at bounding box center [1135, 662] width 109 height 34
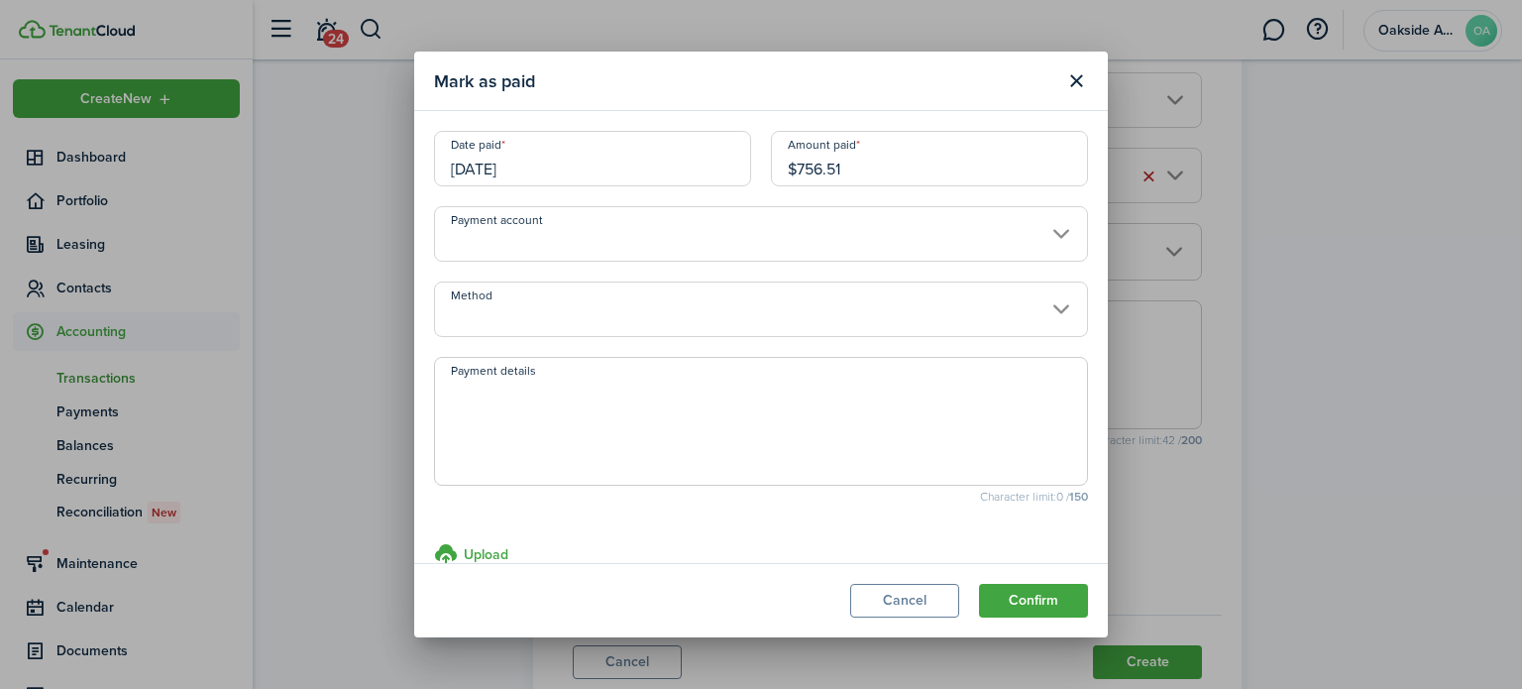
click at [622, 246] on input "Payment account" at bounding box center [761, 233] width 654 height 55
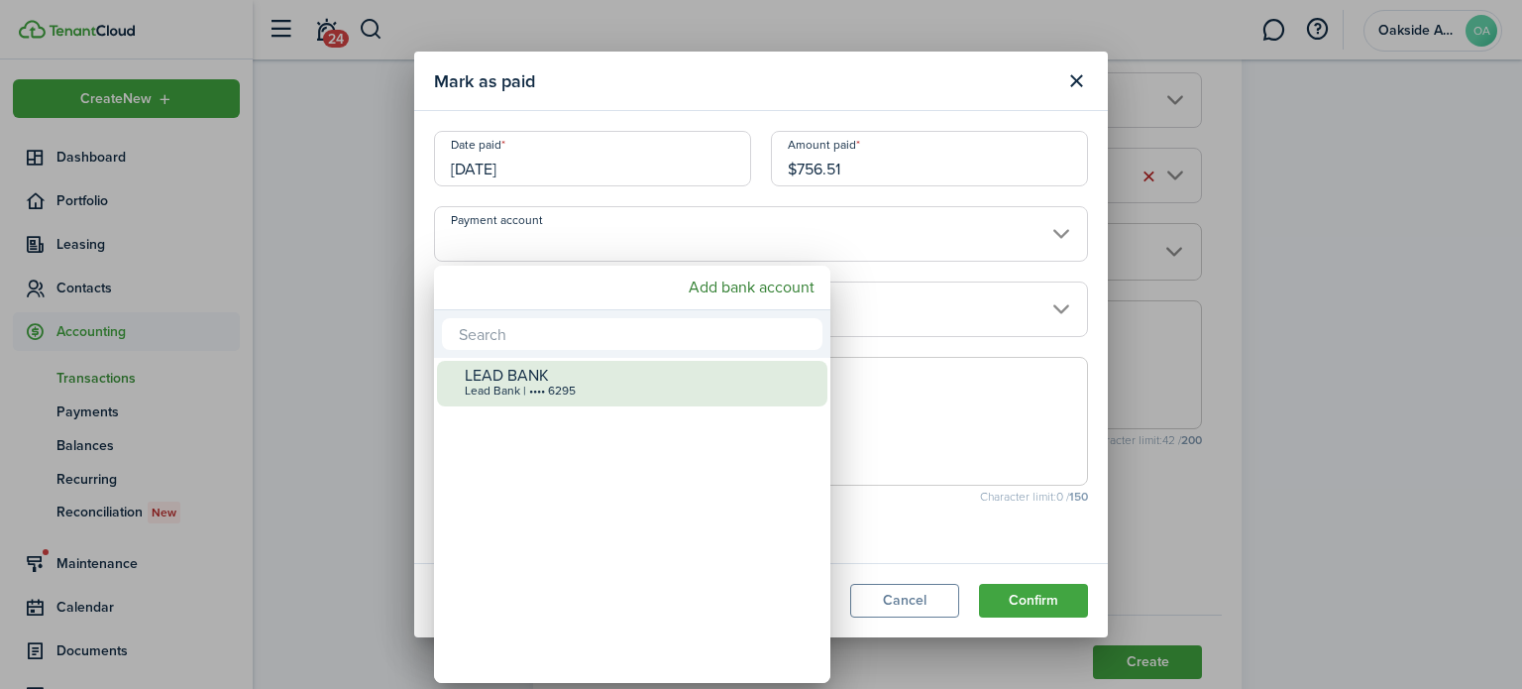
click at [550, 391] on div "Lead Bank | •••• 6295" at bounding box center [640, 392] width 351 height 14
type input "•••• •••• •••• 6295"
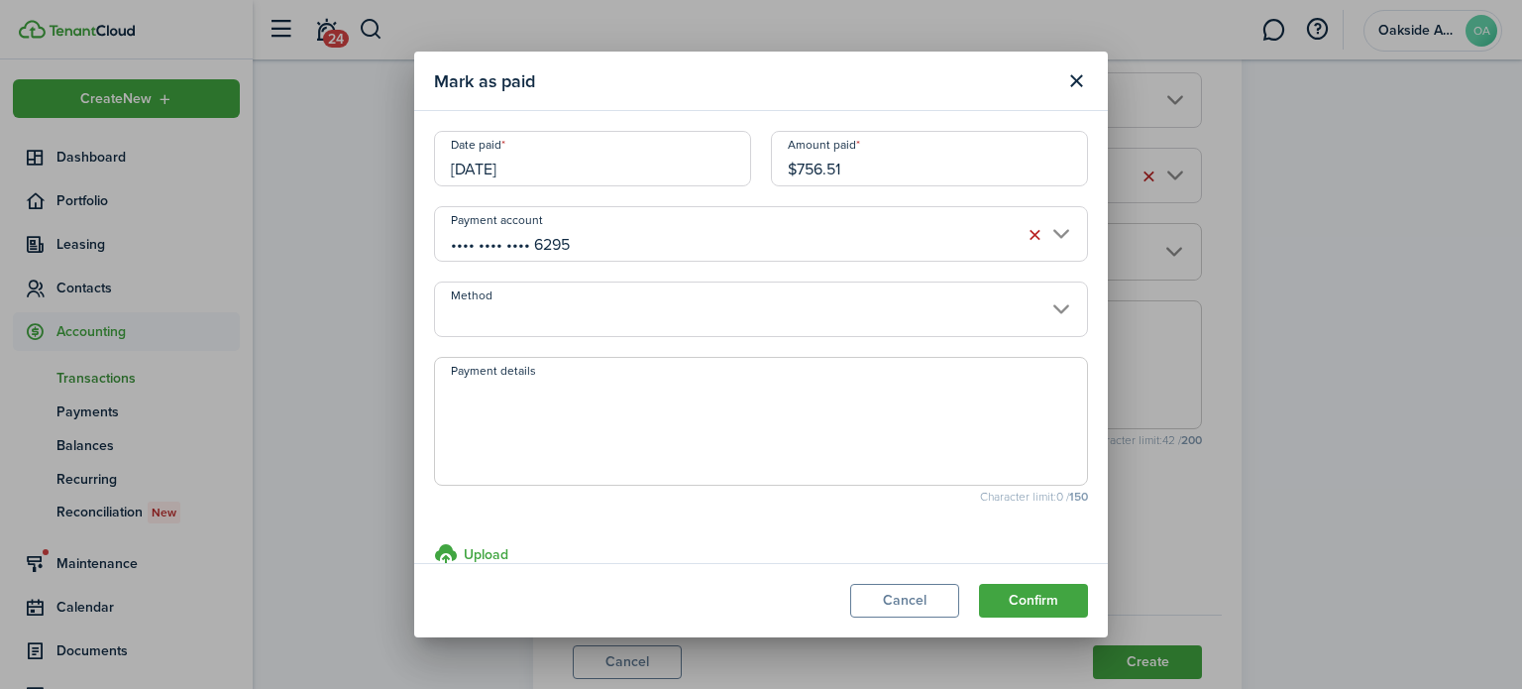
click at [527, 309] on input "Method" at bounding box center [761, 308] width 654 height 55
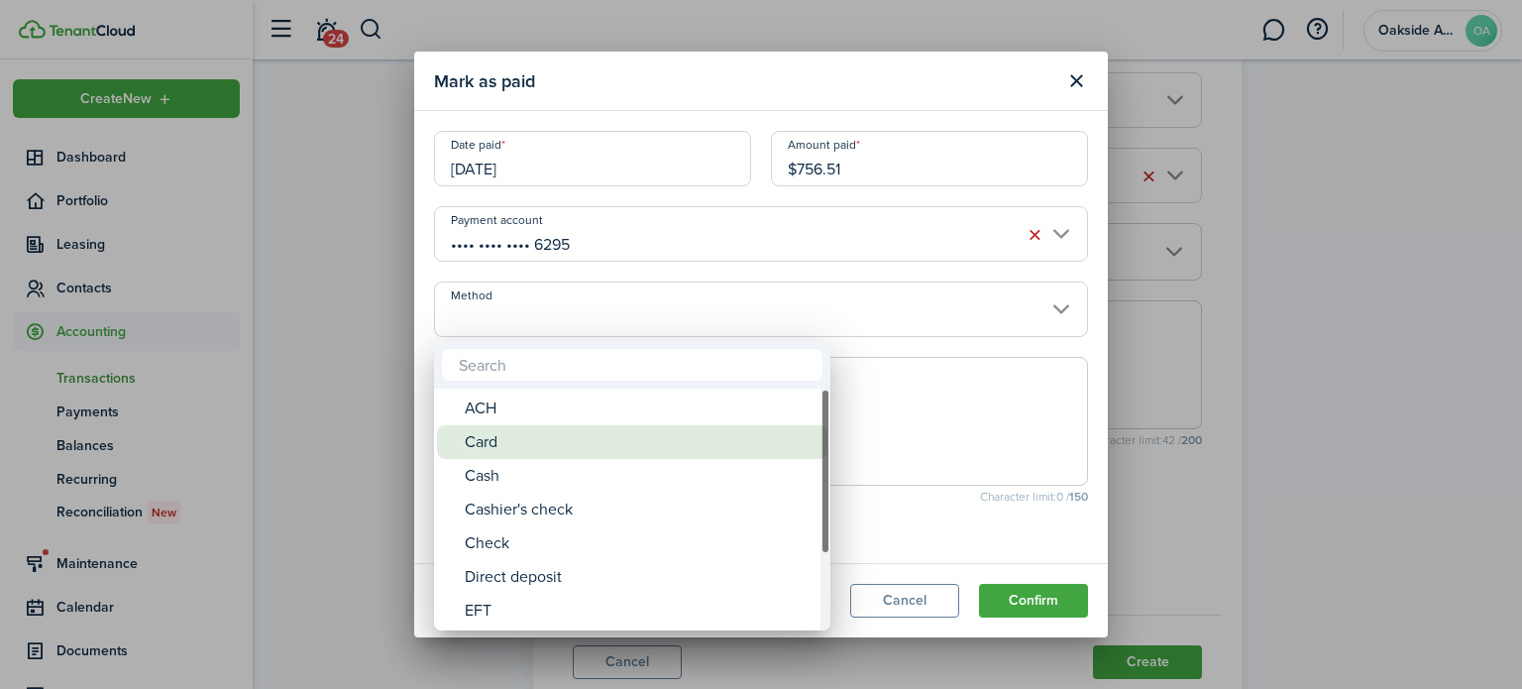
click at [507, 445] on div "Card" at bounding box center [640, 442] width 351 height 34
type input "Card"
